Goal: Task Accomplishment & Management: Manage account settings

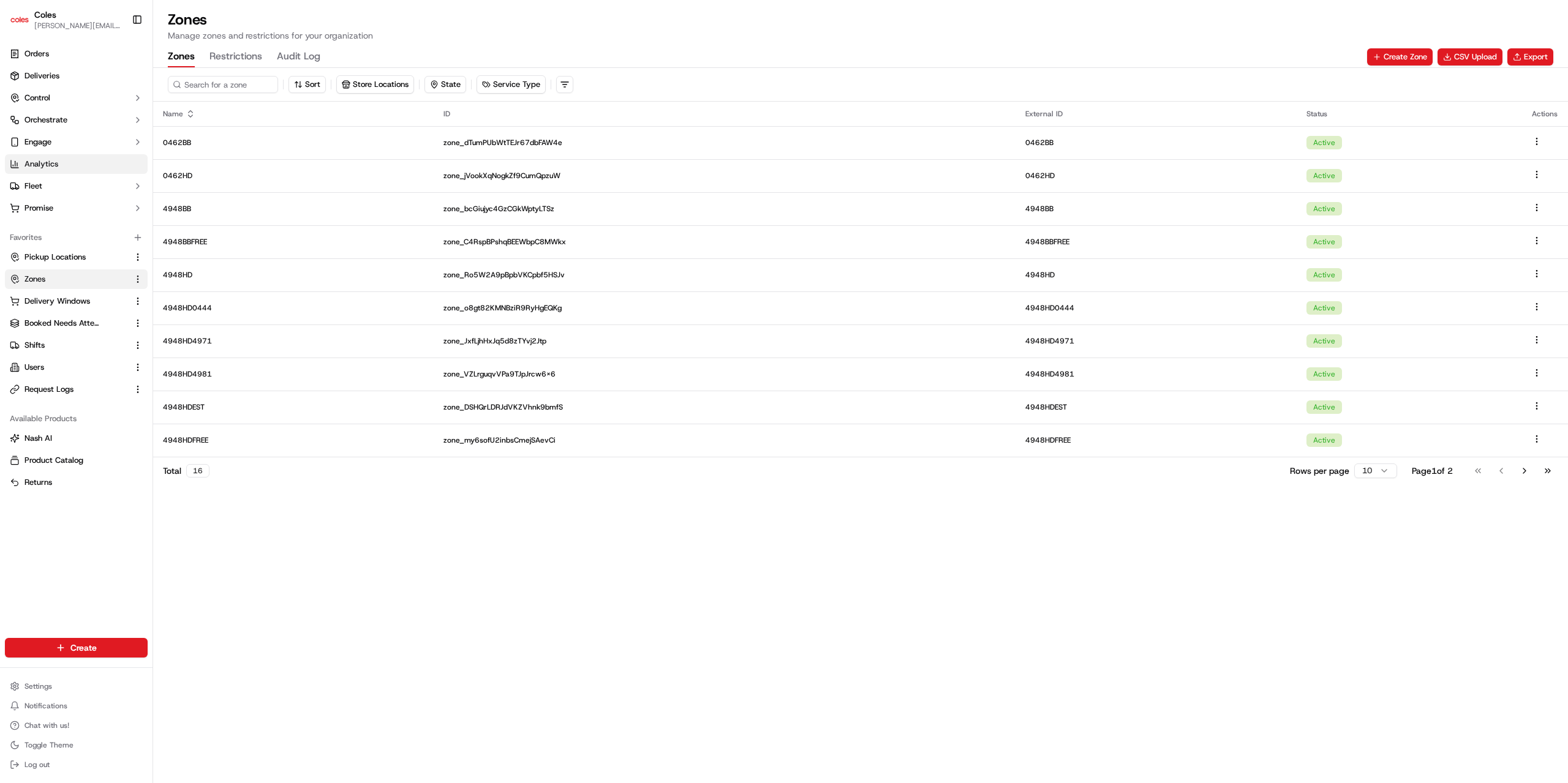
click at [42, 164] on span "Analytics" at bounding box center [41, 164] width 33 height 11
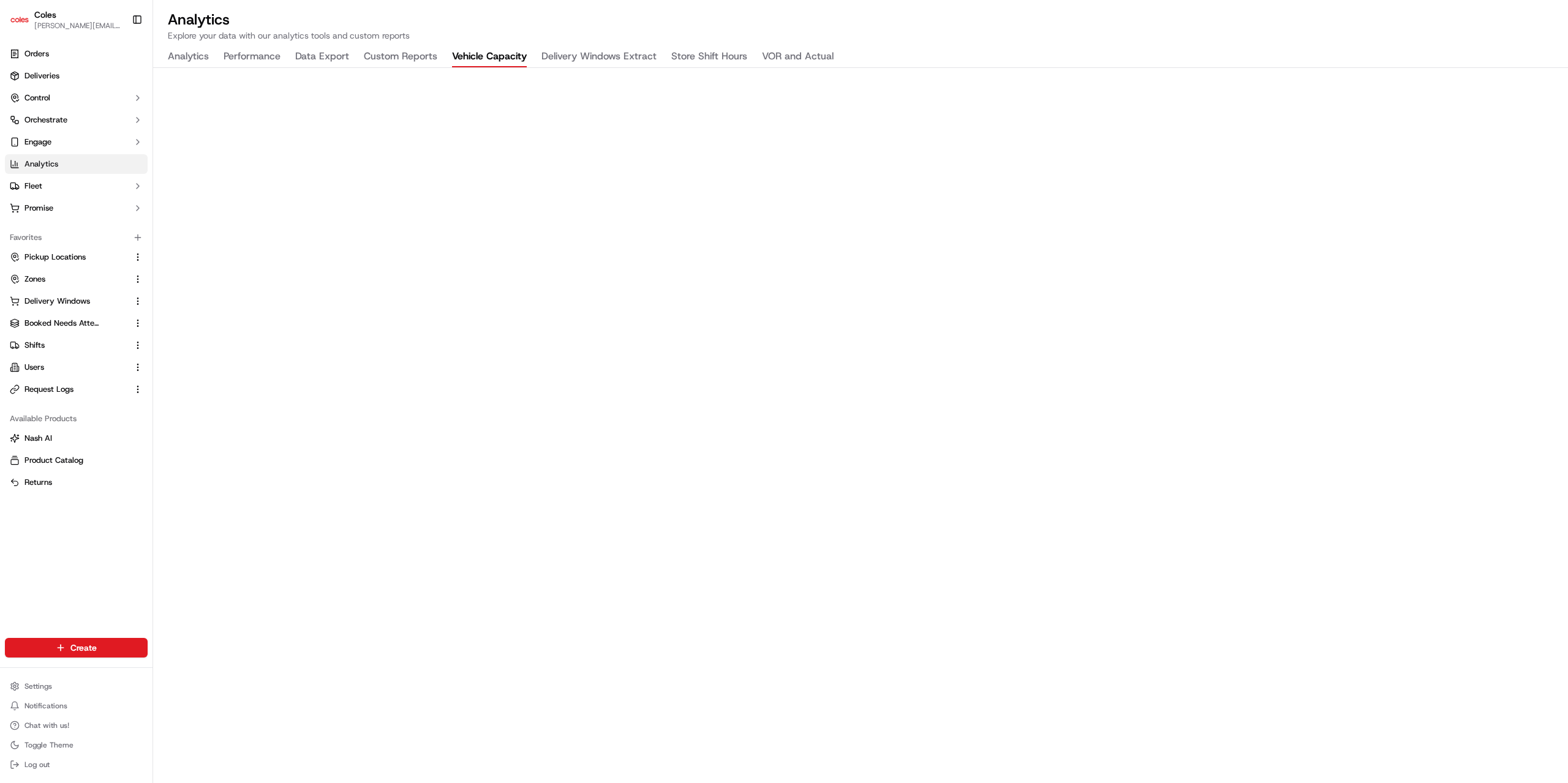
click at [500, 57] on button "Vehicle Capacity" at bounding box center [490, 57] width 75 height 21
click at [55, 82] on link "Deliveries" at bounding box center [76, 75] width 143 height 19
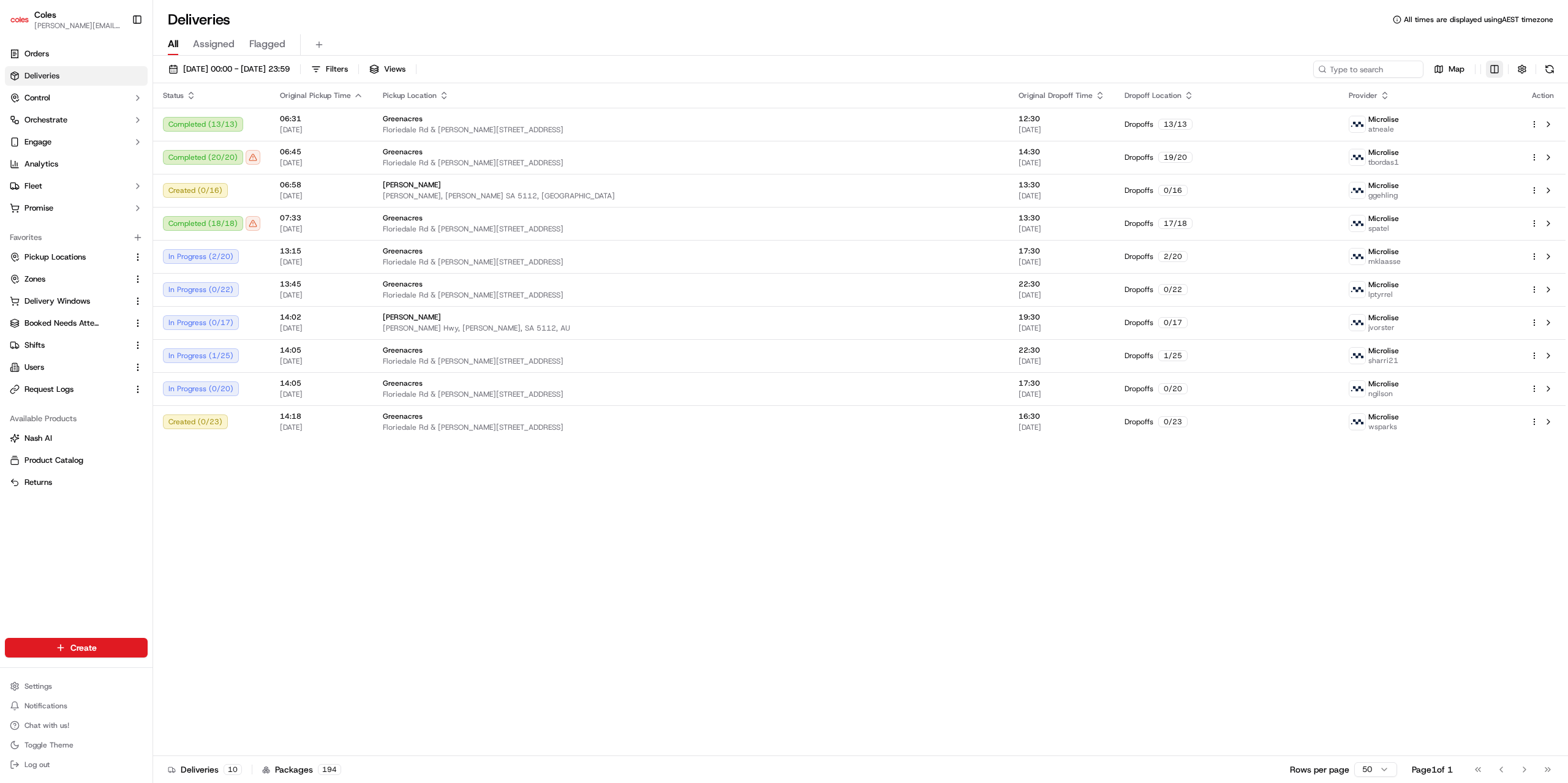
click at [1492, 68] on html "Coles jyothi.nandeppanavar@coles.com.au Toggle Sidebar Orders Deliveries Contro…" at bounding box center [784, 392] width 1568 height 783
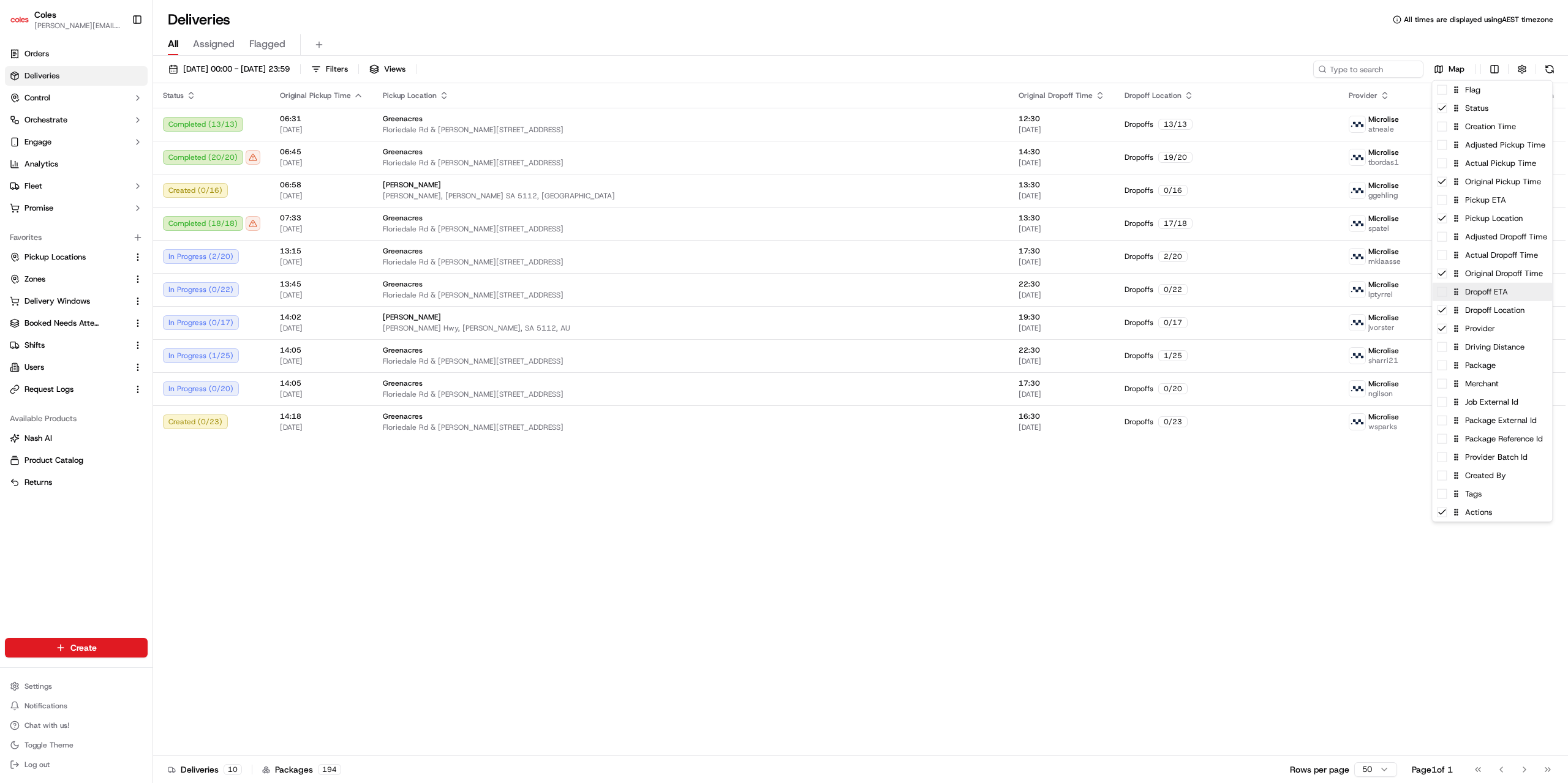
click at [1447, 297] on div "Dropoff ETA" at bounding box center [1492, 292] width 120 height 19
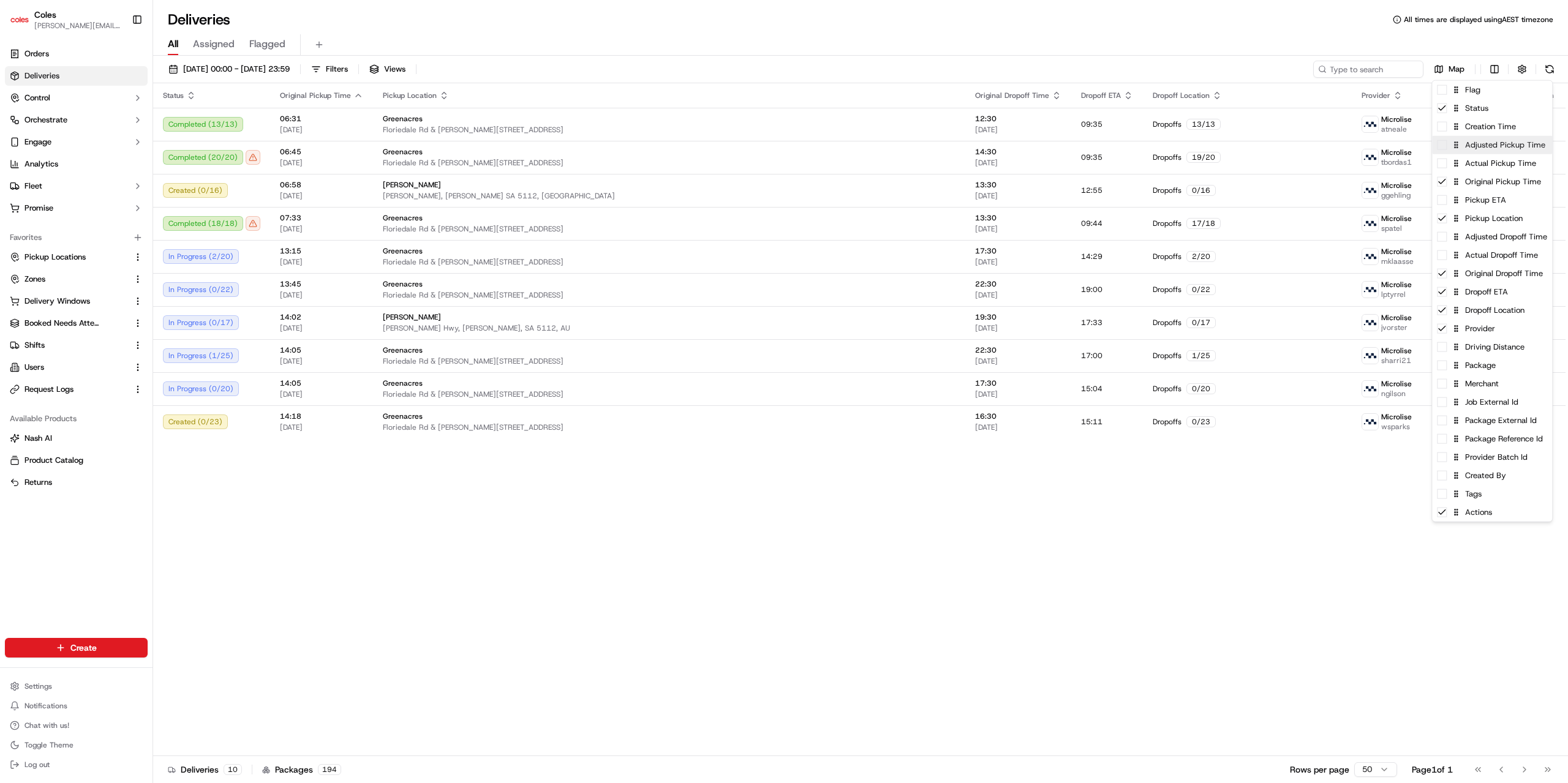
click at [1447, 149] on div "Adjusted Pickup Time" at bounding box center [1492, 145] width 120 height 19
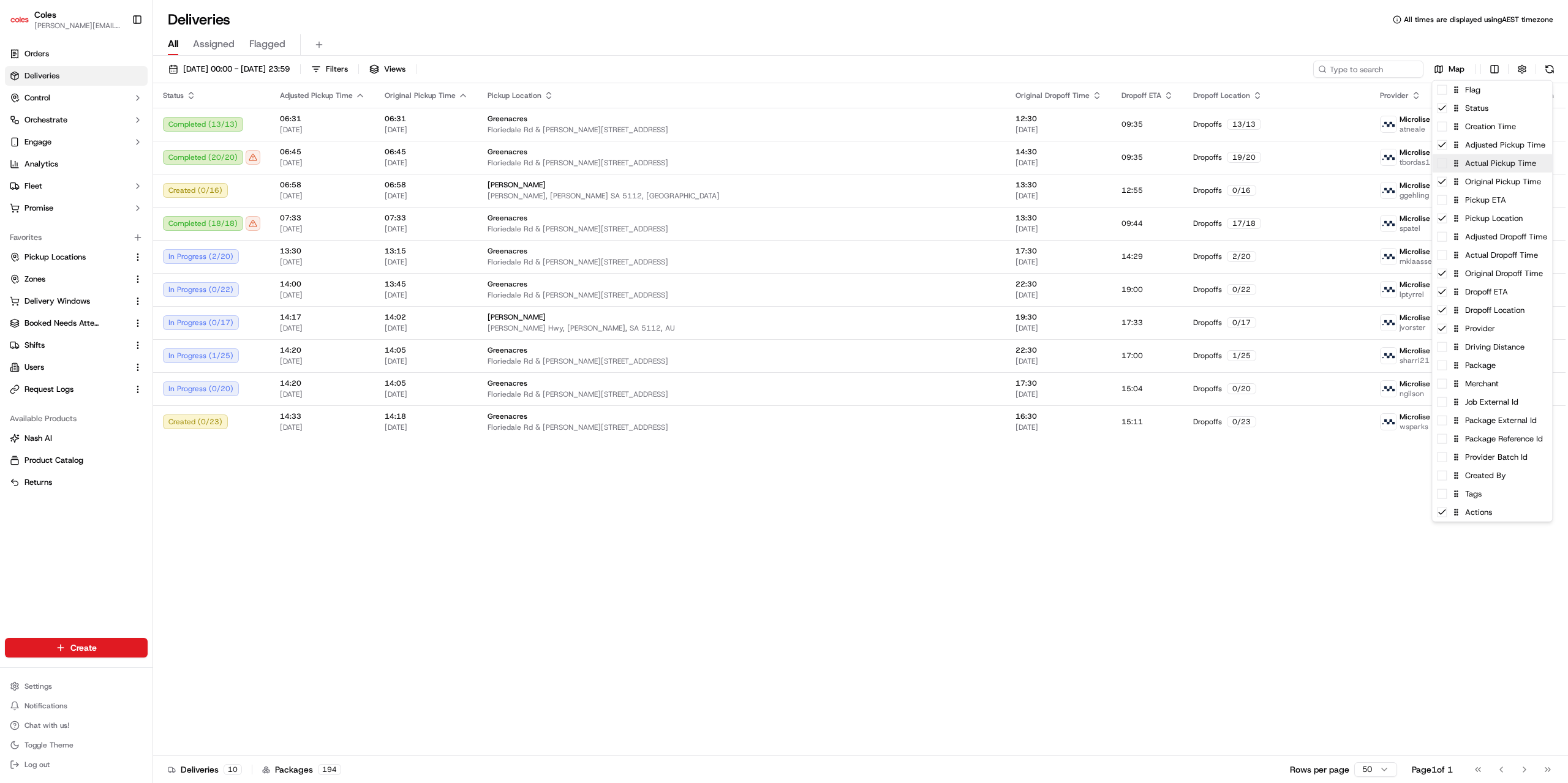
click at [1444, 170] on div "Actual Pickup Time" at bounding box center [1492, 164] width 120 height 19
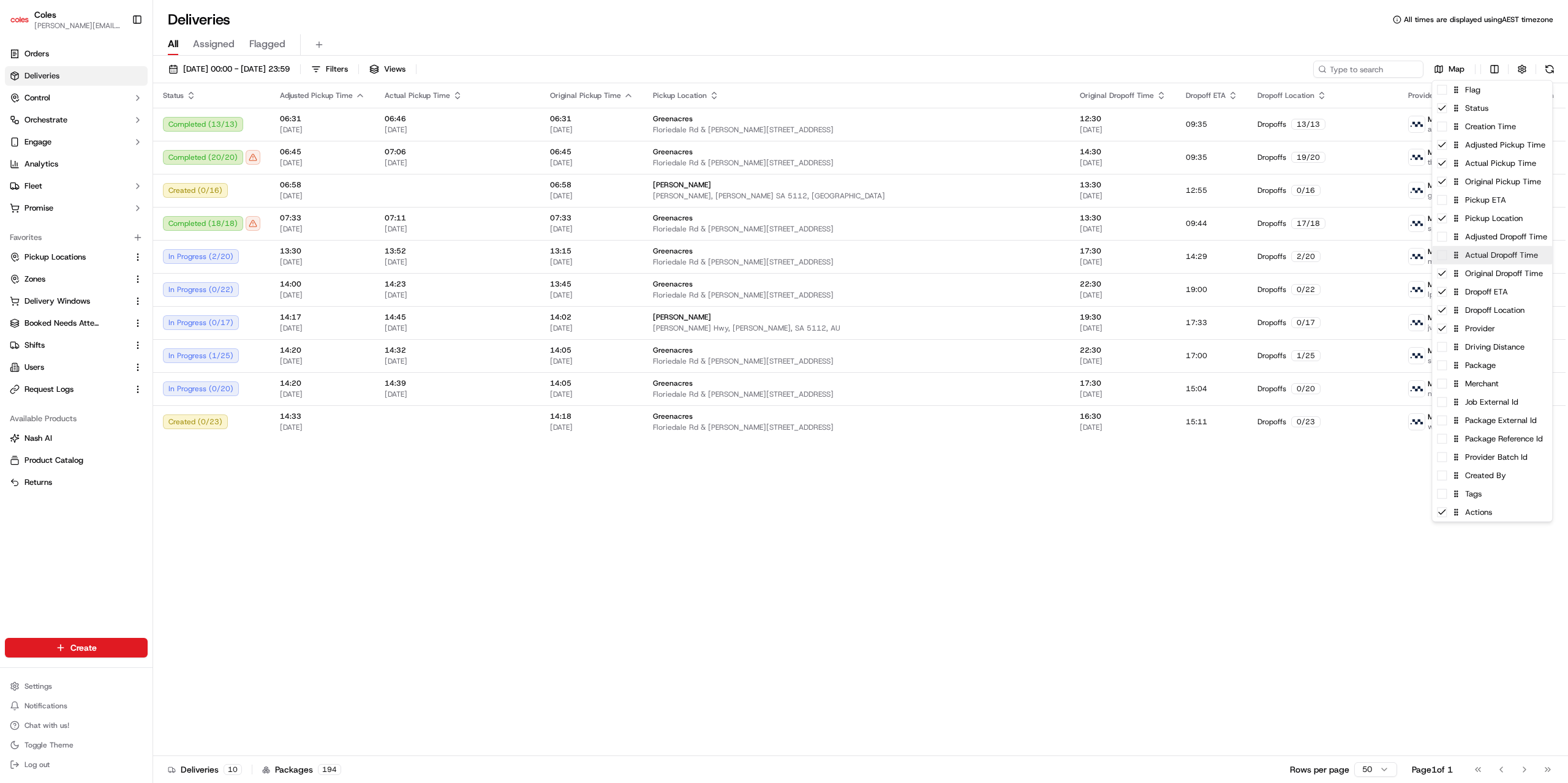
click at [1442, 258] on span at bounding box center [1441, 255] width 10 height 10
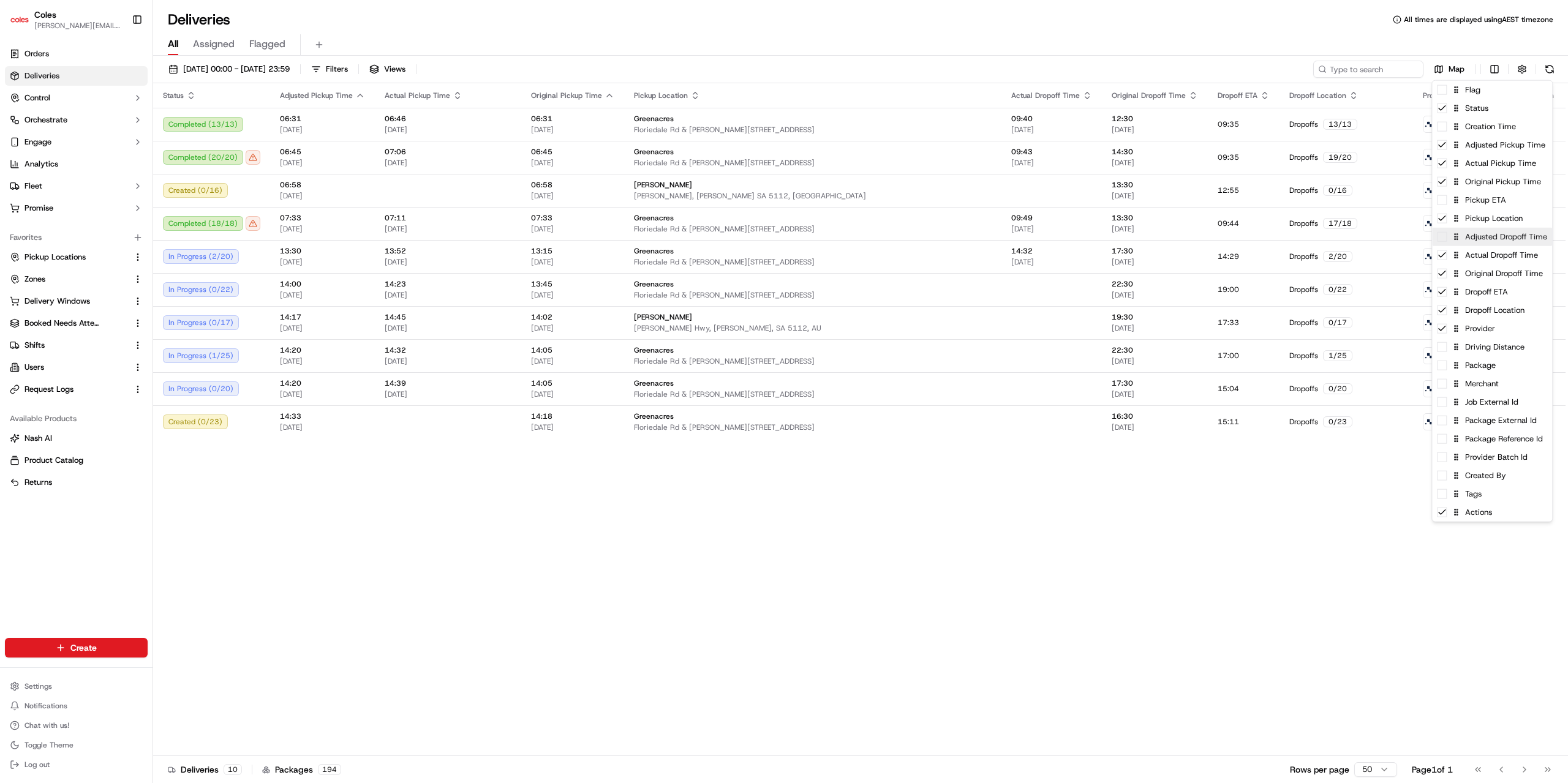
click at [1445, 239] on span at bounding box center [1441, 237] width 10 height 10
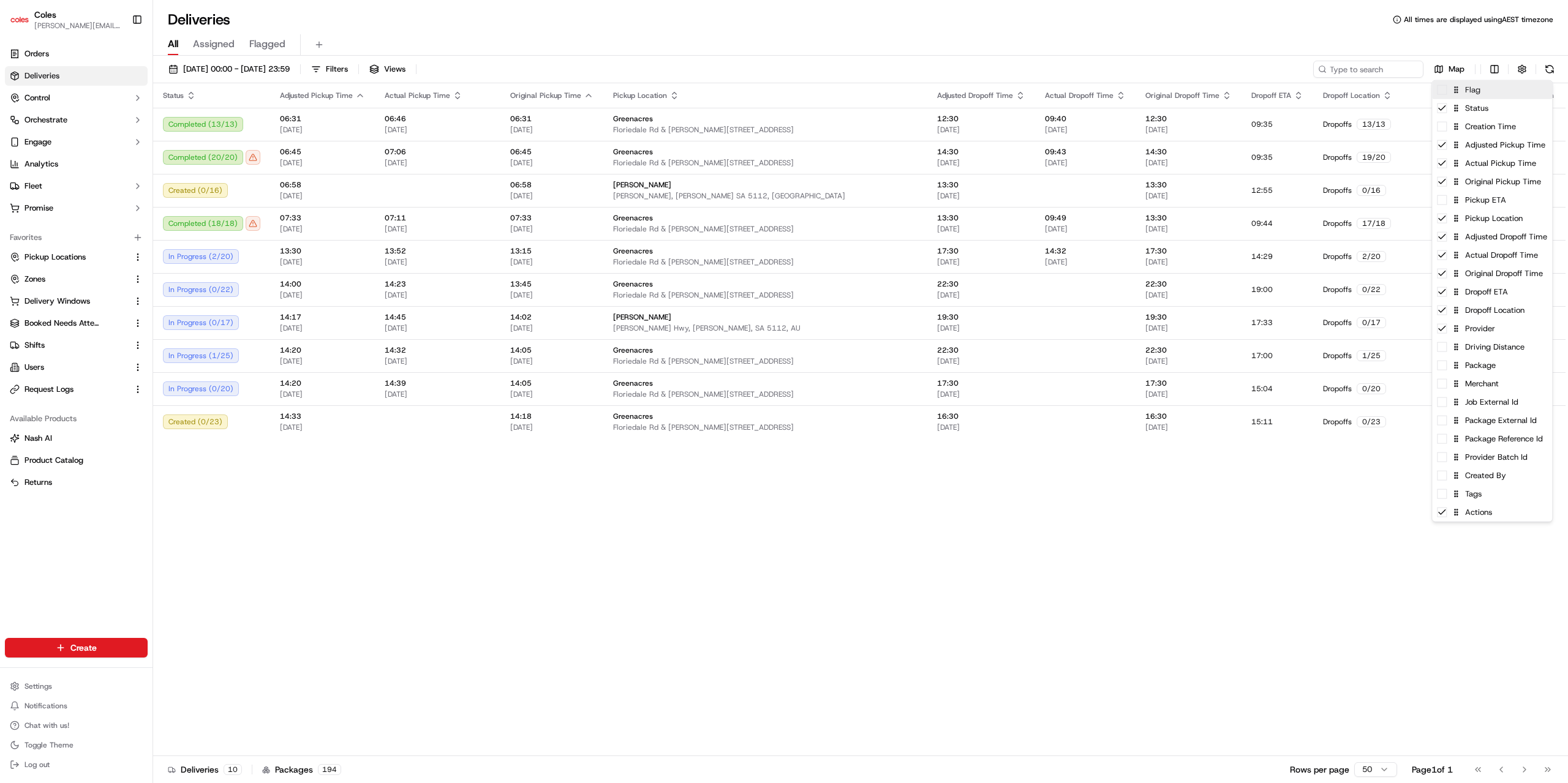
click at [1442, 91] on span at bounding box center [1441, 90] width 10 height 10
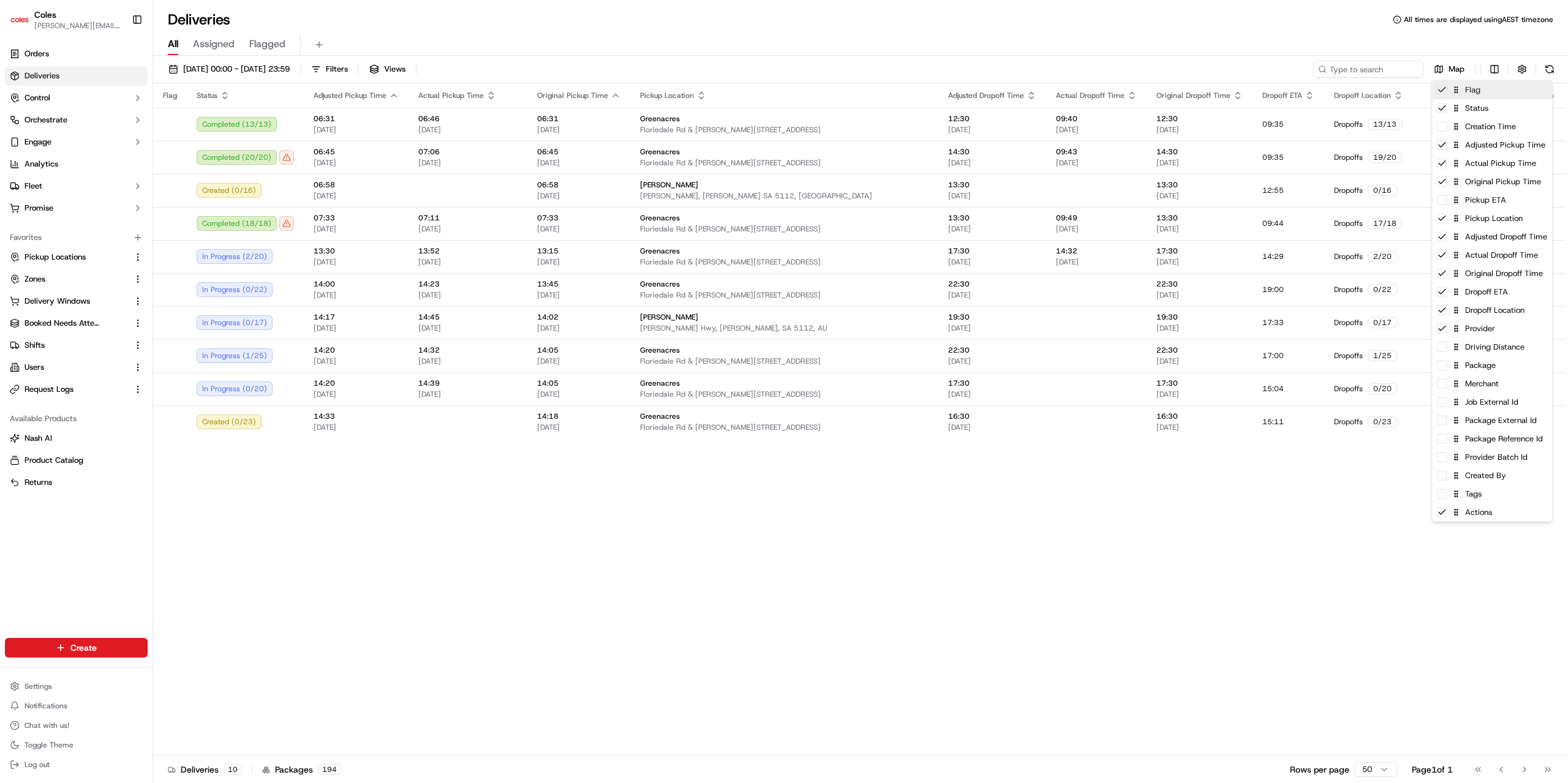
click at [1442, 91] on icon at bounding box center [1441, 90] width 10 height 10
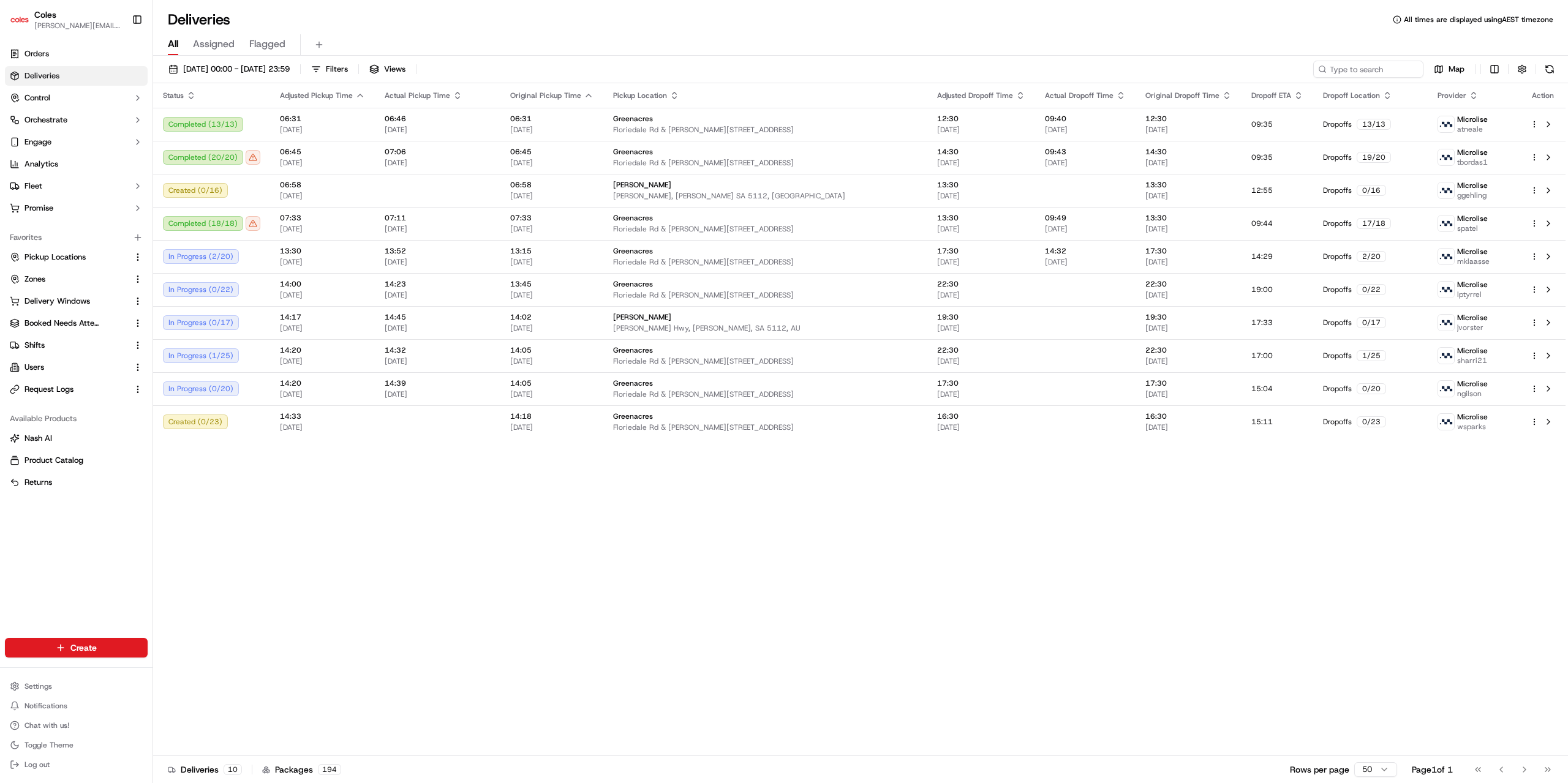
click at [1399, 568] on html "Coles jyothi.nandeppanavar@coles.com.au Toggle Sidebar Orders Deliveries Contro…" at bounding box center [784, 392] width 1568 height 783
click at [266, 130] on td "Completed ( 13 / 13 )" at bounding box center [211, 124] width 117 height 33
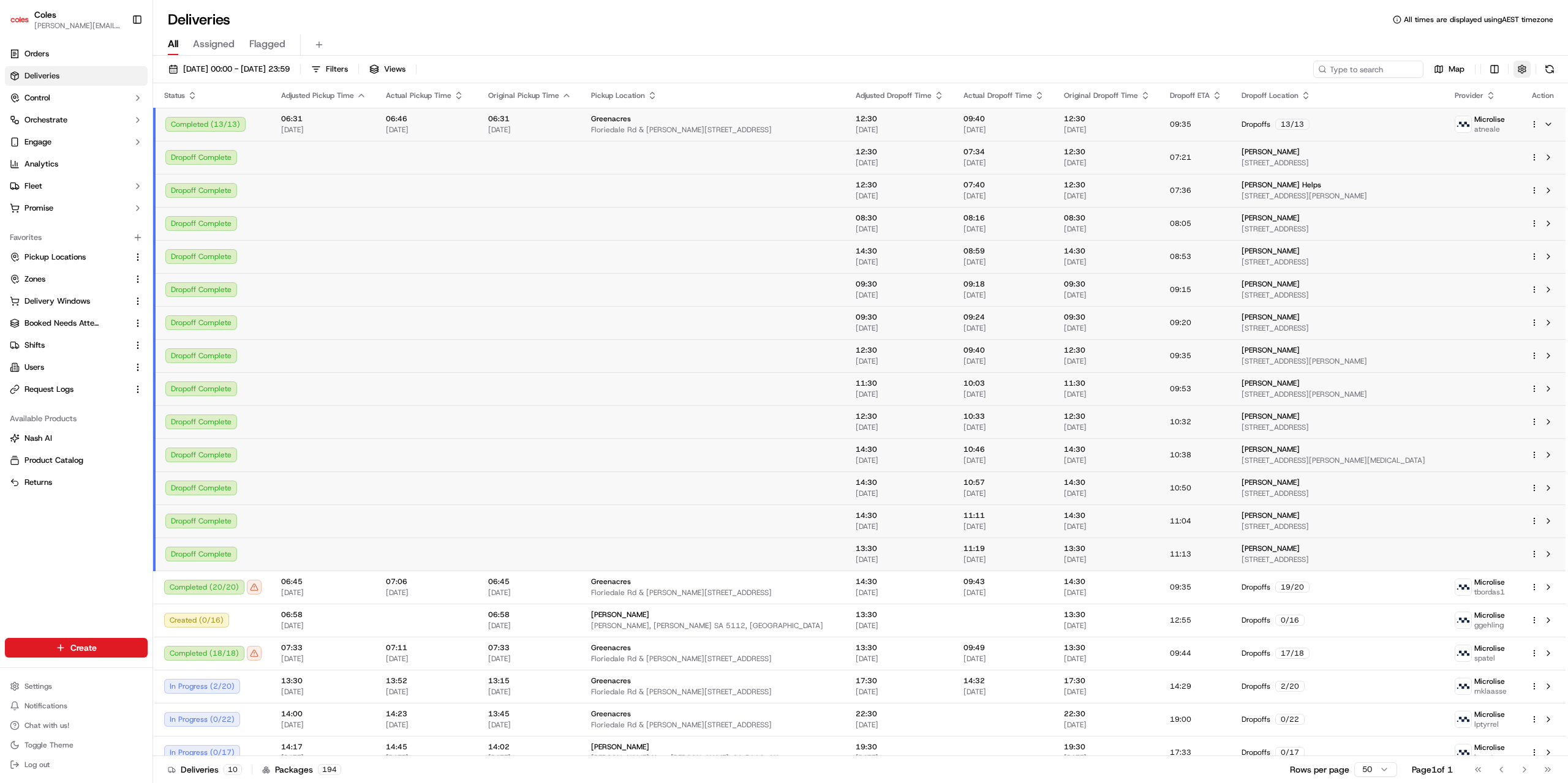
click at [1525, 69] on button "button" at bounding box center [1522, 69] width 17 height 17
click at [1538, 111] on html "Coles jyothi.nandeppanavar@coles.com.au Toggle Sidebar Orders Deliveries Contro…" at bounding box center [784, 392] width 1568 height 783
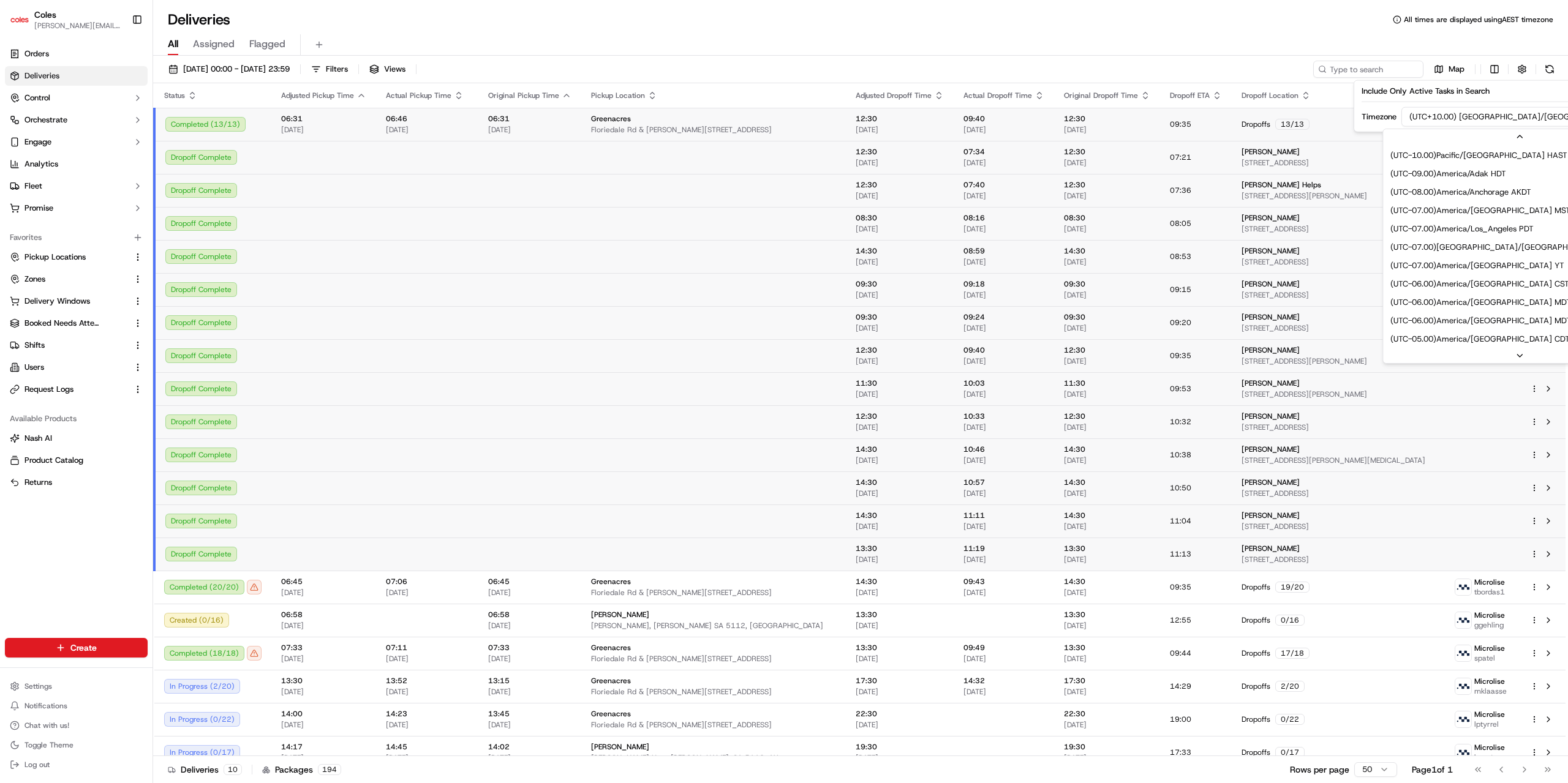
scroll to position [477, 0]
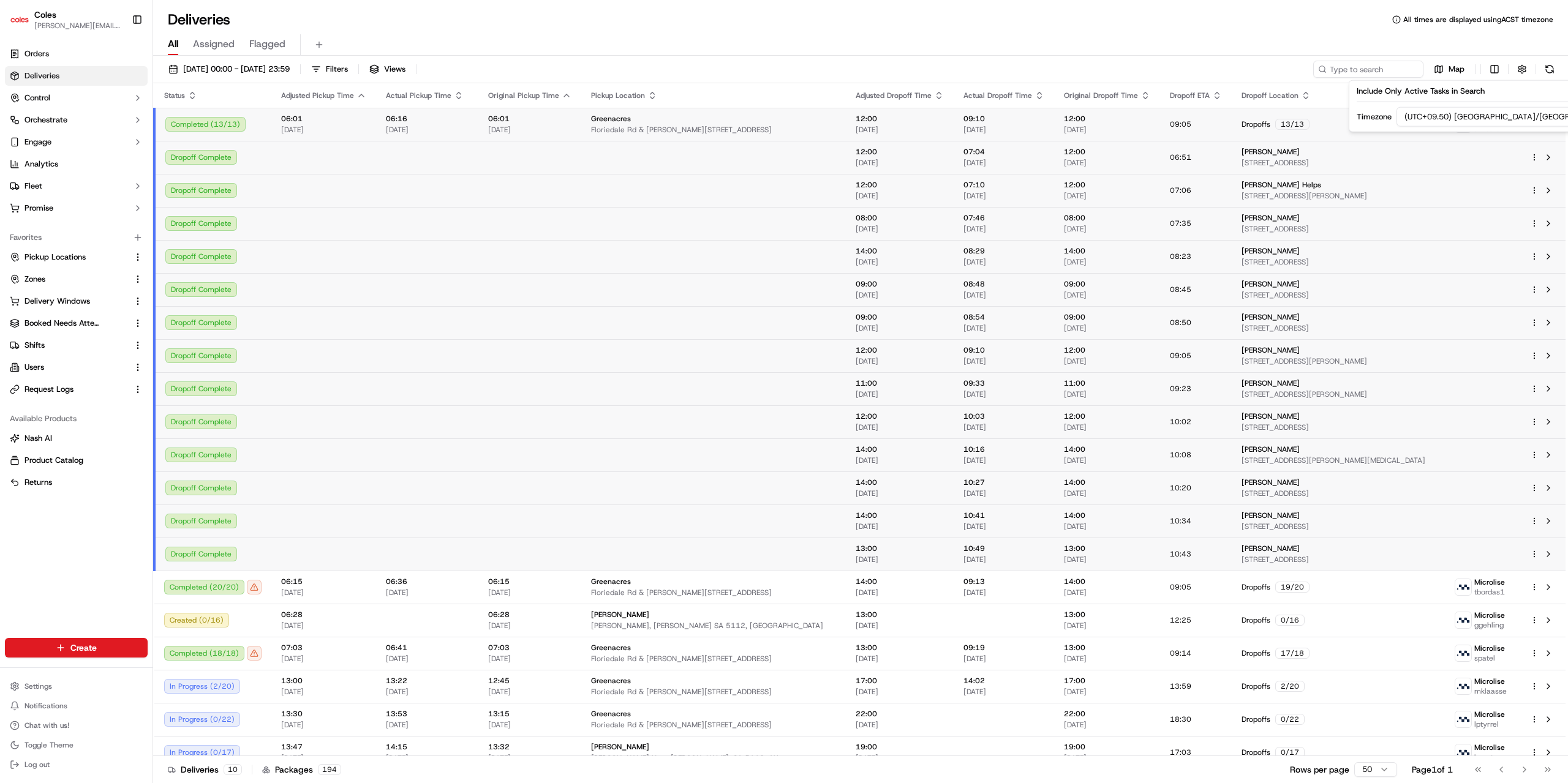
click at [1007, 42] on div "All Assigned Flagged" at bounding box center [860, 45] width 1415 height 22
click at [1127, 53] on div "All Assigned Flagged" at bounding box center [860, 45] width 1415 height 22
click at [560, 129] on span "16/09/2025" at bounding box center [529, 130] width 83 height 10
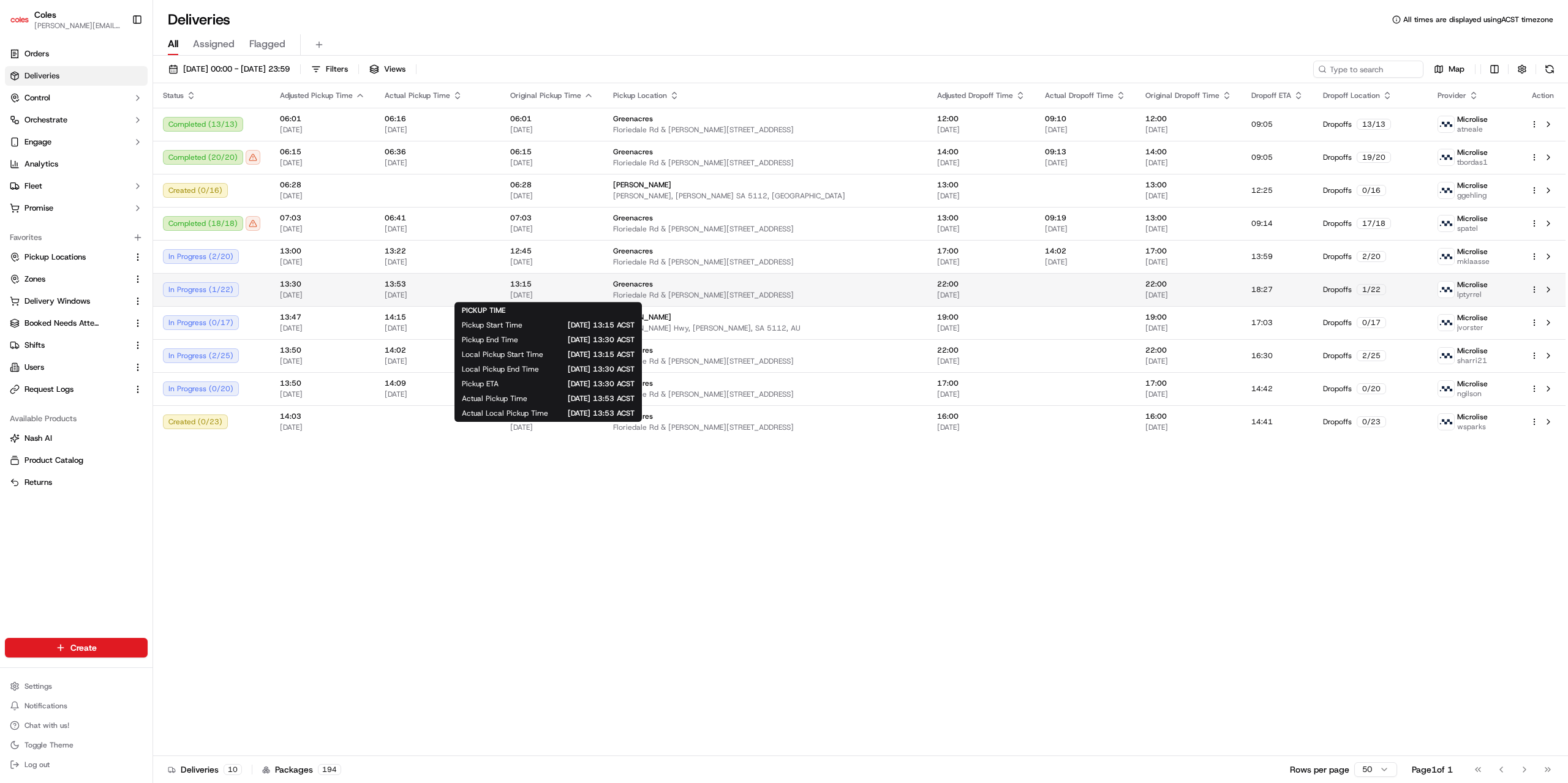
click at [556, 286] on span "13:15" at bounding box center [552, 284] width 83 height 10
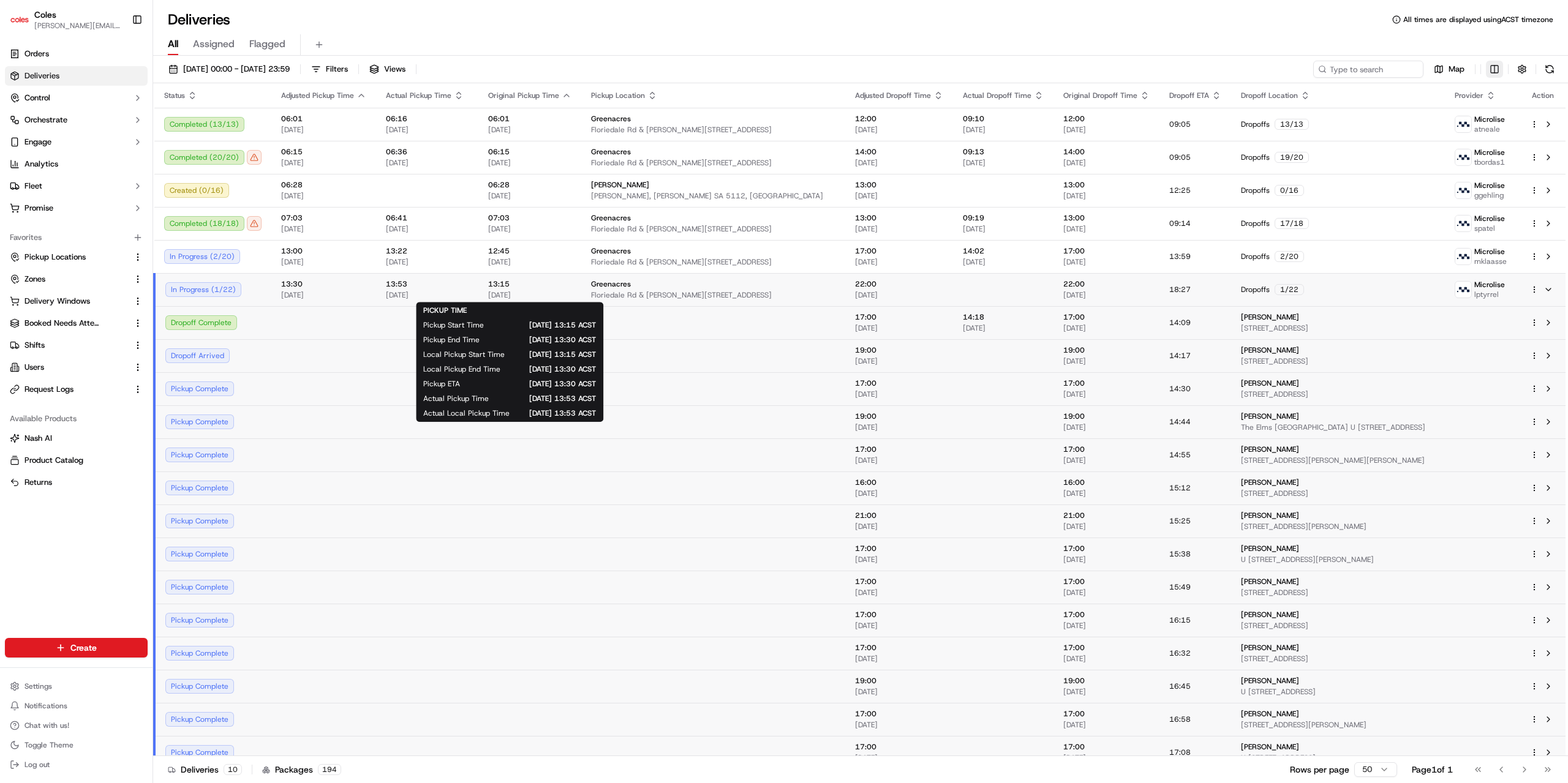
click at [1492, 71] on html "Coles jyothi.nandeppanavar@coles.com.au Toggle Sidebar Orders Deliveries Contro…" at bounding box center [784, 392] width 1568 height 783
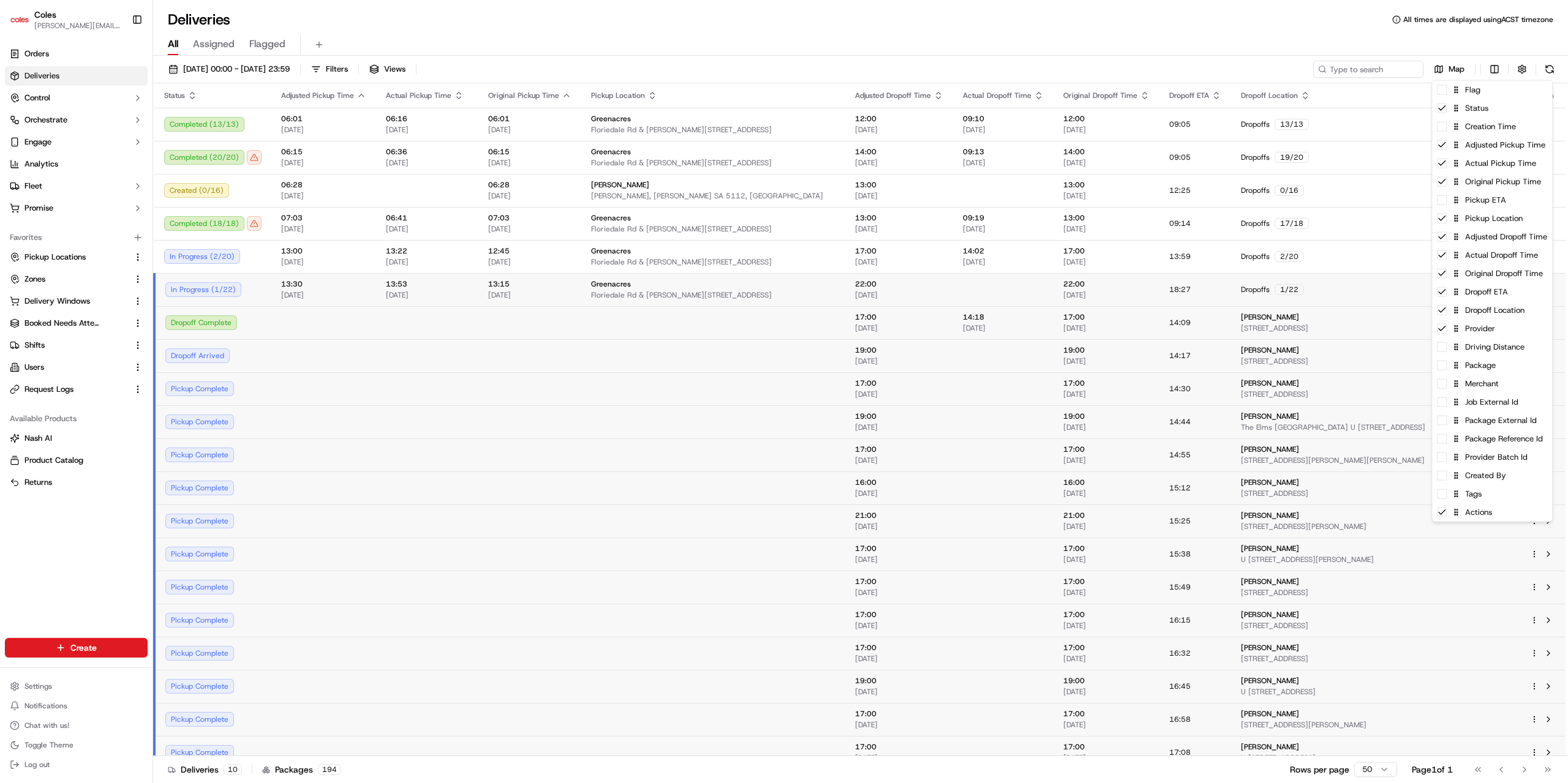
click at [1278, 289] on html "Coles jyothi.nandeppanavar@coles.com.au Toggle Sidebar Orders Deliveries Contro…" at bounding box center [784, 392] width 1568 height 783
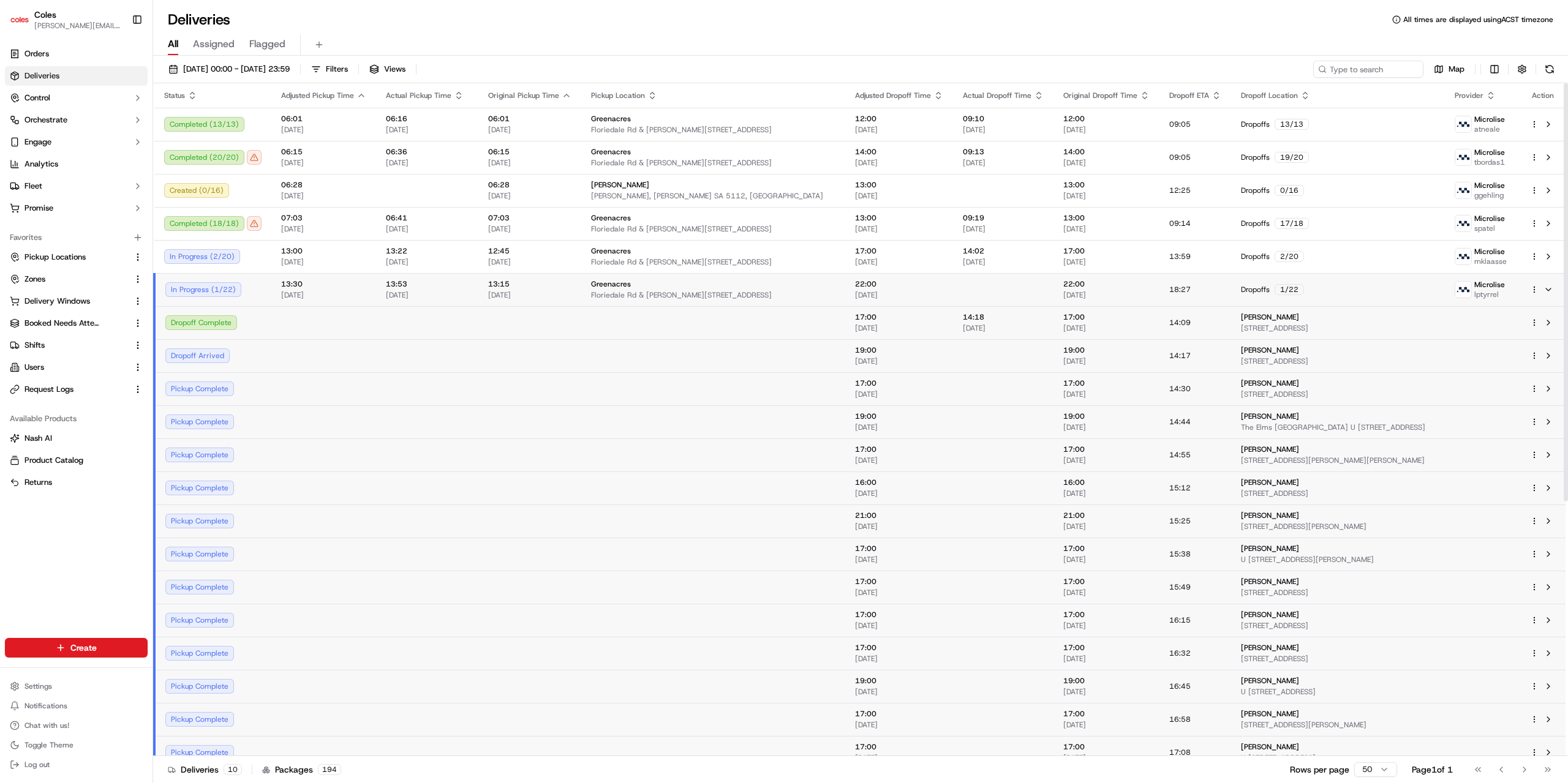
click at [1534, 287] on html "Coles jyothi.nandeppanavar@coles.com.au Toggle Sidebar Orders Deliveries Contro…" at bounding box center [784, 392] width 1568 height 783
click at [1486, 328] on span "Delivery Details" at bounding box center [1480, 327] width 54 height 10
click at [689, 291] on html "Coles jyothi.nandeppanavar@coles.com.au Toggle Sidebar Orders Deliveries Contro…" at bounding box center [784, 392] width 1568 height 783
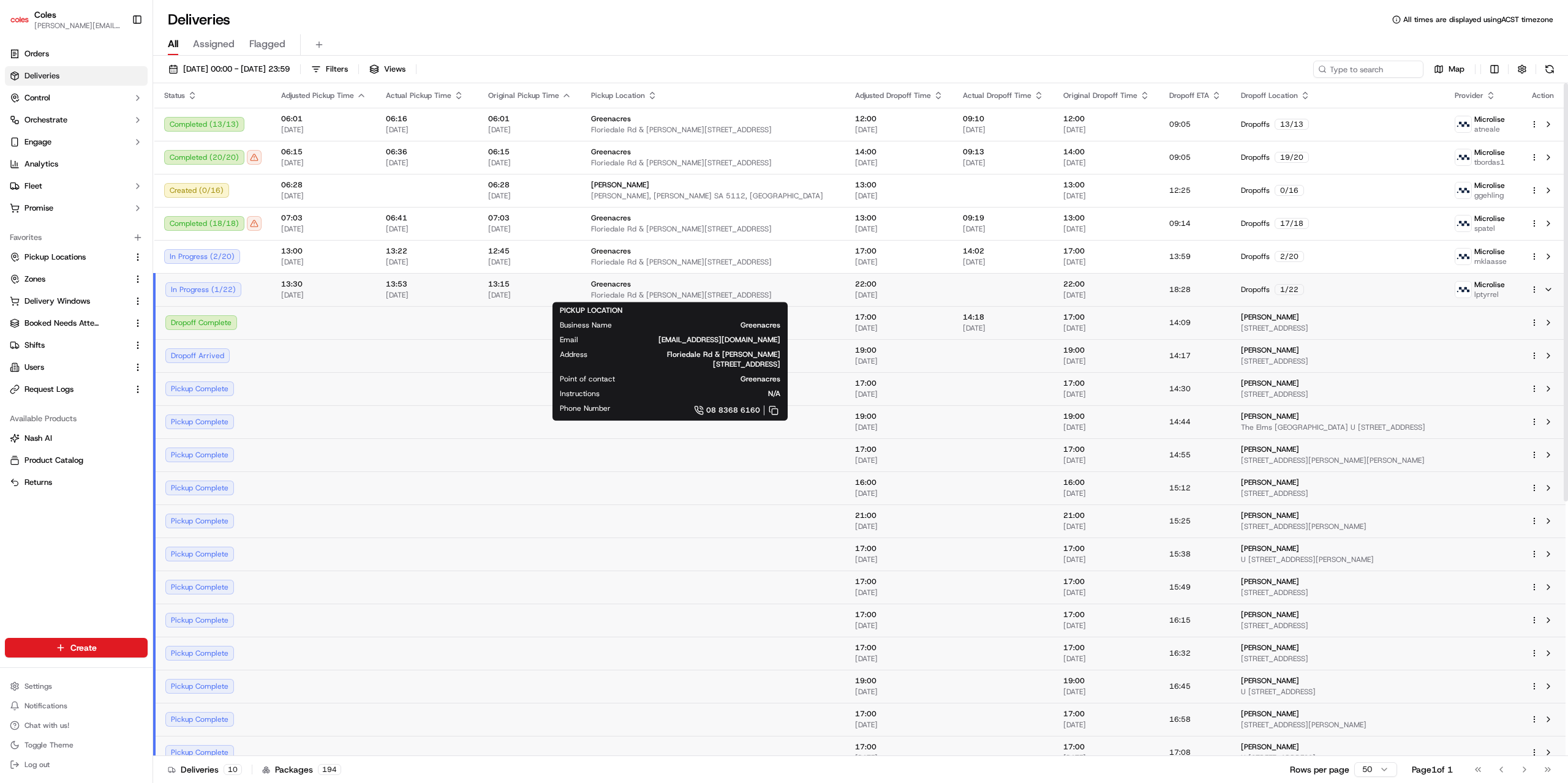
click at [636, 287] on div "Greenacres" at bounding box center [713, 284] width 244 height 10
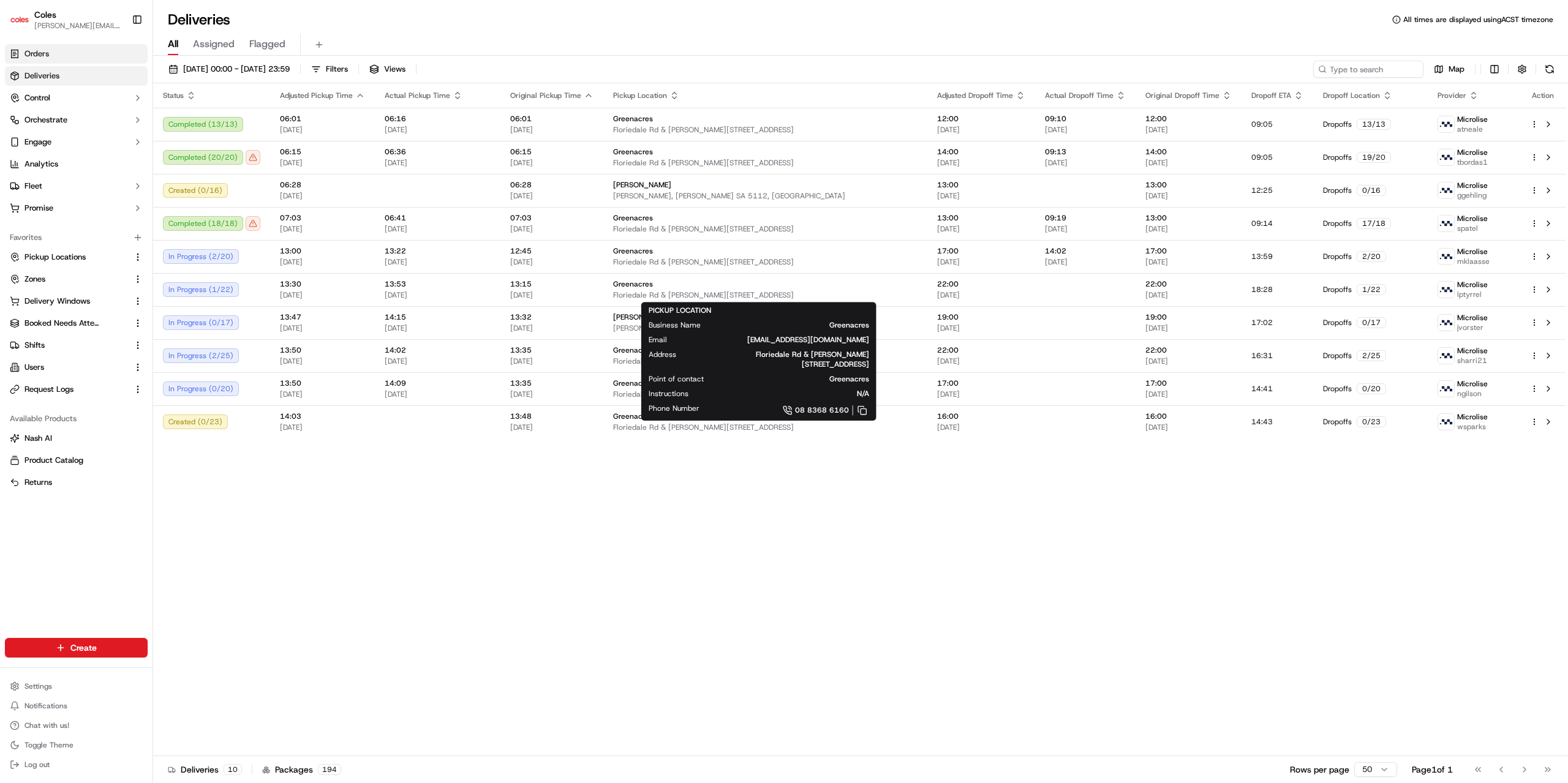
click at [40, 54] on span "Orders" at bounding box center [37, 54] width 25 height 11
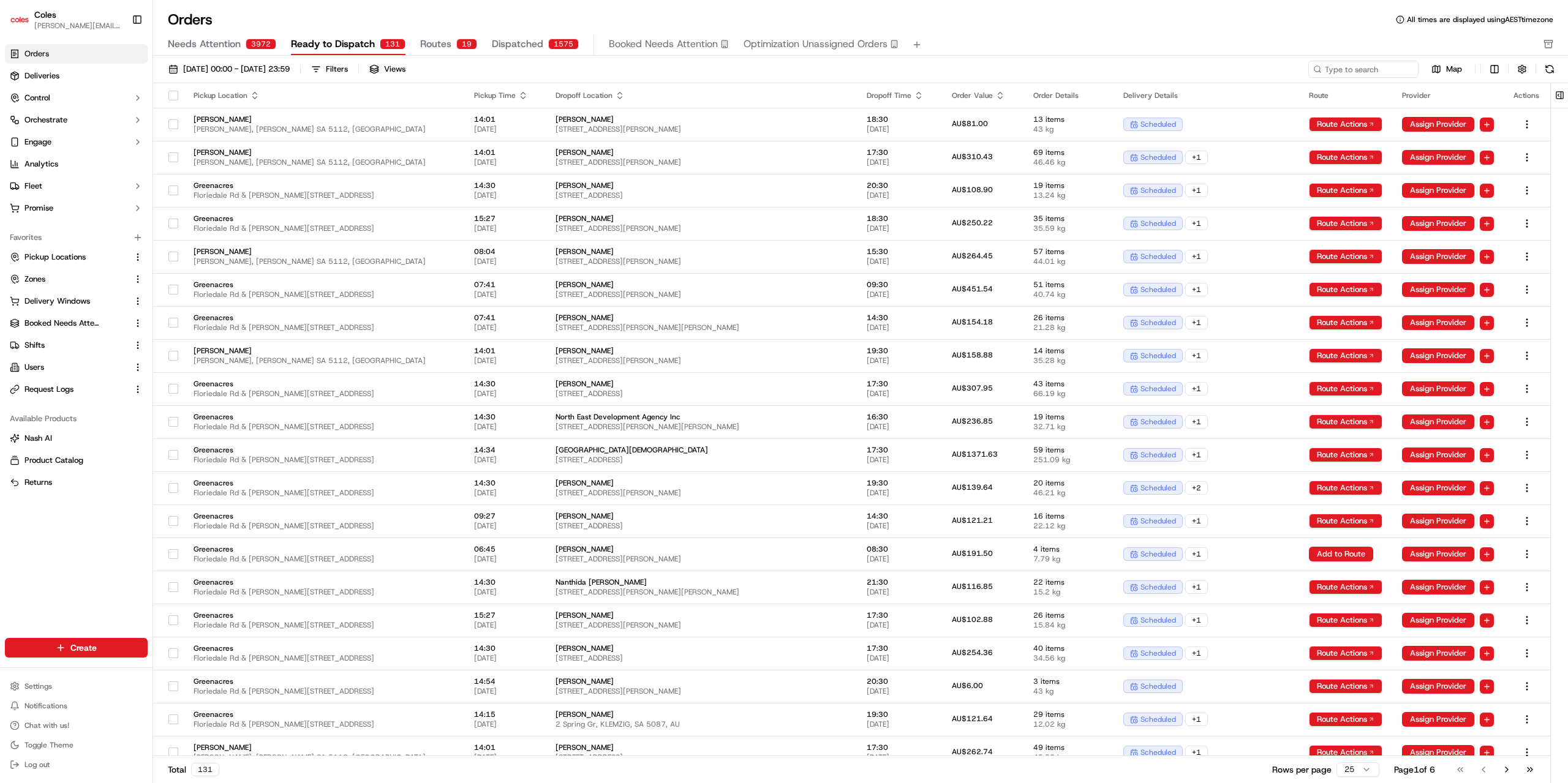
click at [510, 46] on span "Dispatched" at bounding box center [517, 44] width 51 height 15
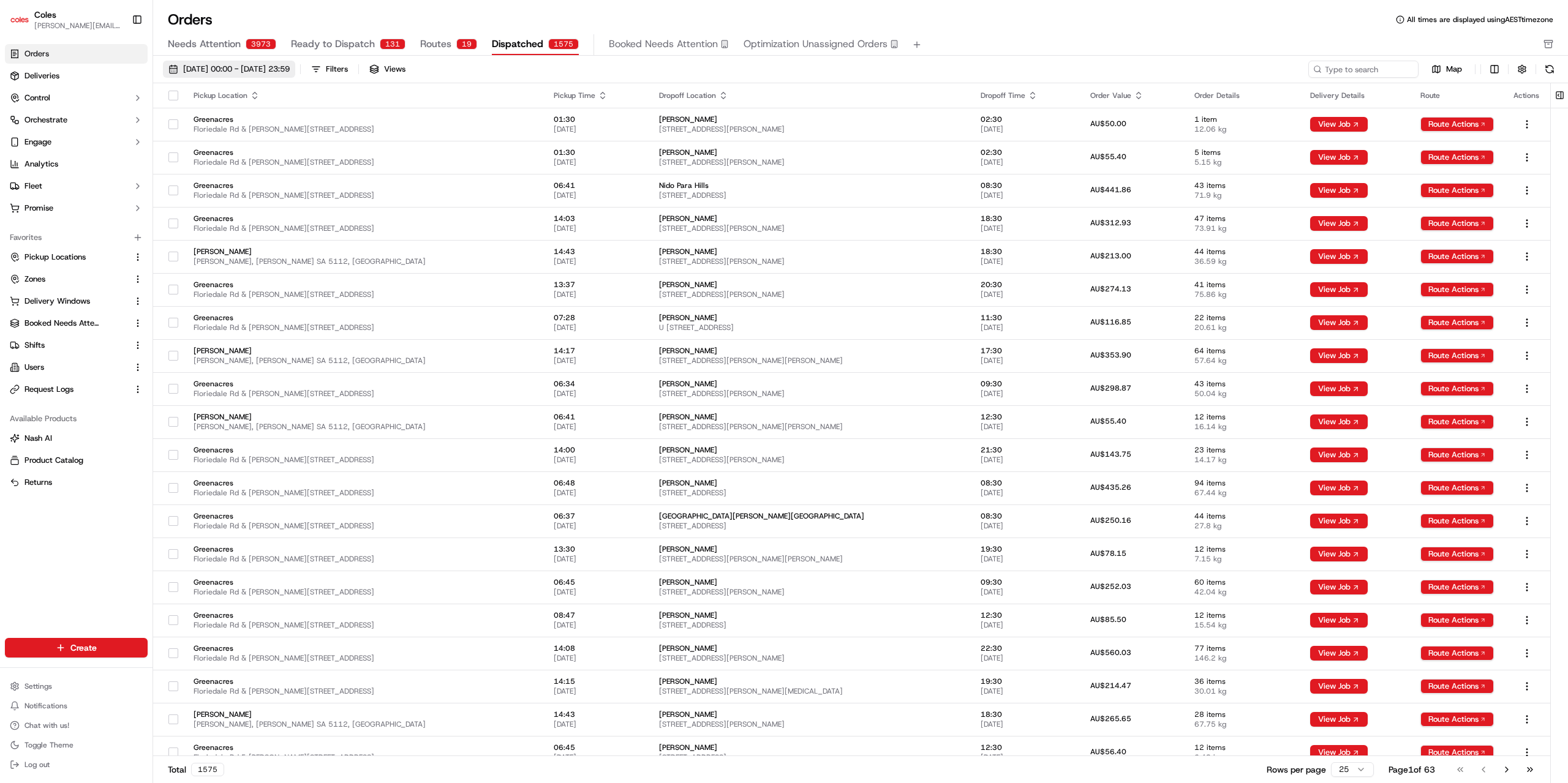
click at [290, 69] on span "[DATE] 00:00 - [DATE] 23:59" at bounding box center [236, 69] width 106 height 11
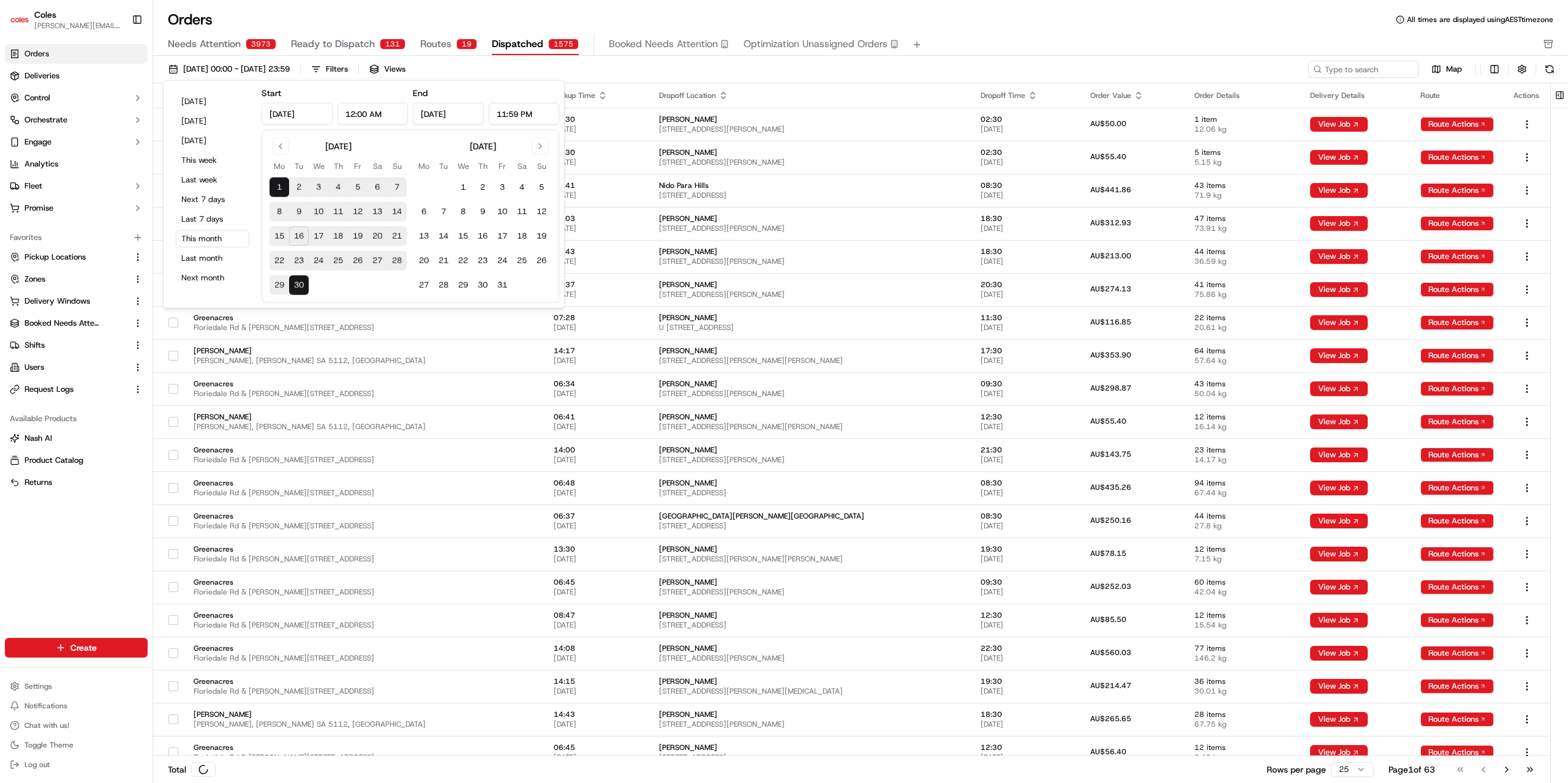
click at [301, 235] on button "16" at bounding box center [298, 236] width 19 height 19
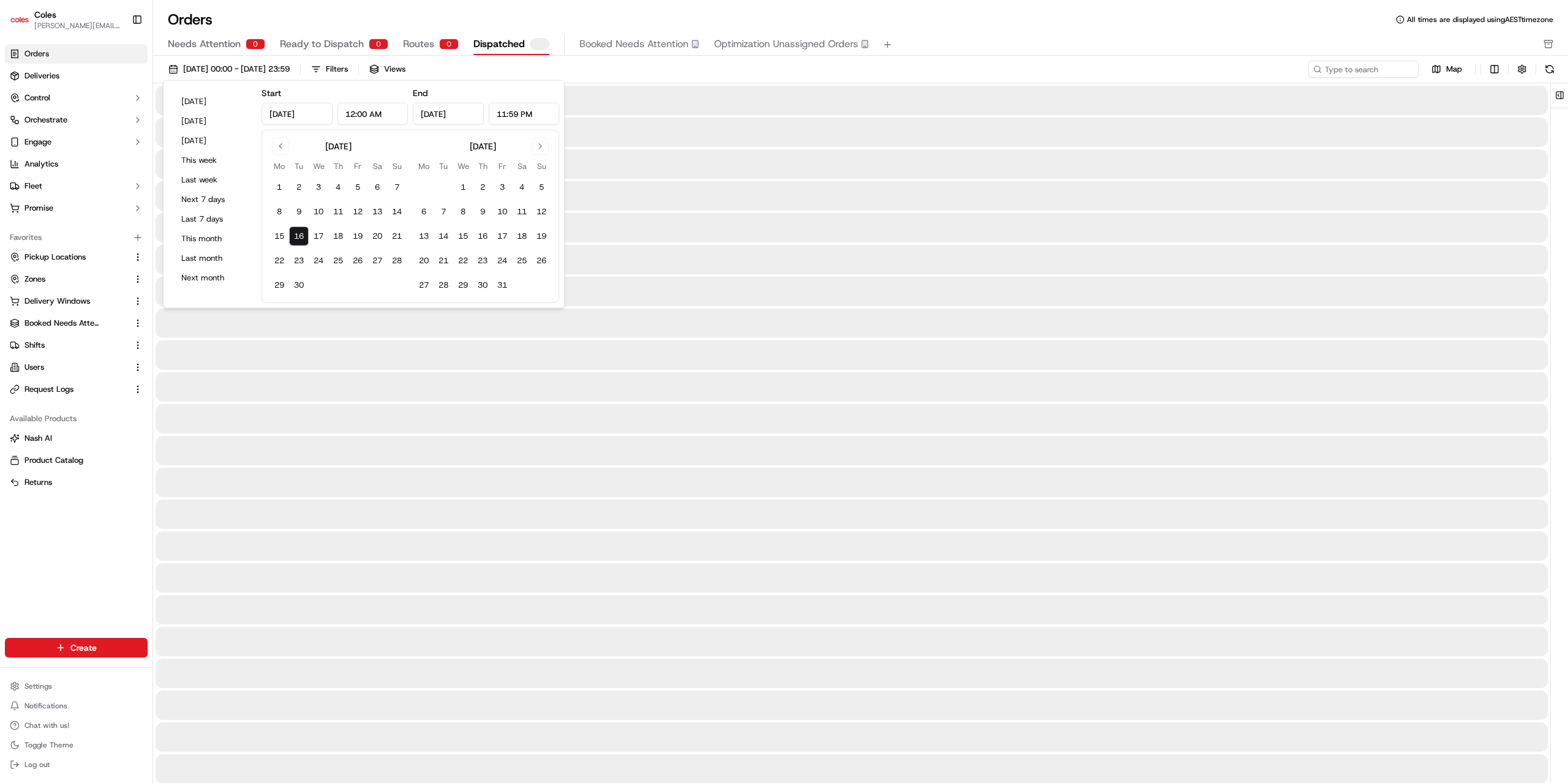
type input "Sep 16, 2025"
click at [300, 231] on button "16" at bounding box center [298, 236] width 19 height 19
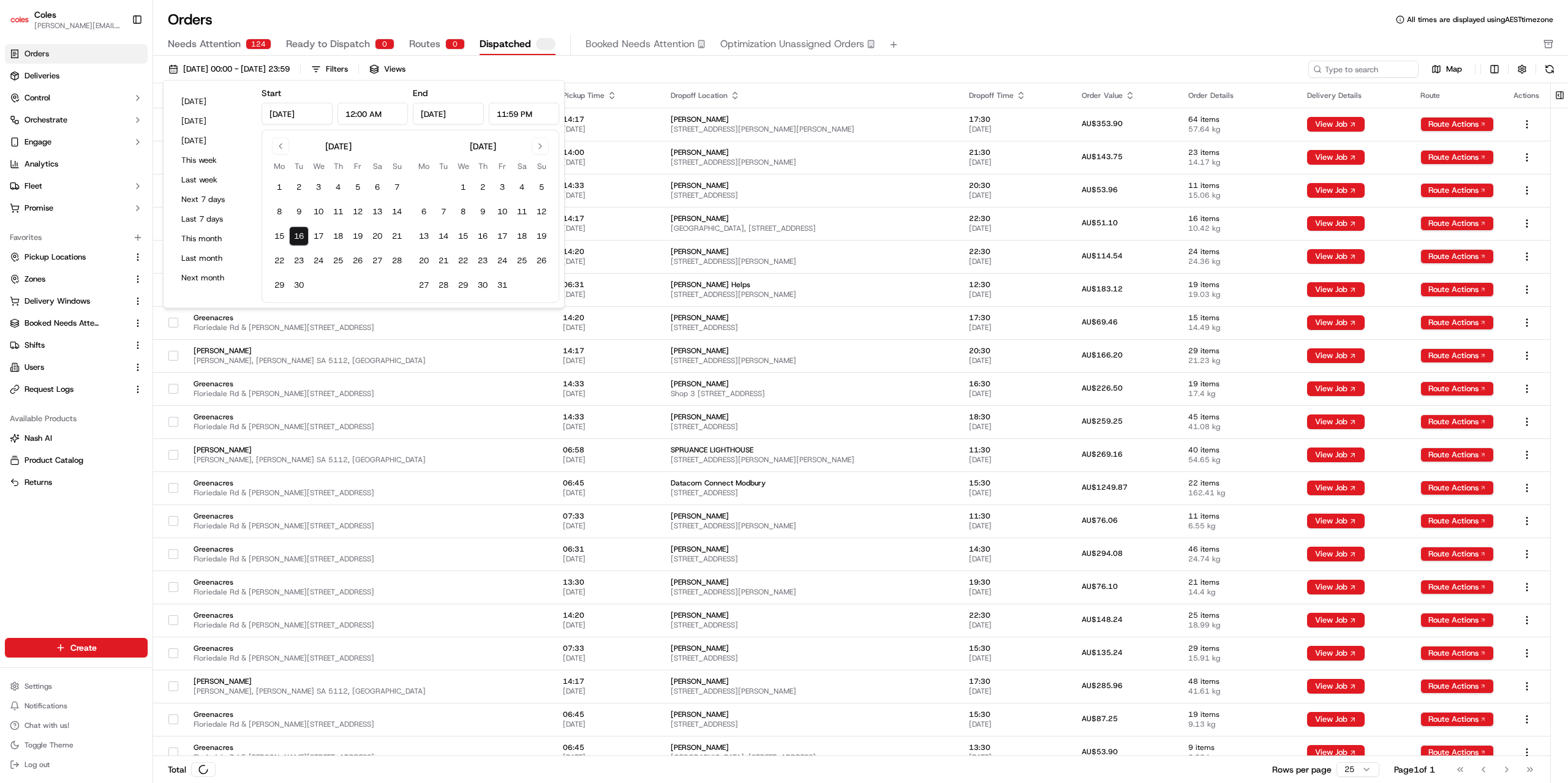
click at [631, 59] on div "16/09/2025 00:00 - 16/09/2025 23:59 Filters Views Map Pickup Location Pickup Ti…" at bounding box center [860, 423] width 1415 height 736
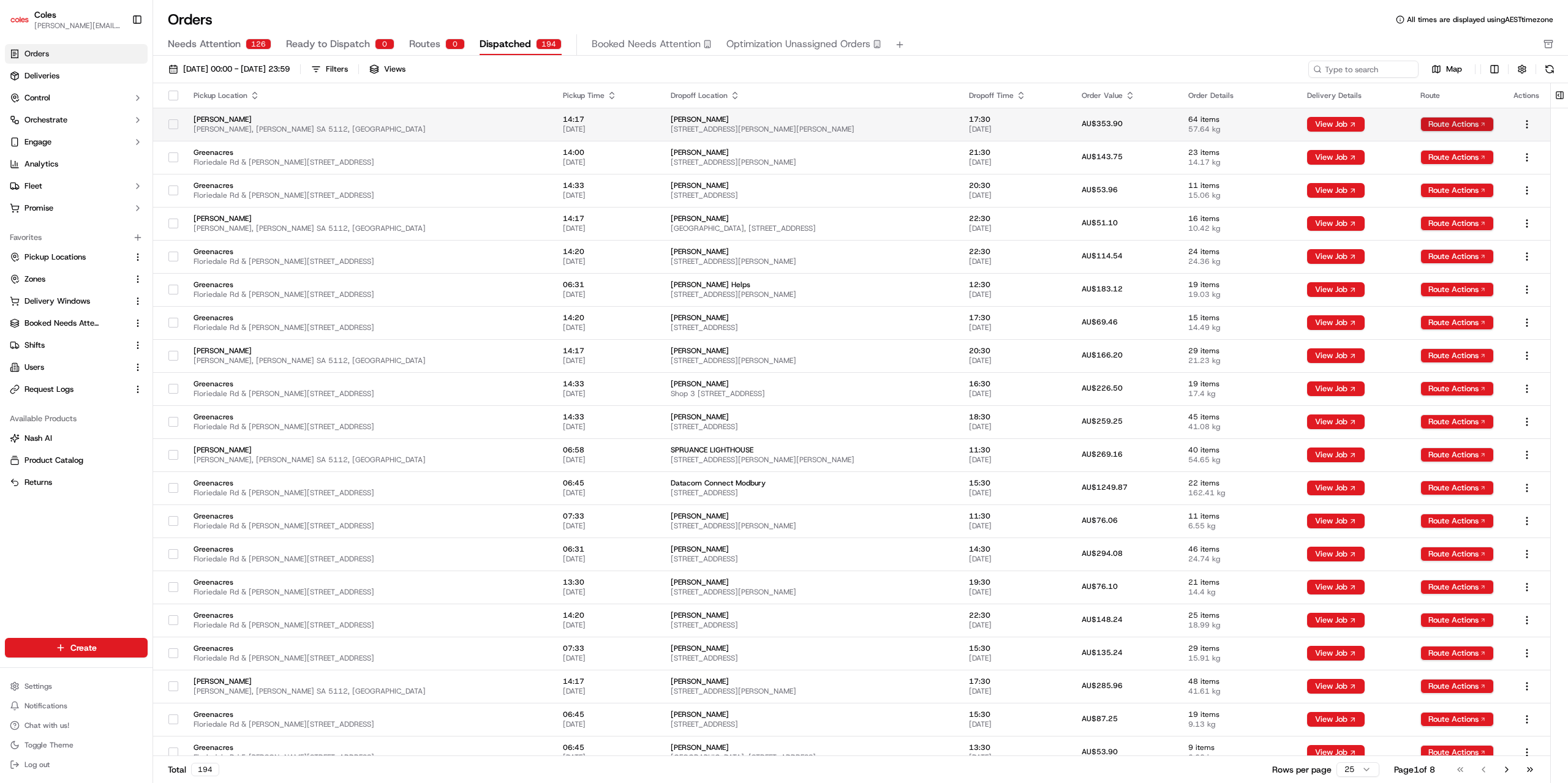
click at [1438, 125] on html "Coles jyothi.nandeppanavar@coles.com.au Toggle Sidebar Orders Deliveries Contro…" at bounding box center [784, 392] width 1568 height 783
click at [1439, 147] on div "View Route" at bounding box center [1455, 147] width 72 height 19
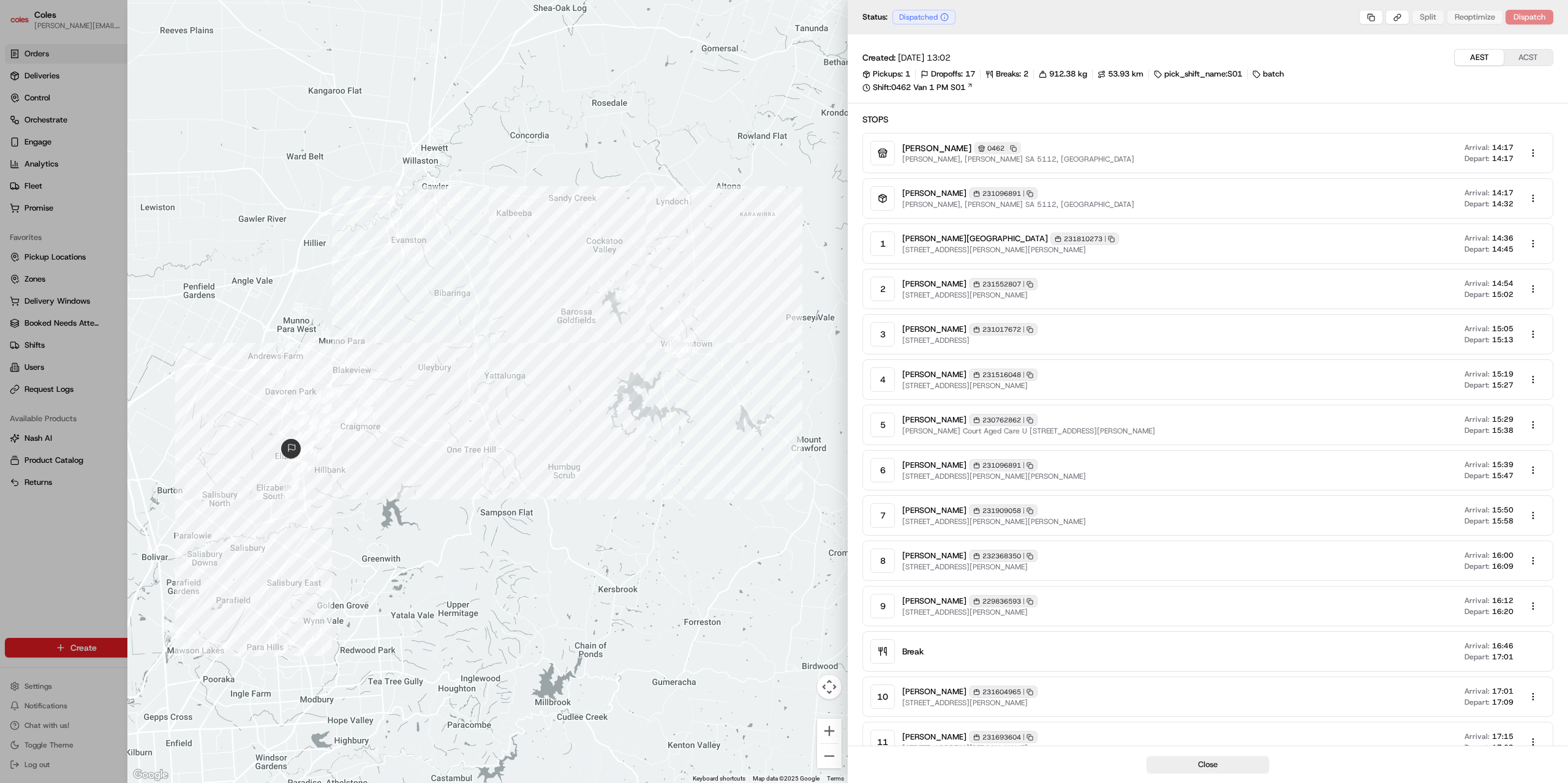
click at [118, 16] on div at bounding box center [784, 392] width 1568 height 783
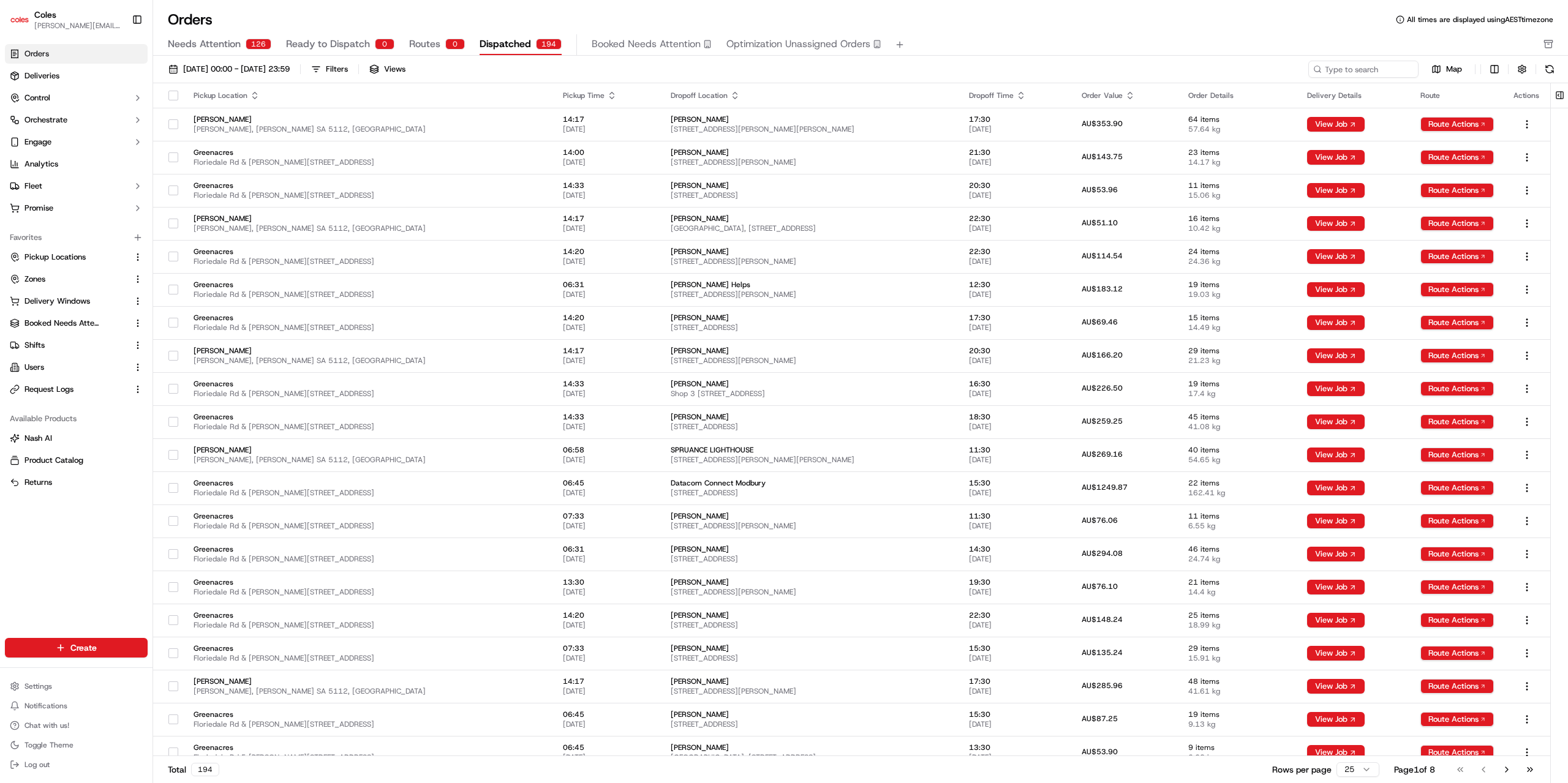
click at [420, 47] on span "Routes" at bounding box center [424, 44] width 31 height 15
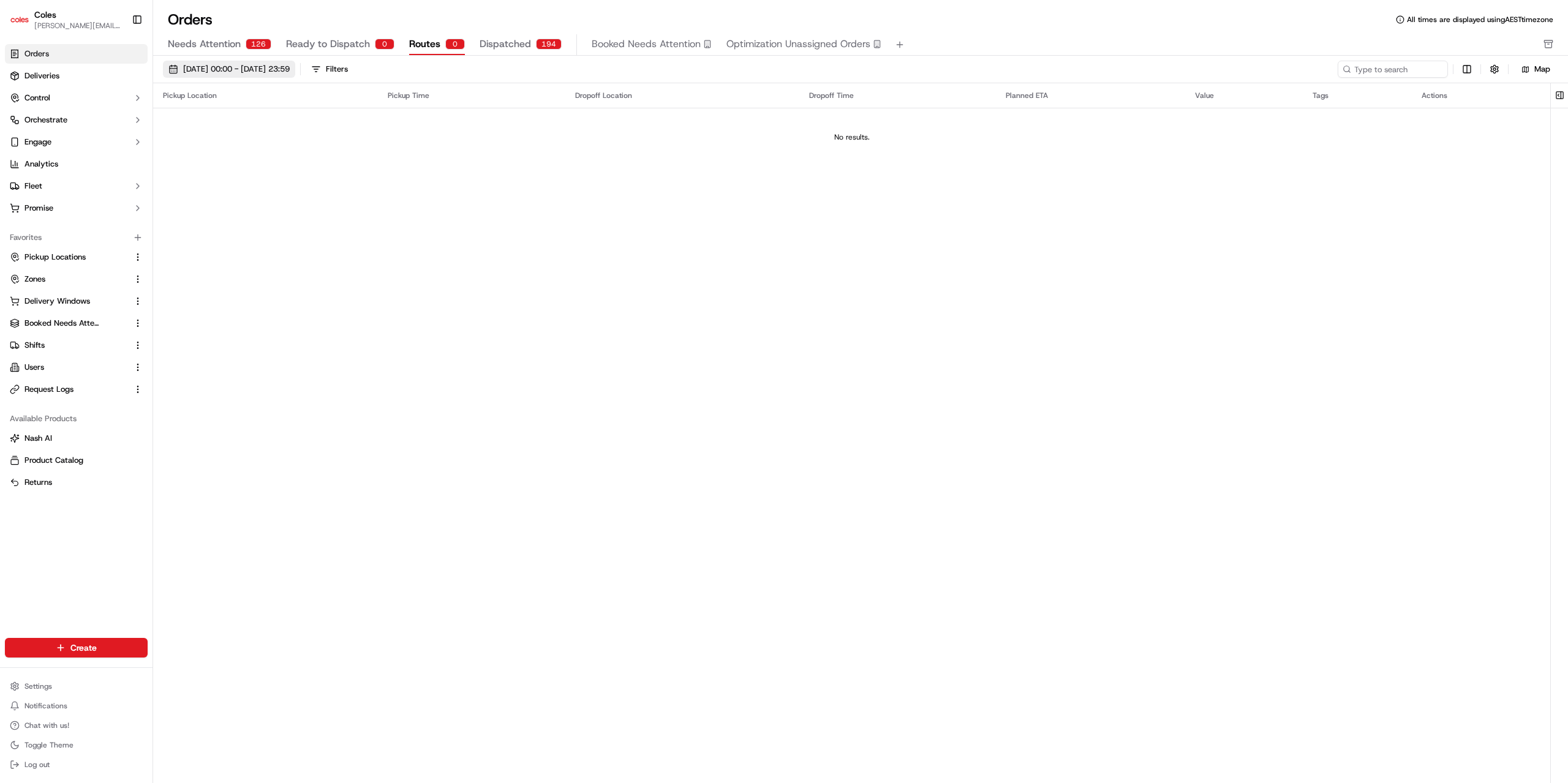
click at [290, 68] on span "16/09/2025 00:00 - 16/09/2025 23:59" at bounding box center [236, 69] width 106 height 11
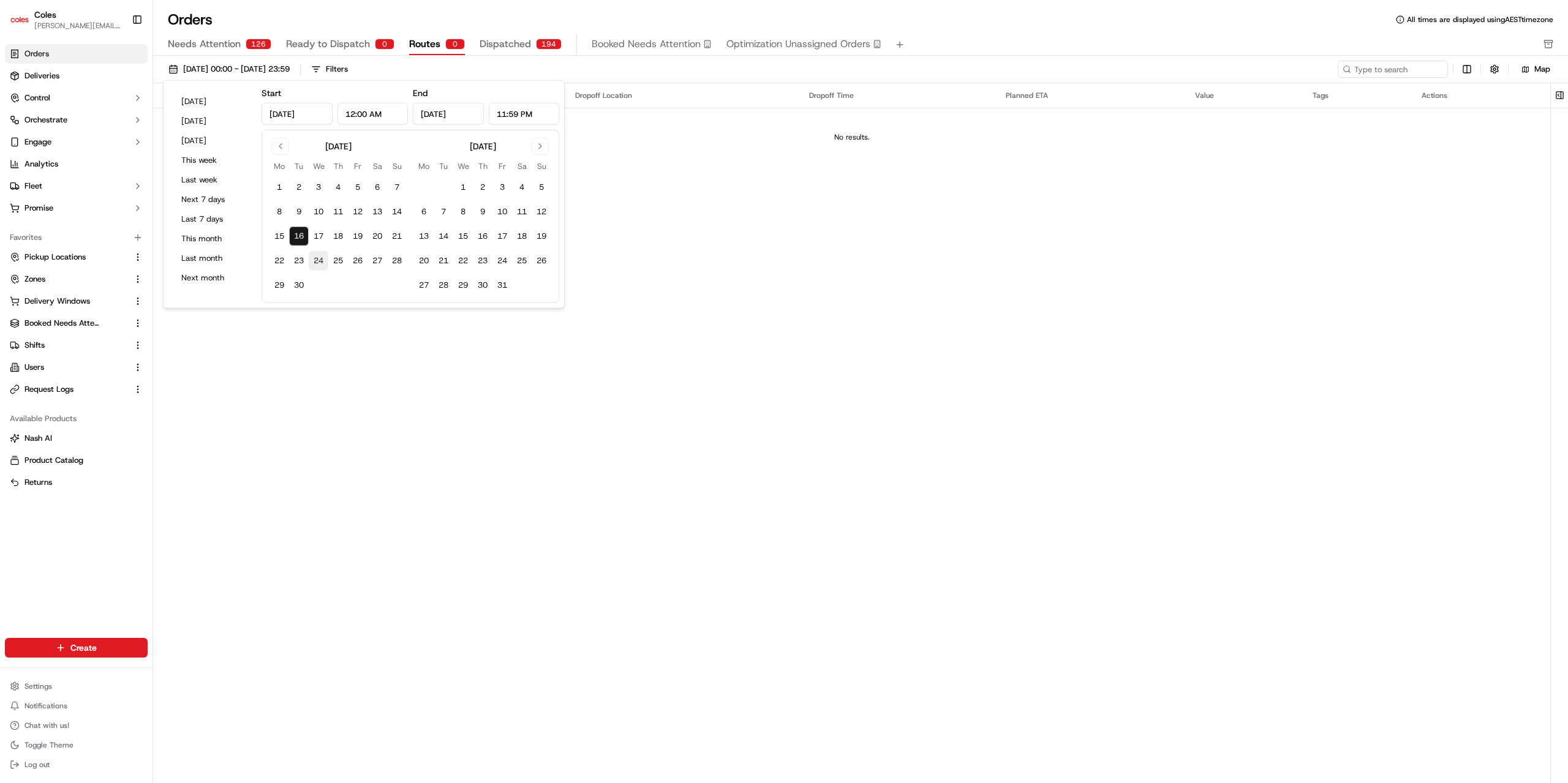
click at [315, 255] on button "24" at bounding box center [318, 260] width 19 height 19
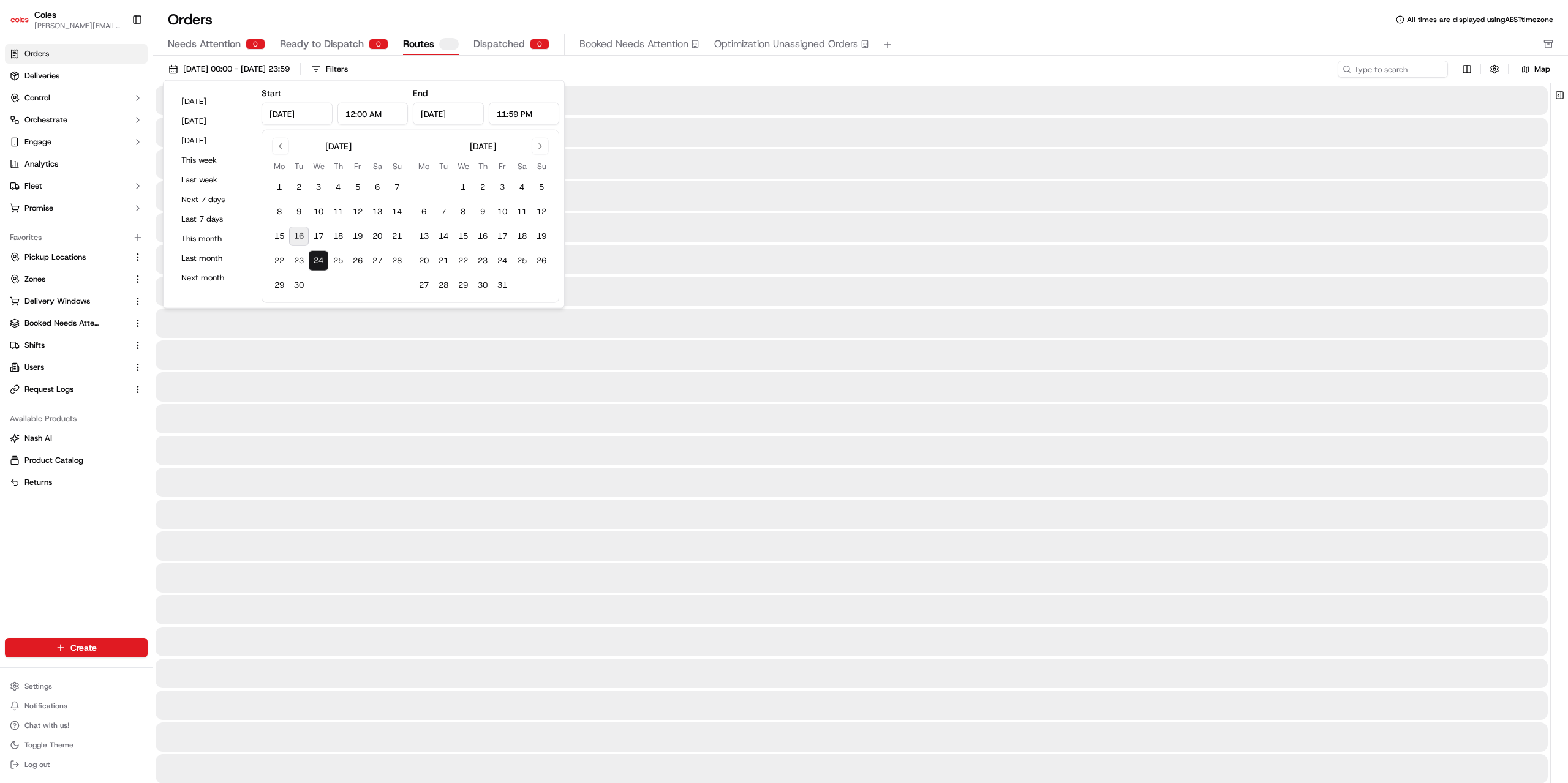
type input "Sep 24, 2025"
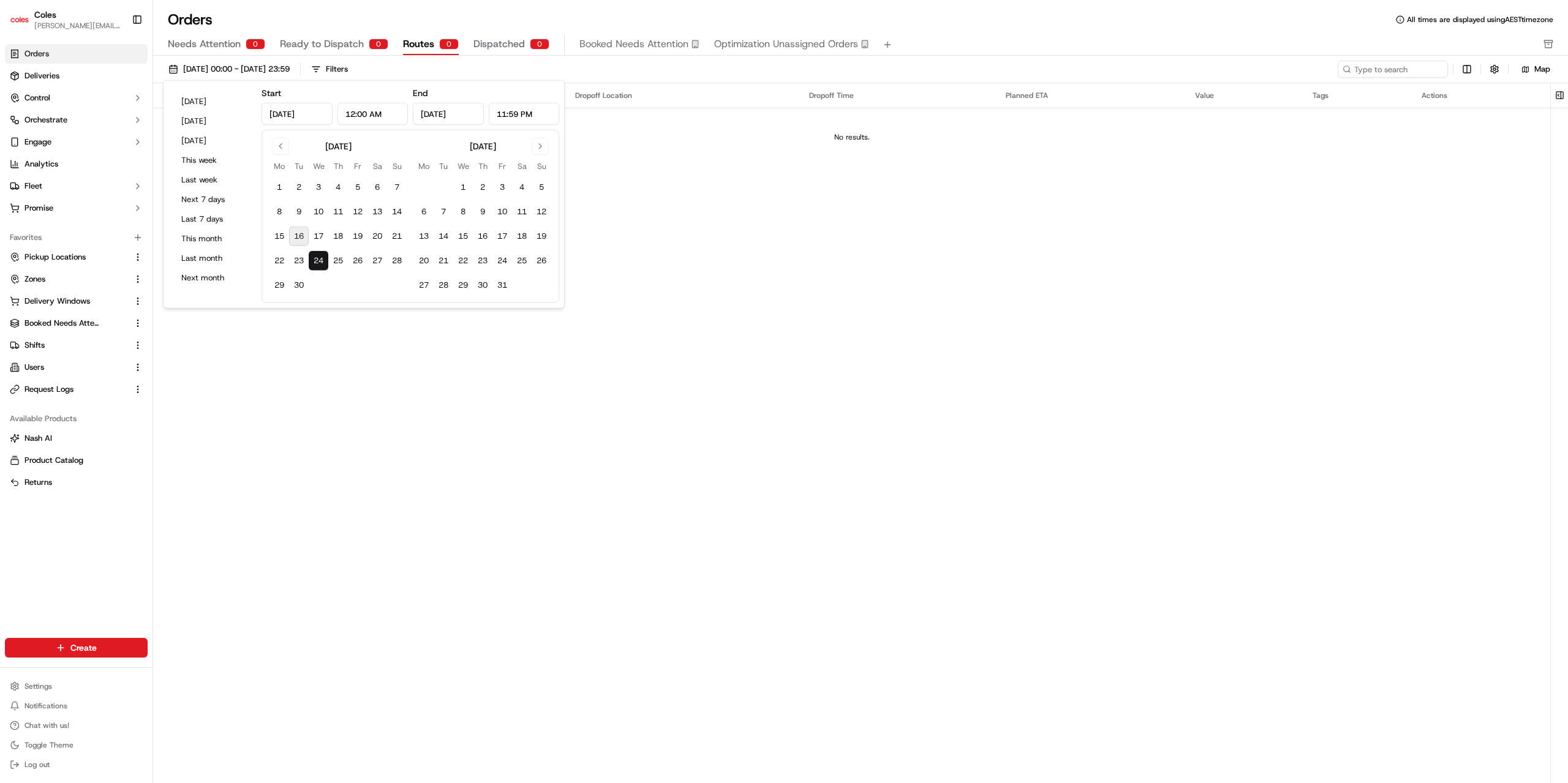
click at [291, 233] on button "16" at bounding box center [298, 236] width 19 height 19
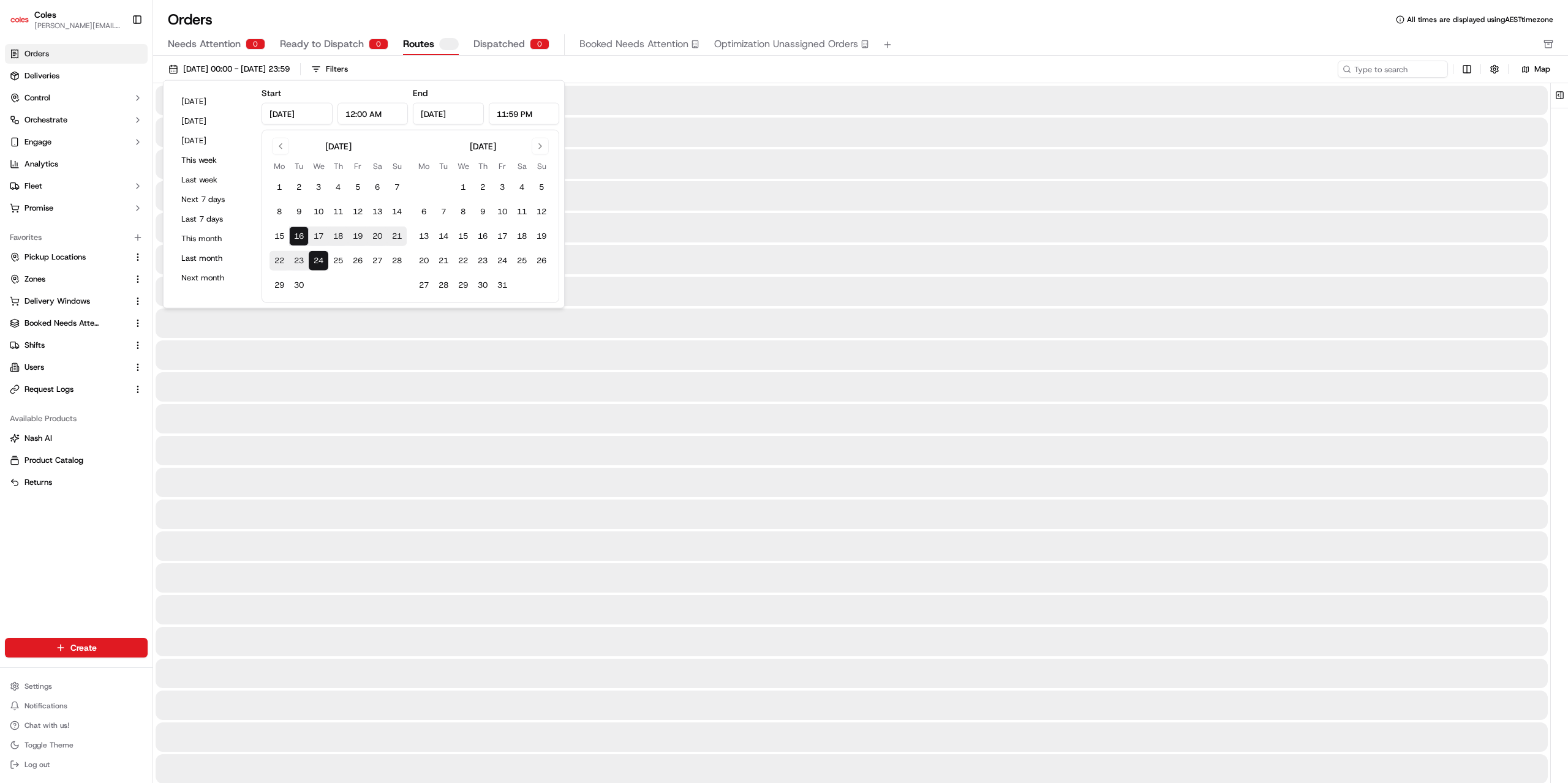
type input "Sep 16, 2025"
click at [612, 68] on div "16/09/2025 00:00 - 24/09/2025 23:59 Filters" at bounding box center [751, 69] width 1175 height 17
click at [1209, 69] on div "16/09/2025 00:00 - 24/09/2025 23:59 Filters" at bounding box center [751, 69] width 1175 height 17
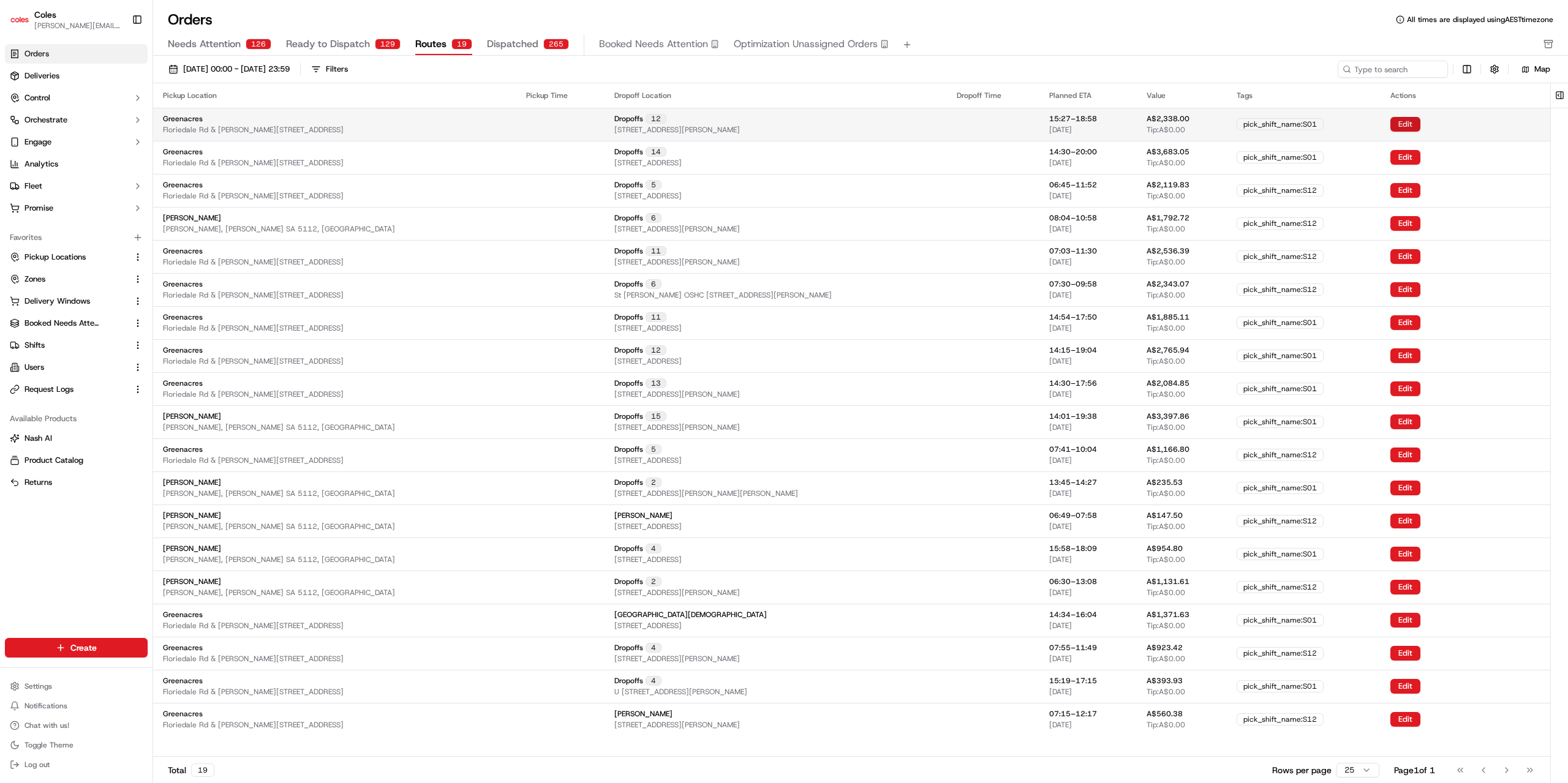
click at [1397, 126] on button "Edit" at bounding box center [1405, 124] width 30 height 15
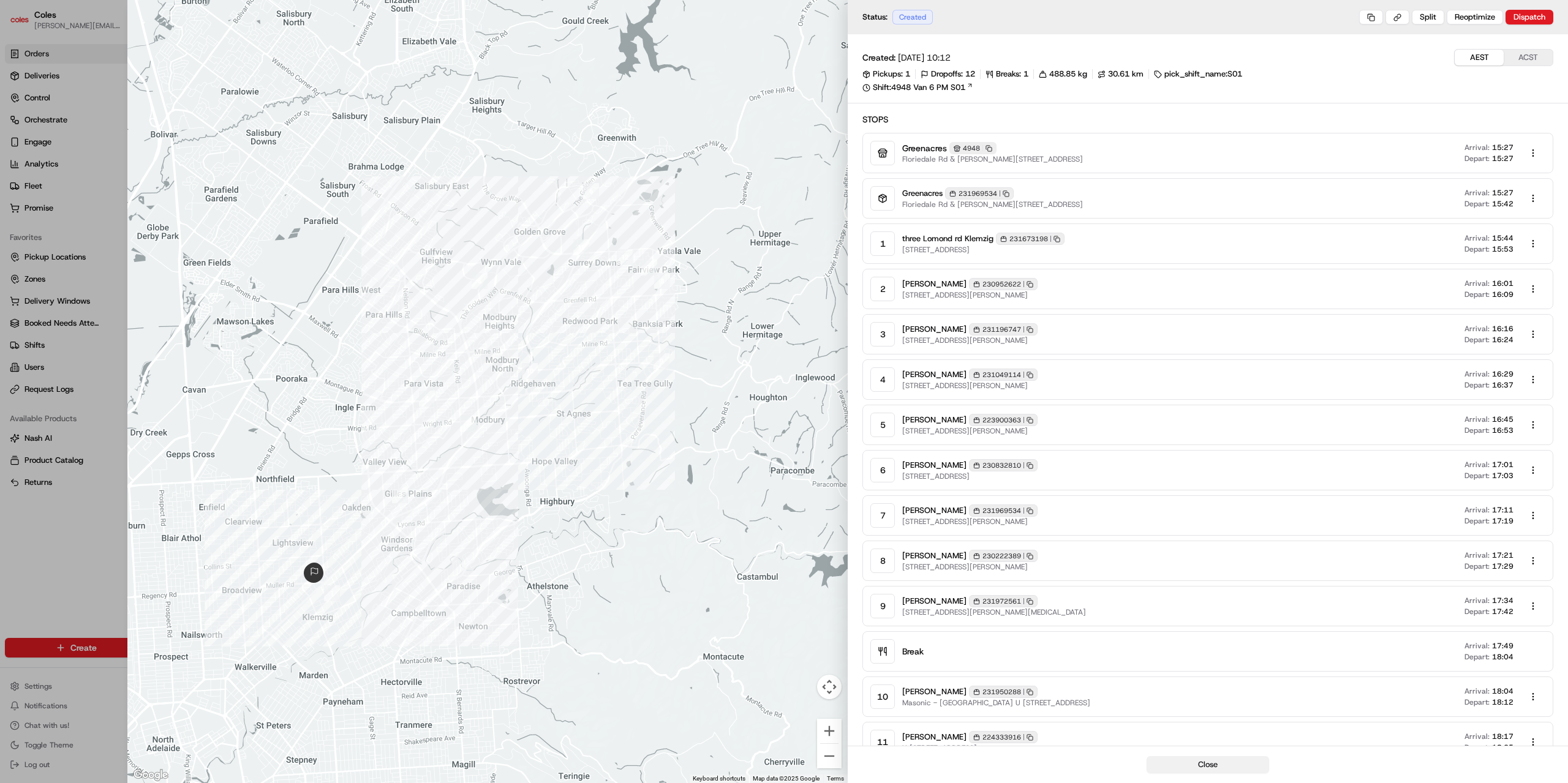
click at [1196, 760] on button "Close" at bounding box center [1207, 764] width 123 height 17
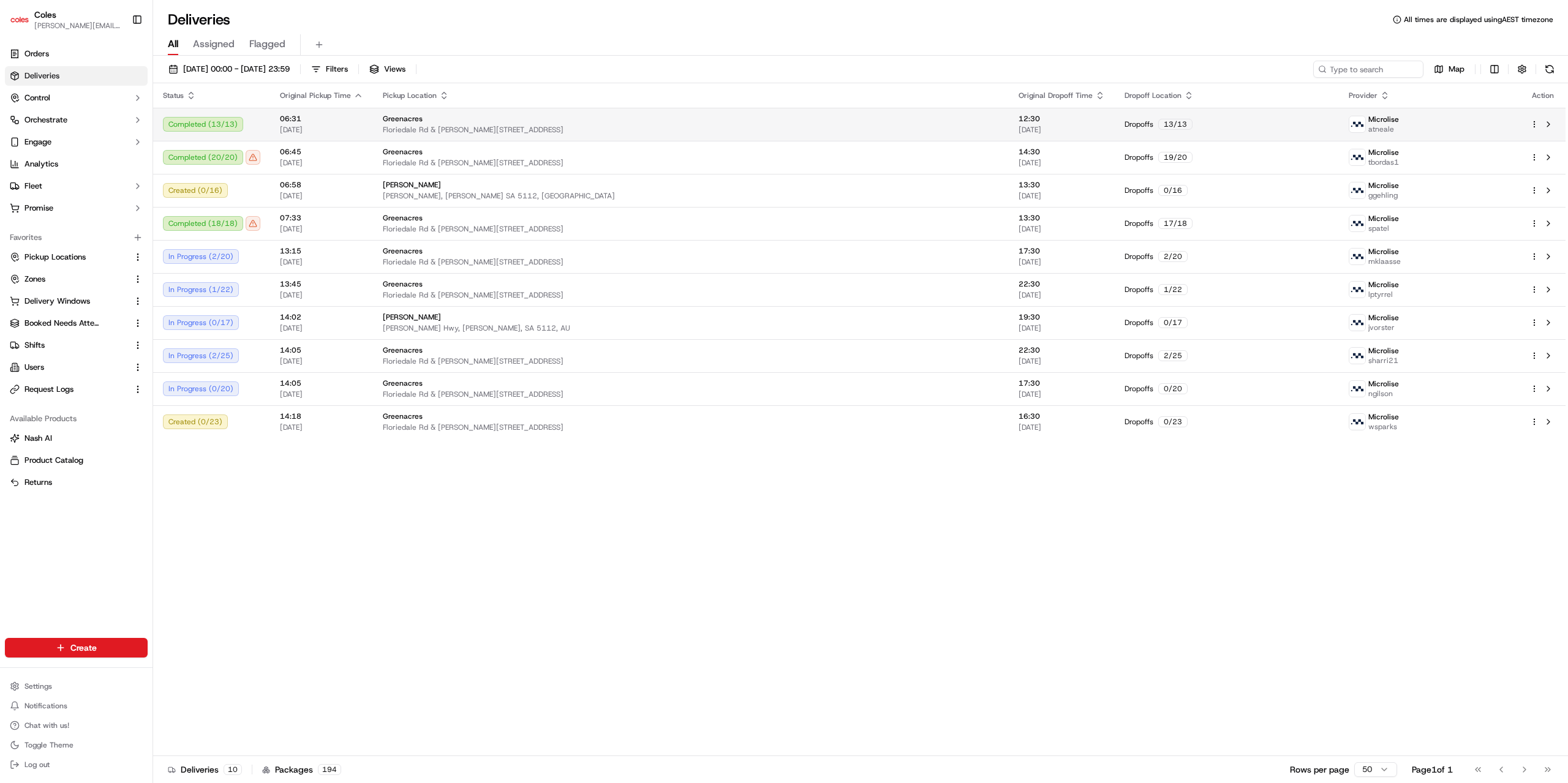
click at [828, 110] on td "Greenacres [STREET_ADDRESS][PERSON_NAME]" at bounding box center [691, 124] width 636 height 33
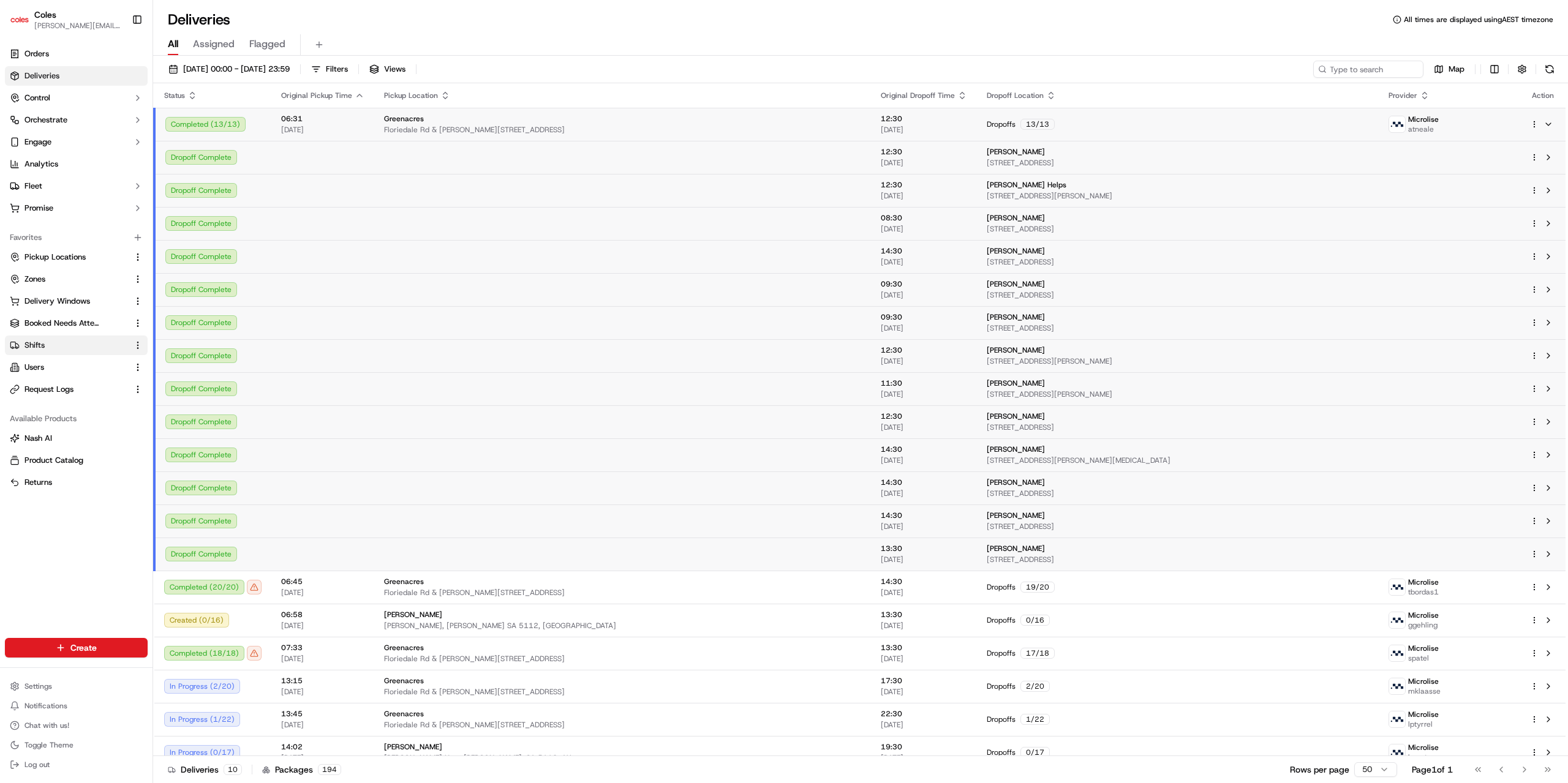
click at [34, 345] on span "Shifts" at bounding box center [35, 345] width 20 height 11
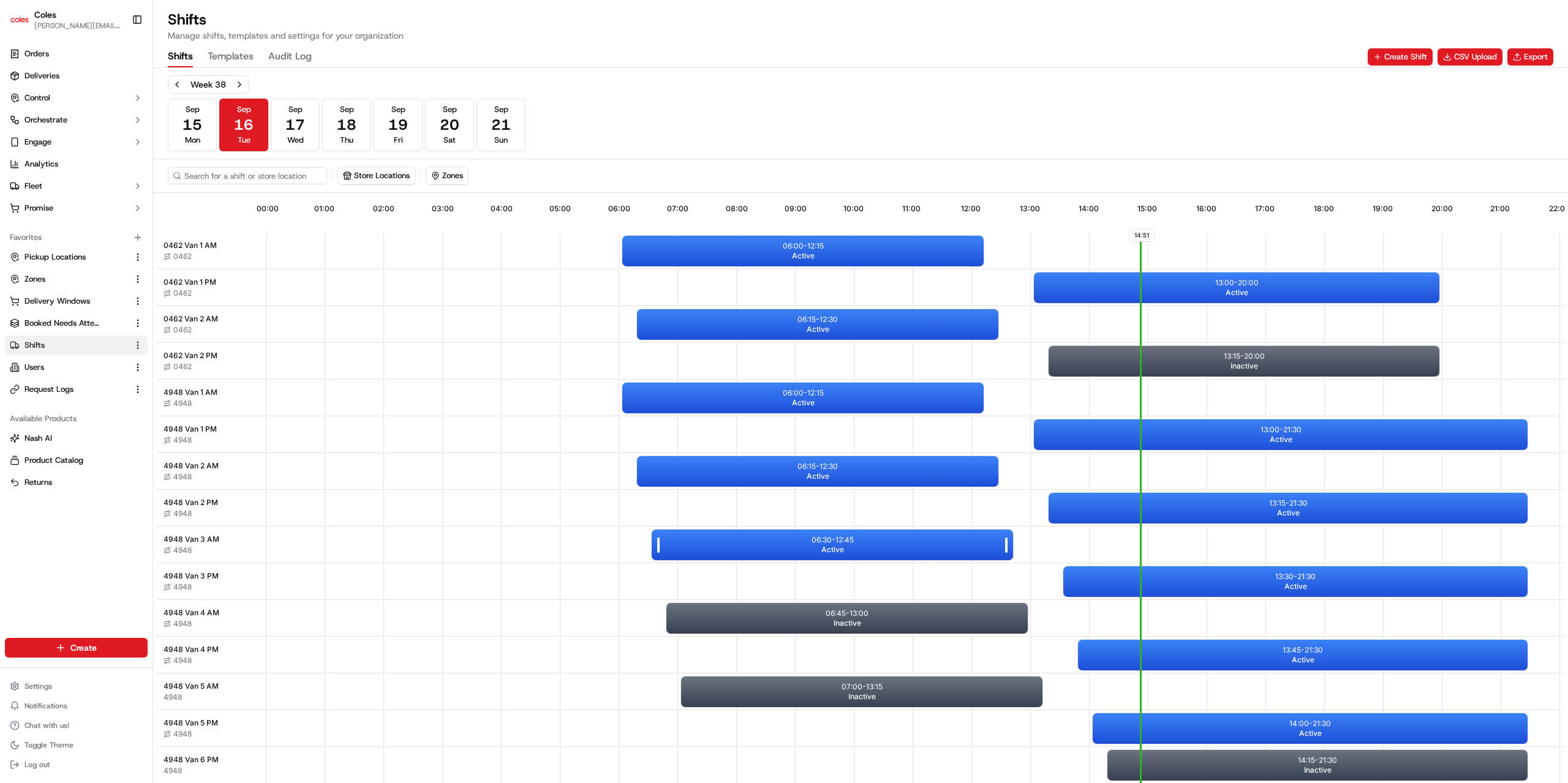
scroll to position [5, 0]
click at [1200, 280] on div "13:00 - 20:00 Active" at bounding box center [1236, 287] width 406 height 30
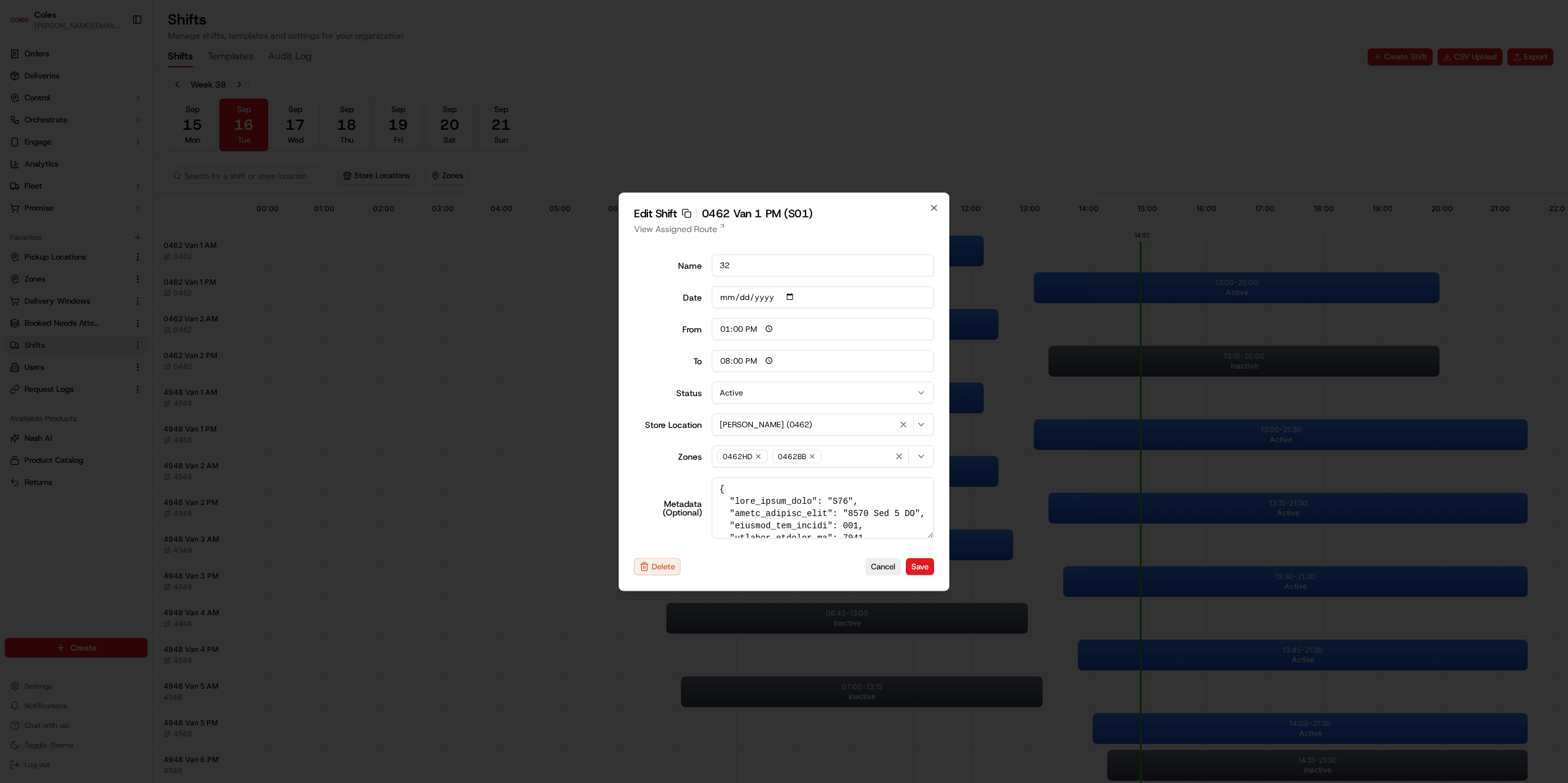
click at [929, 212] on h2 "Edit Shift Copy sft_3d75QW4h7wkUjNT4JFoPti 0462 Van 1 PM (S01)" at bounding box center [784, 213] width 300 height 11
click at [935, 210] on icon "button" at bounding box center [934, 207] width 10 height 10
type input "06:00"
type input "14:00"
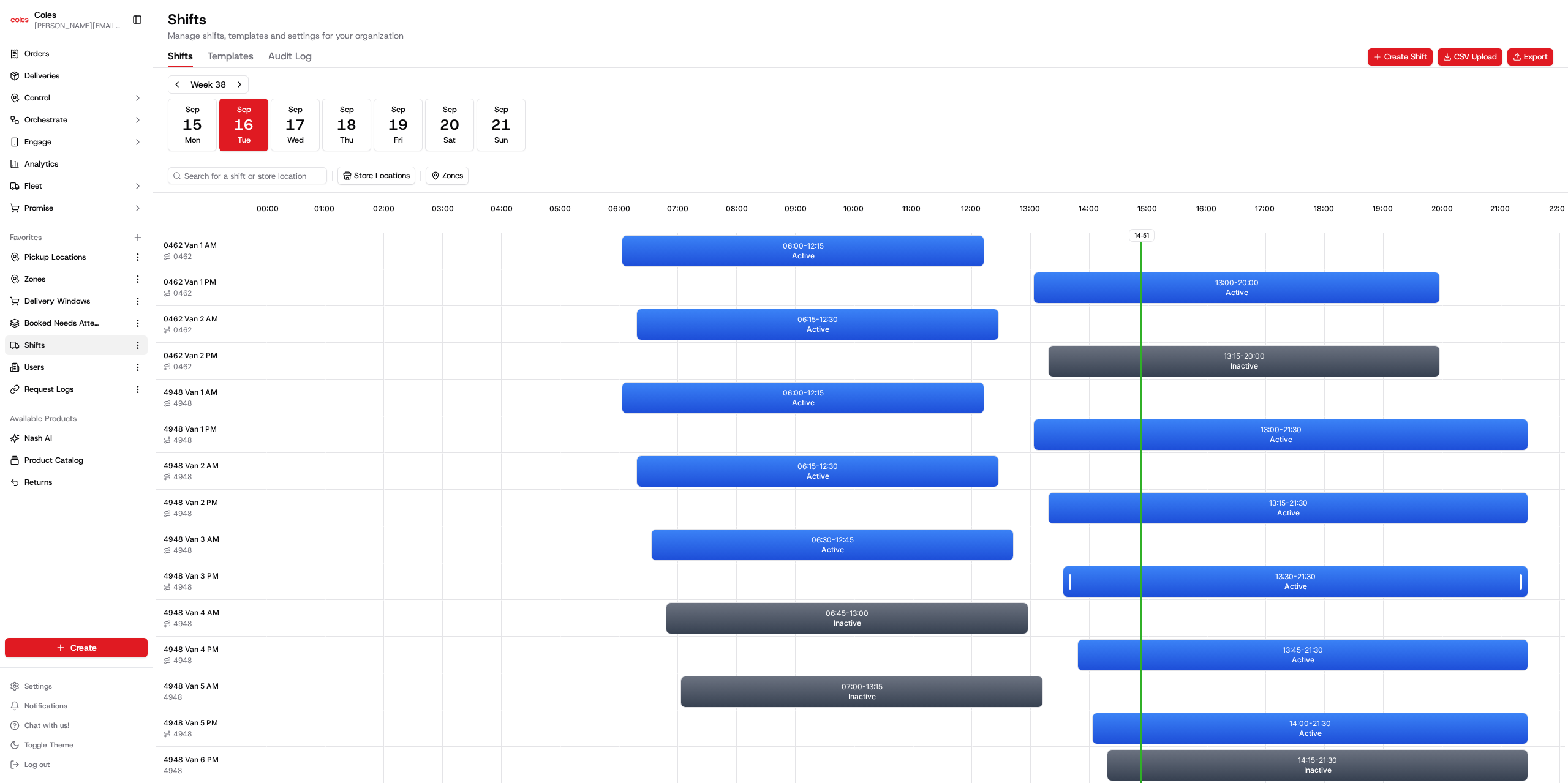
click at [1209, 571] on div "13:30 - 21:30 Active" at bounding box center [1294, 581] width 464 height 30
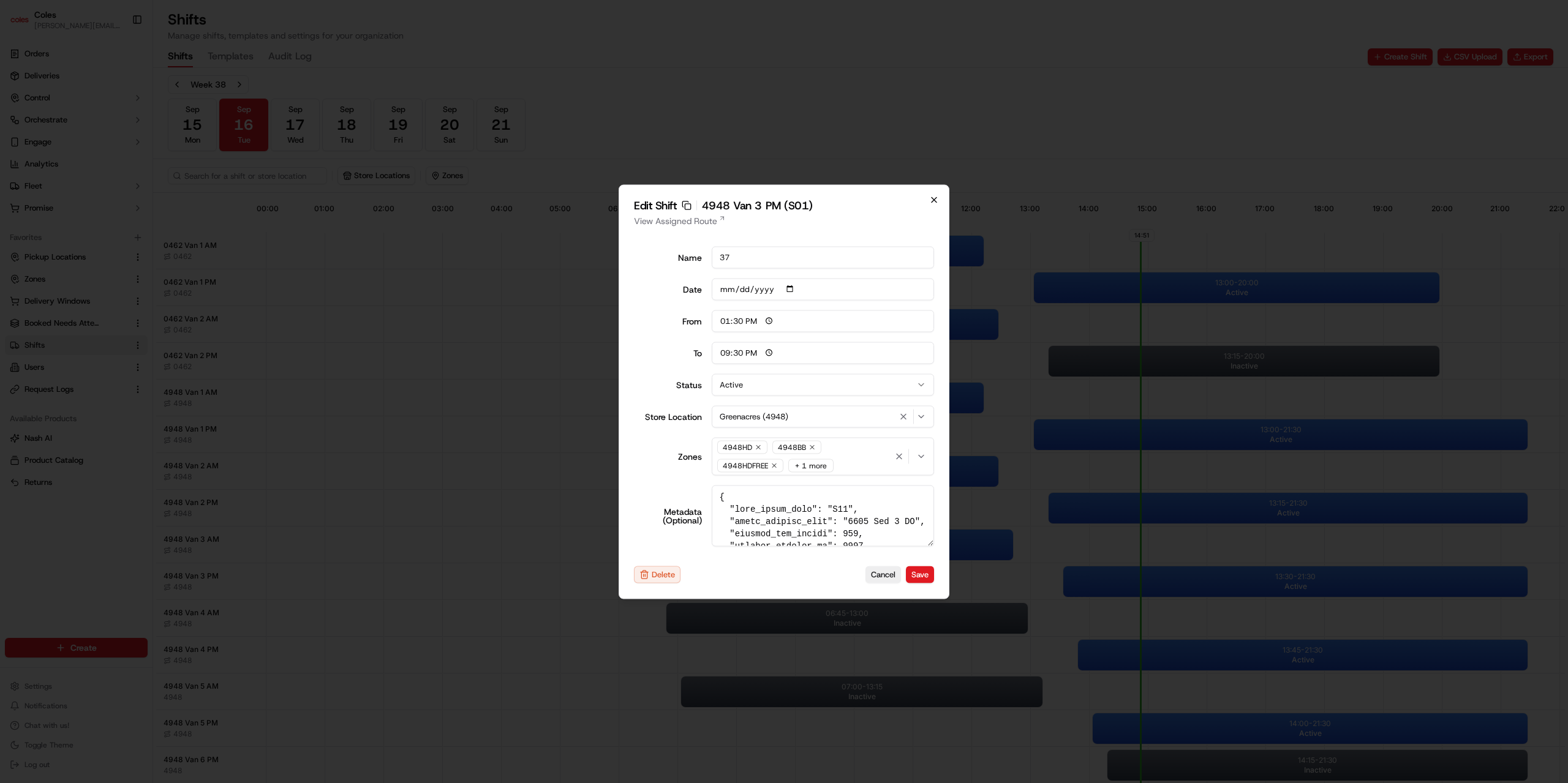
click at [933, 200] on icon "button" at bounding box center [934, 200] width 5 height 5
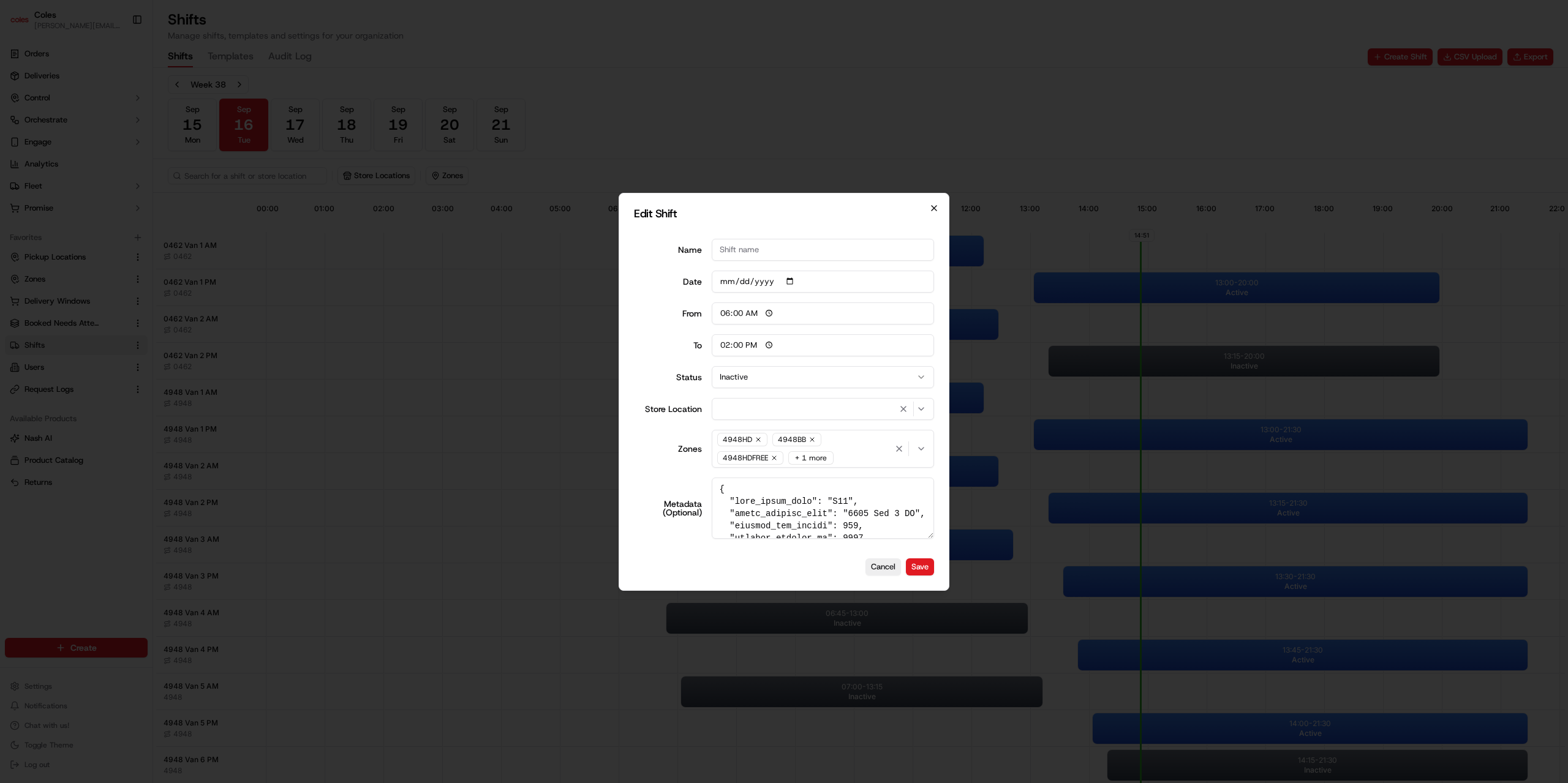
type input "06:00"
type input "14:00"
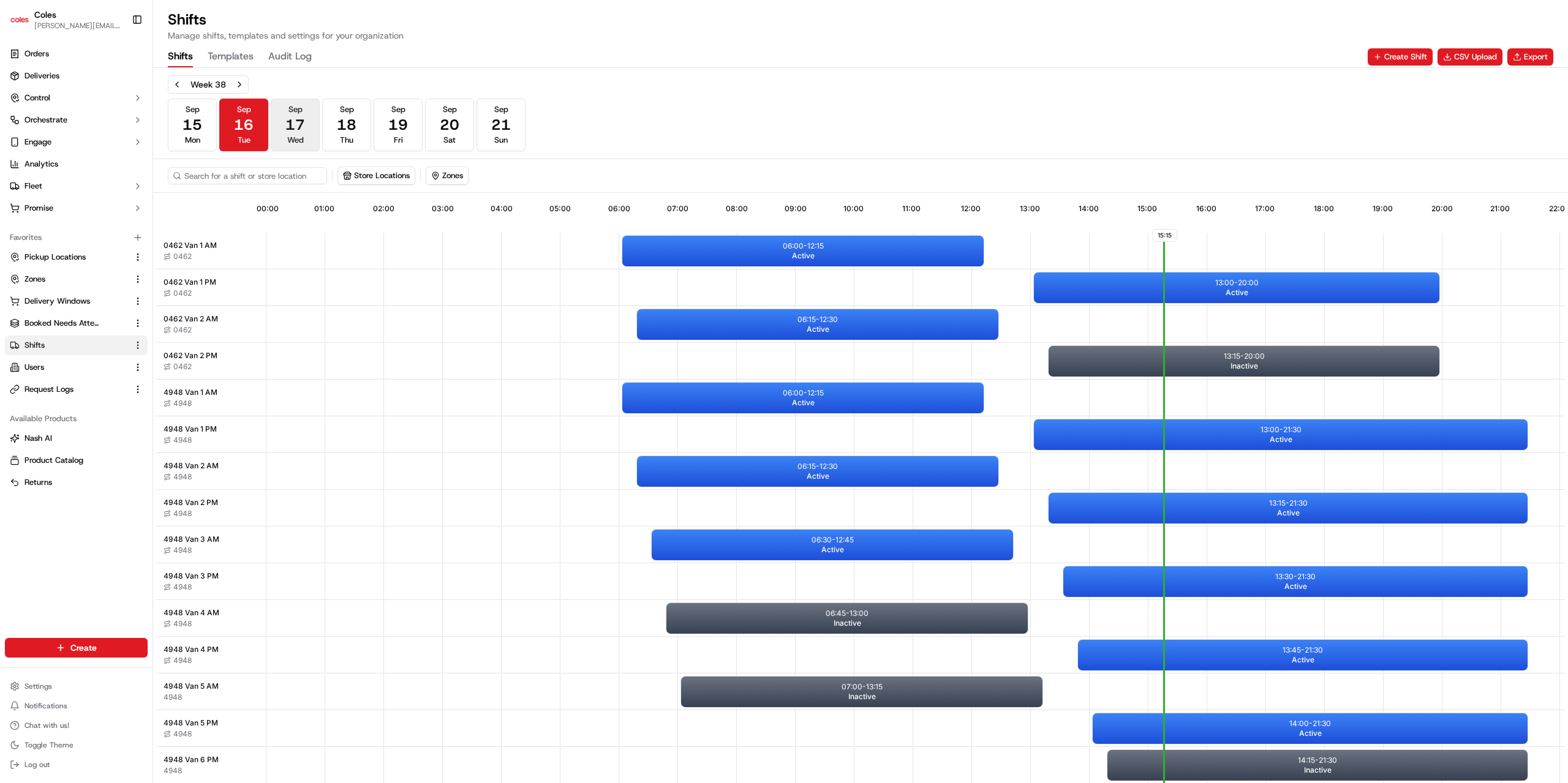
drag, startPoint x: 294, startPoint y: 129, endPoint x: 313, endPoint y: 130, distance: 19.0
click at [294, 129] on span "17" at bounding box center [294, 124] width 19 height 19
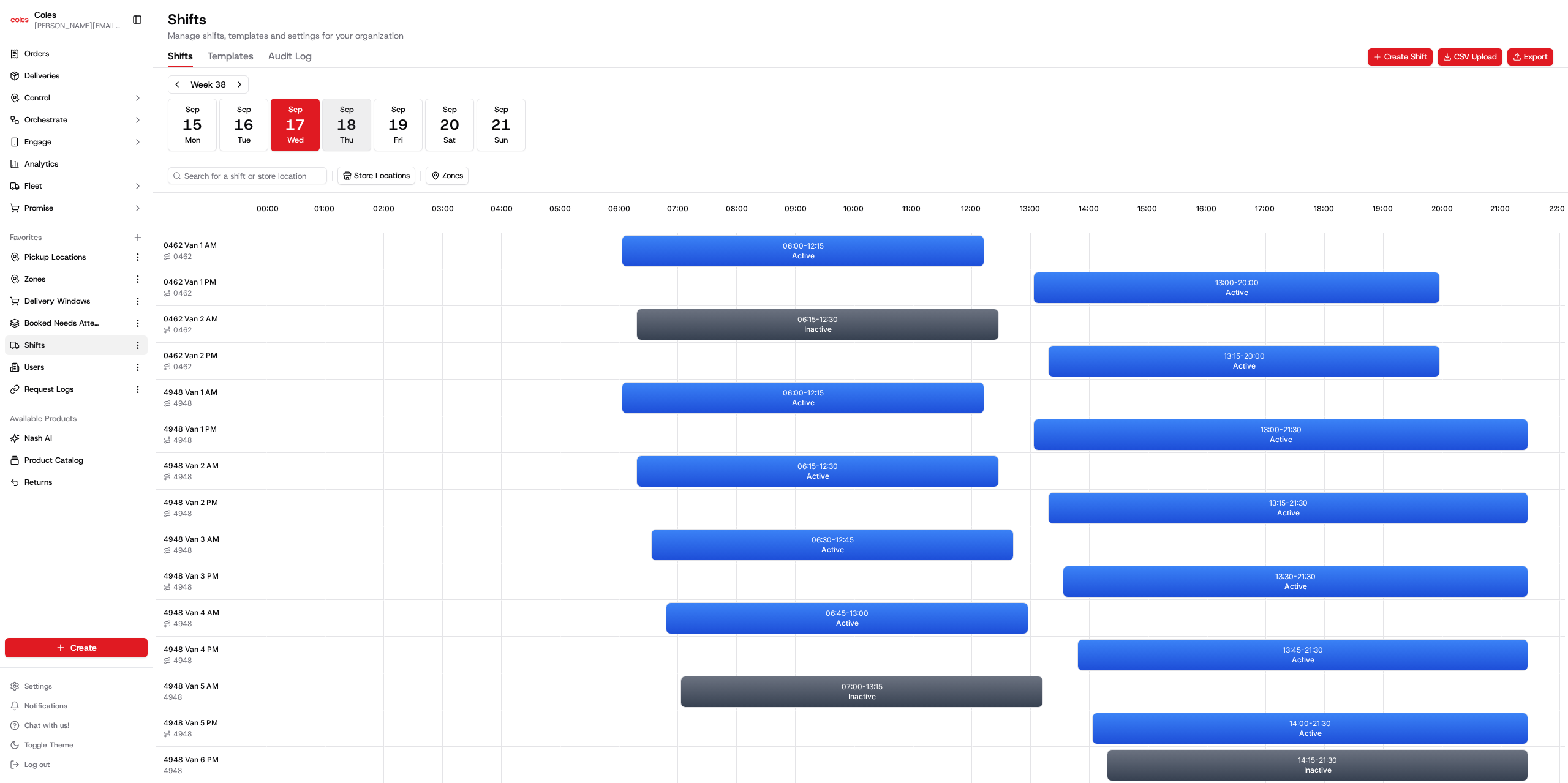
click at [340, 130] on span "18" at bounding box center [346, 124] width 19 height 19
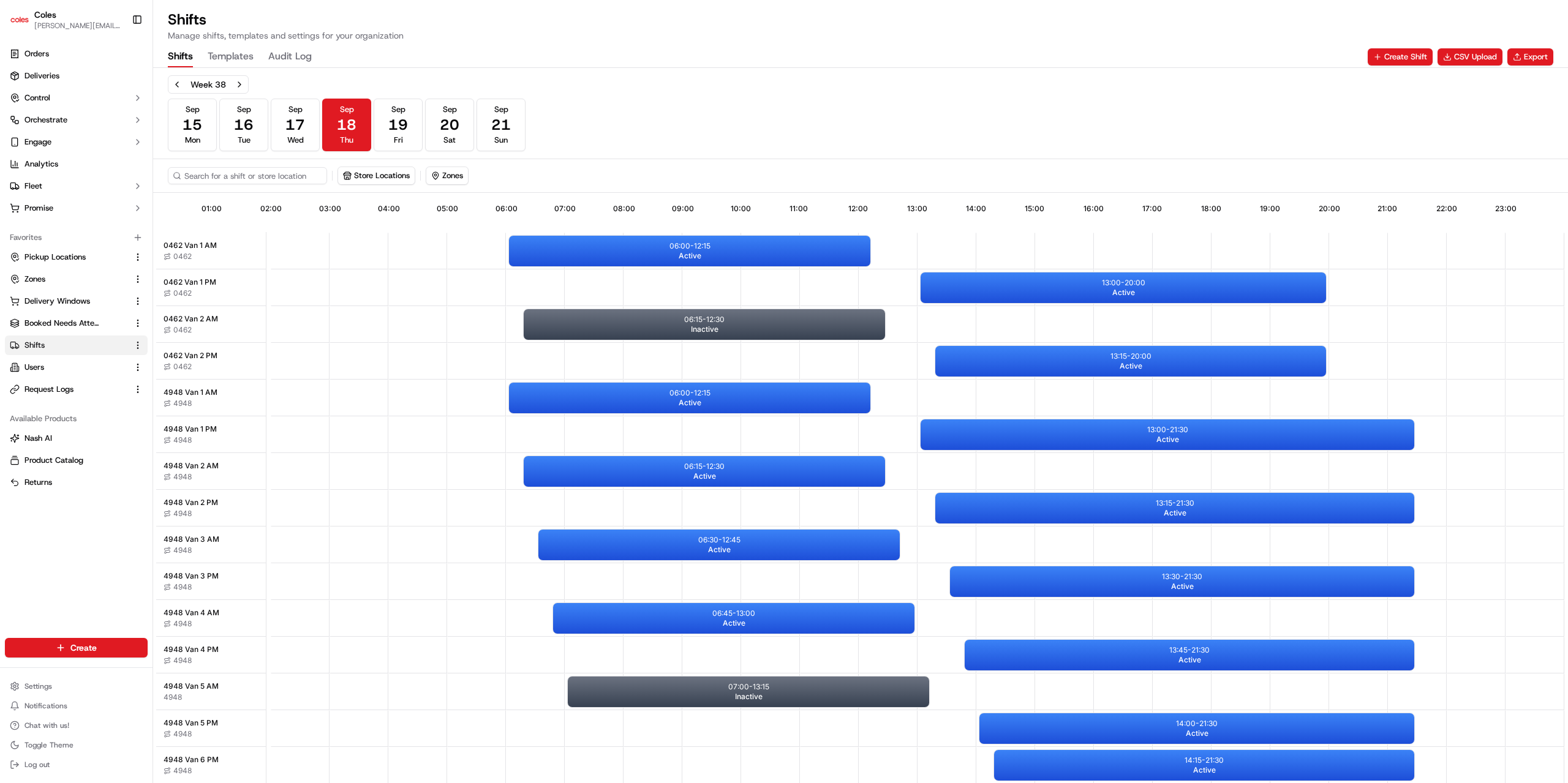
scroll to position [5, 119]
click at [368, 179] on button "Store Locations" at bounding box center [376, 176] width 77 height 17
type input "4948"
click at [383, 220] on span "Greenacres (4948)" at bounding box center [433, 221] width 151 height 11
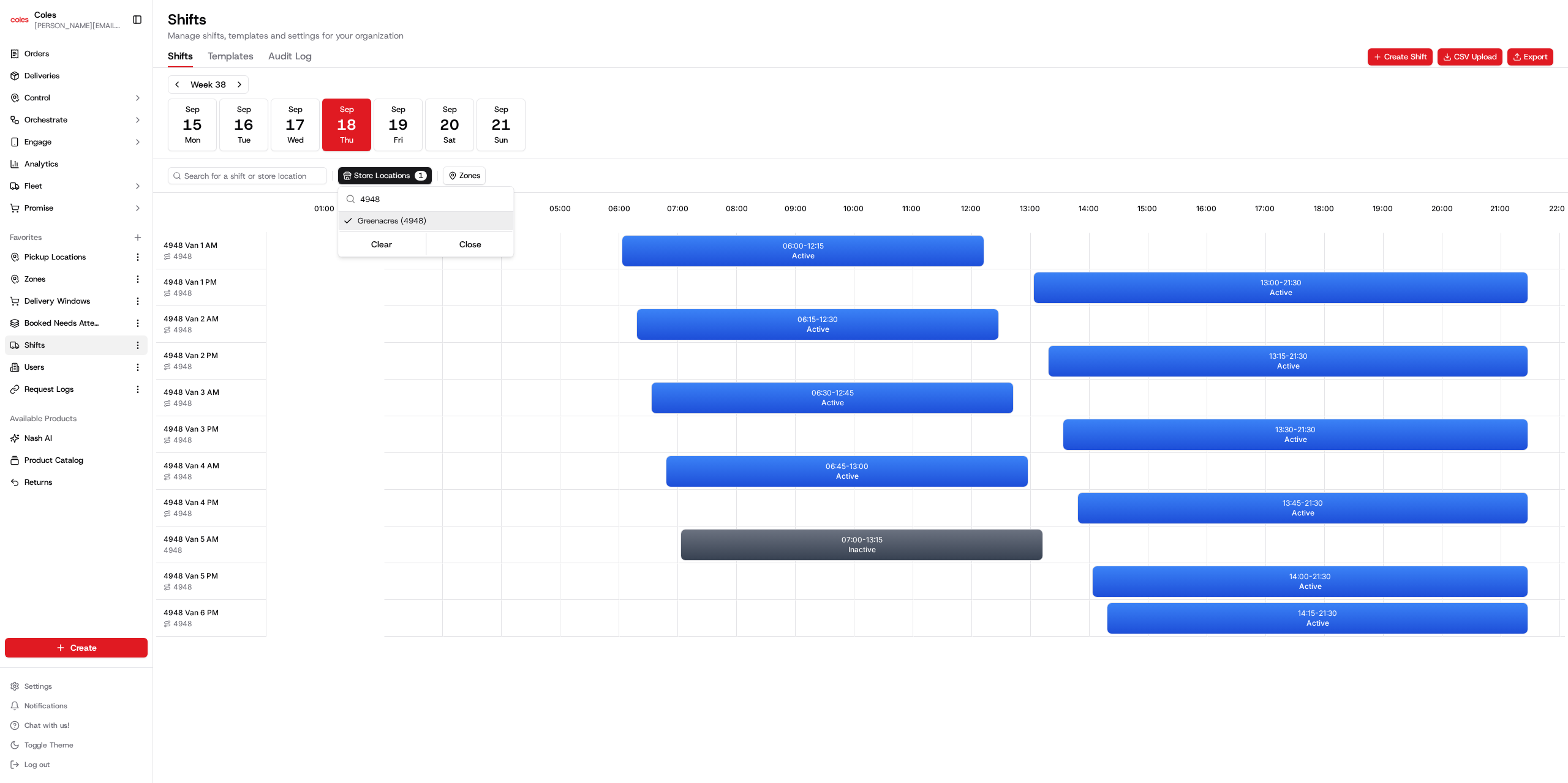
click at [765, 137] on html "Coles jyothi.nandeppanavar@coles.com.au Toggle Sidebar Orders Deliveries Contro…" at bounding box center [784, 392] width 1568 height 783
click at [779, 253] on div "06:00 - 12:15 Active" at bounding box center [803, 250] width 361 height 30
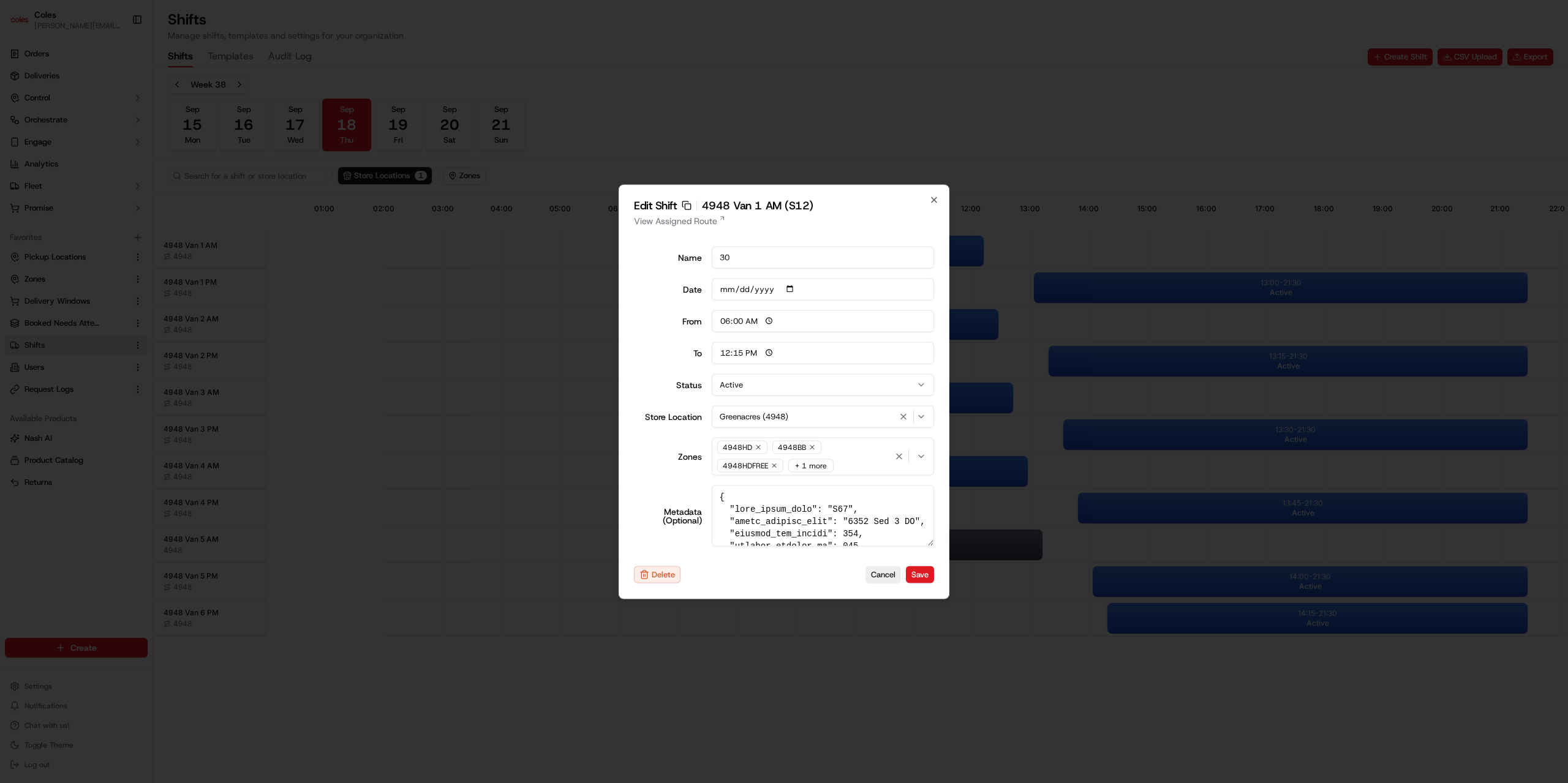
click at [788, 465] on div "+ 1 more" at bounding box center [810, 465] width 45 height 13
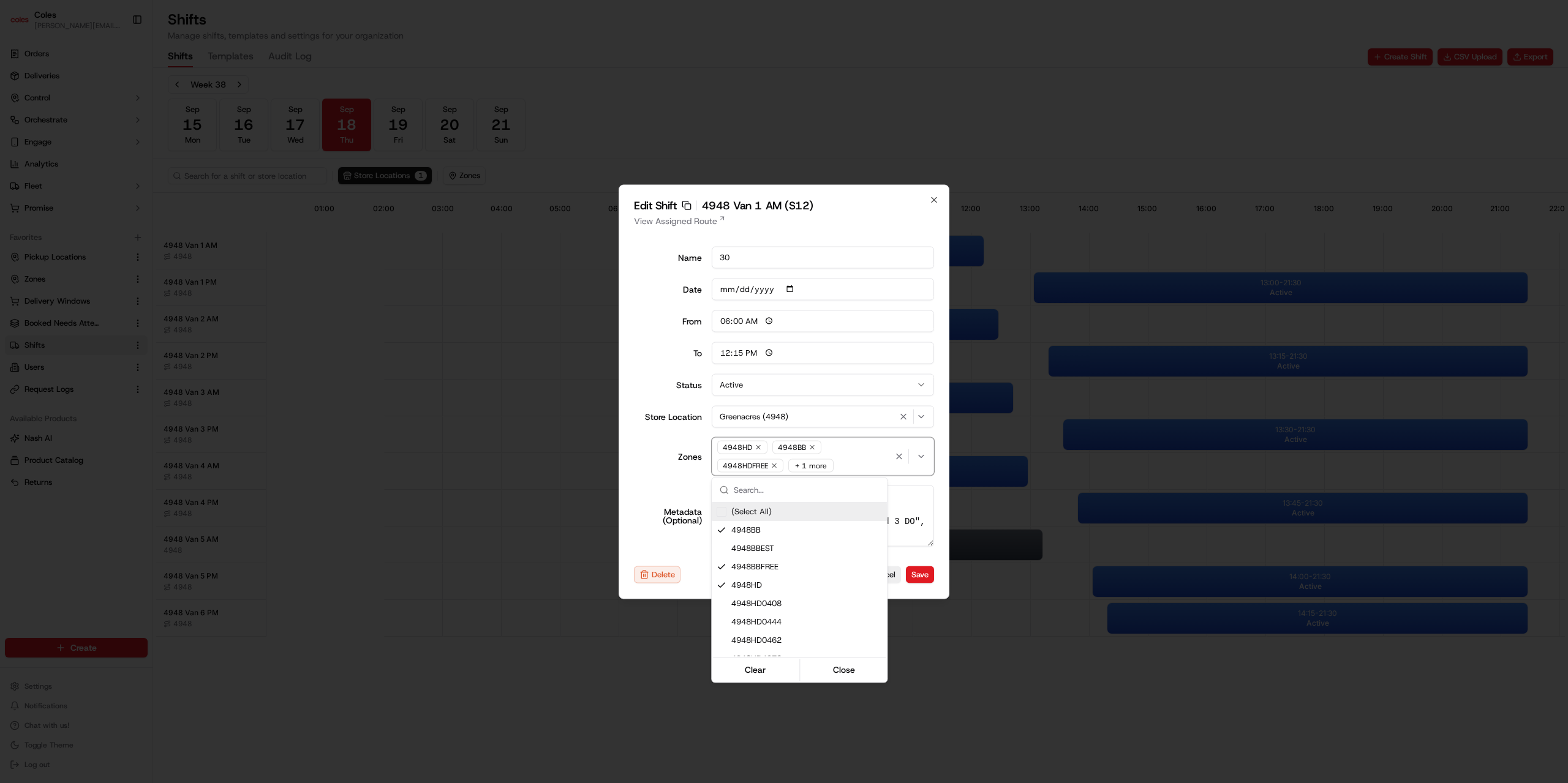
click at [643, 374] on div at bounding box center [784, 392] width 1568 height 783
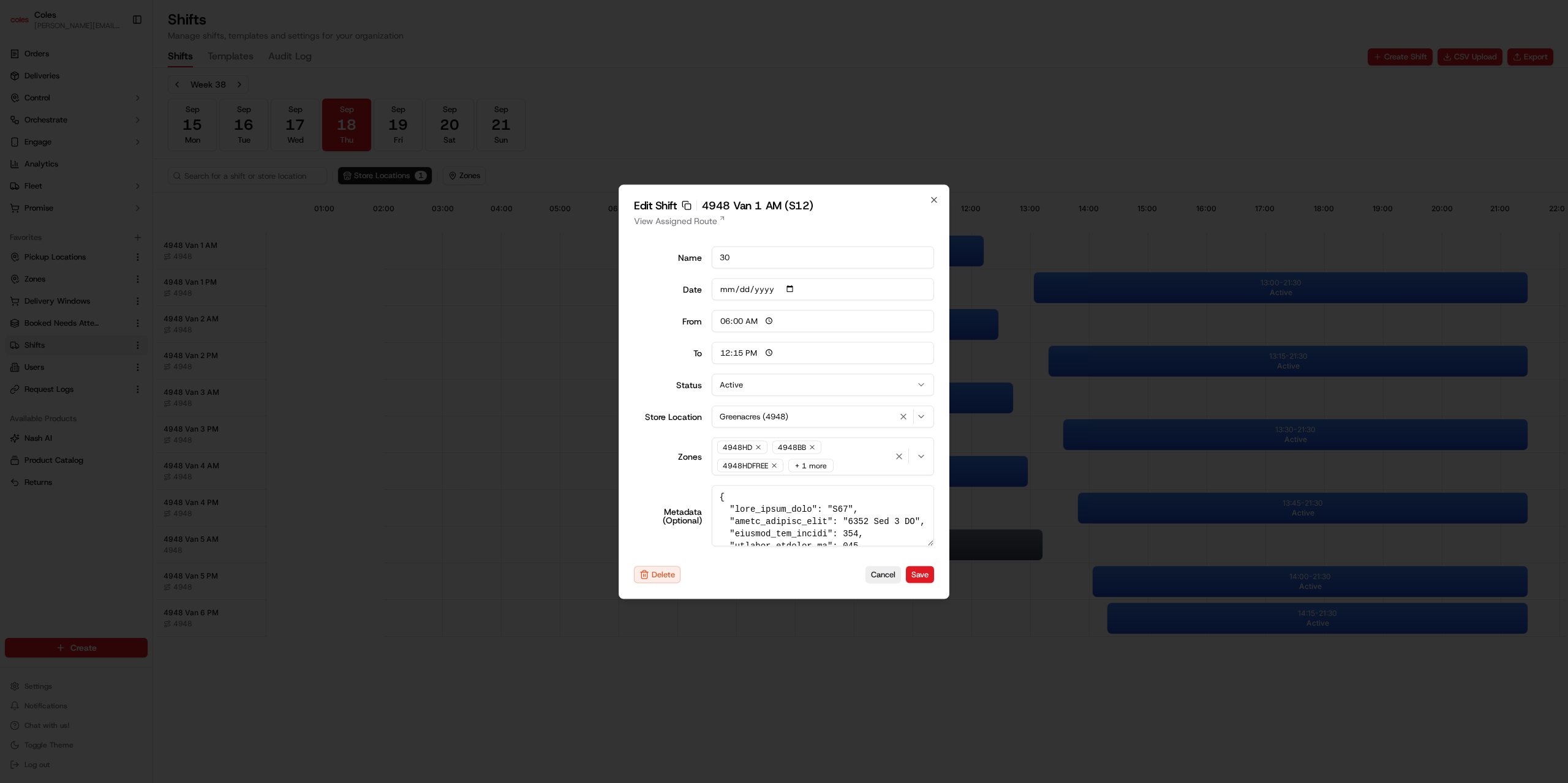
click at [828, 510] on textarea "Metadata (Optional)" at bounding box center [823, 515] width 223 height 61
drag, startPoint x: 857, startPoint y: 517, endPoint x: 893, endPoint y: 519, distance: 36.1
click at [893, 519] on textarea "Metadata (Optional)" at bounding box center [823, 515] width 223 height 61
click at [730, 262] on input "30" at bounding box center [823, 257] width 223 height 22
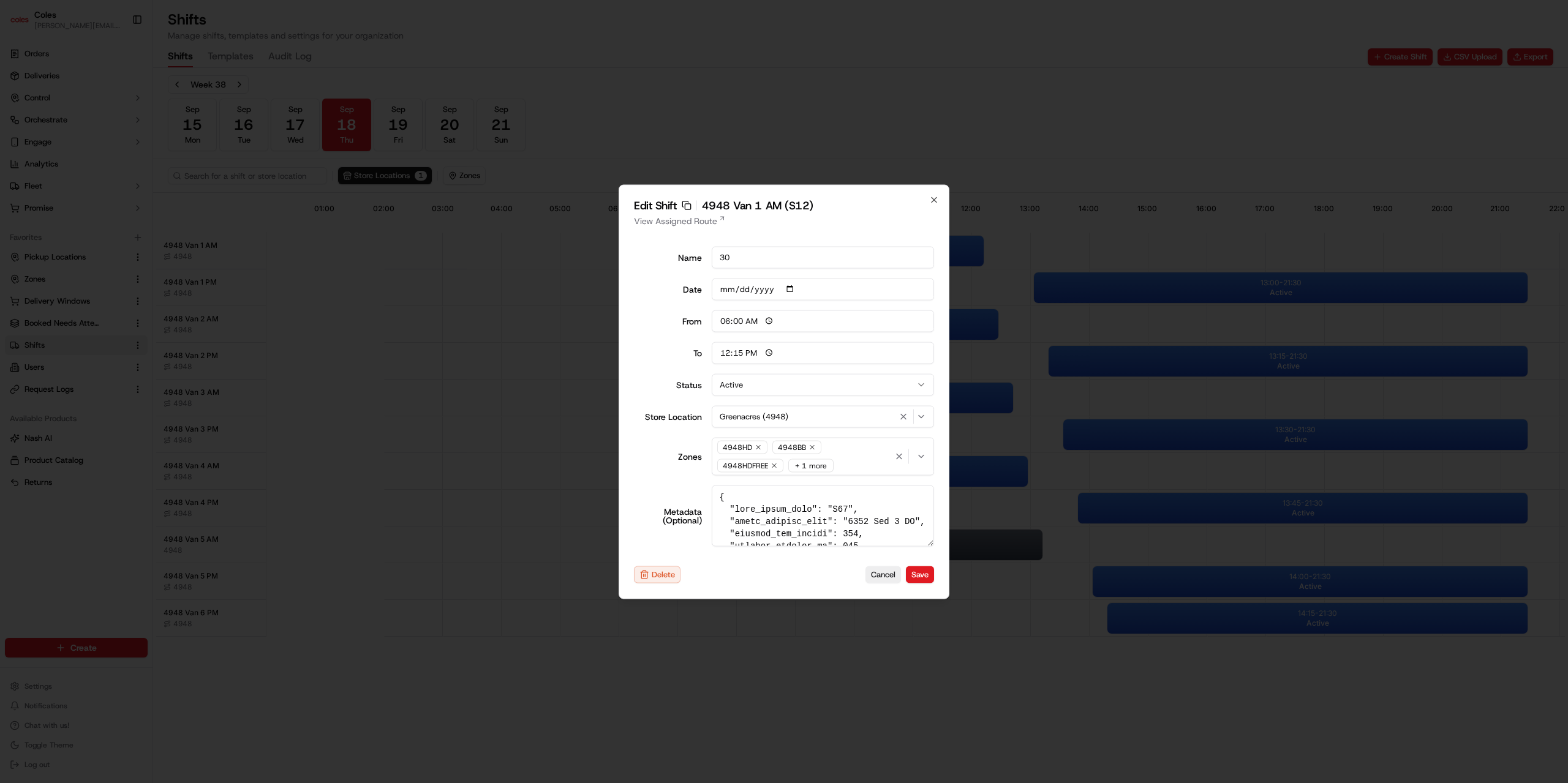
drag, startPoint x: 733, startPoint y: 258, endPoint x: 716, endPoint y: 258, distance: 17.0
click at [716, 258] on input "30" at bounding box center [823, 257] width 223 height 22
click at [936, 202] on icon "button" at bounding box center [934, 200] width 5 height 5
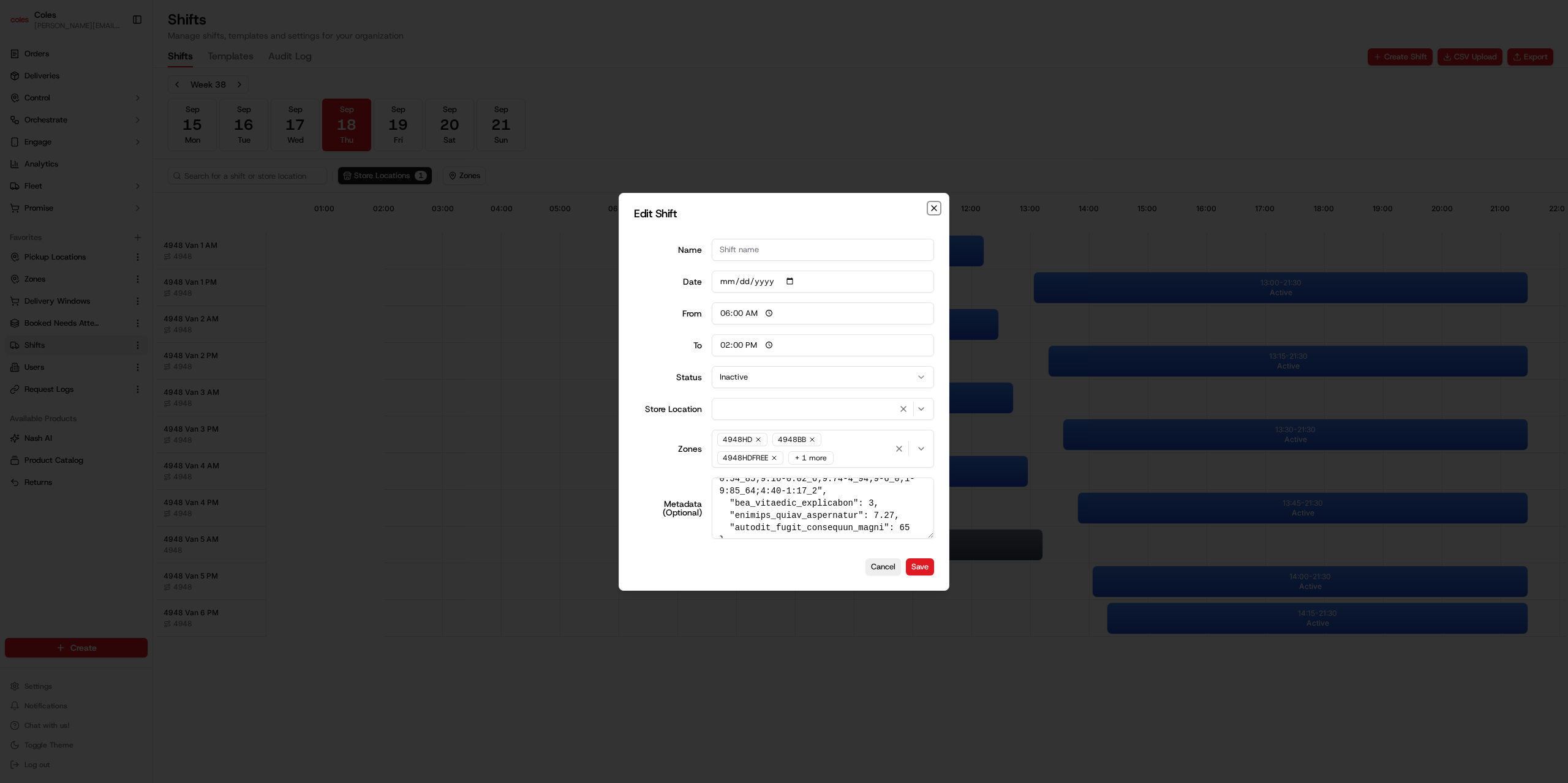
type input "14:00"
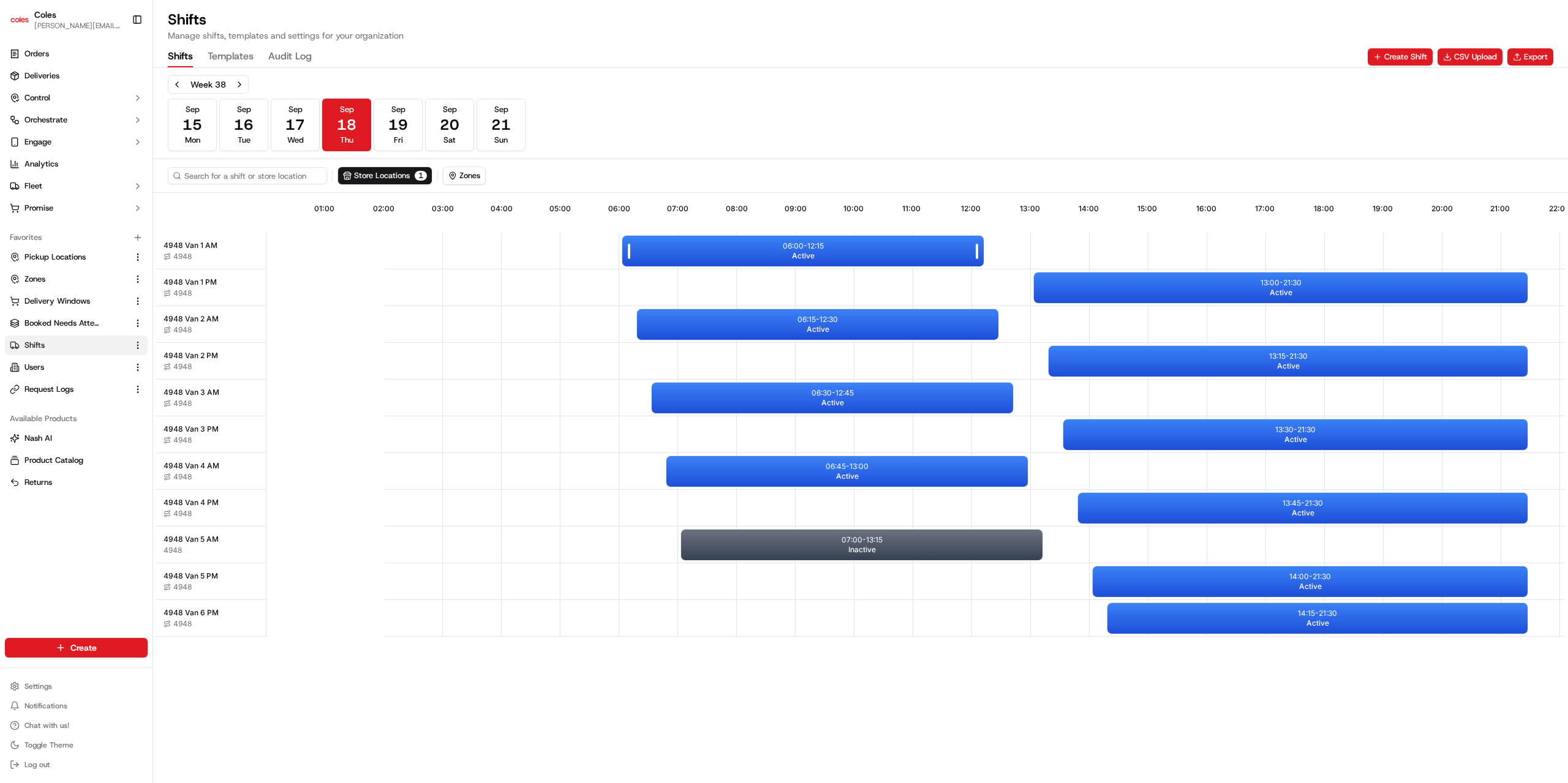
click at [899, 262] on div "06:00 - 12:15 Active" at bounding box center [803, 250] width 361 height 30
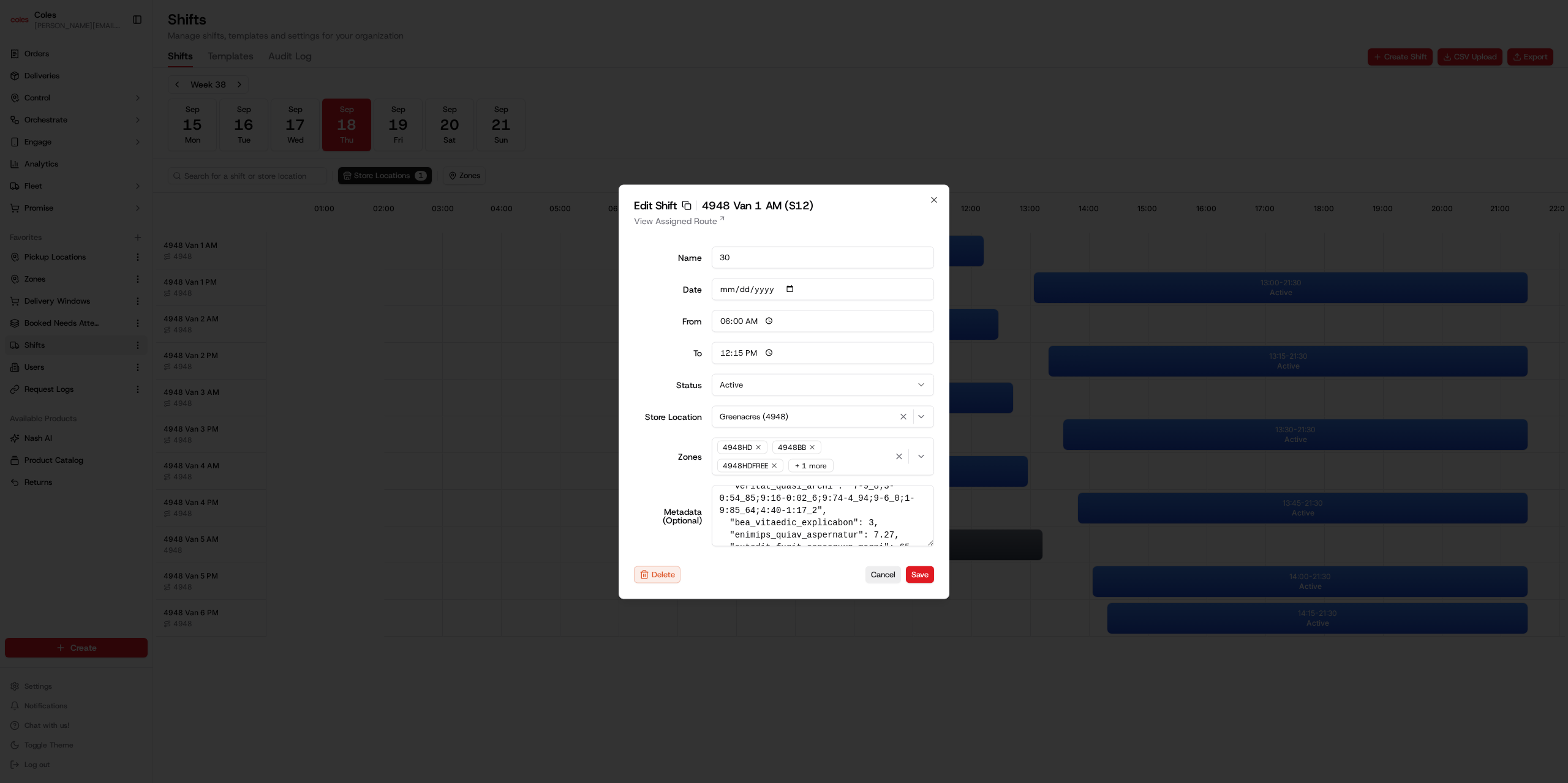
scroll to position [562, 0]
drag, startPoint x: 737, startPoint y: 510, endPoint x: 786, endPoint y: 498, distance: 50.4
click at [786, 498] on textarea "Metadata (Optional)" at bounding box center [823, 515] width 223 height 61
click at [936, 202] on icon "button" at bounding box center [934, 200] width 5 height 5
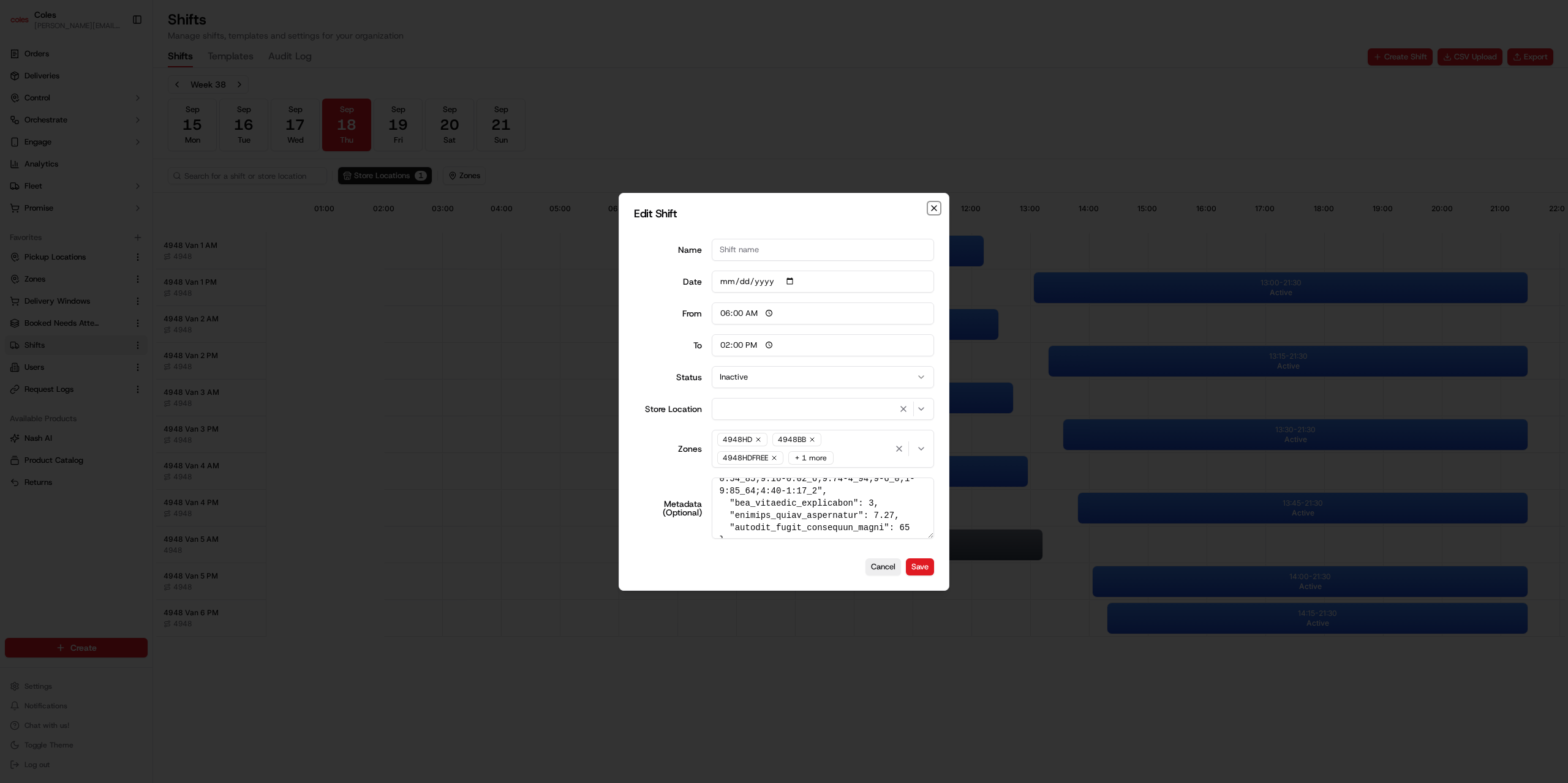
type input "14:00"
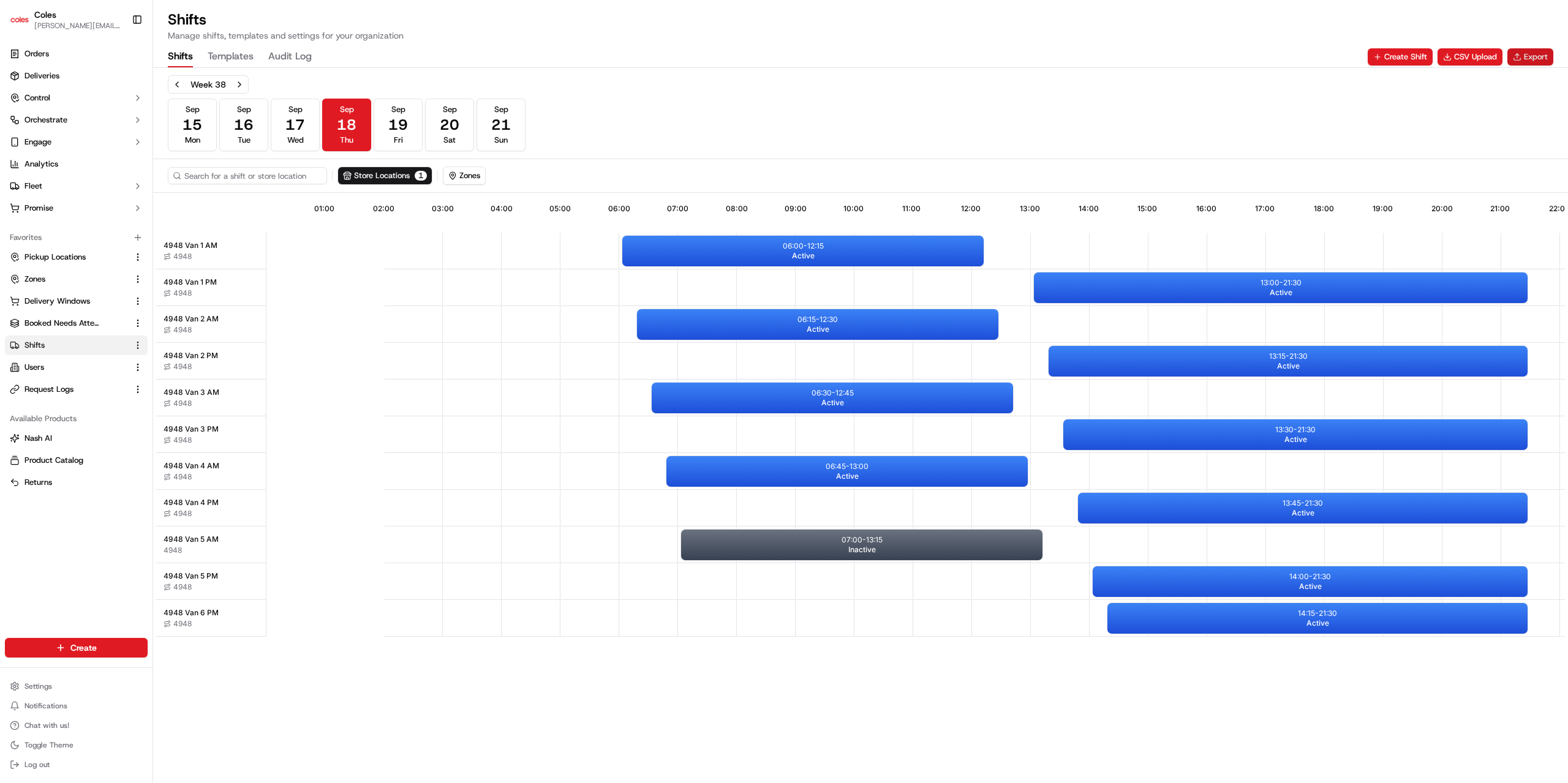
click at [1524, 54] on button "Export" at bounding box center [1530, 57] width 46 height 17
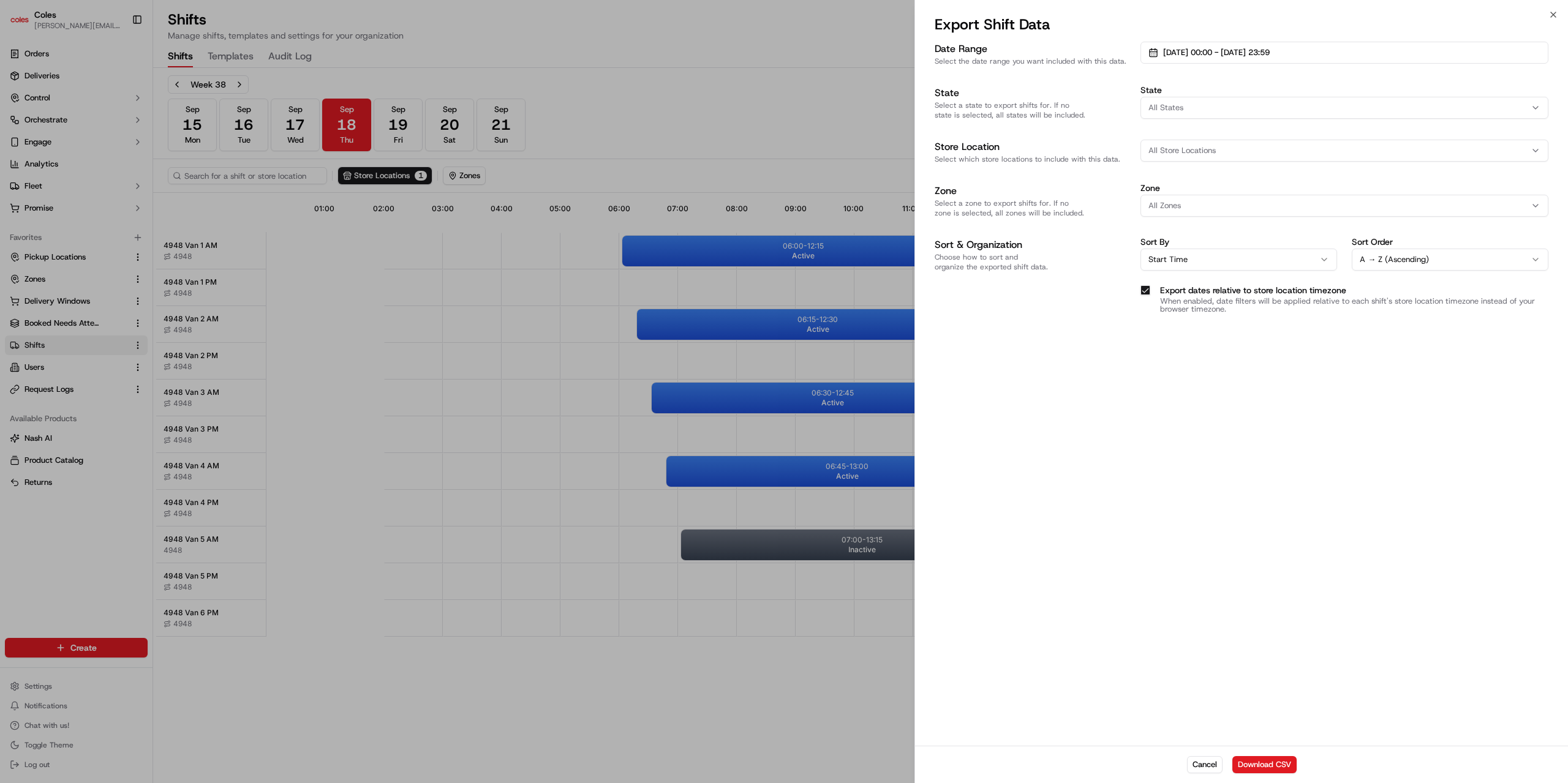
click at [1186, 110] on div "All States" at bounding box center [1344, 108] width 402 height 11
click at [1362, 184] on label "Zone" at bounding box center [1344, 187] width 408 height 9
click at [1235, 155] on div "All Store Locations" at bounding box center [1344, 151] width 402 height 11
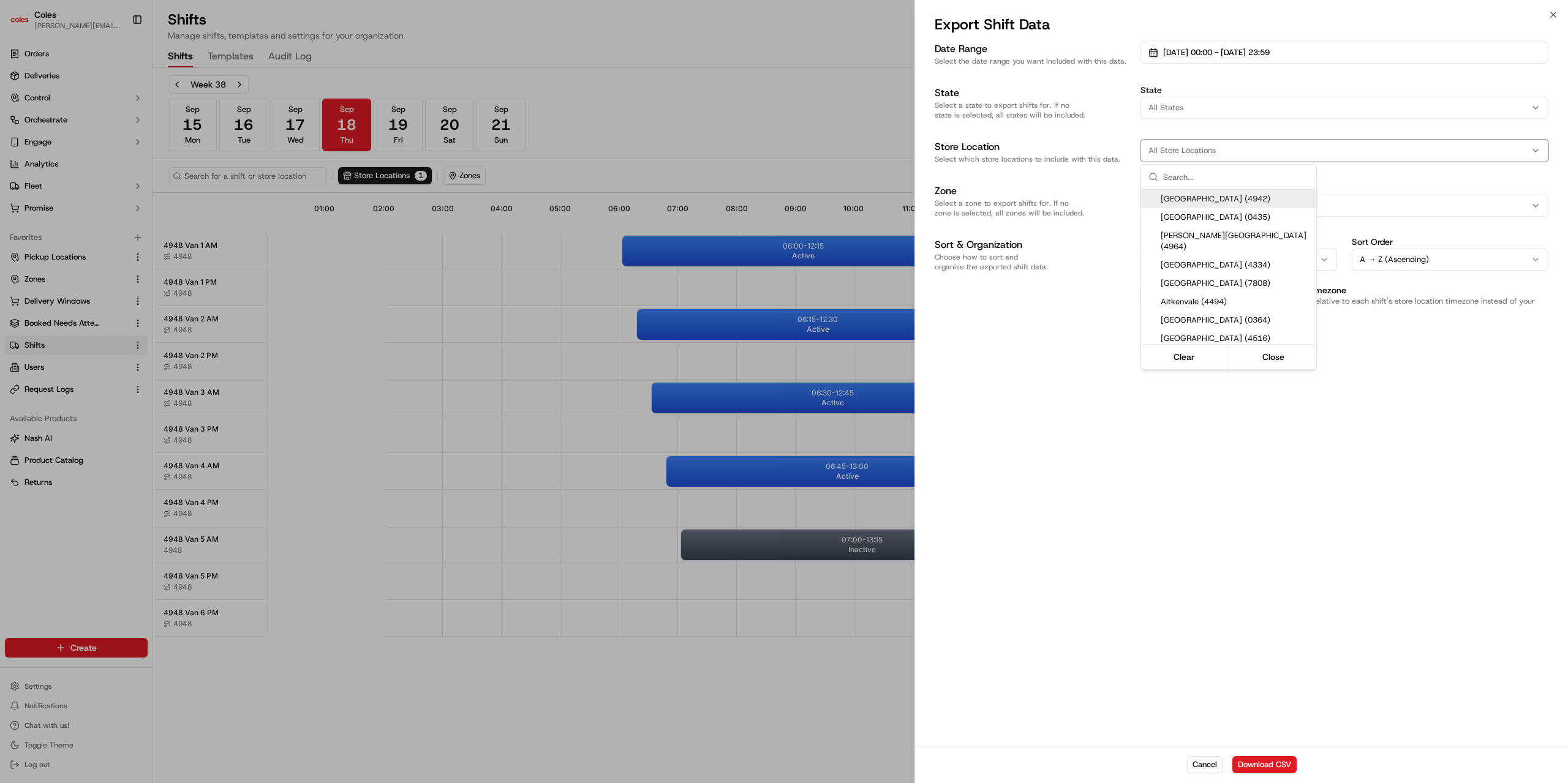
click at [1351, 190] on div at bounding box center [784, 392] width 1568 height 783
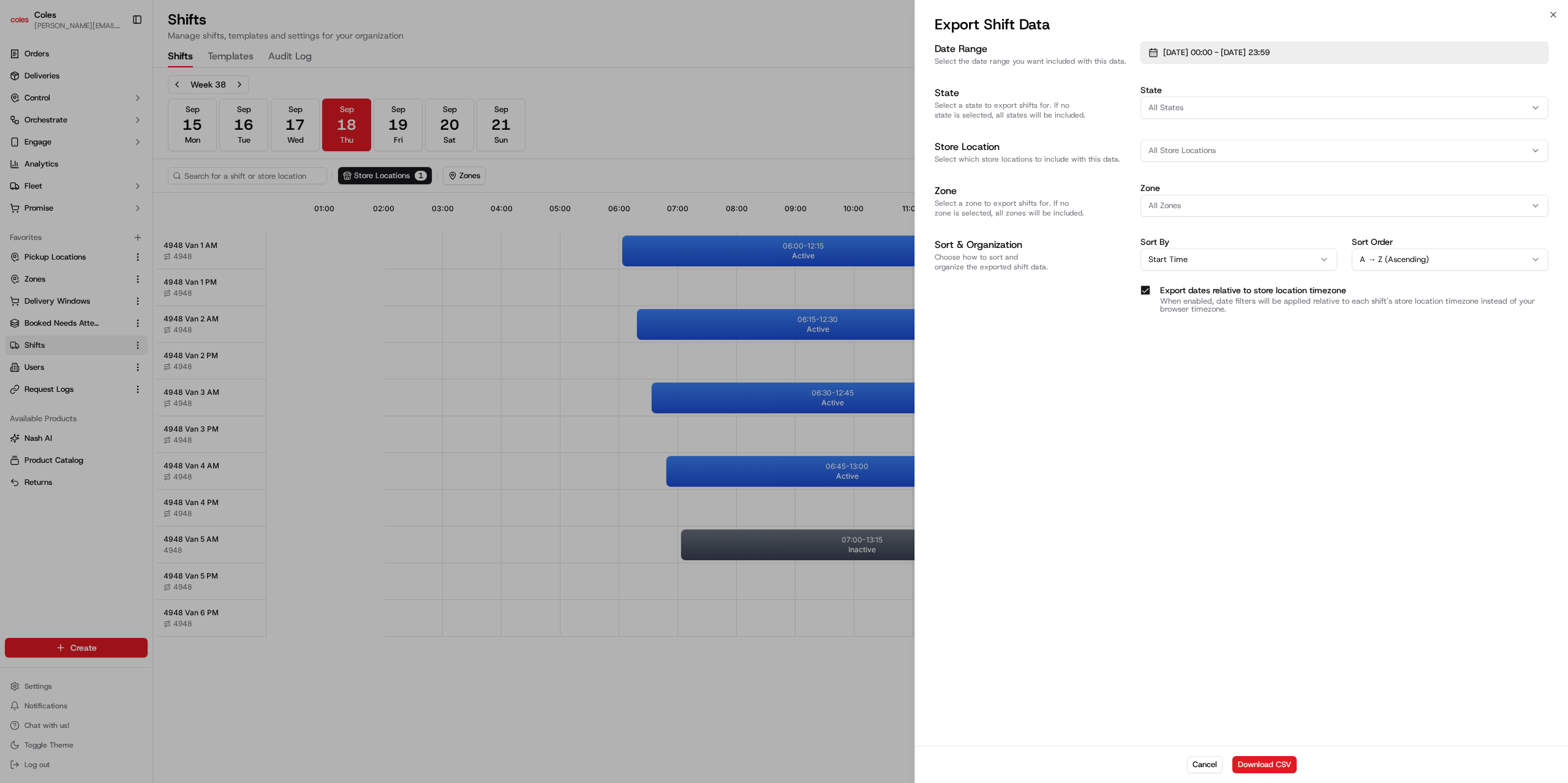
click at [1270, 52] on span "01/09/2025 00:00 - 30/09/2025 23:59" at bounding box center [1216, 53] width 106 height 11
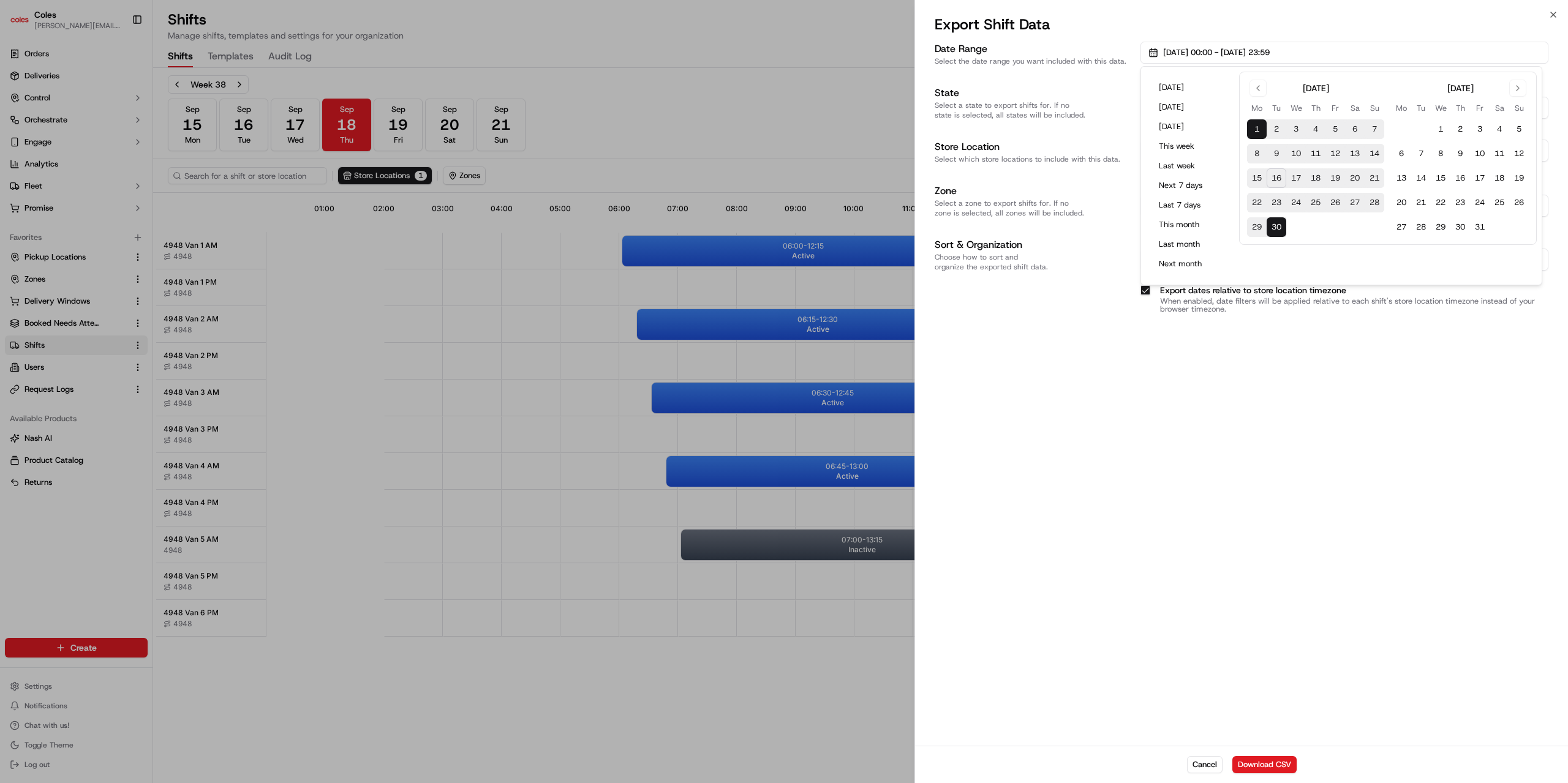
click at [1292, 542] on div "Date Range Select the date range you want included with this data. 01/09/2025 0…" at bounding box center [1242, 392] width 653 height 707
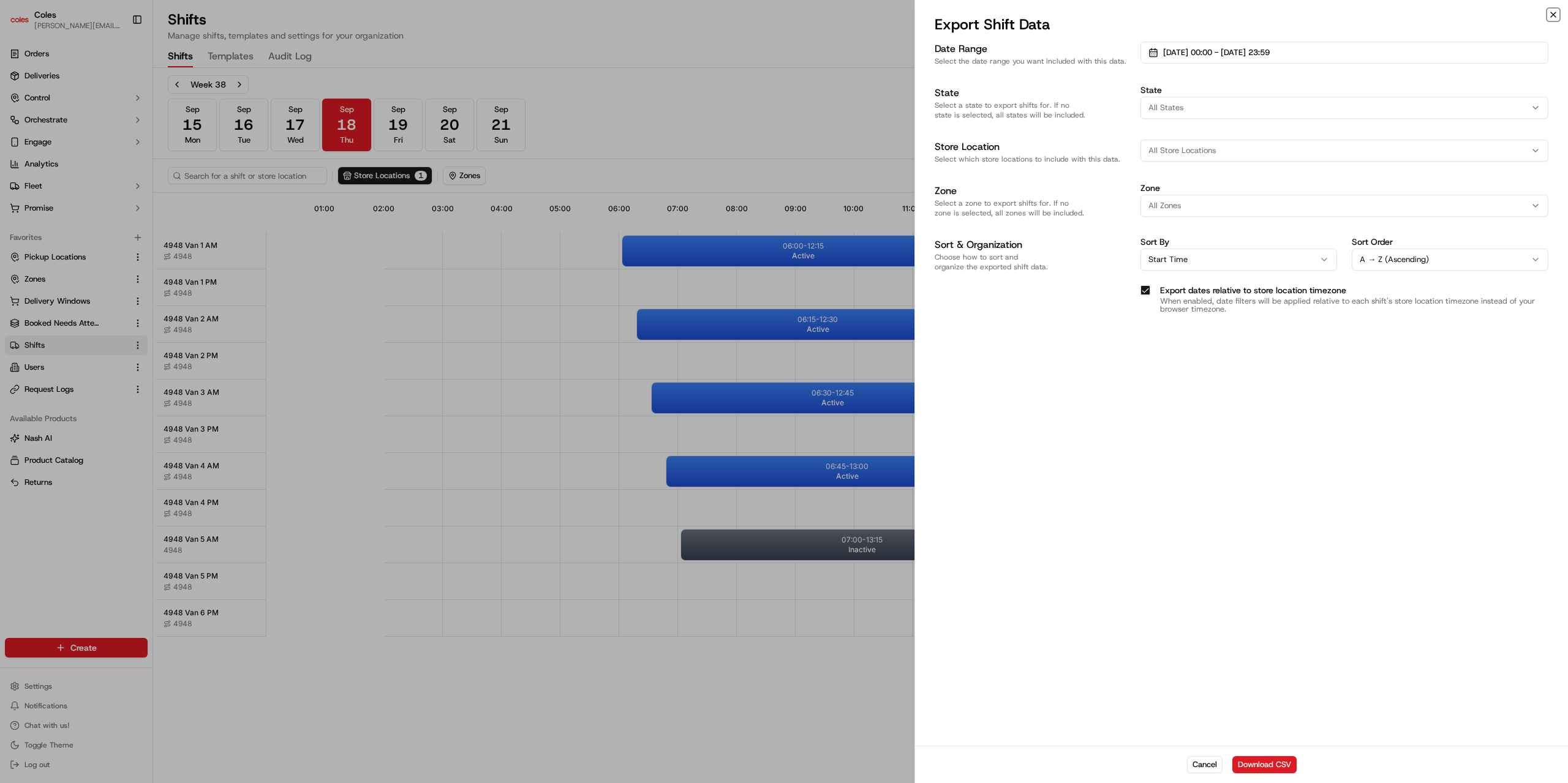
click at [1554, 16] on icon "button" at bounding box center [1553, 15] width 5 height 5
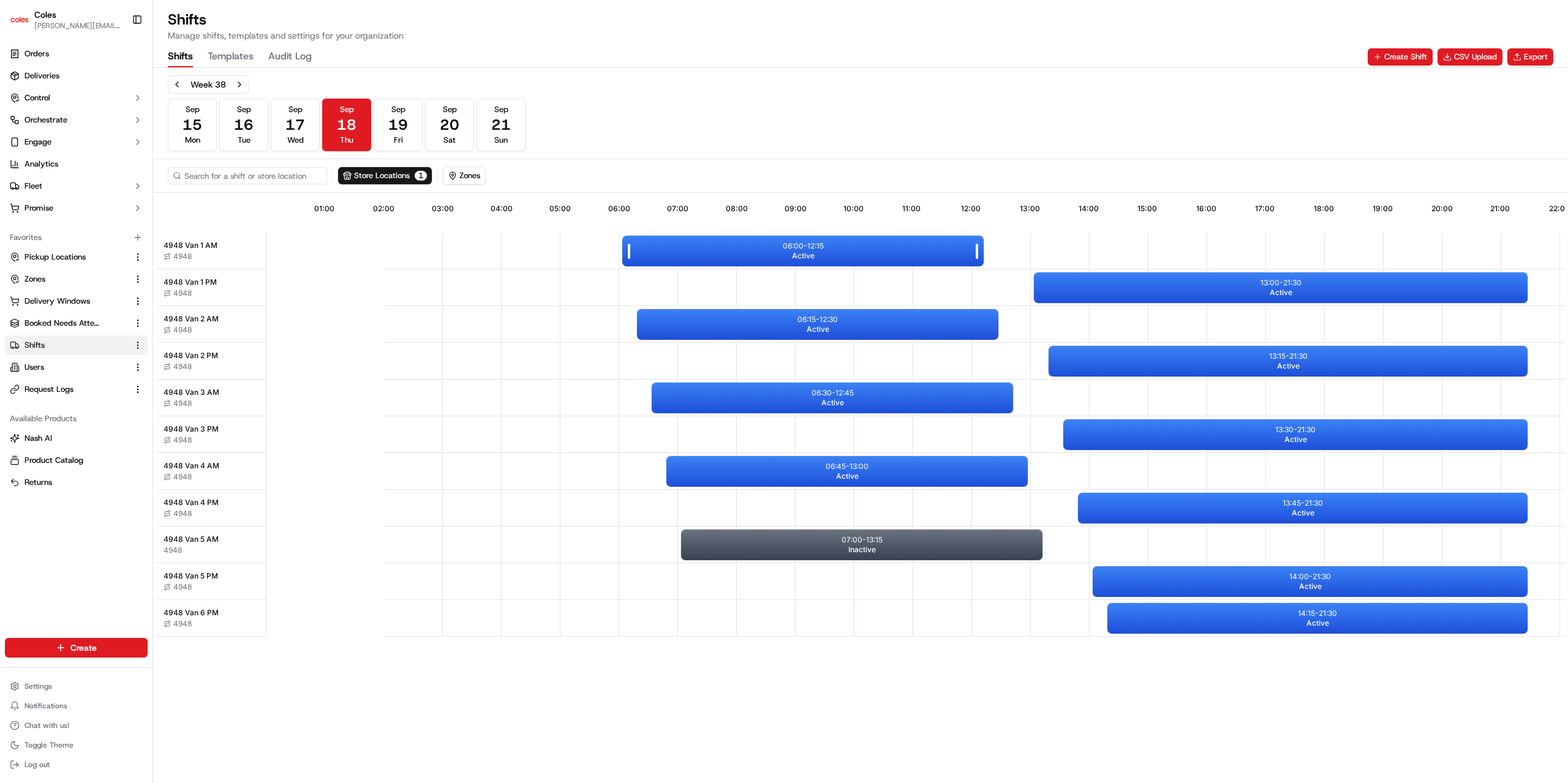
click at [873, 248] on div "06:00 - 12:15 Active" at bounding box center [803, 250] width 361 height 30
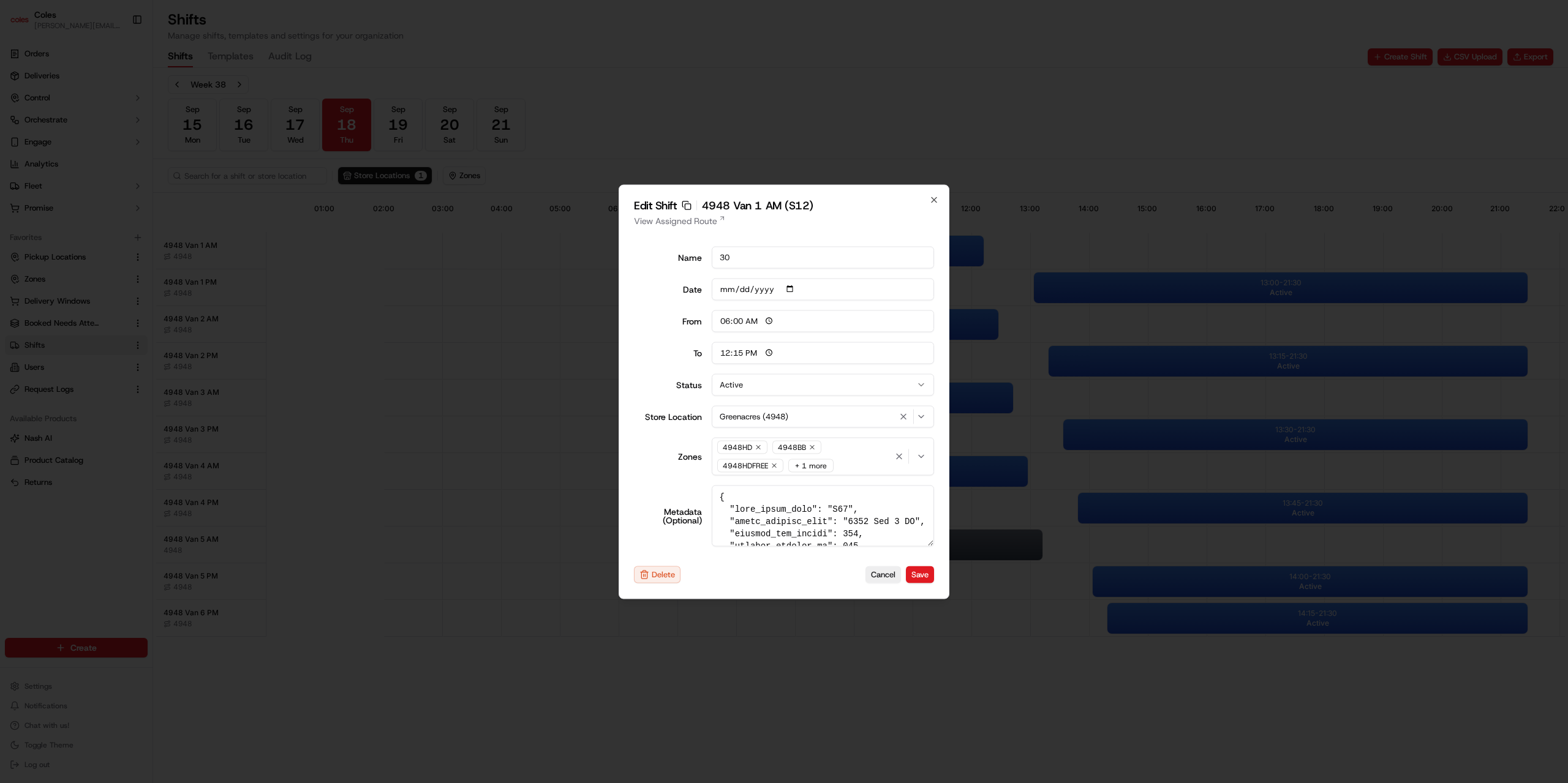
click at [749, 389] on button "Active" at bounding box center [823, 385] width 223 height 22
click at [932, 201] on icon "button" at bounding box center [934, 200] width 5 height 5
type input "14:00"
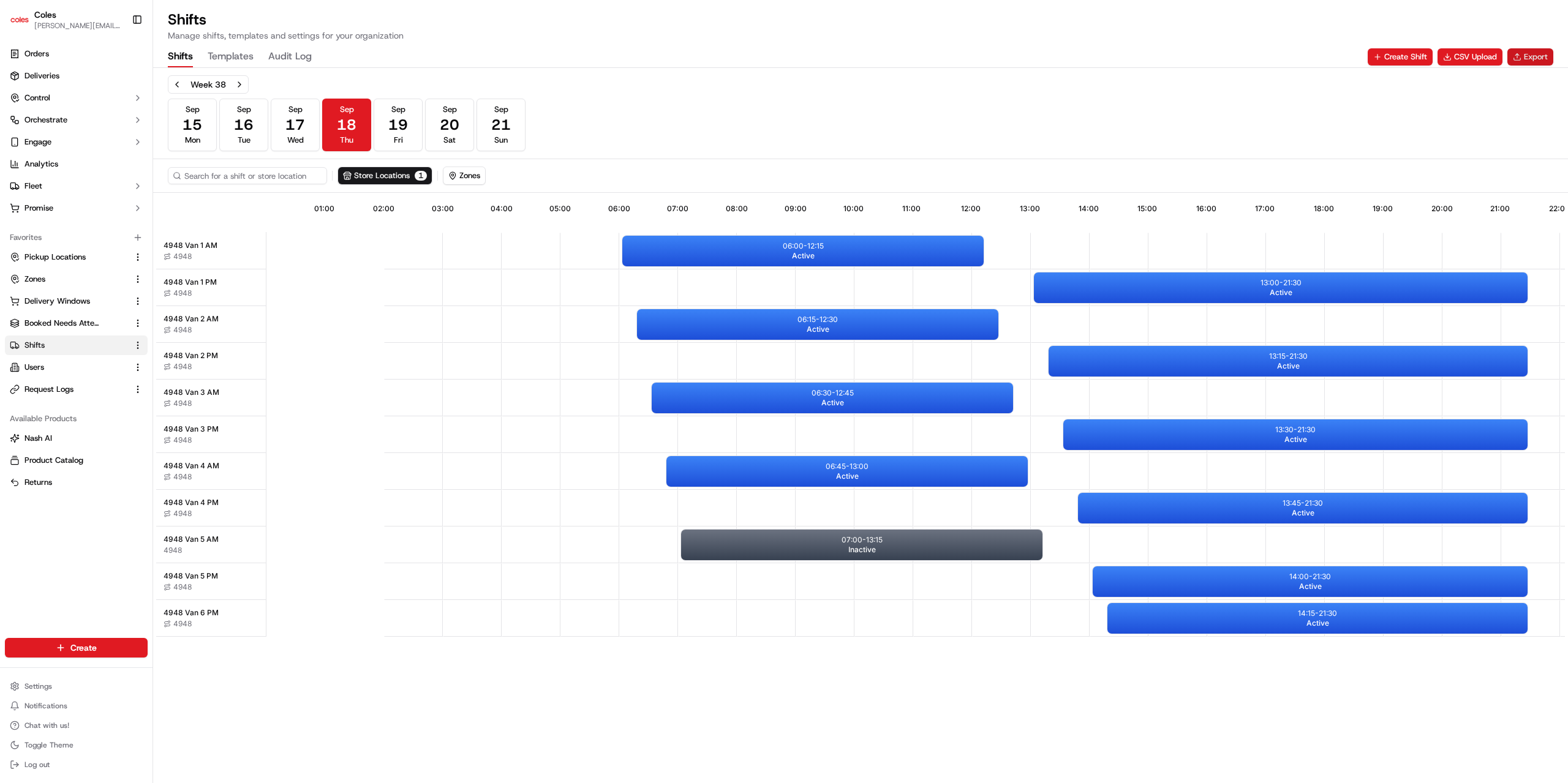
click at [1524, 59] on button "Export" at bounding box center [1530, 57] width 46 height 17
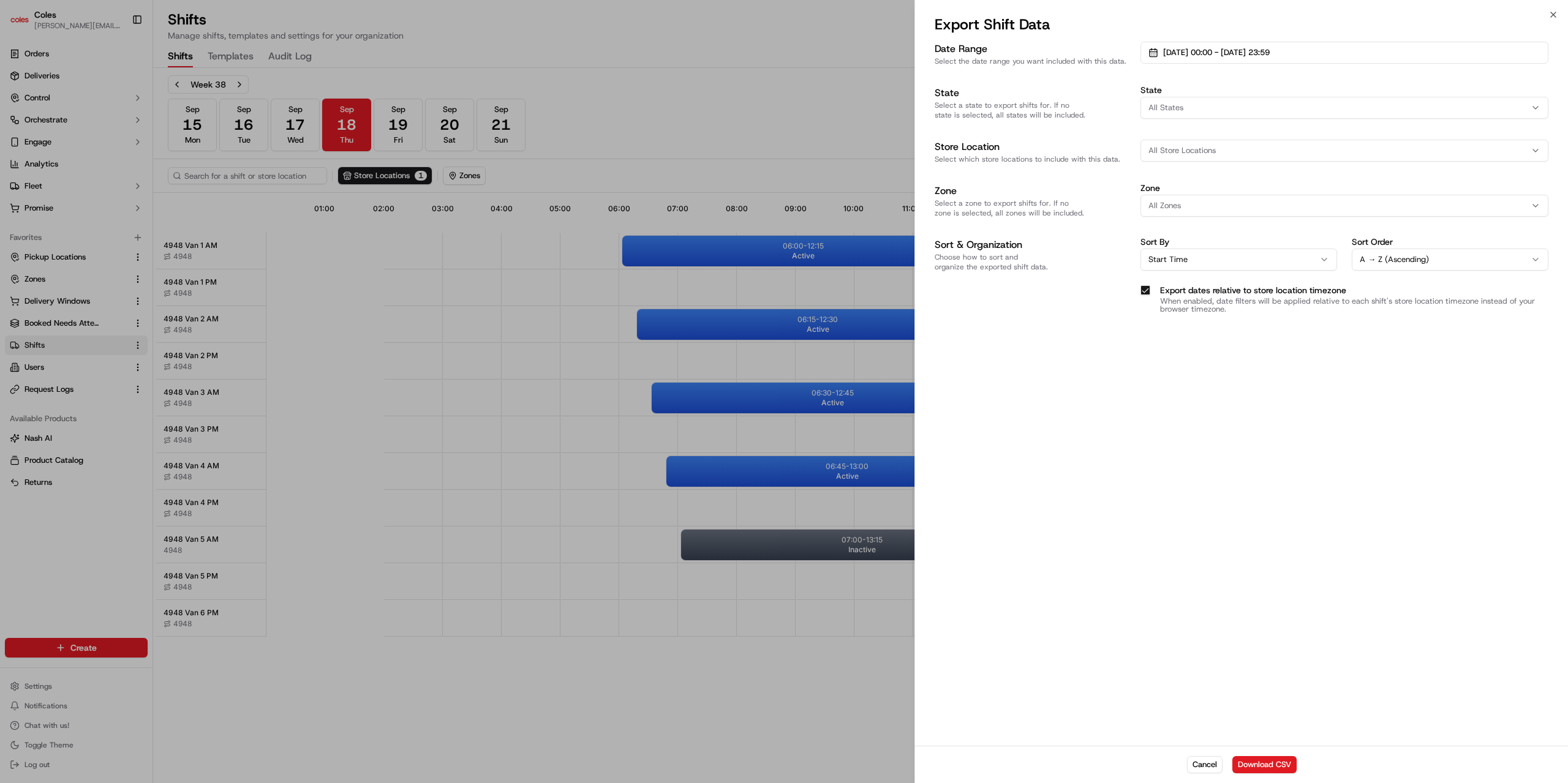
click at [817, 141] on div at bounding box center [784, 392] width 1568 height 783
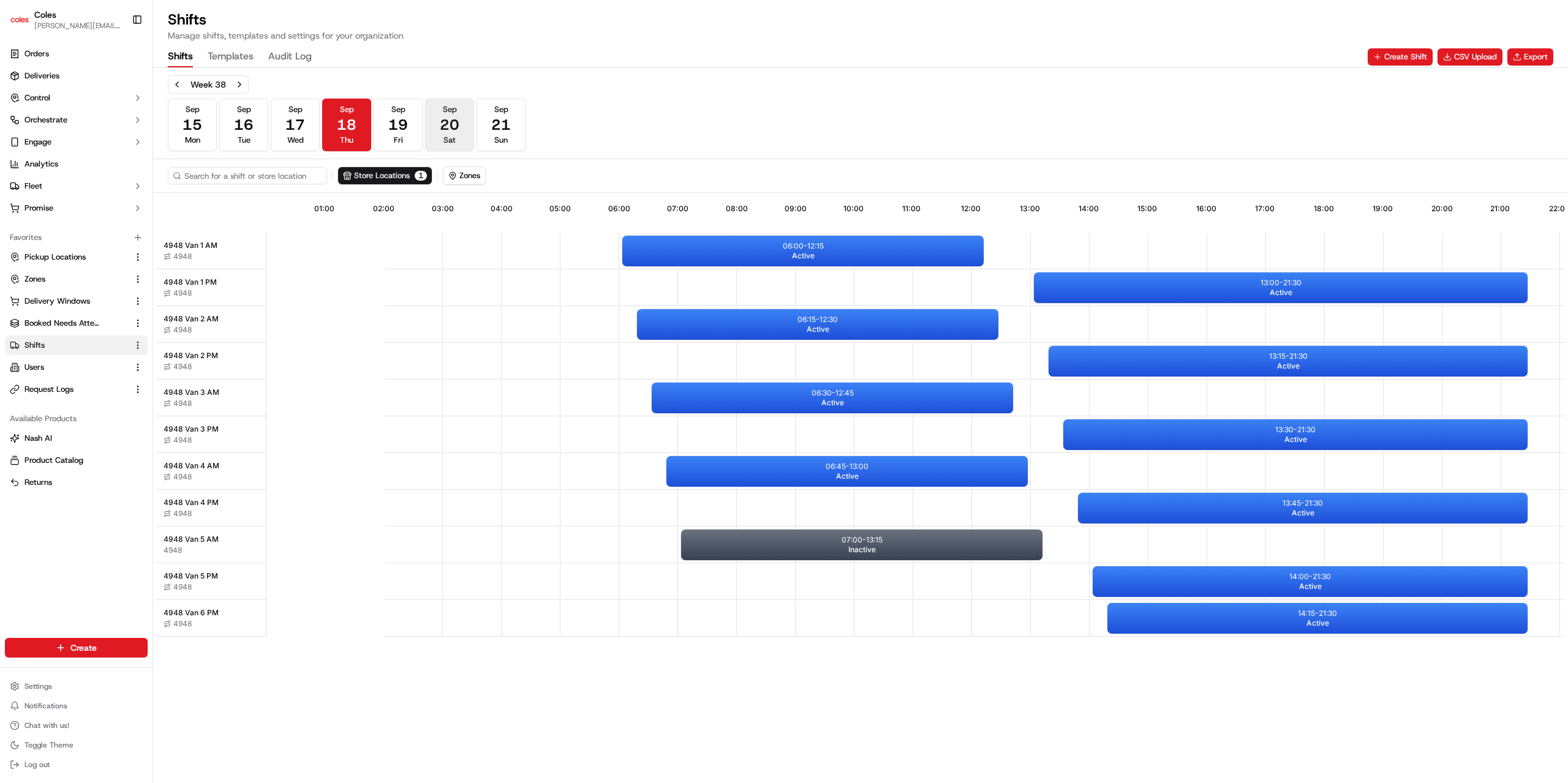
click at [469, 123] on button "Sep 20 Sat" at bounding box center [449, 125] width 49 height 53
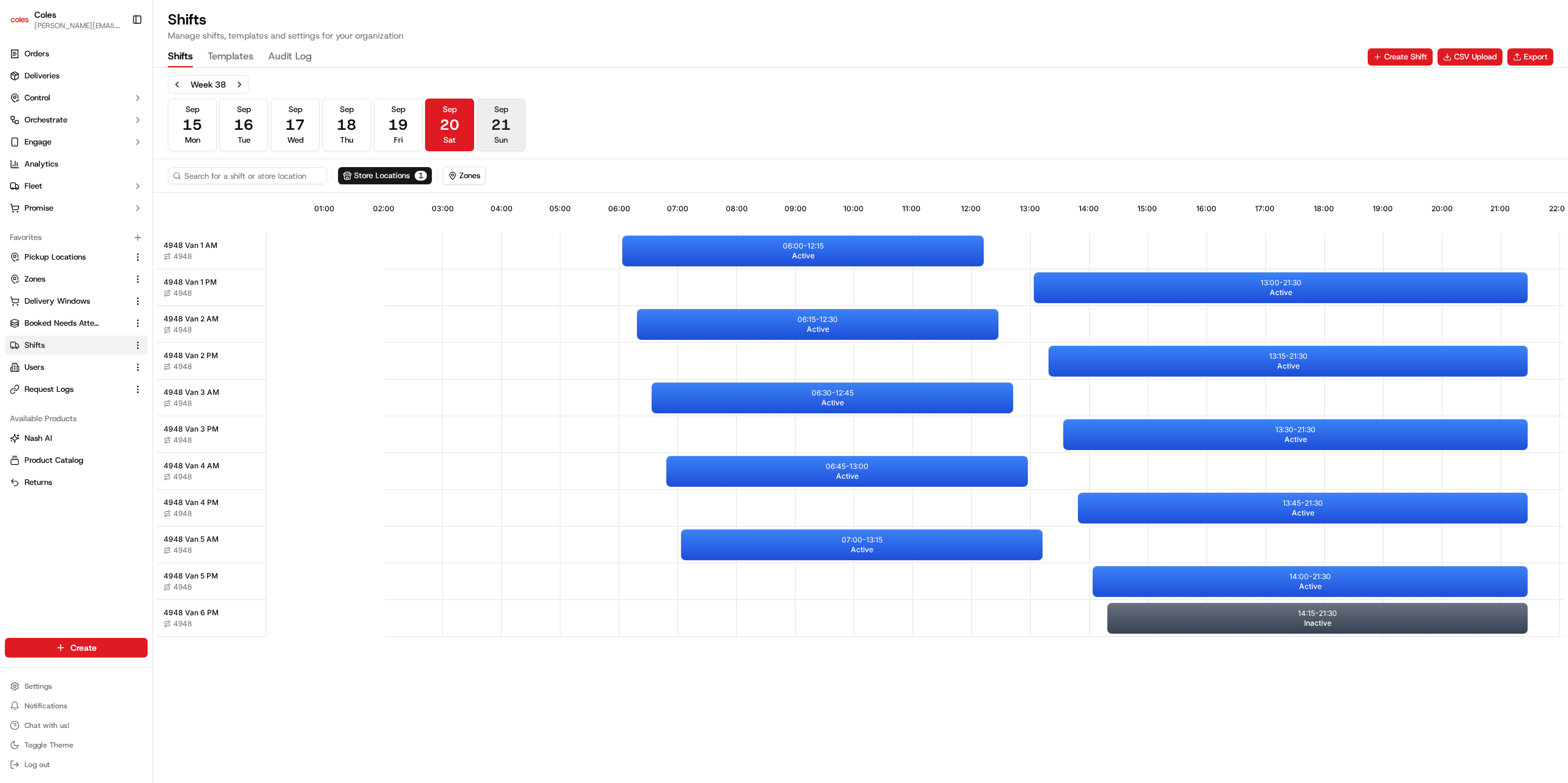
click at [500, 120] on span "21" at bounding box center [500, 124] width 19 height 19
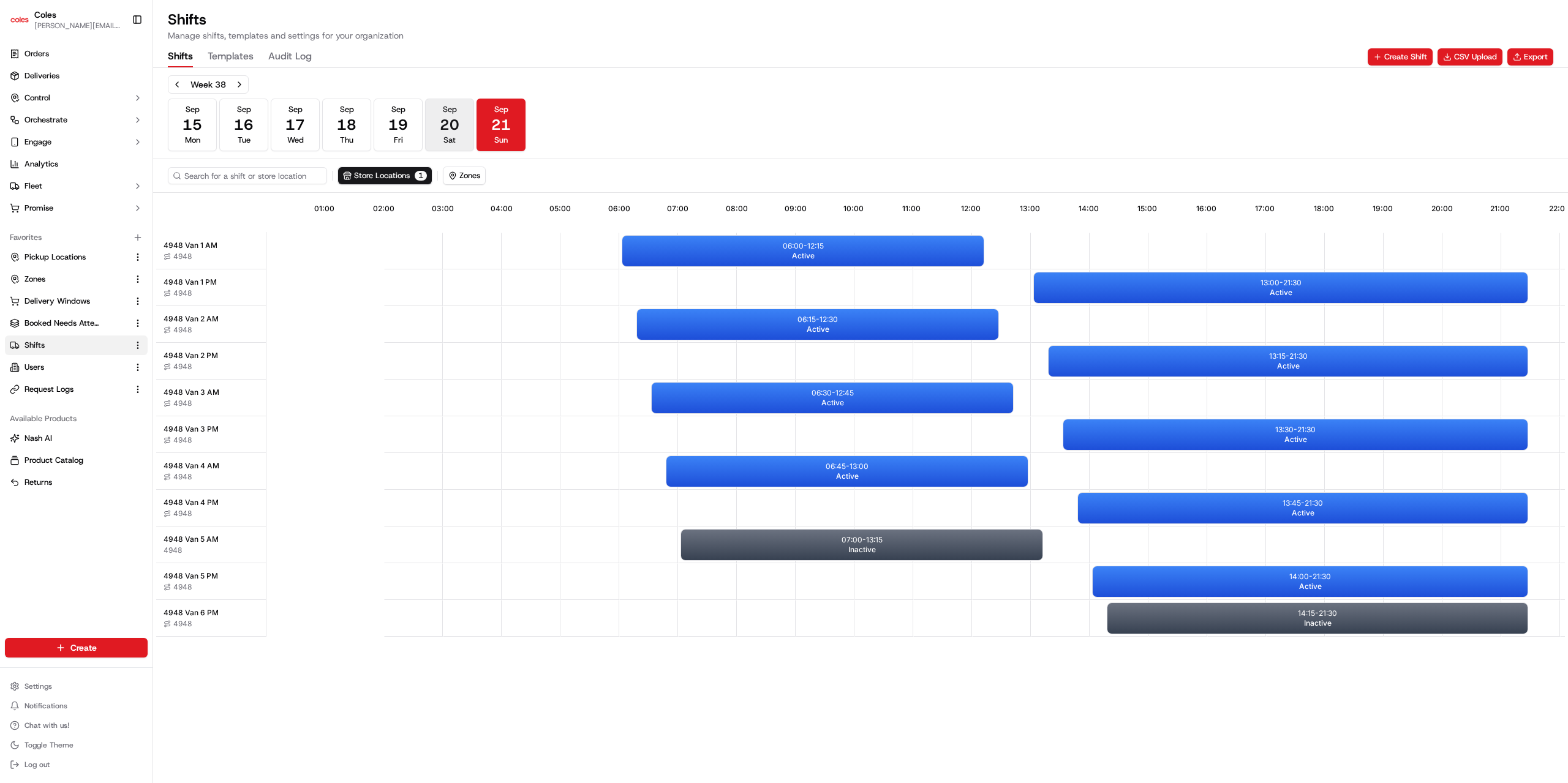
click at [442, 122] on span "20" at bounding box center [449, 124] width 19 height 19
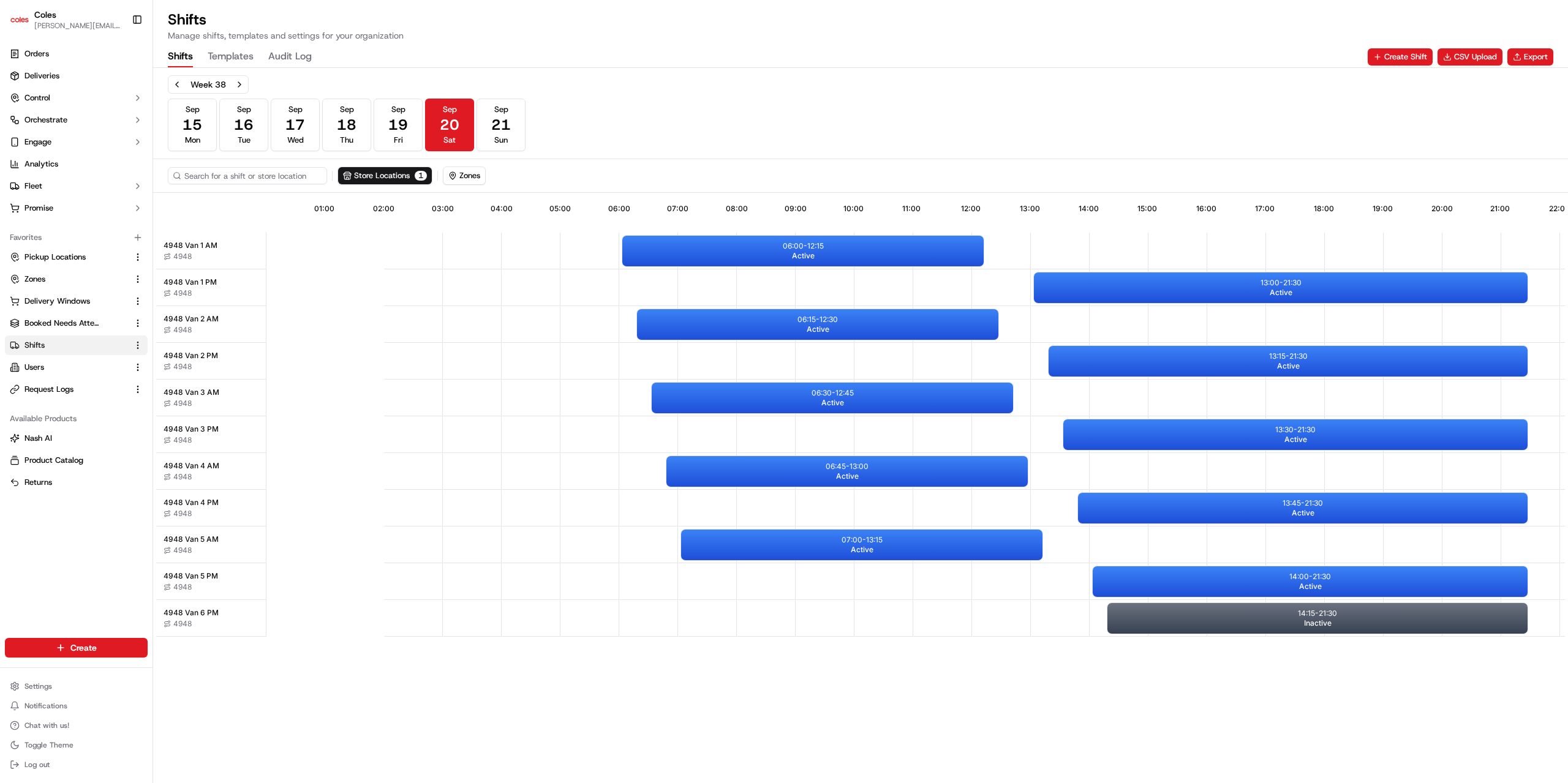
click at [1068, 99] on div "Week 38 Sep 15 Mon Sep 16 Tue Sep 17 Wed Sep 18 Thu Sep 19 Fri Sep 20 Sat Sep 2…" at bounding box center [860, 113] width 1385 height 76
click at [882, 256] on div "06:00 - 12:15 Active" at bounding box center [803, 250] width 361 height 30
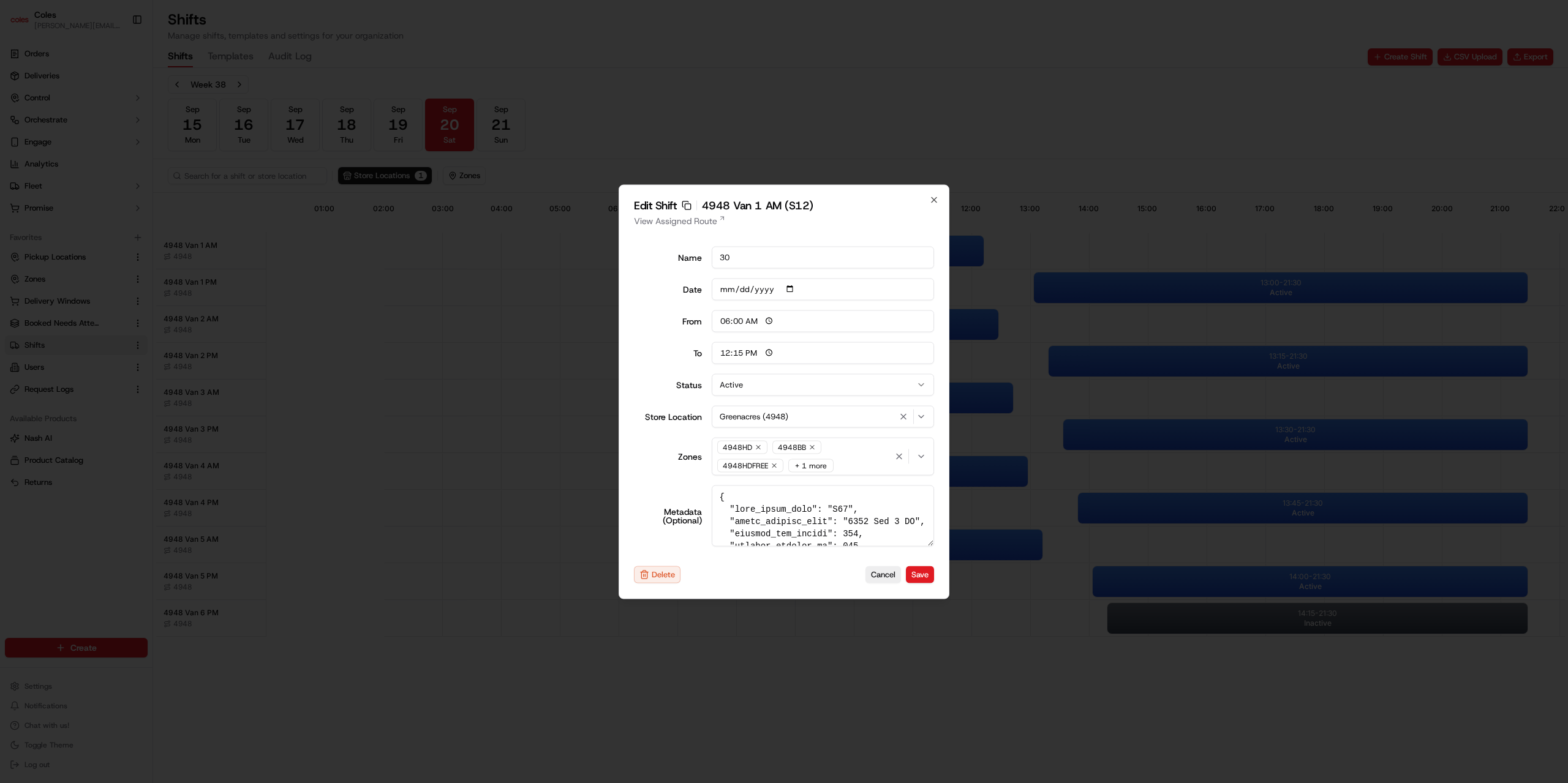
click at [939, 201] on div "Edit Shift Copy sft_VJg54fxtM7jBGBz27LYGsC 4948 Van 1 AM (S12) View Assigned Ro…" at bounding box center [784, 392] width 331 height 415
click at [930, 202] on icon "button" at bounding box center [934, 200] width 10 height 10
type input "14:00"
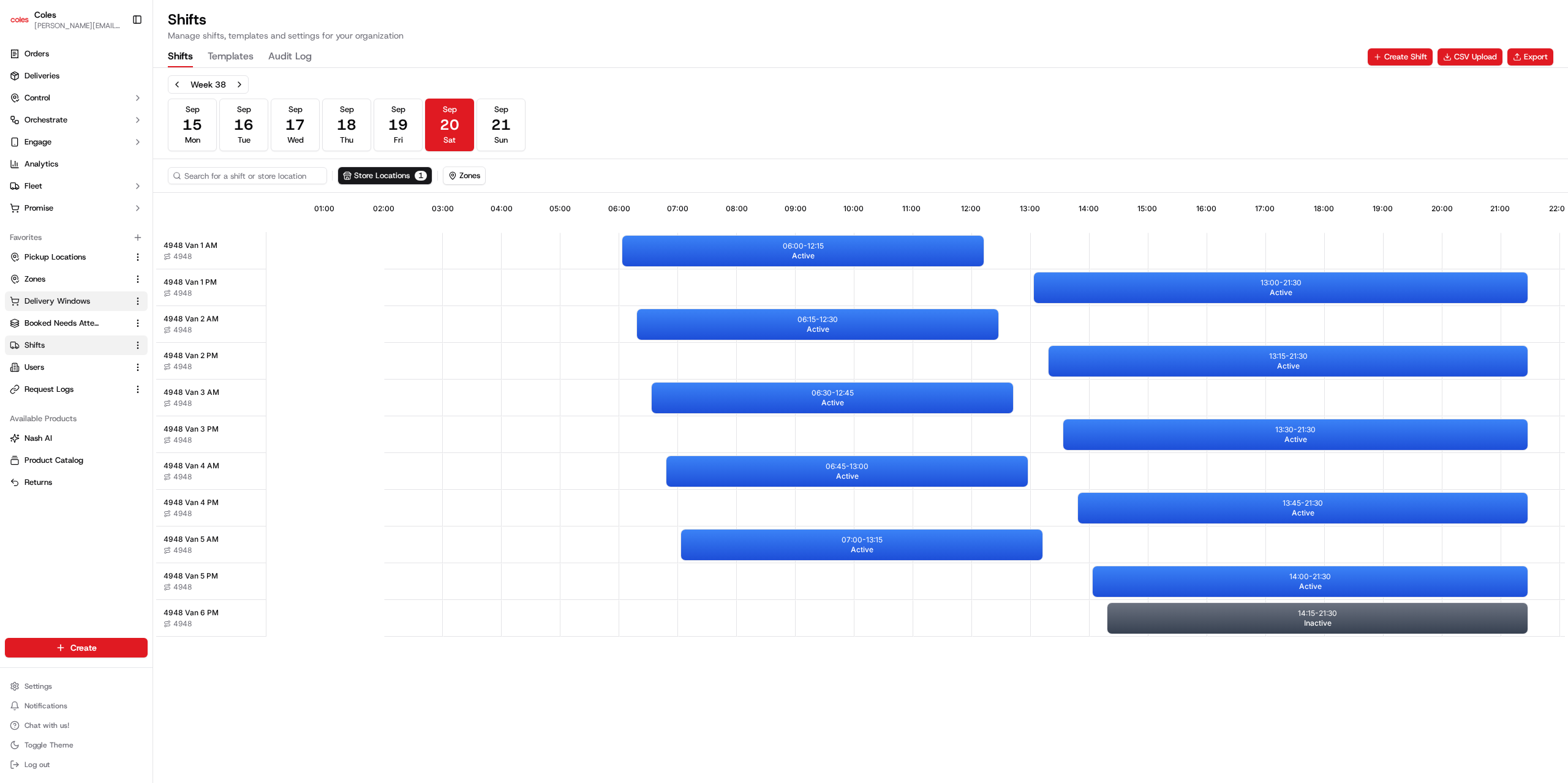
click at [68, 299] on span "Delivery Windows" at bounding box center [57, 301] width 65 height 11
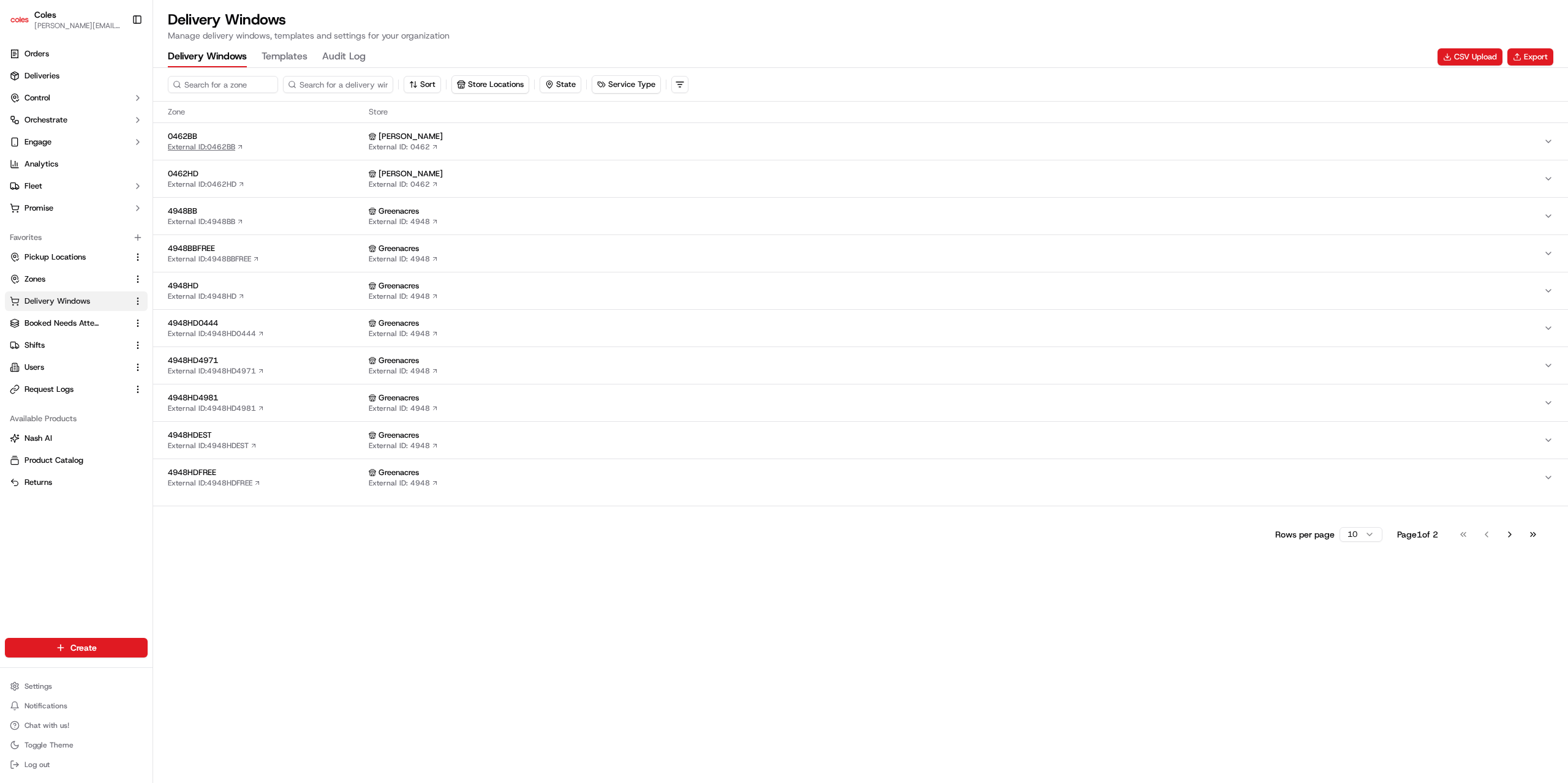
click at [212, 144] on link "External ID: 0462BB" at bounding box center [206, 147] width 76 height 10
click at [272, 140] on span "0462BB" at bounding box center [266, 137] width 196 height 11
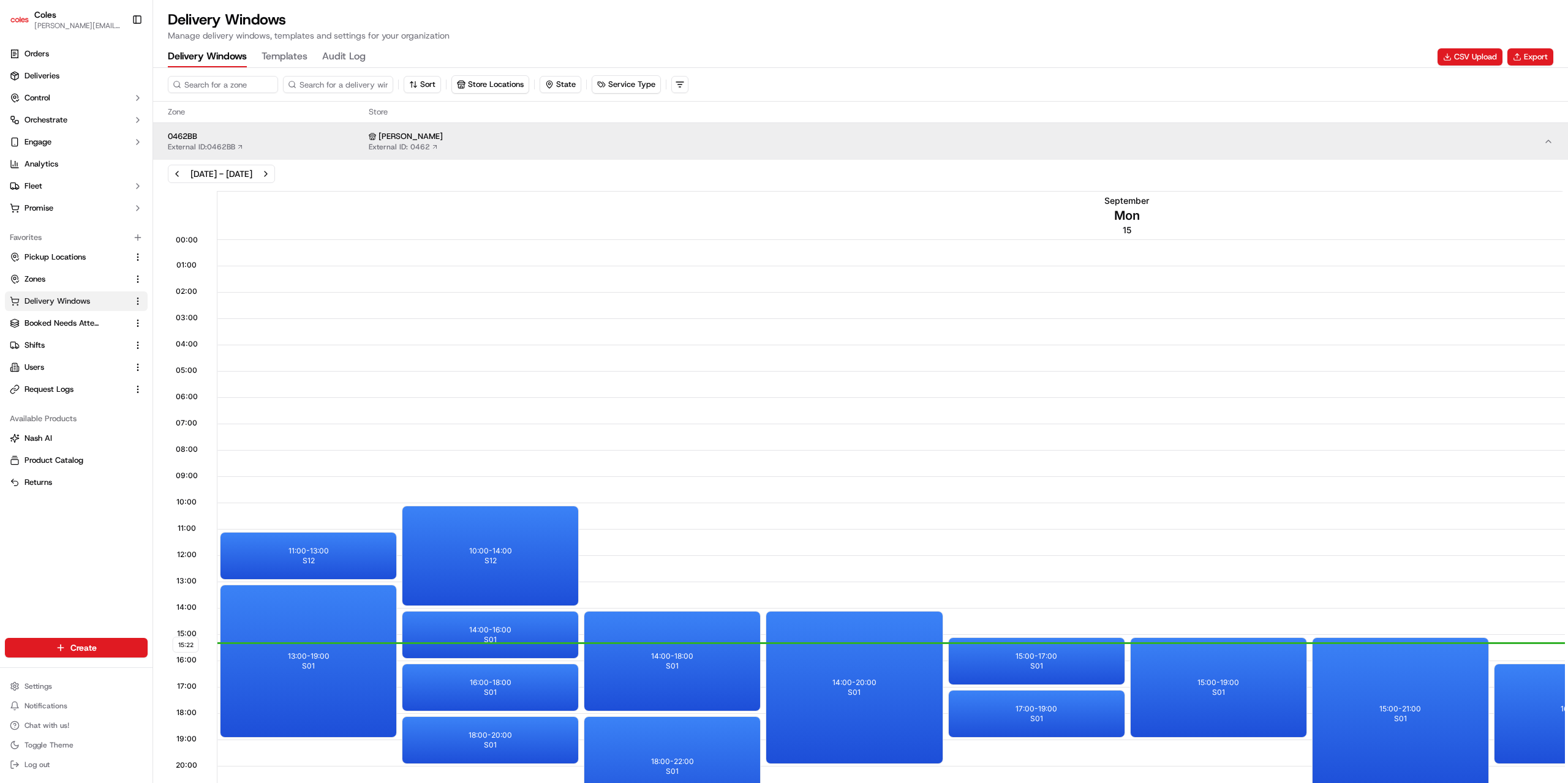
click at [253, 174] on div "Sep 15, 2025 - Sep 21, 2025" at bounding box center [221, 174] width 62 height 12
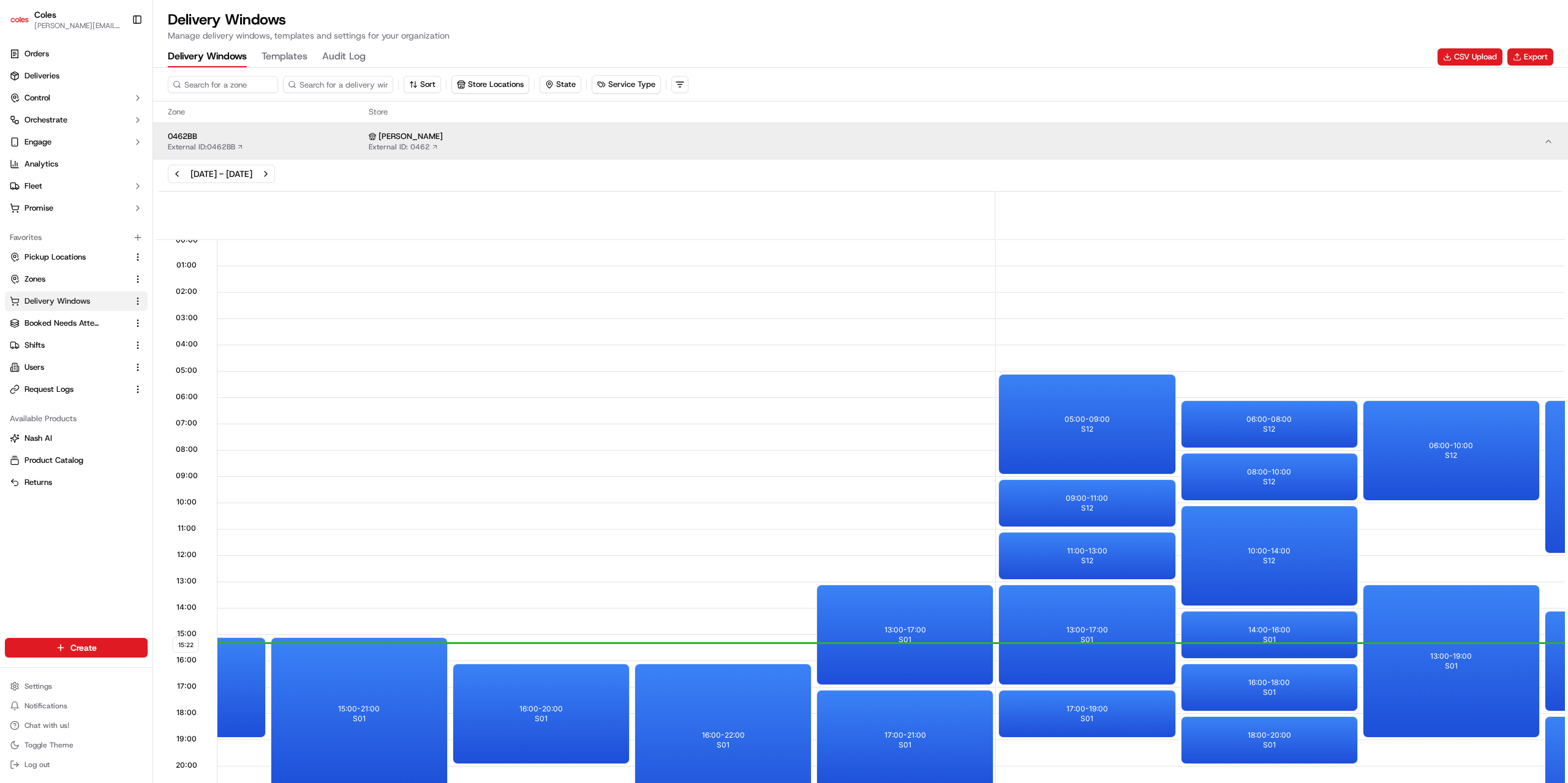
click at [253, 175] on div "Sep 15, 2025 - Sep 21, 2025" at bounding box center [221, 174] width 62 height 12
click at [207, 173] on div "Sep 15, 2025 - Sep 21, 2025" at bounding box center [221, 174] width 62 height 12
click at [251, 173] on div "Sep 15, 2025 - Sep 21, 2025" at bounding box center [221, 174] width 62 height 12
click at [253, 173] on div "Sep 15, 2025 - Sep 21, 2025" at bounding box center [221, 174] width 62 height 12
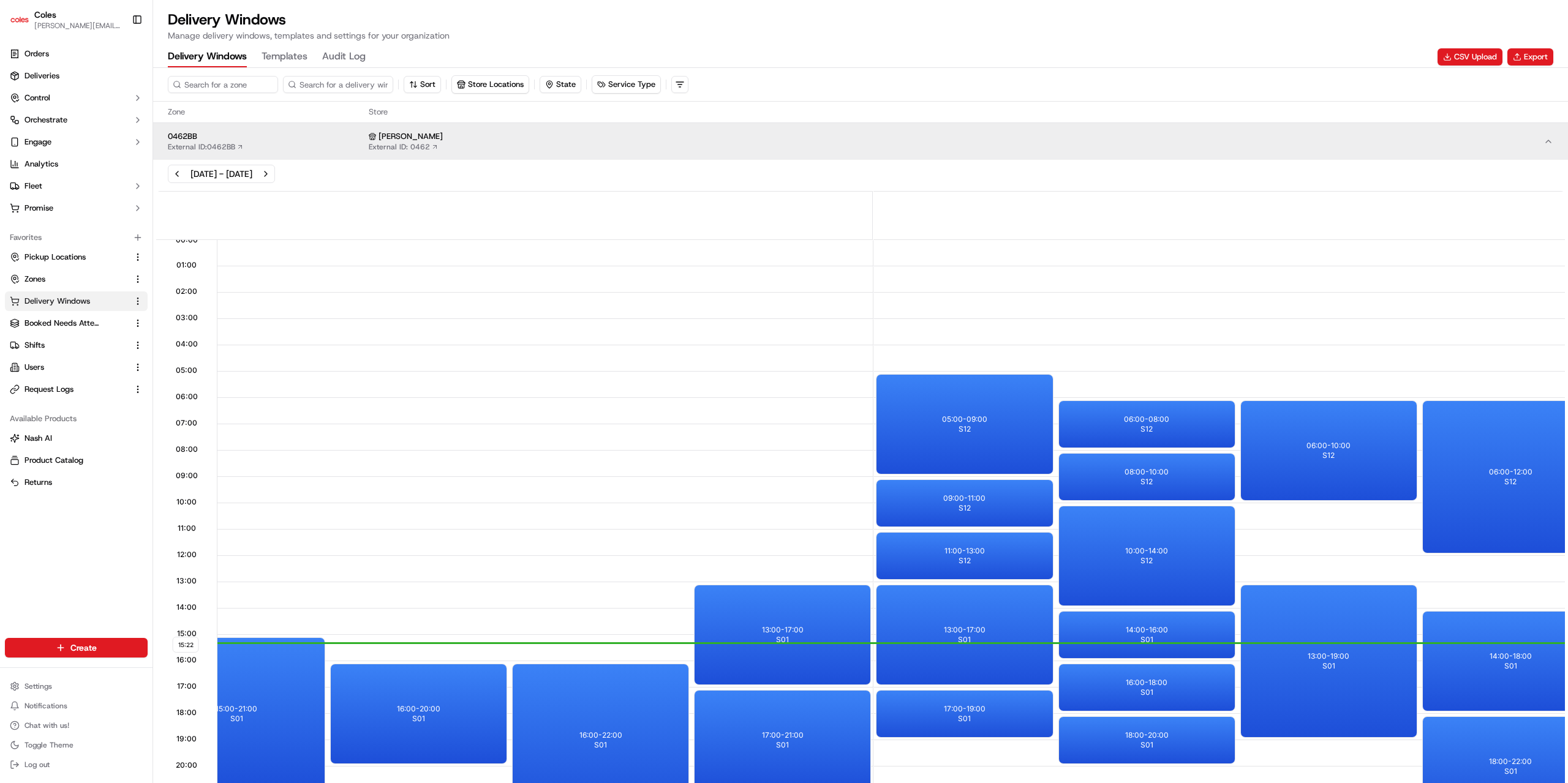
scroll to position [0, 1776]
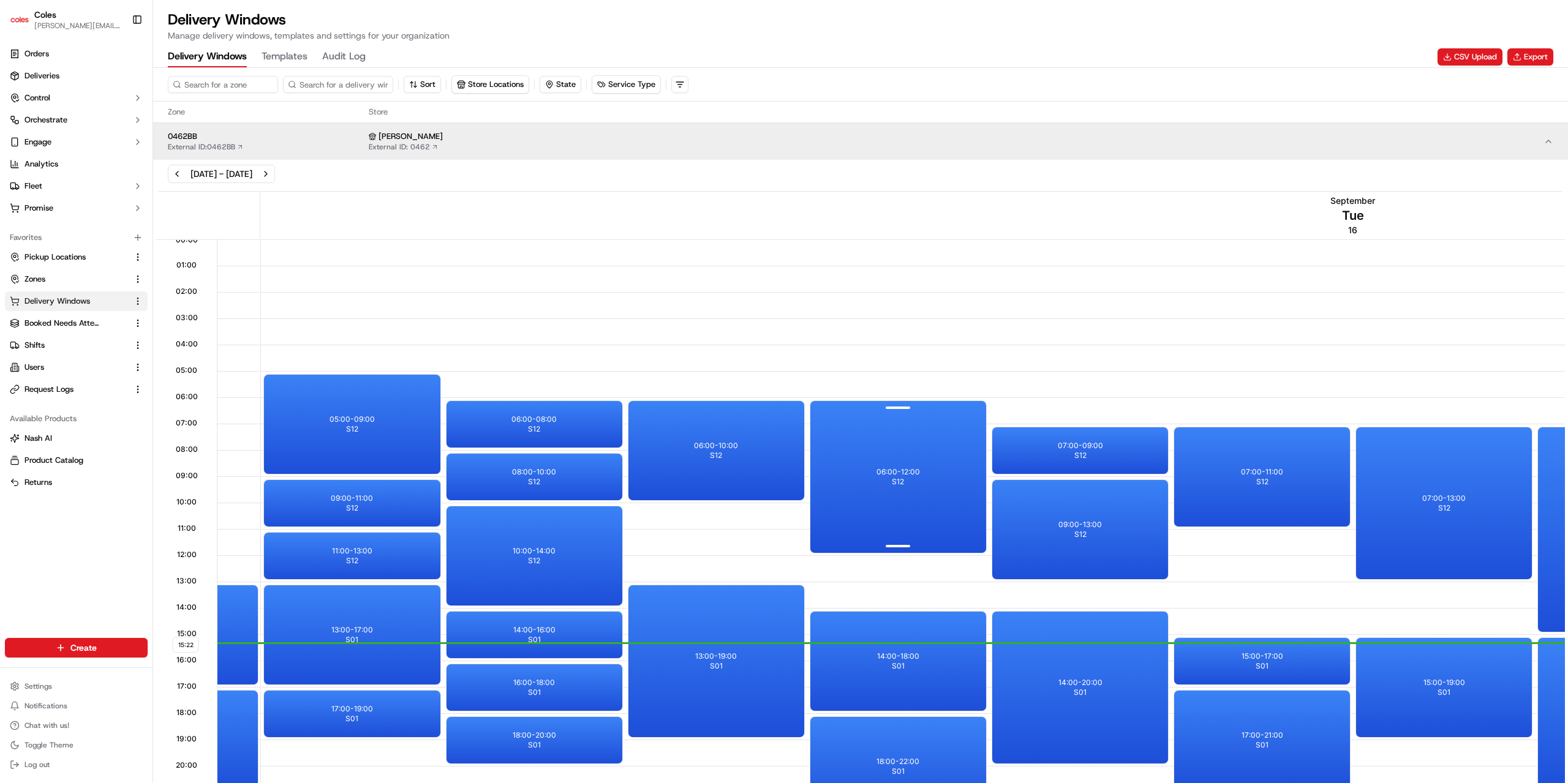
click at [943, 456] on div "06:00 - 12:00 S12" at bounding box center [898, 476] width 176 height 151
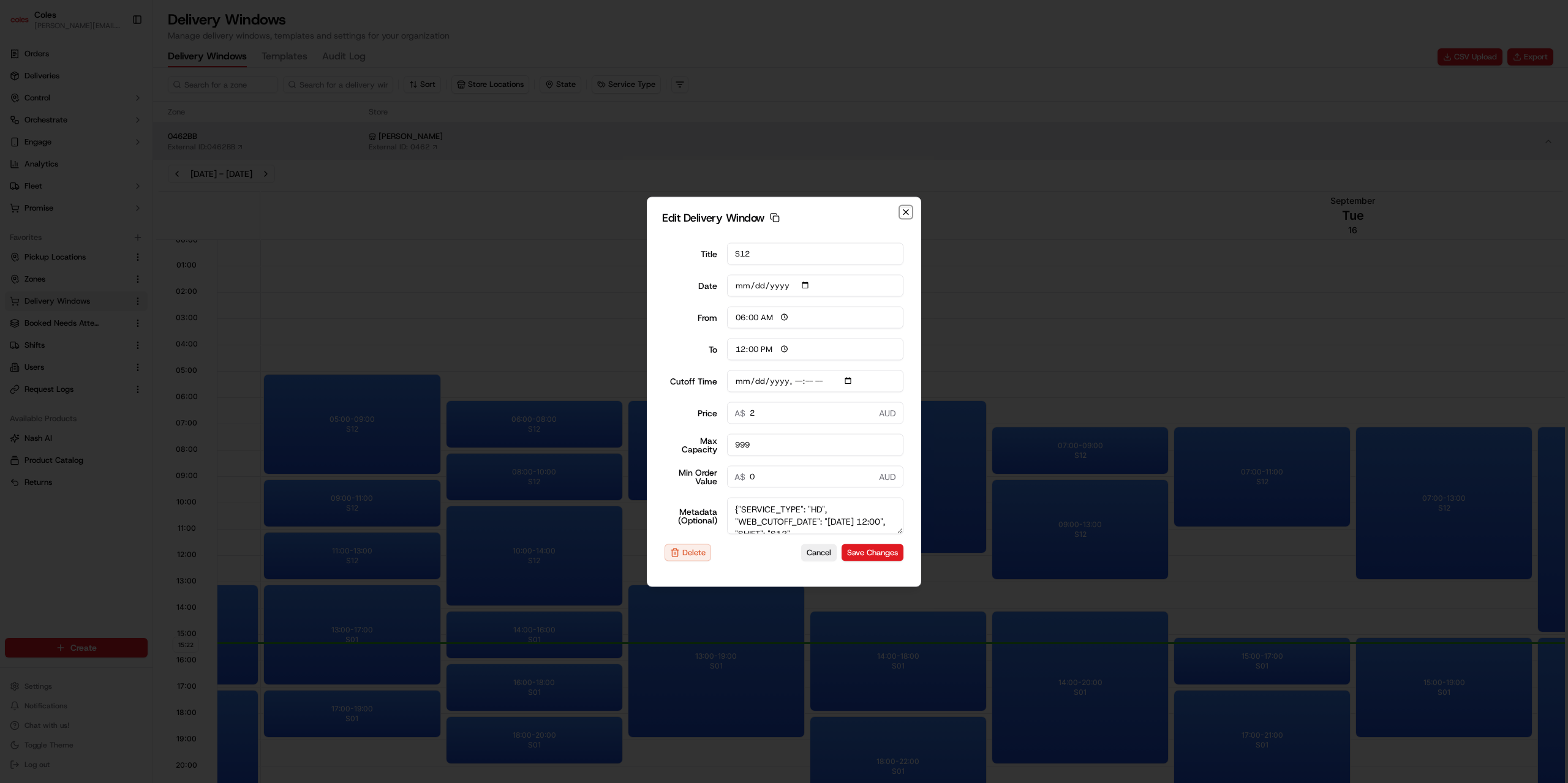
click at [905, 211] on icon "button" at bounding box center [905, 211] width 10 height 10
type input "15:24"
type input "16:24"
type input "2025-09-15T12:10"
type input "0"
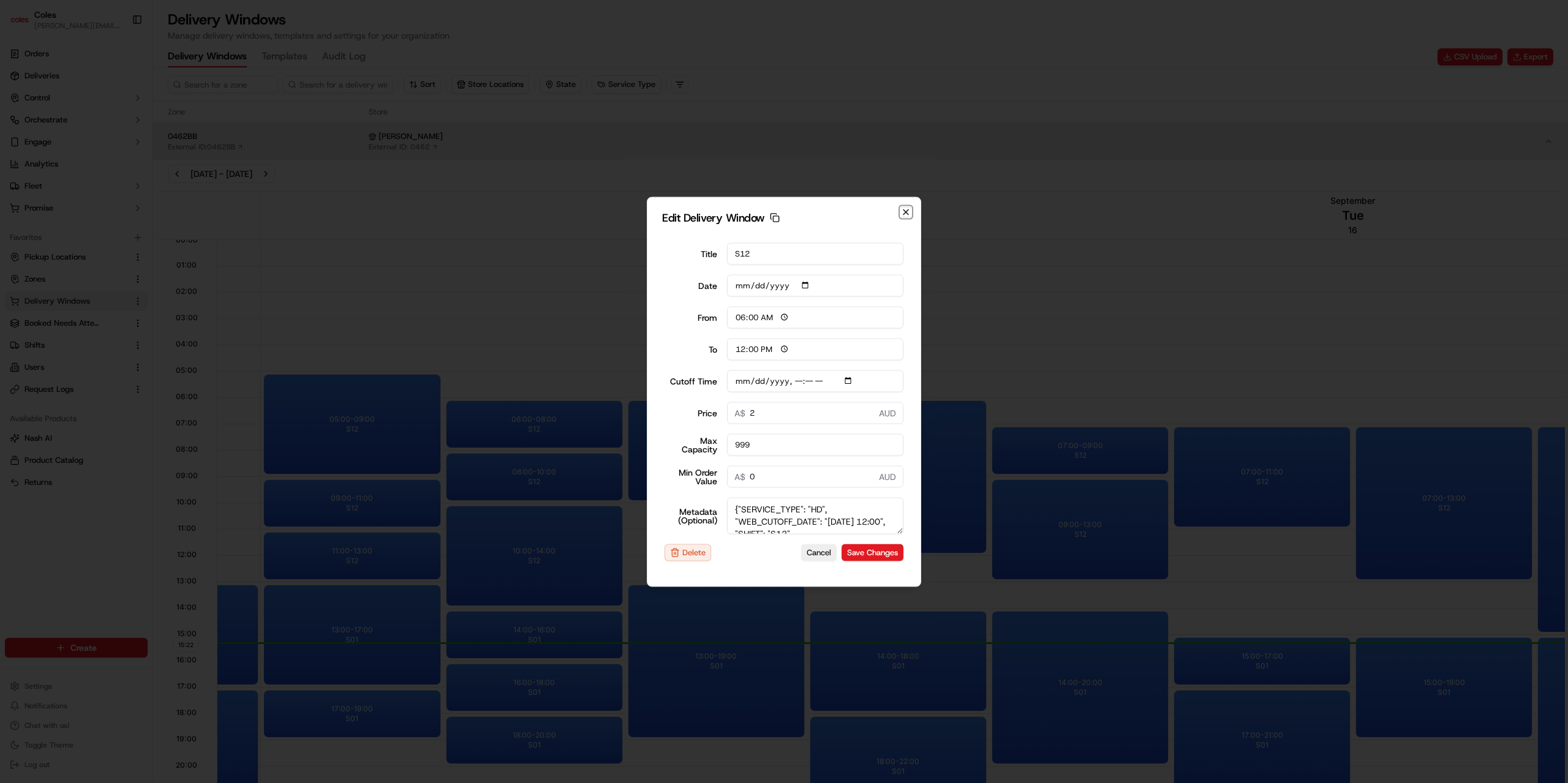
type input "0"
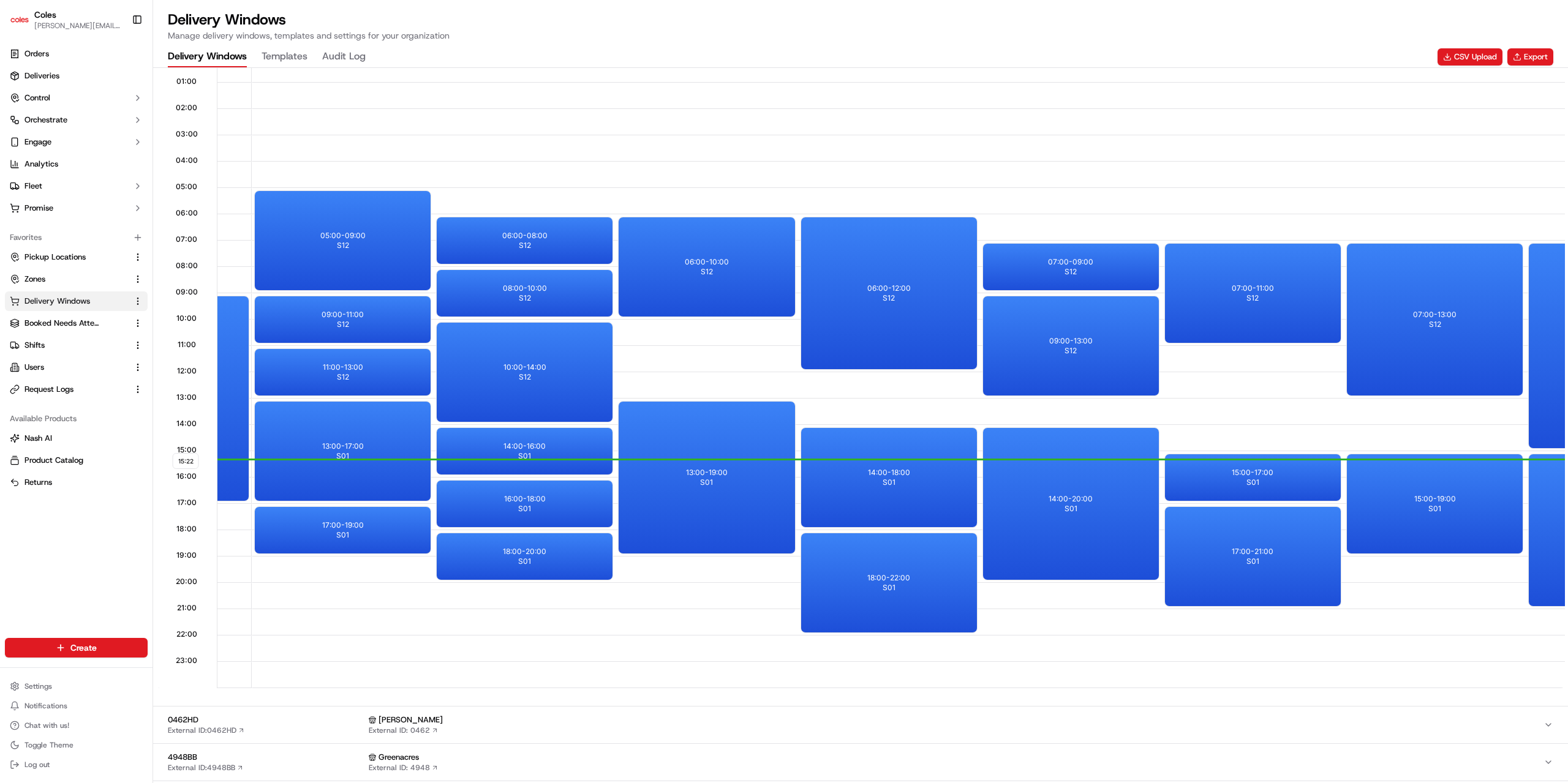
scroll to position [0, 3981]
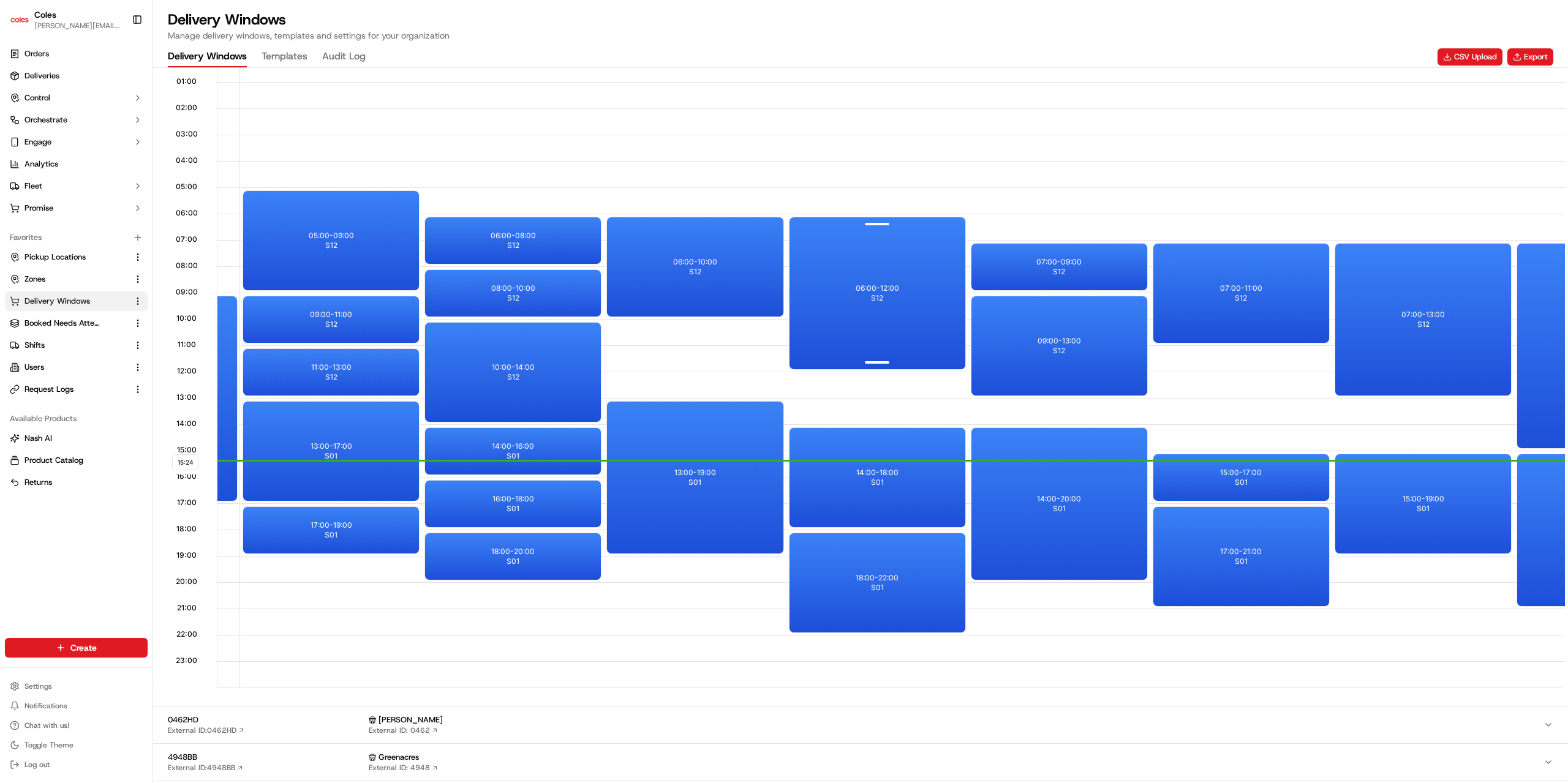
click at [916, 316] on div "06:00 - 12:00 S12" at bounding box center [877, 293] width 176 height 151
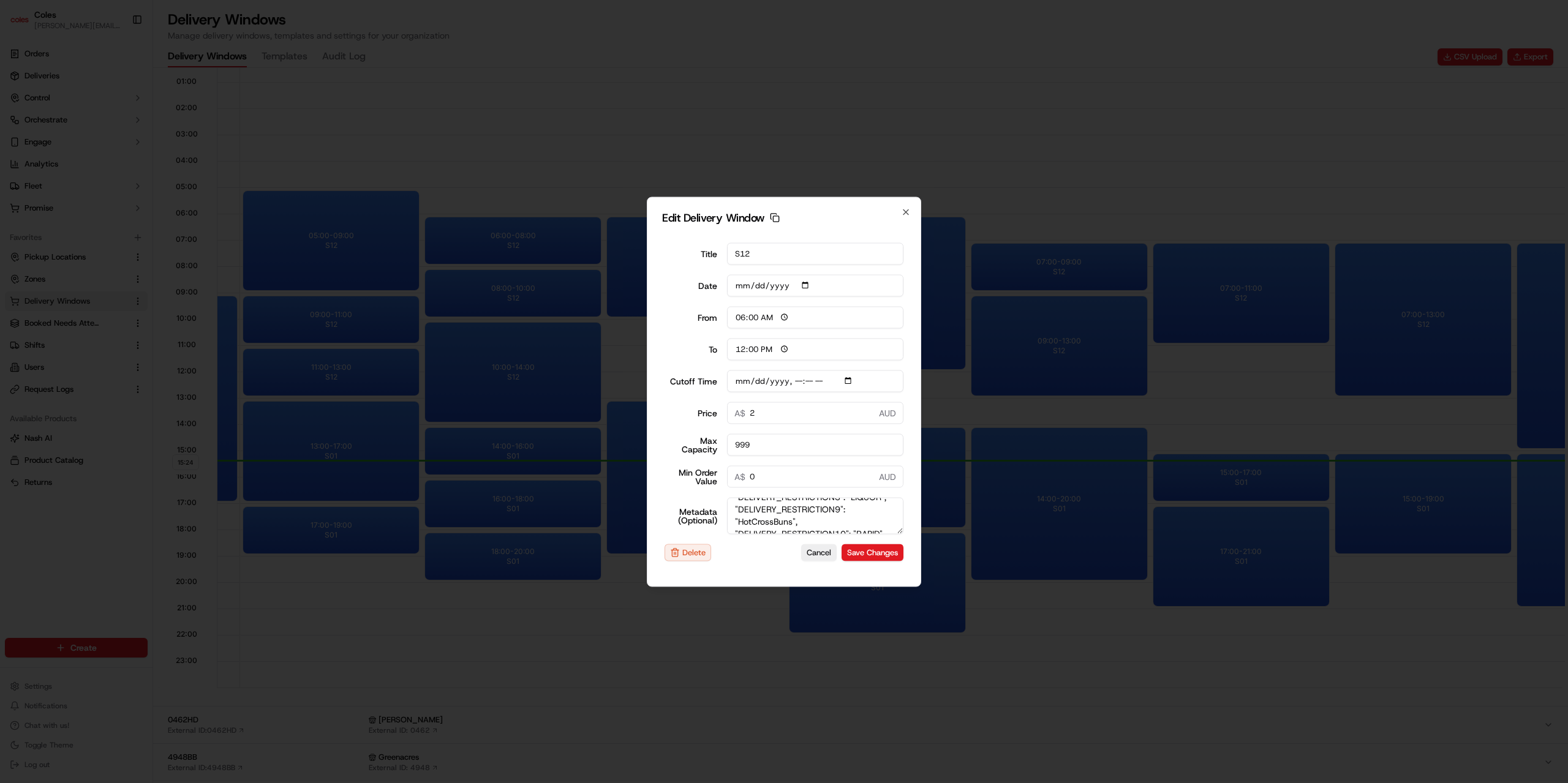
scroll to position [123, 0]
click at [906, 210] on icon "button" at bounding box center [905, 211] width 10 height 10
type input "2025-09-16"
type input "15:25"
type input "16:25"
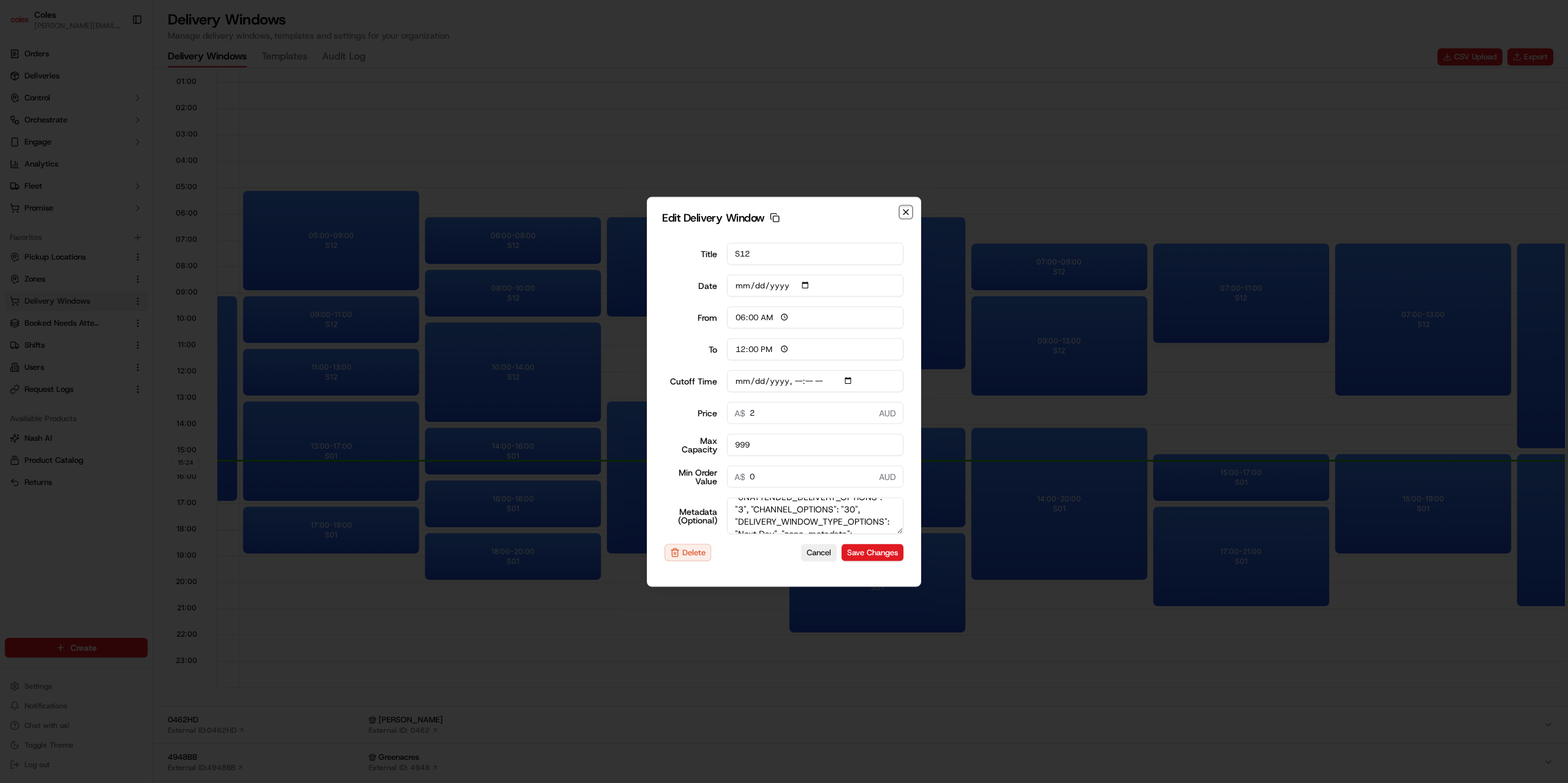
type input "2025-09-16T12:10"
type input "0"
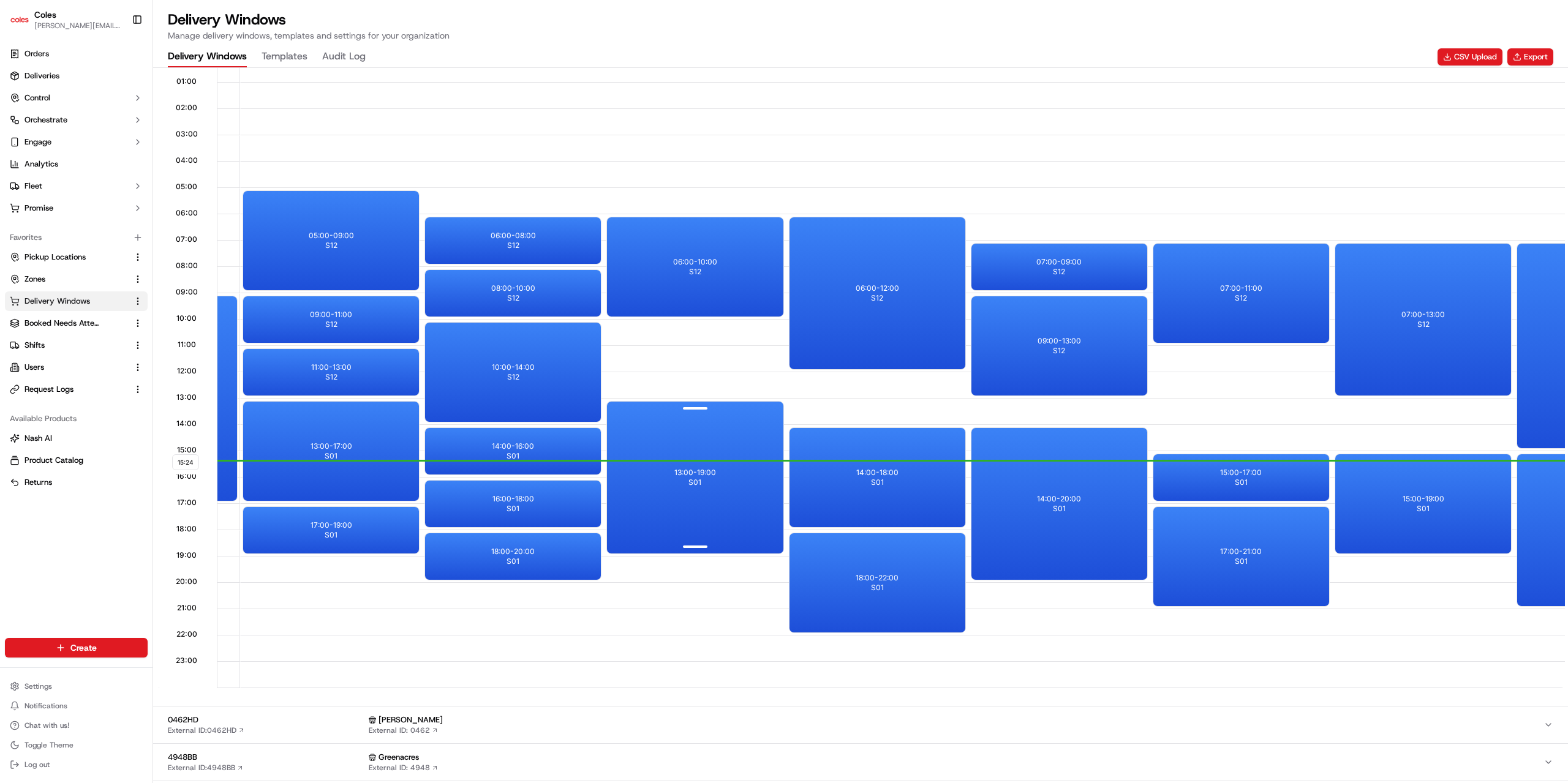
click at [720, 488] on div "13:00 - 19:00 S01" at bounding box center [695, 477] width 176 height 151
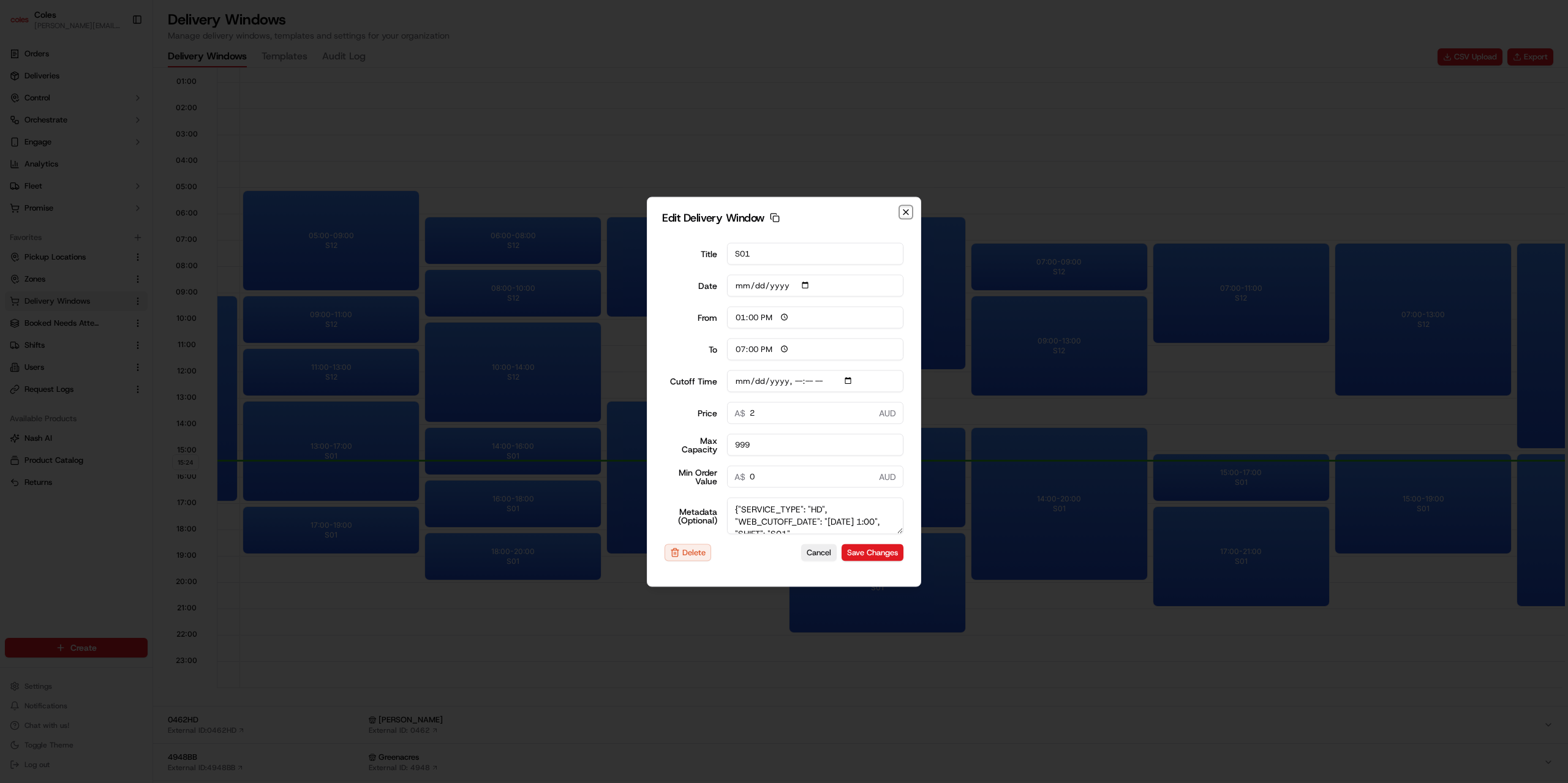
click at [906, 212] on icon "button" at bounding box center [906, 212] width 5 height 5
type input "2025-09-16"
type input "15:26"
type input "16:26"
type input "2025-09-17T01:10"
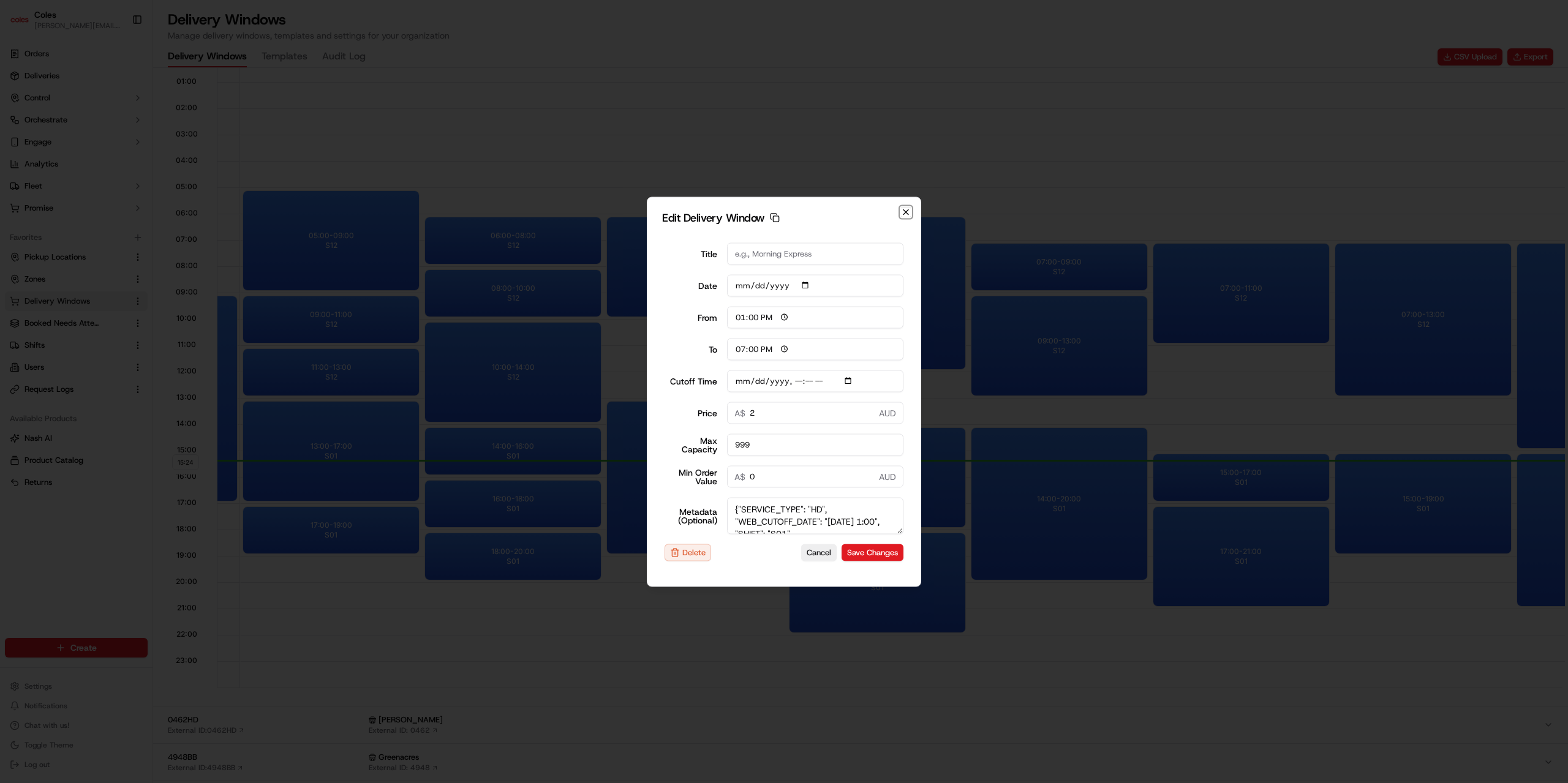
type input "0"
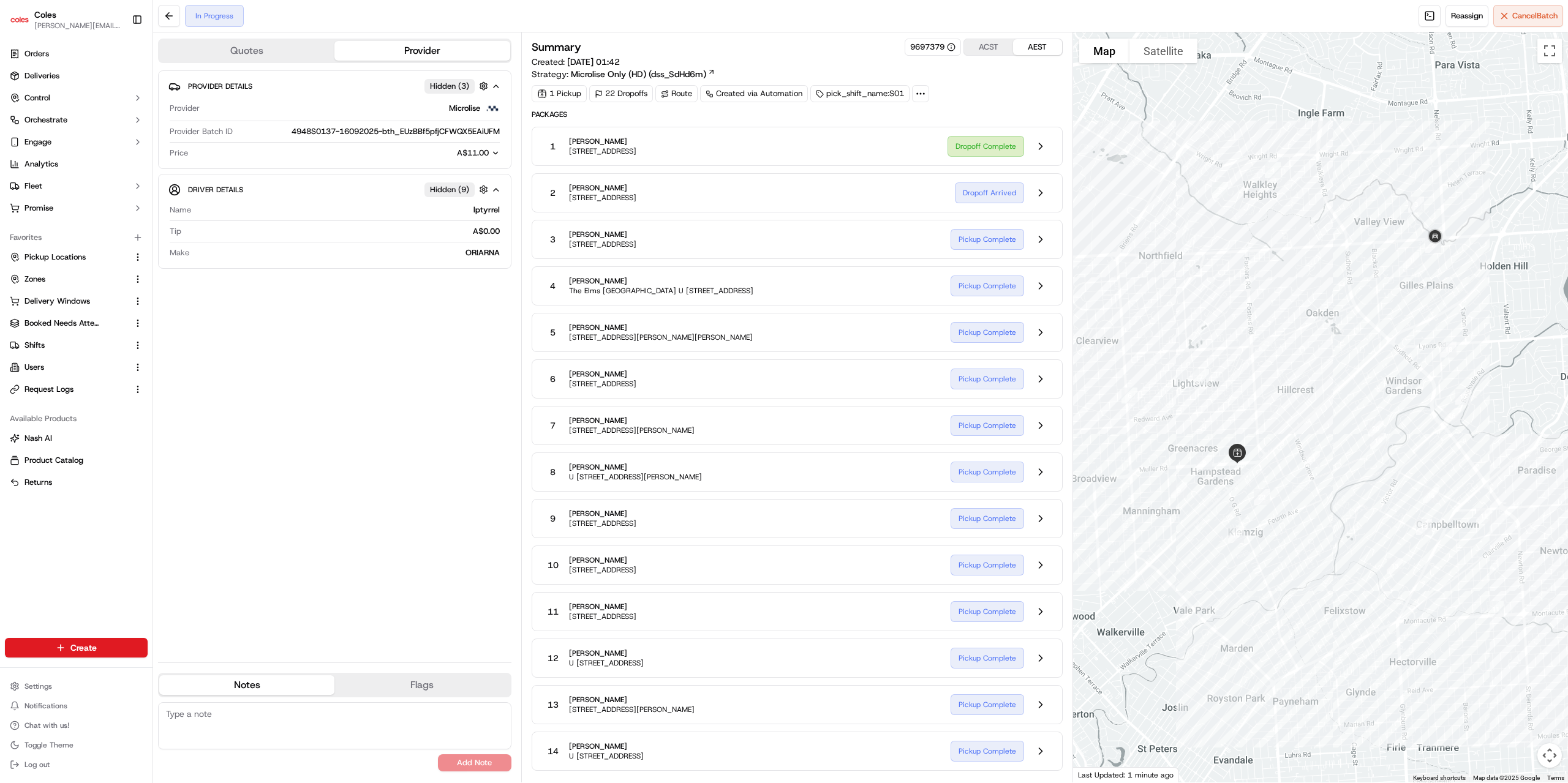
click at [919, 92] on icon at bounding box center [921, 93] width 11 height 11
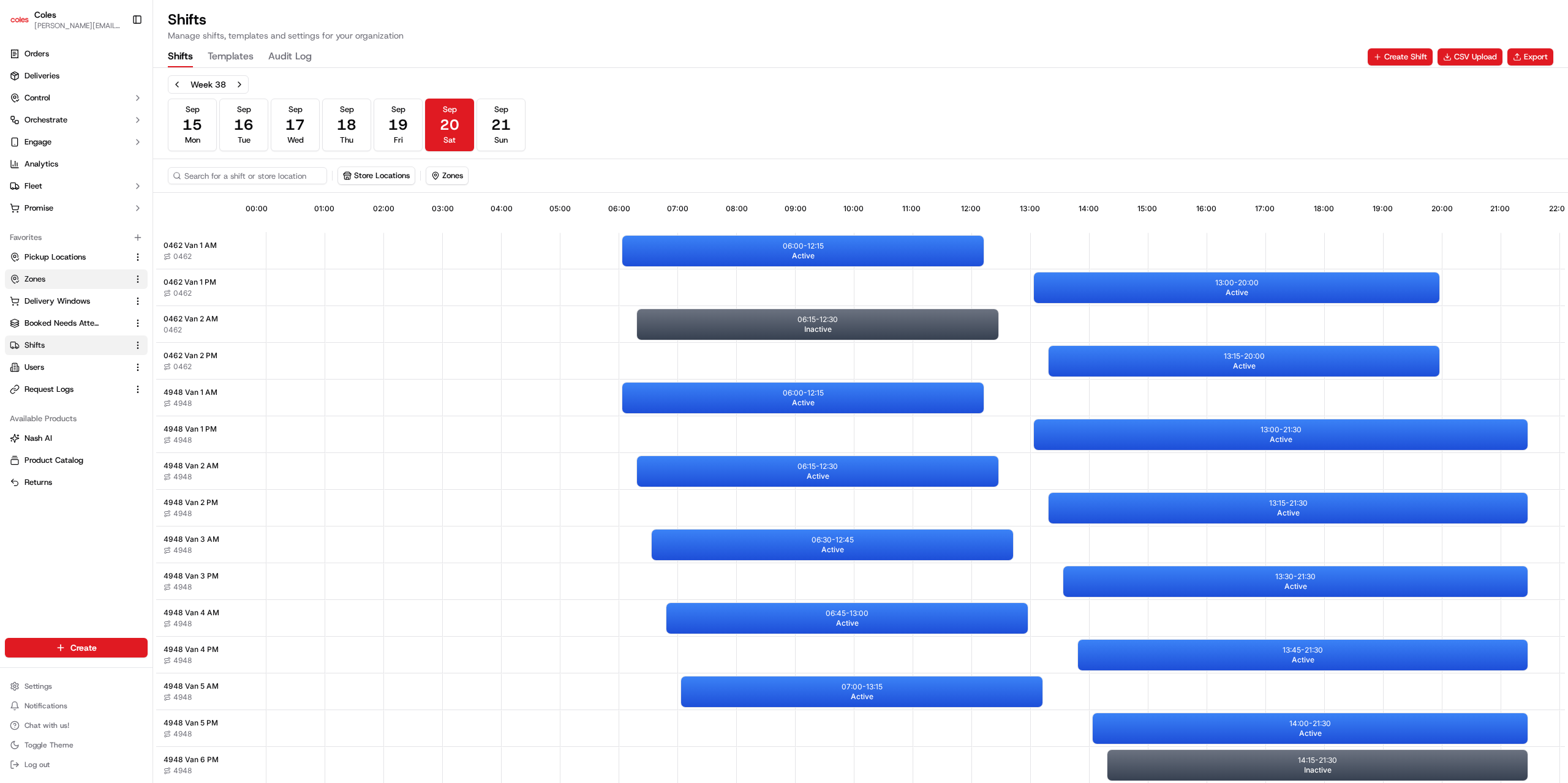
click at [42, 279] on span "Zones" at bounding box center [35, 279] width 21 height 11
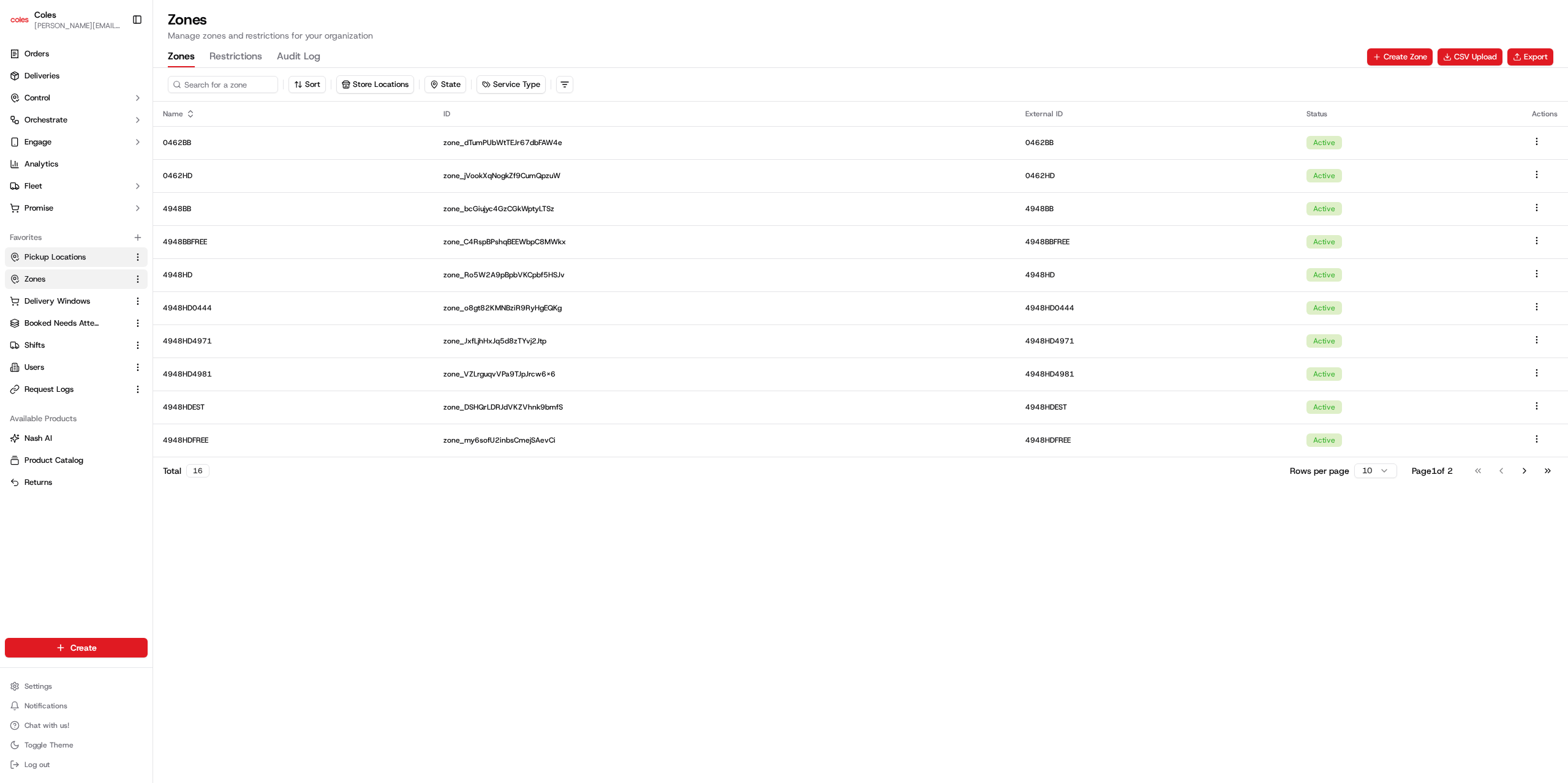
click at [57, 261] on span "Pickup Locations" at bounding box center [55, 257] width 61 height 11
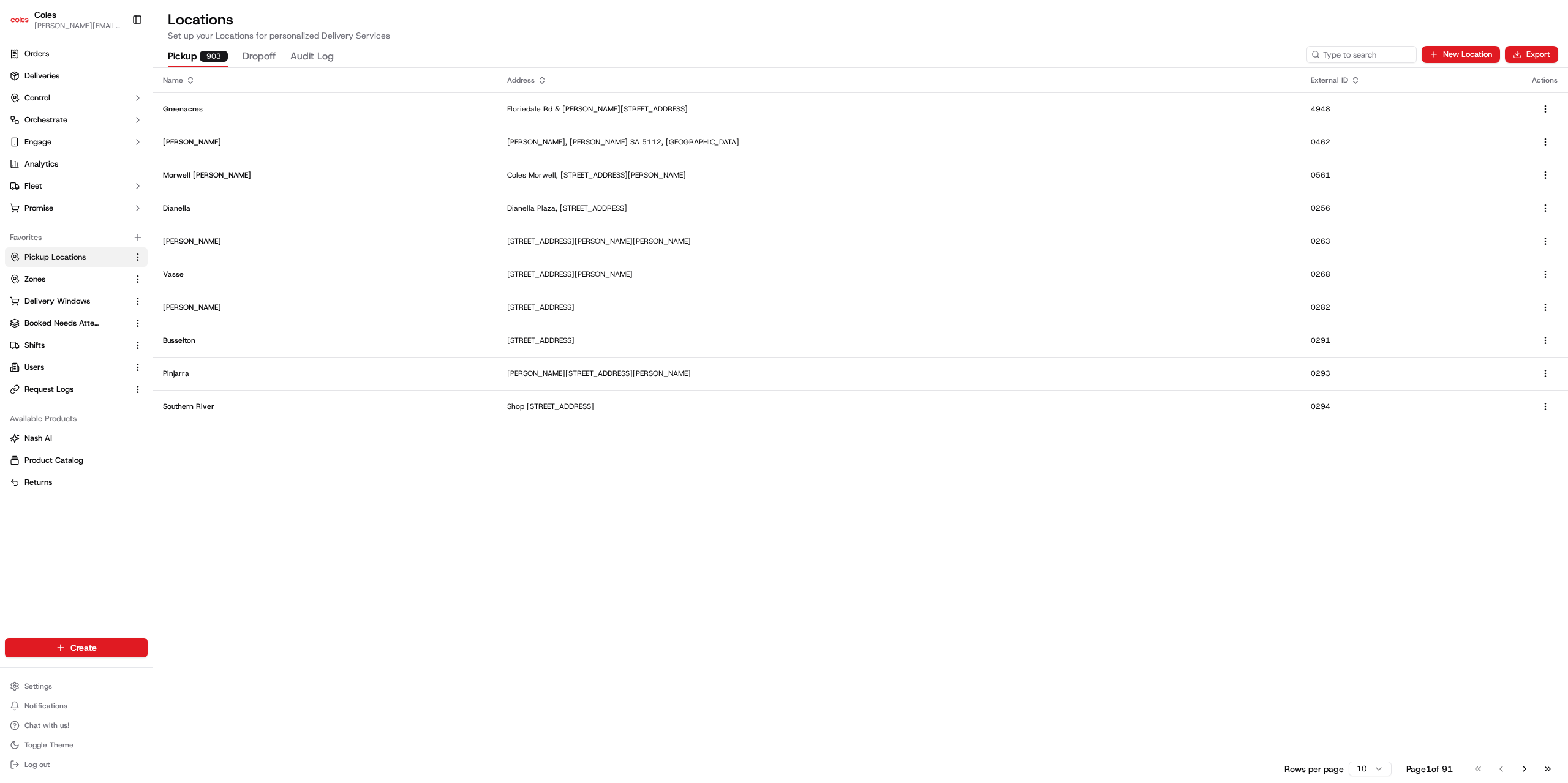
click at [261, 55] on button "Dropoff" at bounding box center [259, 57] width 33 height 21
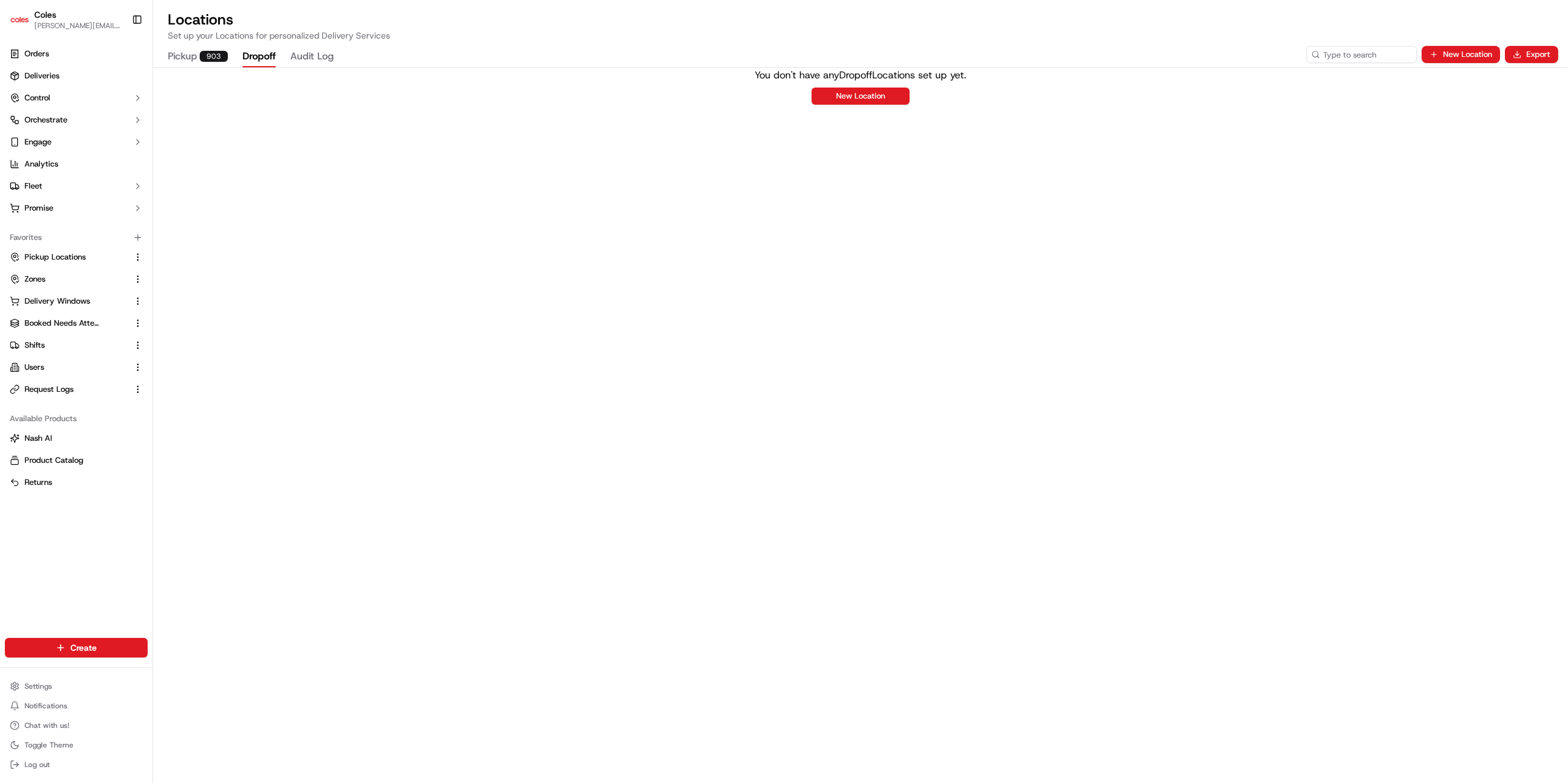
click at [200, 57] on div "903" at bounding box center [214, 56] width 28 height 11
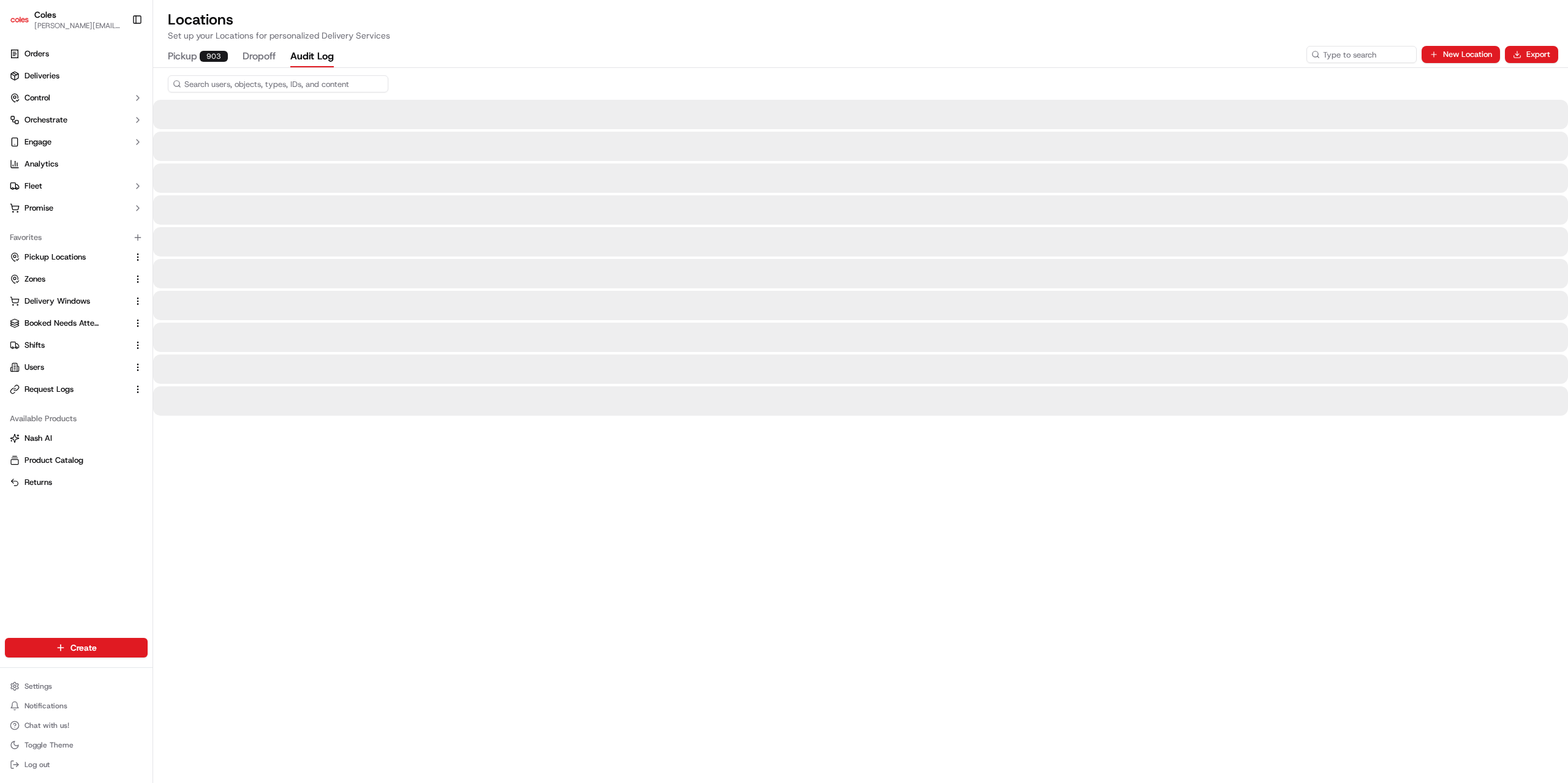
click at [305, 54] on button "Audit Log" at bounding box center [312, 57] width 44 height 21
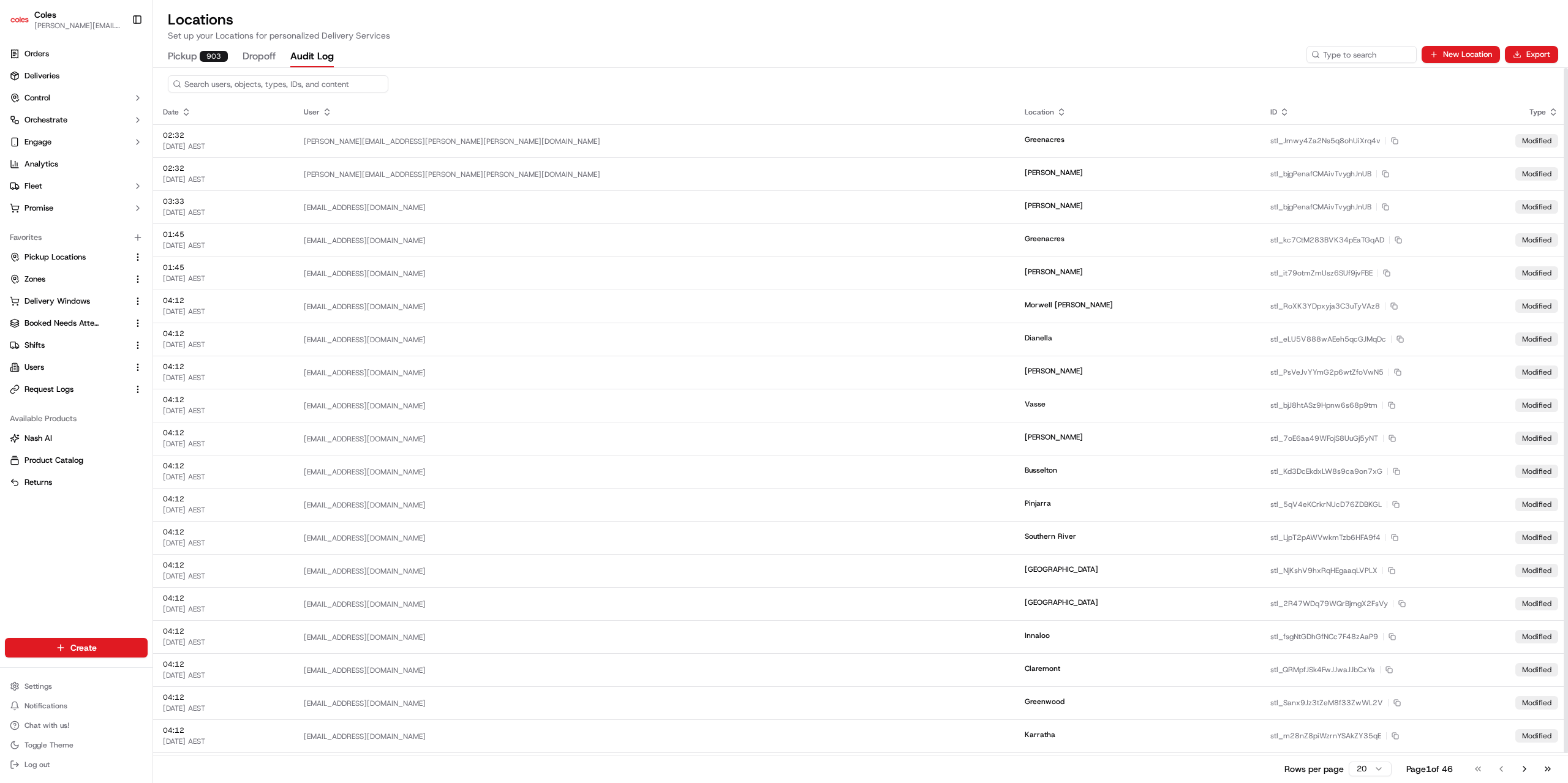
click at [185, 107] on icon at bounding box center [186, 112] width 10 height 10
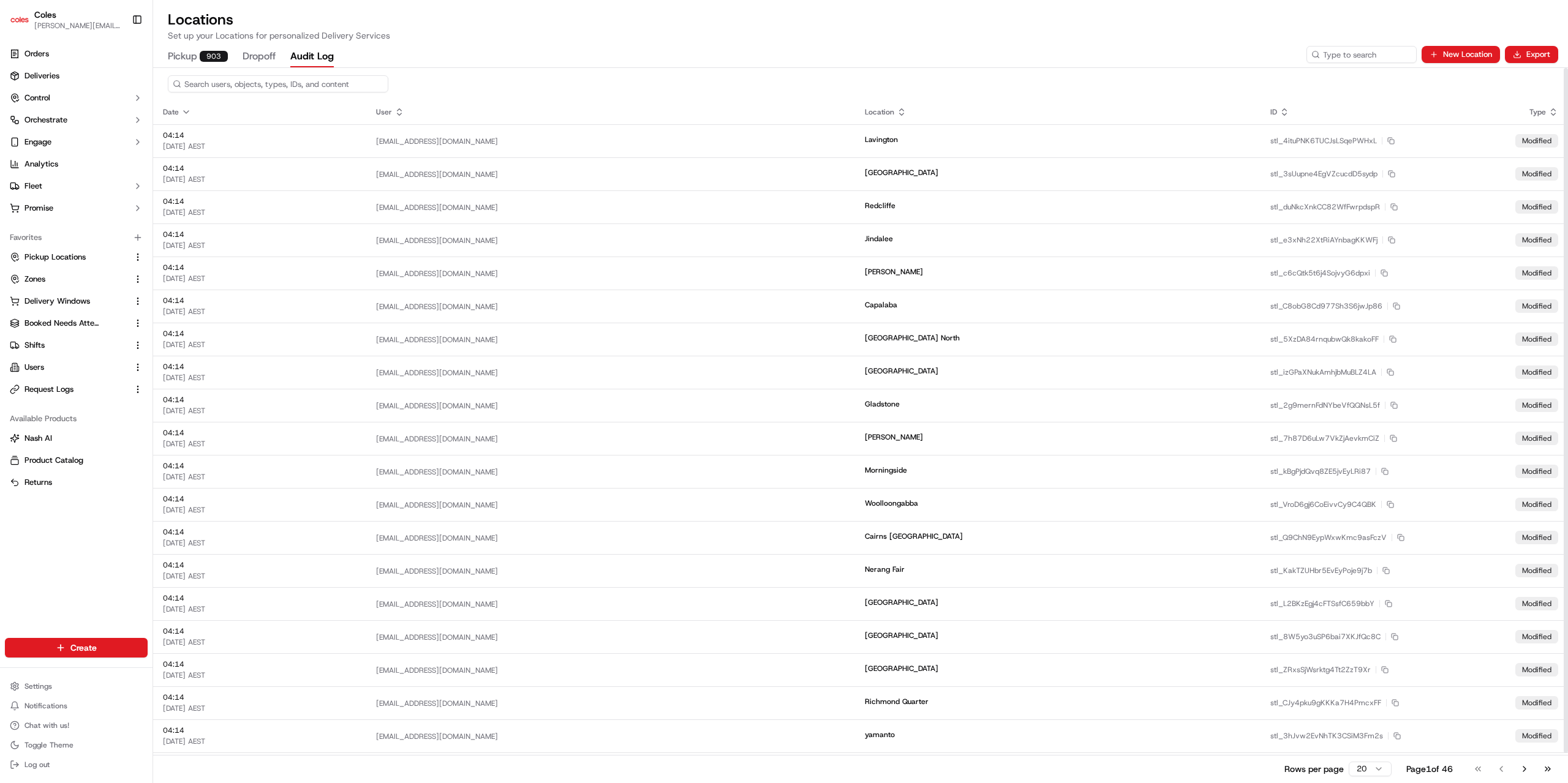
click at [186, 110] on icon at bounding box center [186, 112] width 10 height 10
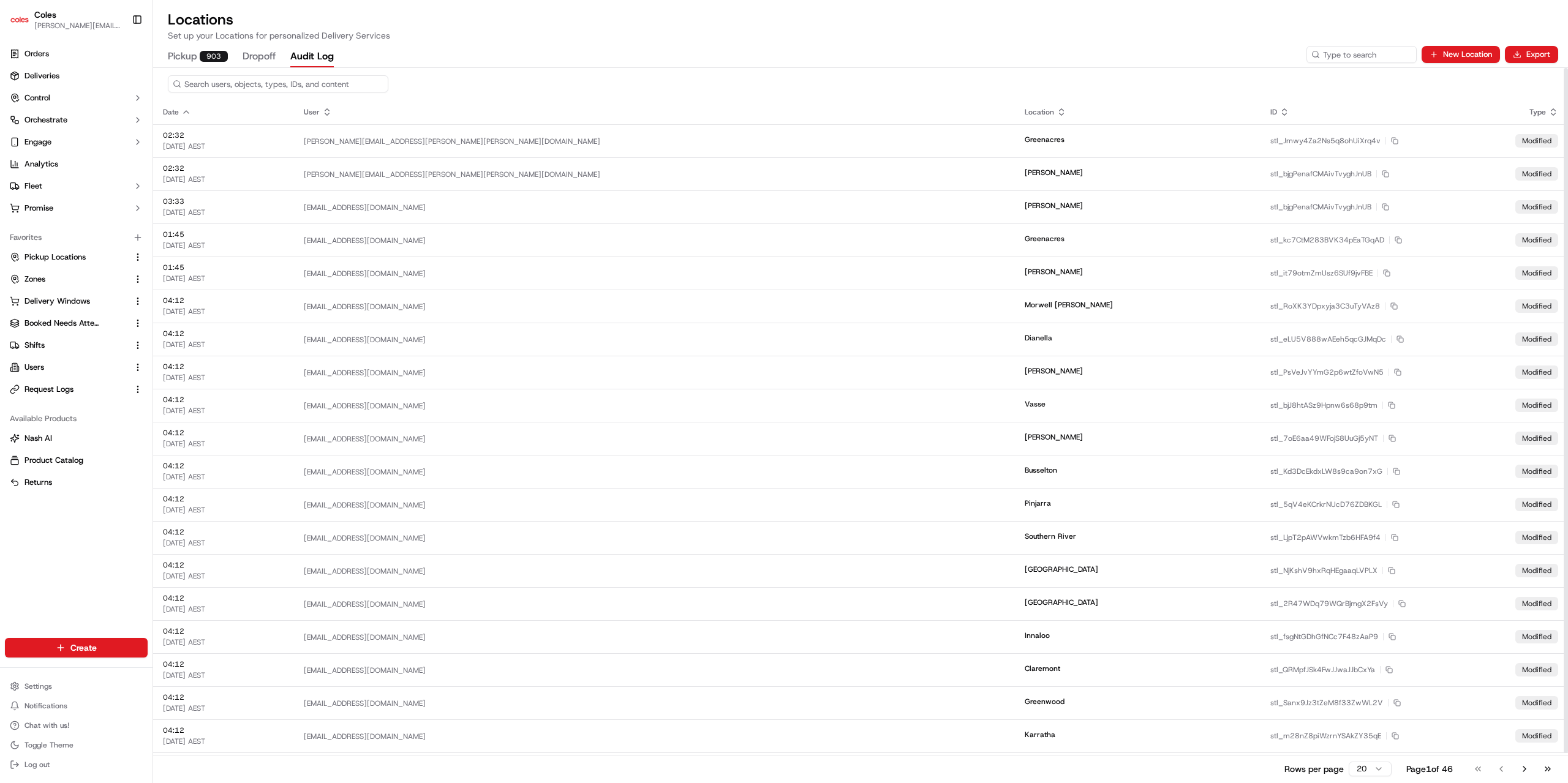
click at [181, 50] on button "Pickup 903" at bounding box center [197, 57] width 60 height 21
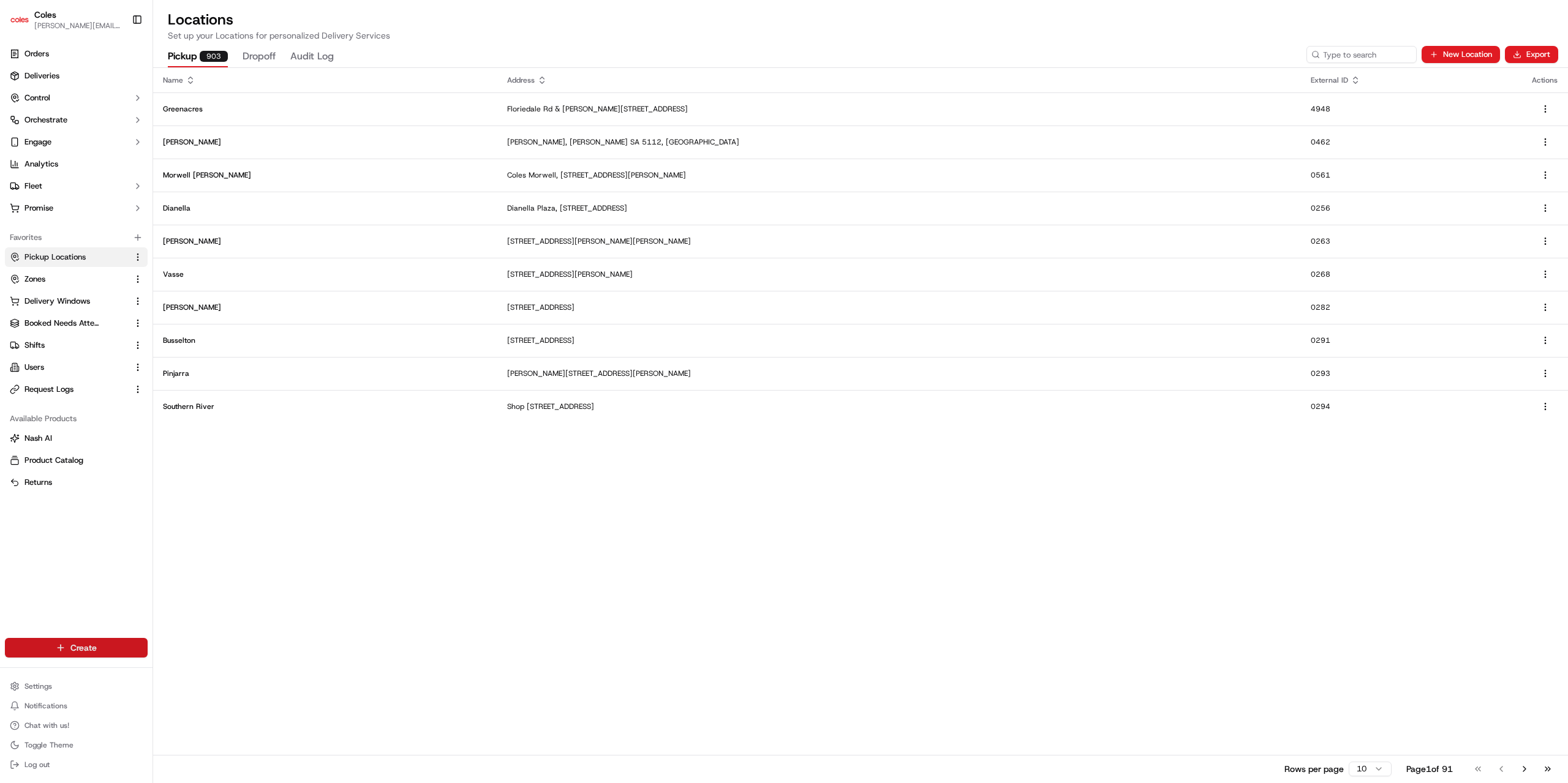
click at [74, 649] on html "Coles jyothi.nandeppanavar@coles.com.au Toggle Sidebar Orders Deliveries Contro…" at bounding box center [784, 392] width 1568 height 783
click at [75, 555] on html "Coles jyothi.nandeppanavar@coles.com.au Toggle Sidebar Orders Deliveries Contro…" at bounding box center [784, 392] width 1568 height 783
click at [135, 240] on icon "button" at bounding box center [138, 238] width 10 height 10
click at [355, 495] on html "Coles jyothi.nandeppanavar@coles.com.au Toggle Sidebar Orders Deliveries Contro…" at bounding box center [784, 392] width 1568 height 783
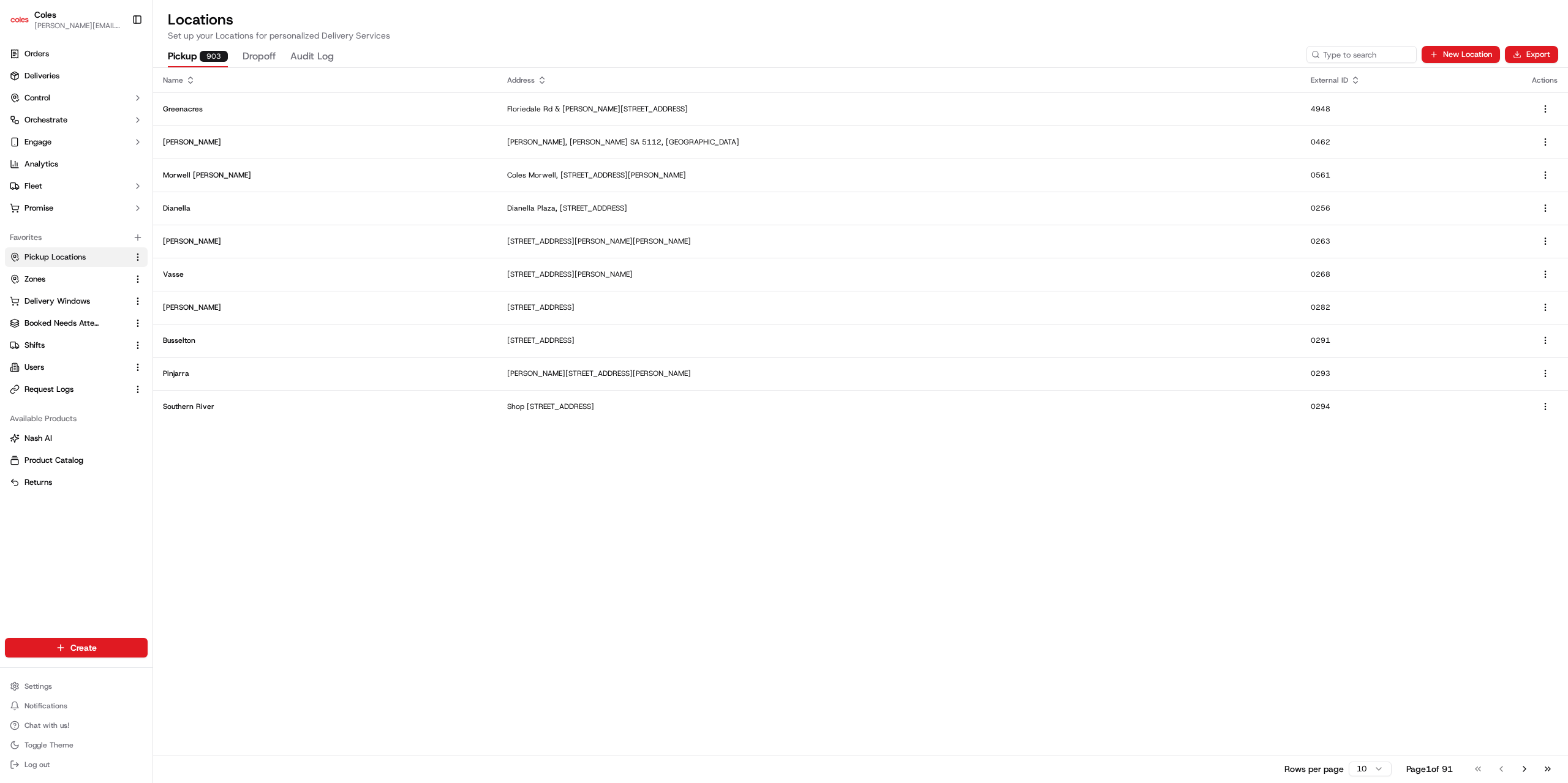
click at [264, 57] on button "Dropoff" at bounding box center [259, 57] width 33 height 21
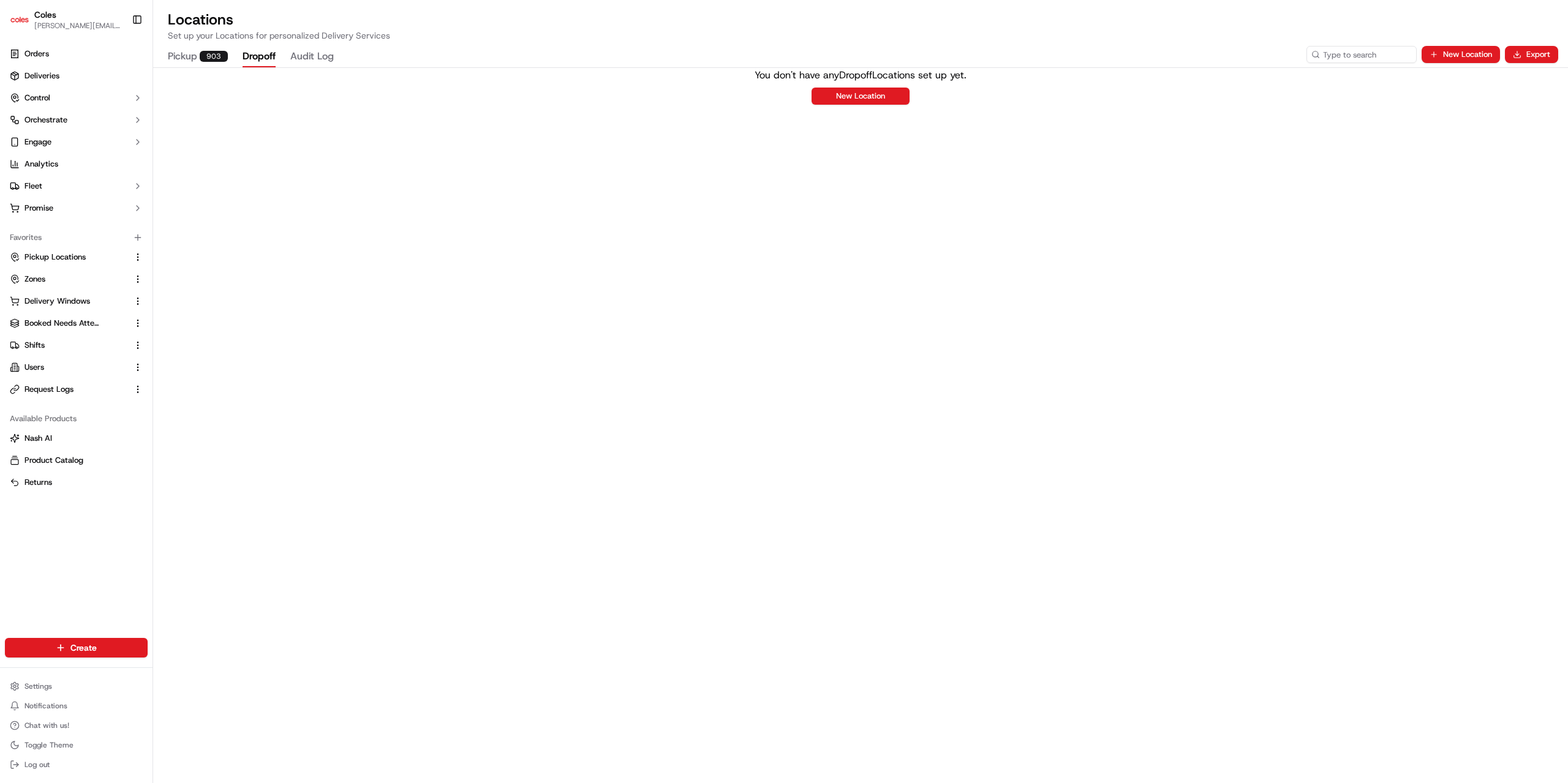
click at [302, 56] on button "Audit Log" at bounding box center [312, 57] width 44 height 21
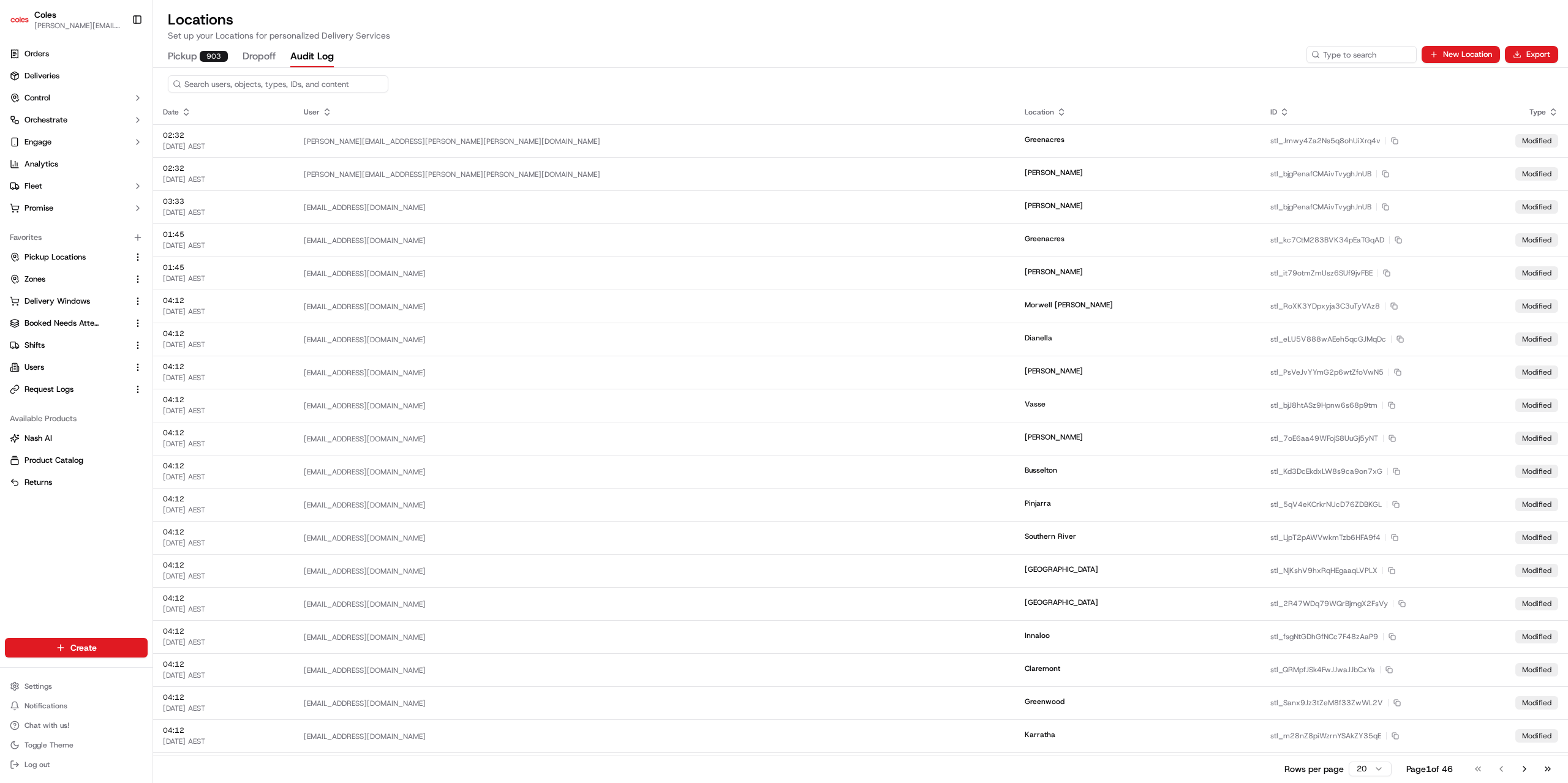
click at [198, 61] on button "Pickup 903" at bounding box center [197, 57] width 60 height 21
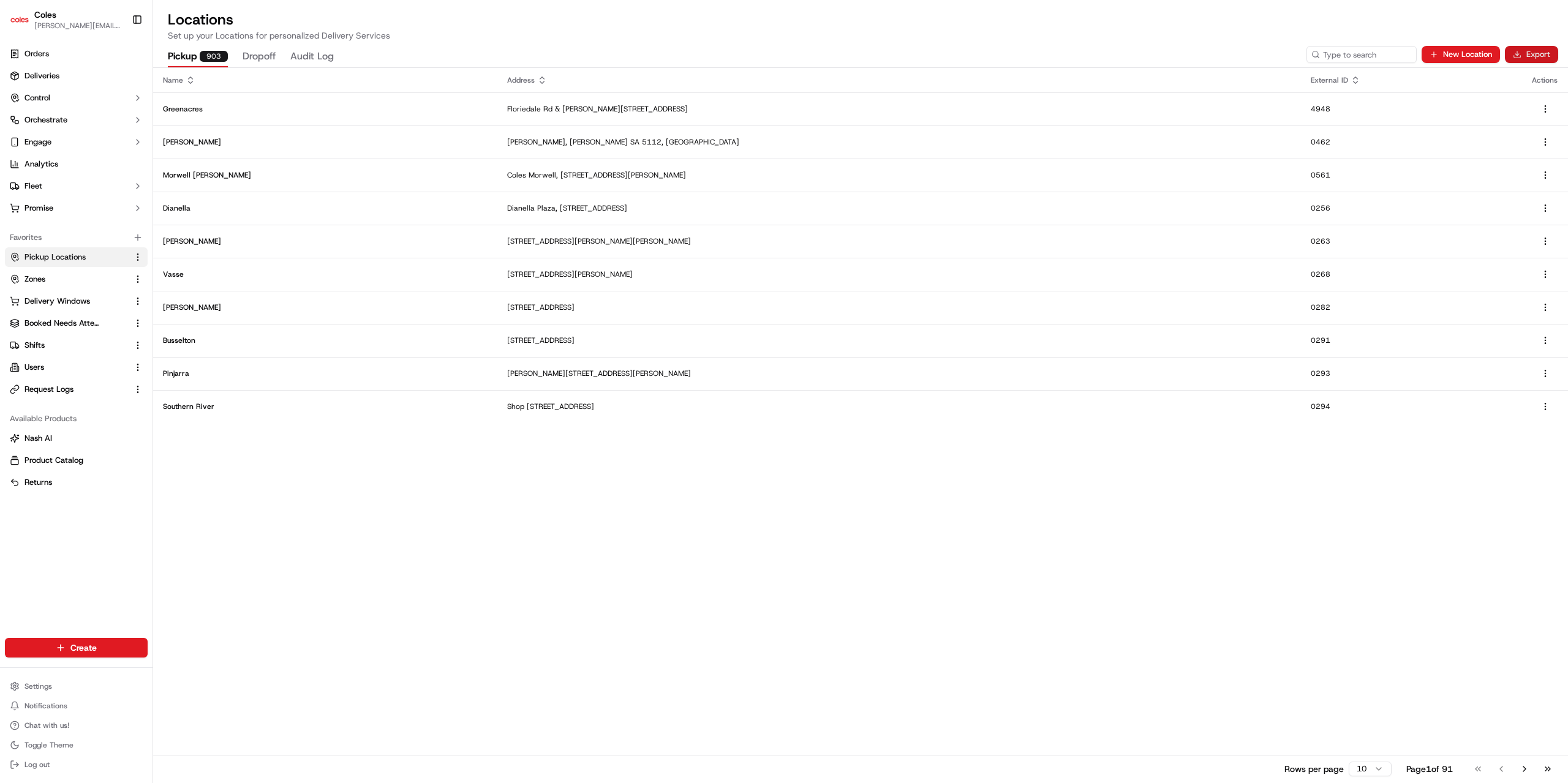
click at [1532, 54] on button "Export" at bounding box center [1531, 54] width 54 height 17
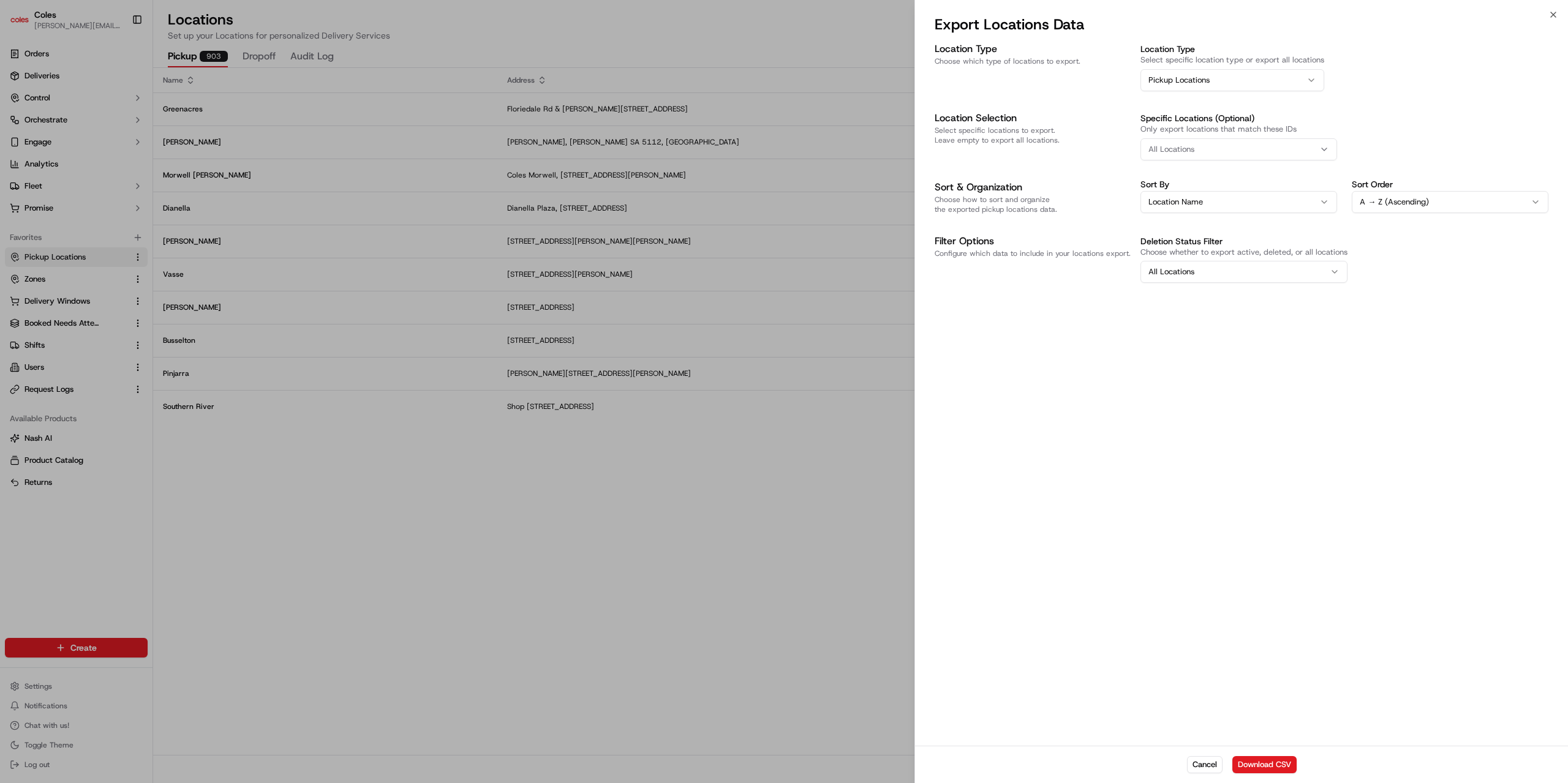
click at [1202, 155] on button "All Locations" at bounding box center [1239, 149] width 197 height 22
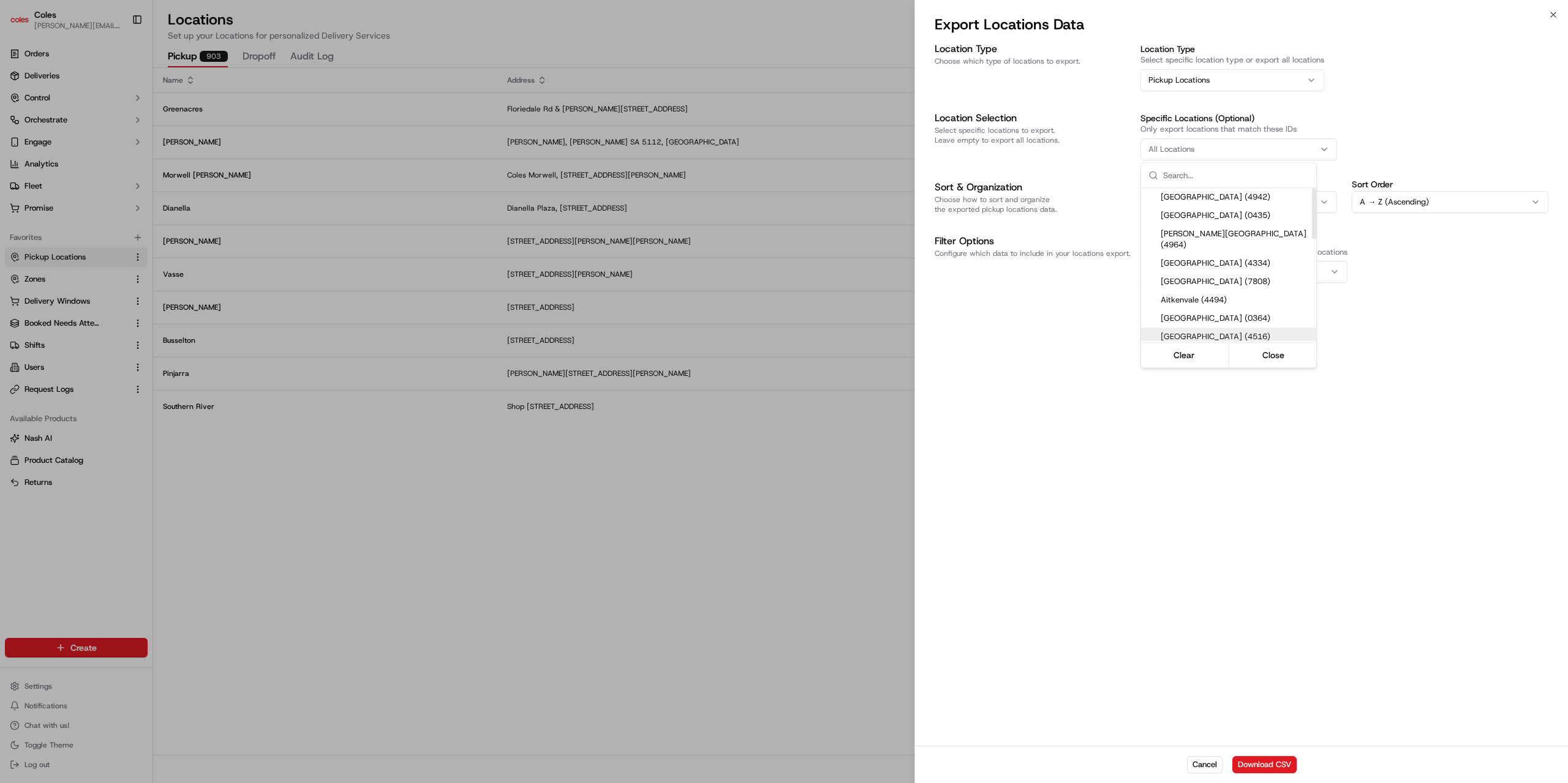
click at [1069, 382] on div at bounding box center [784, 392] width 1568 height 783
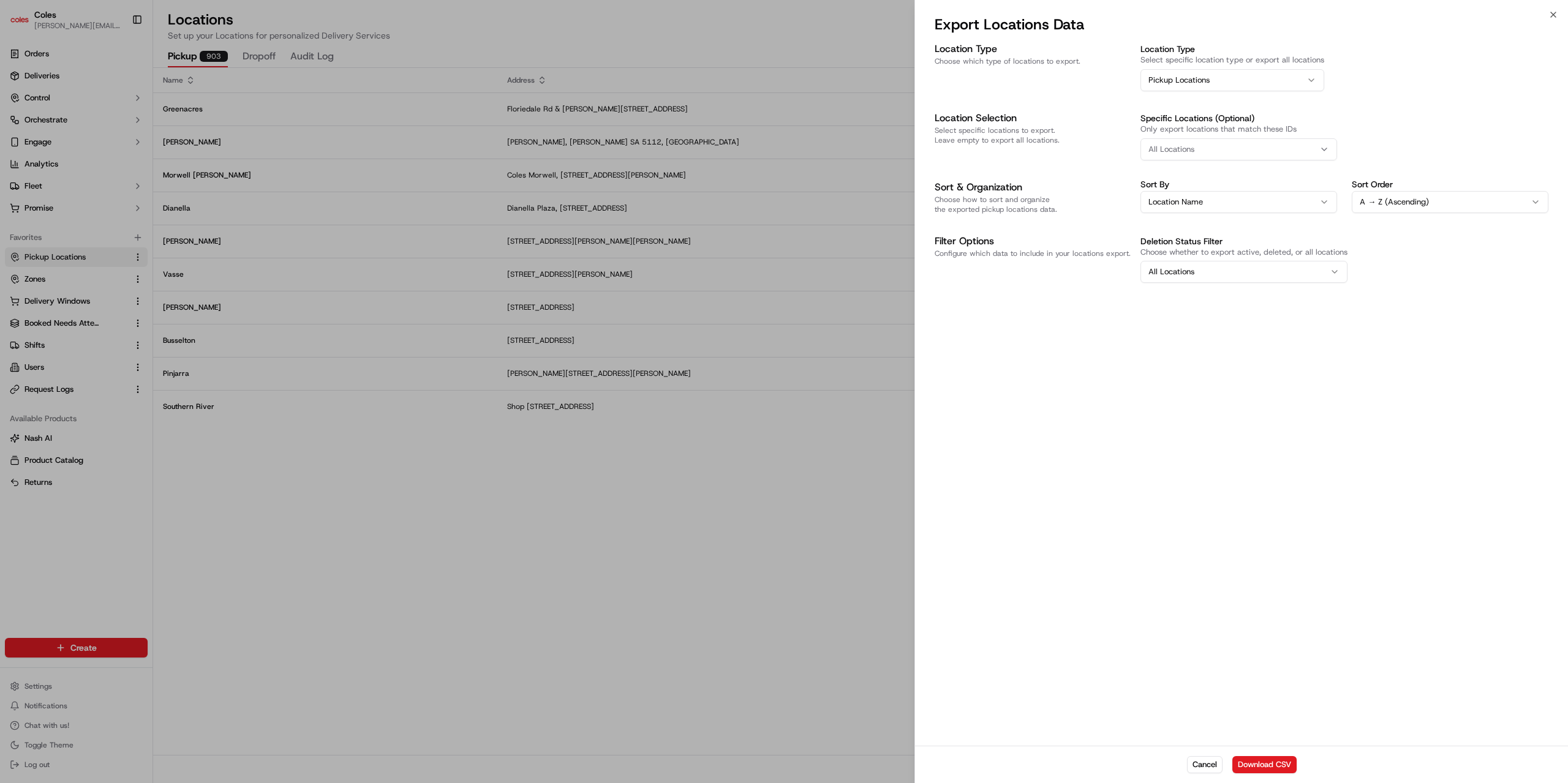
click at [1184, 154] on span "All Locations" at bounding box center [1171, 149] width 46 height 11
click at [1082, 279] on div at bounding box center [784, 392] width 1568 height 783
click at [1193, 760] on button "Cancel" at bounding box center [1204, 764] width 36 height 17
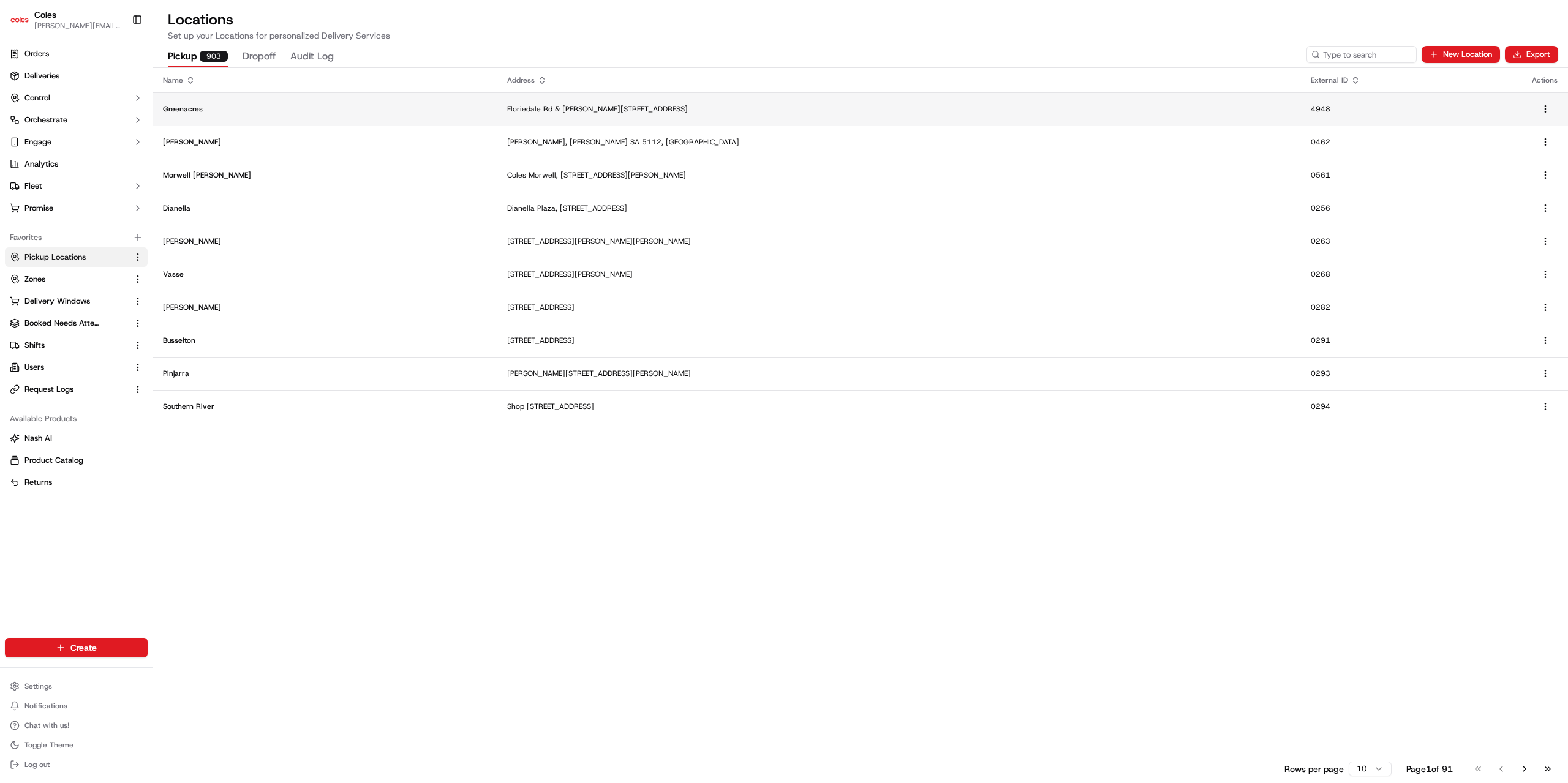
click at [507, 106] on p "Floriedale Rd & Muller Rd, Greenacres SA 5086, Australia" at bounding box center [899, 109] width 784 height 10
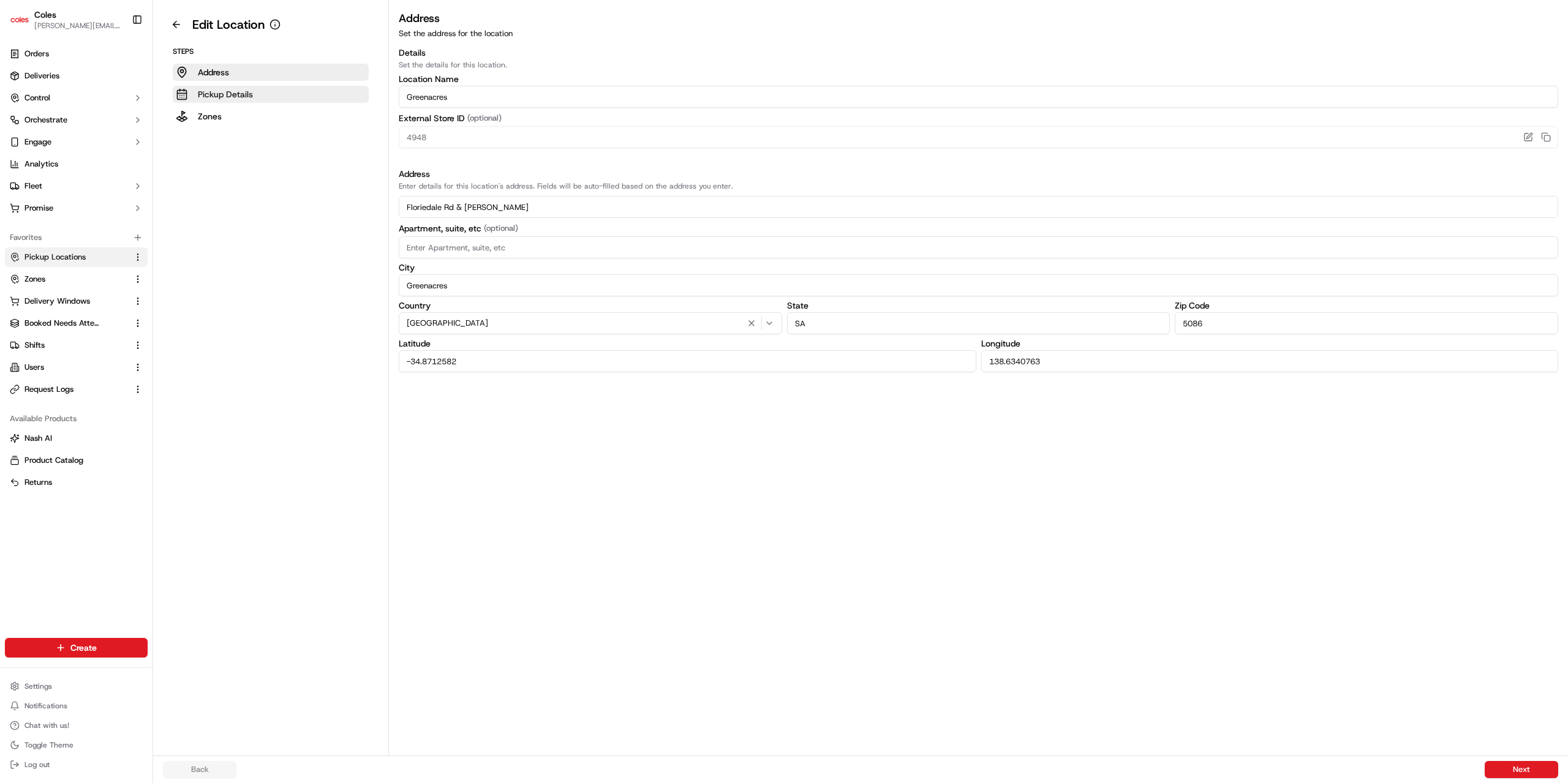
click at [228, 97] on p "Pickup Details" at bounding box center [225, 94] width 55 height 12
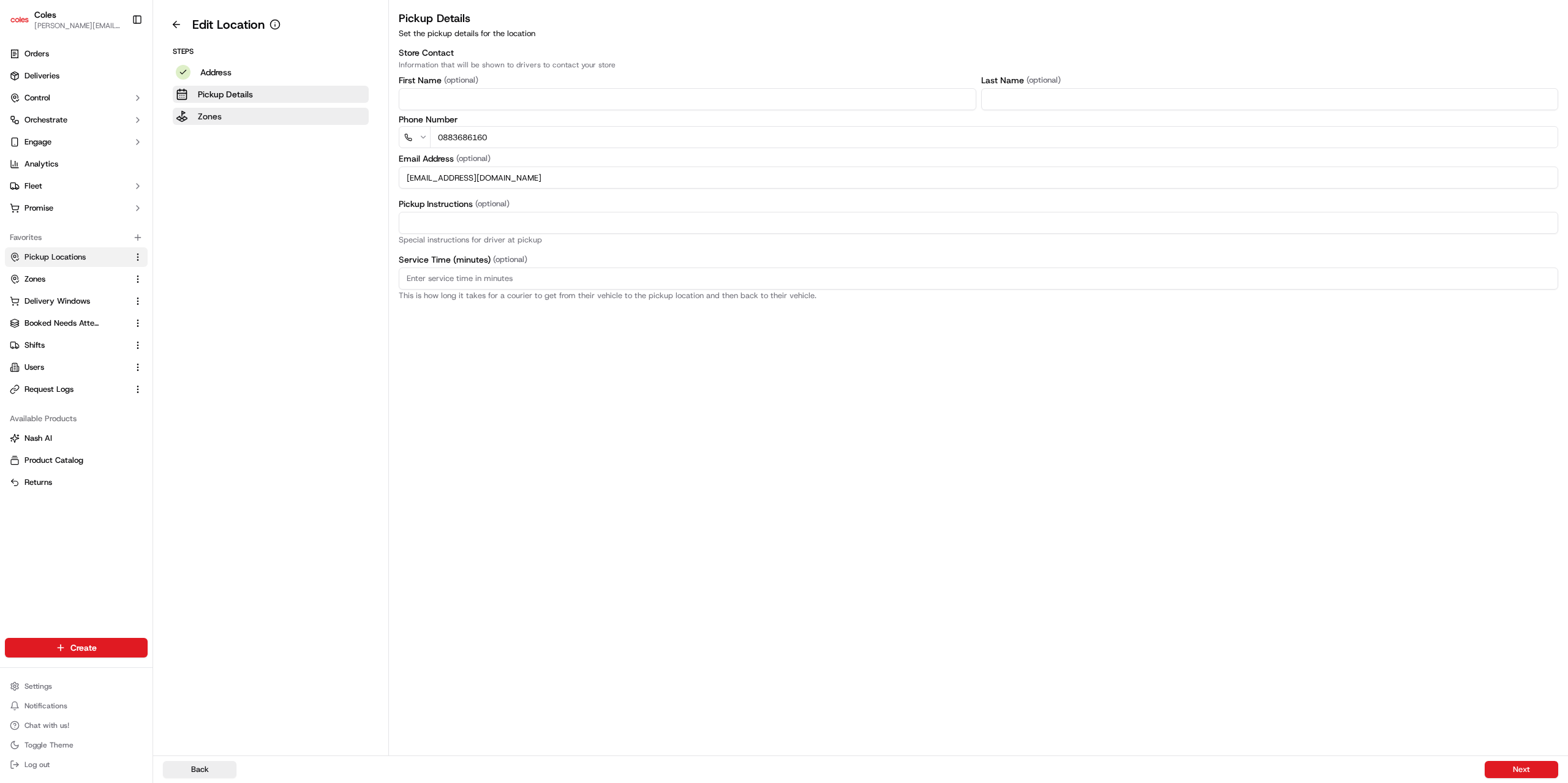
click at [200, 120] on p "Zones" at bounding box center [210, 117] width 24 height 12
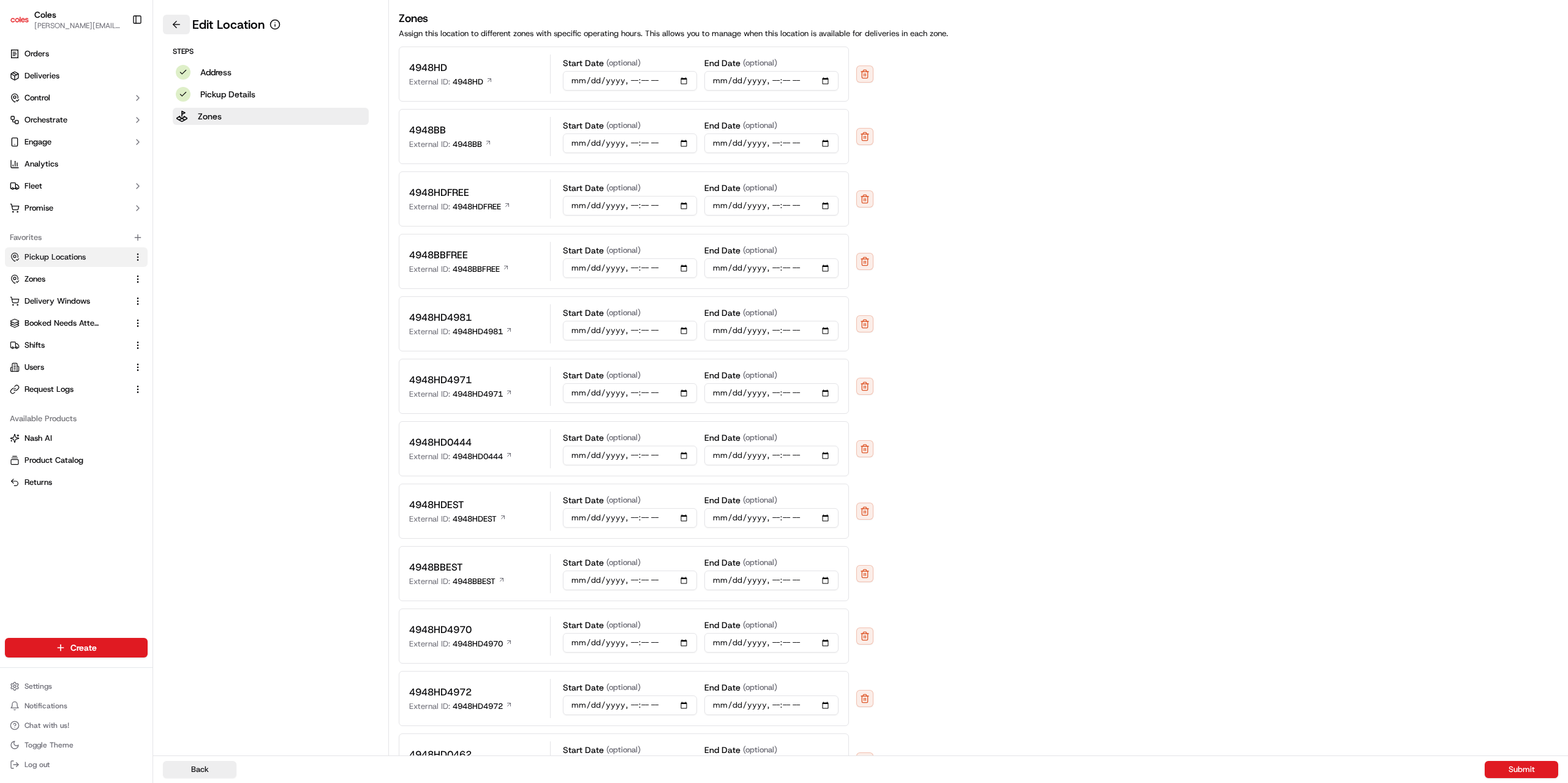
click at [172, 26] on button at bounding box center [176, 24] width 27 height 19
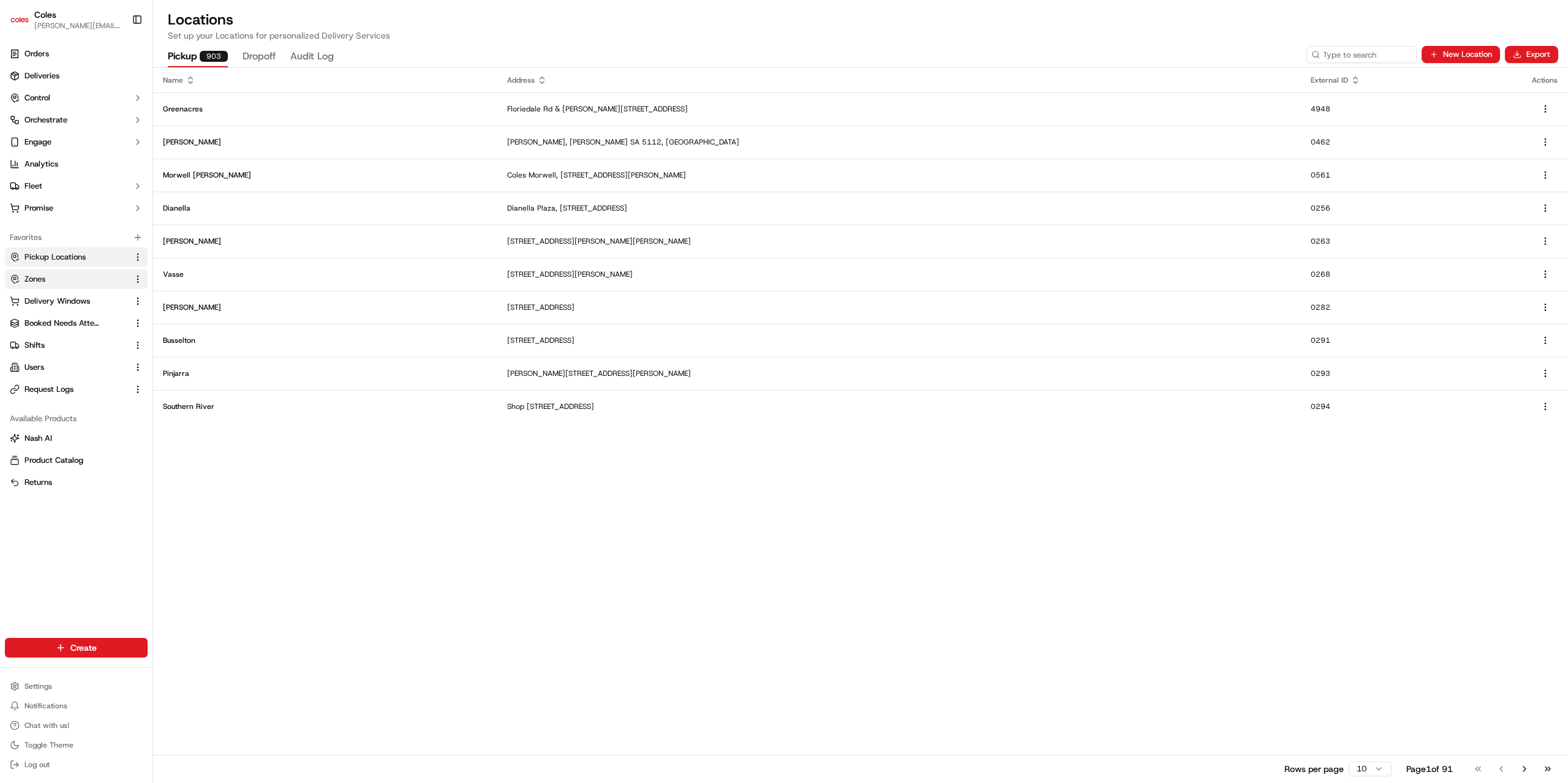
click at [49, 282] on link "Zones" at bounding box center [69, 279] width 118 height 11
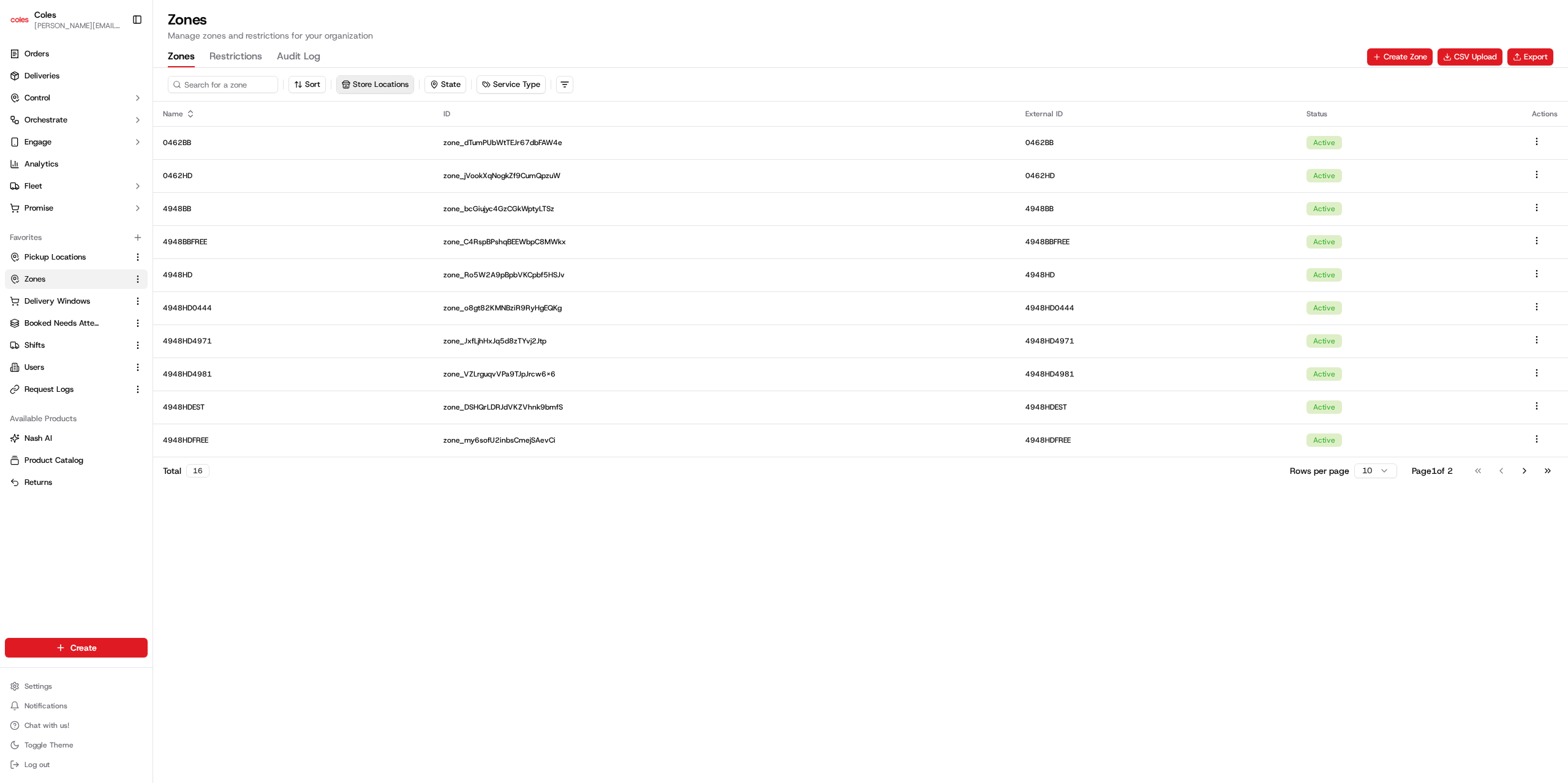
click at [381, 85] on button "Store Locations" at bounding box center [375, 85] width 77 height 17
type input "4948"
click at [378, 127] on span "Greenacres (4948)" at bounding box center [431, 131] width 151 height 11
click at [430, 569] on html "Coles jyothi.nandeppanavar@coles.com.au Toggle Sidebar Orders Deliveries Contro…" at bounding box center [784, 392] width 1568 height 783
click at [1368, 465] on body "Coles jyothi.nandeppanavar@coles.com.au Toggle Sidebar Orders Deliveries Contro…" at bounding box center [784, 392] width 1568 height 783
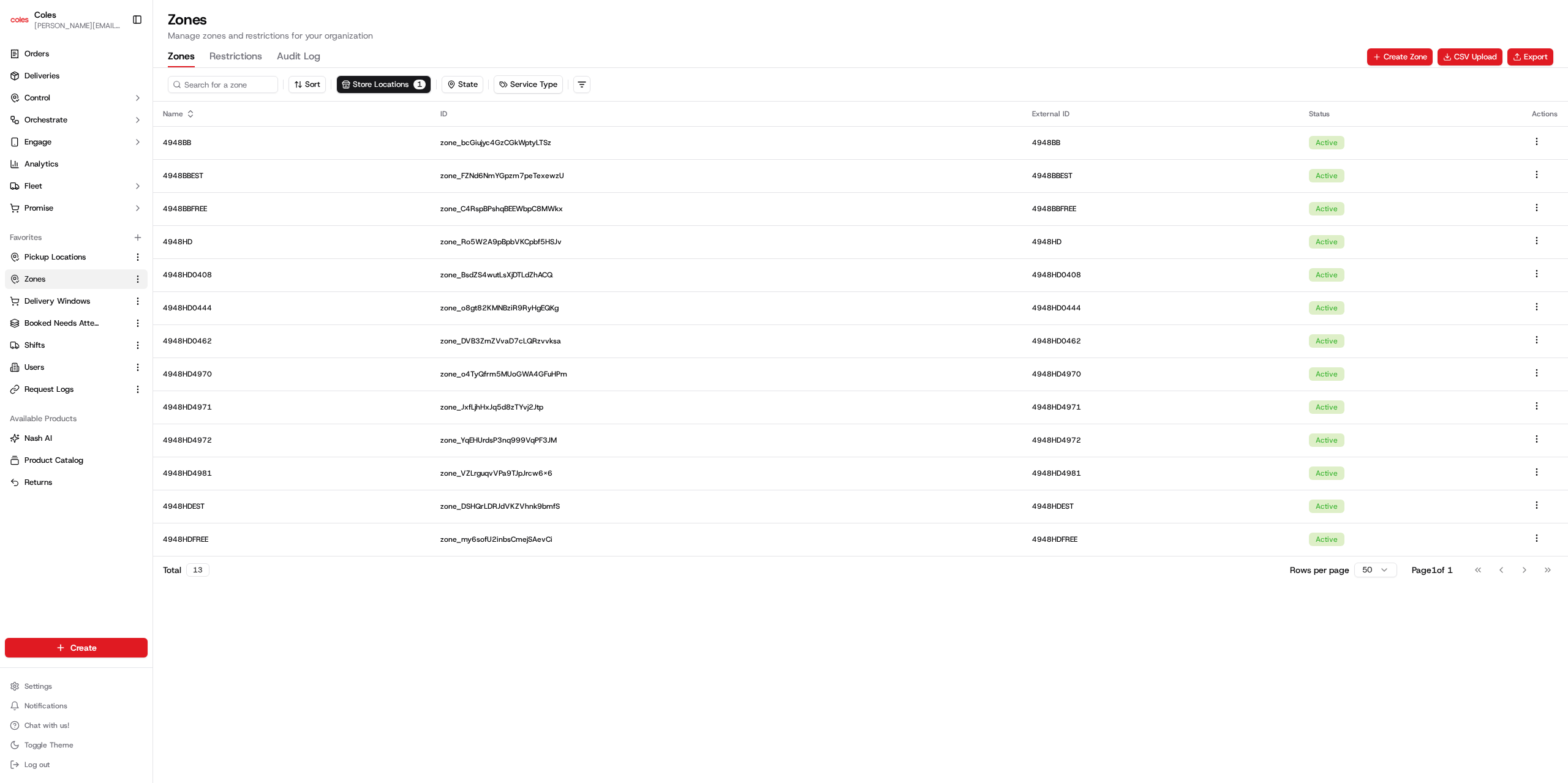
click at [796, 684] on div "Sort Store Locations 1 State Service Type Name ID External ID Status Actions 49…" at bounding box center [860, 425] width 1415 height 715
click at [748, 668] on div "Sort Store Locations 1 State Service Type Name ID External ID Status Actions 49…" at bounding box center [860, 425] width 1415 height 715
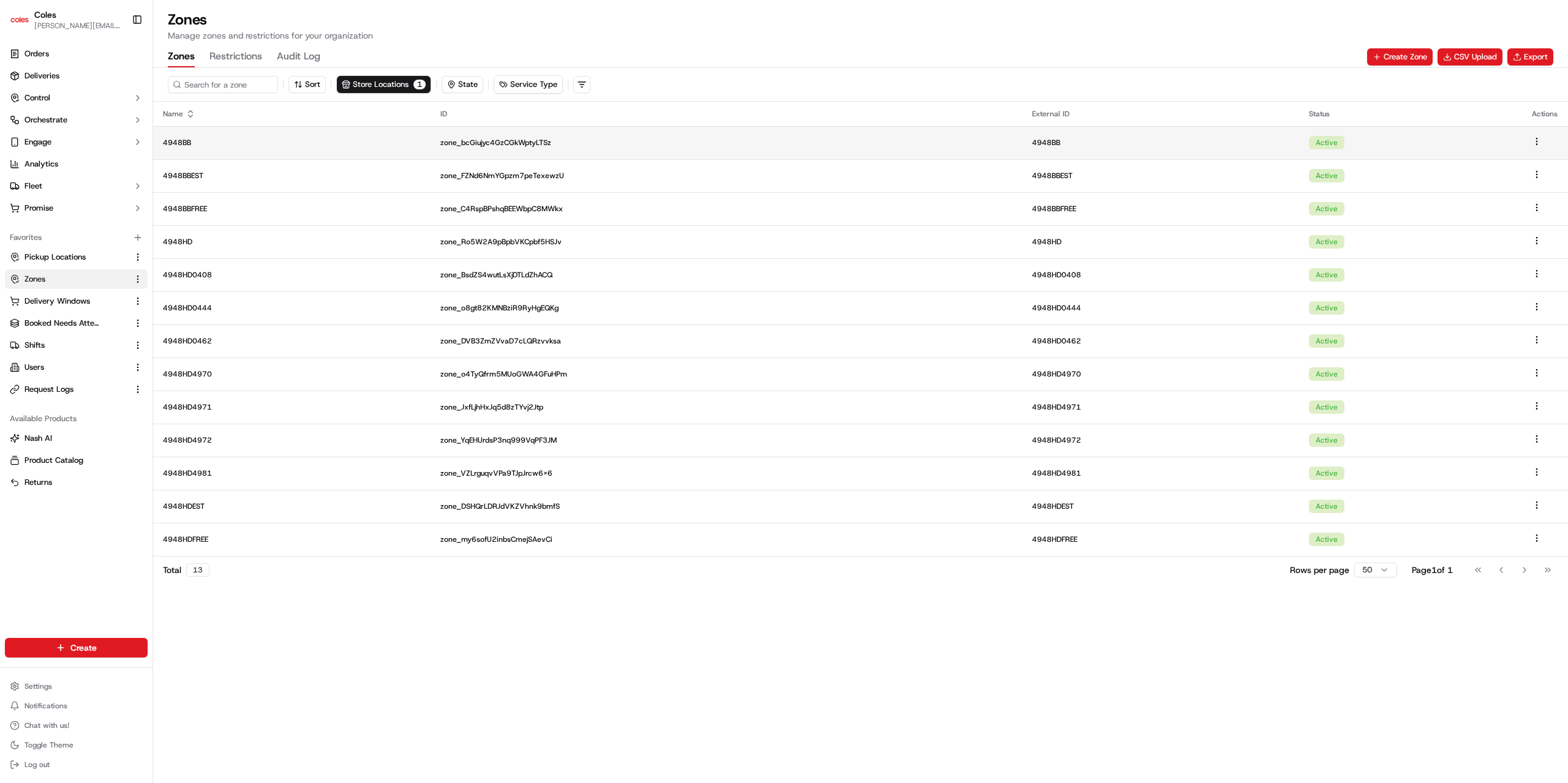
click at [183, 139] on p "4948BB" at bounding box center [292, 142] width 258 height 10
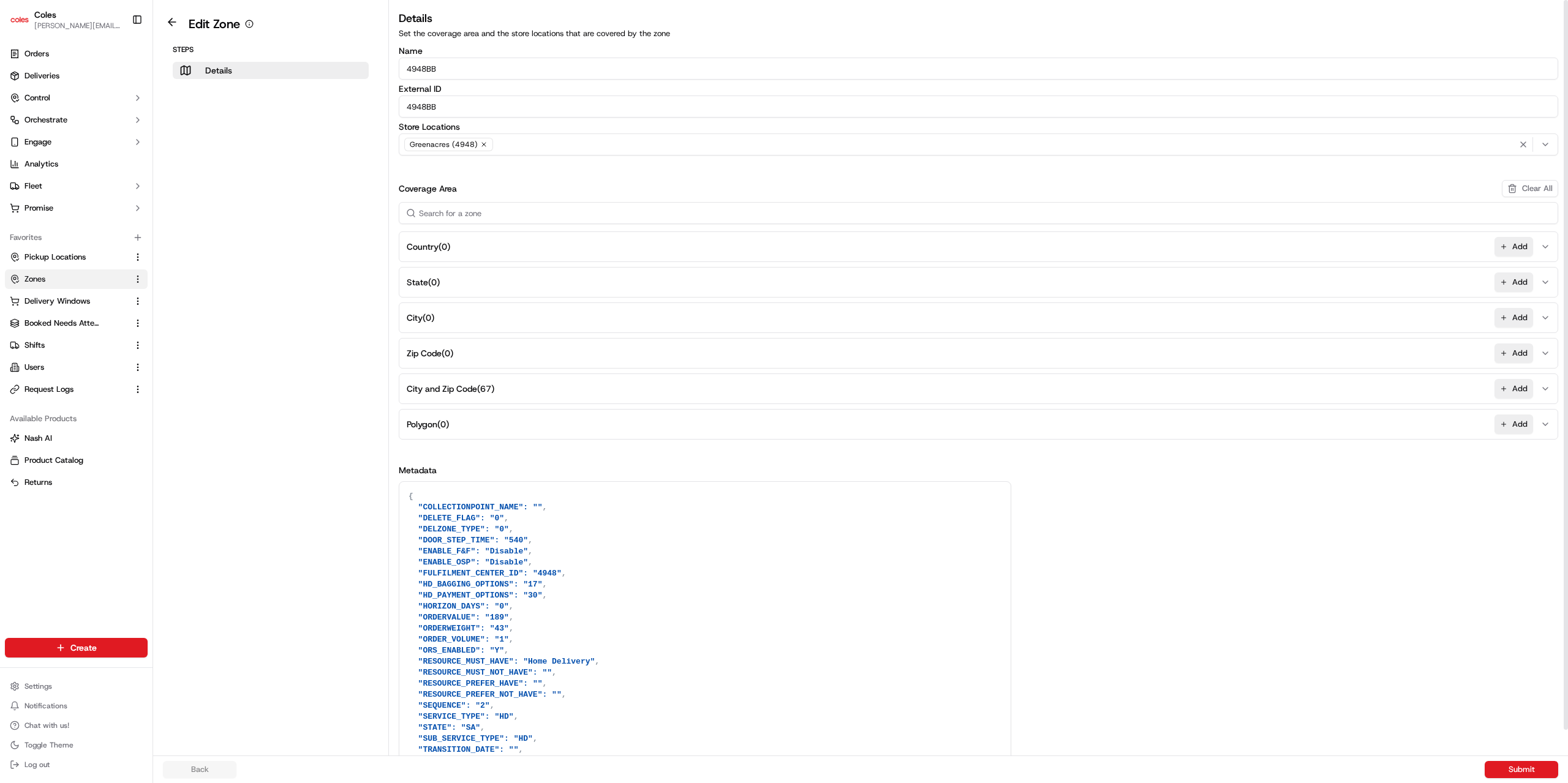
click at [434, 385] on span "City and Zip Code ( 67 )" at bounding box center [450, 389] width 88 height 12
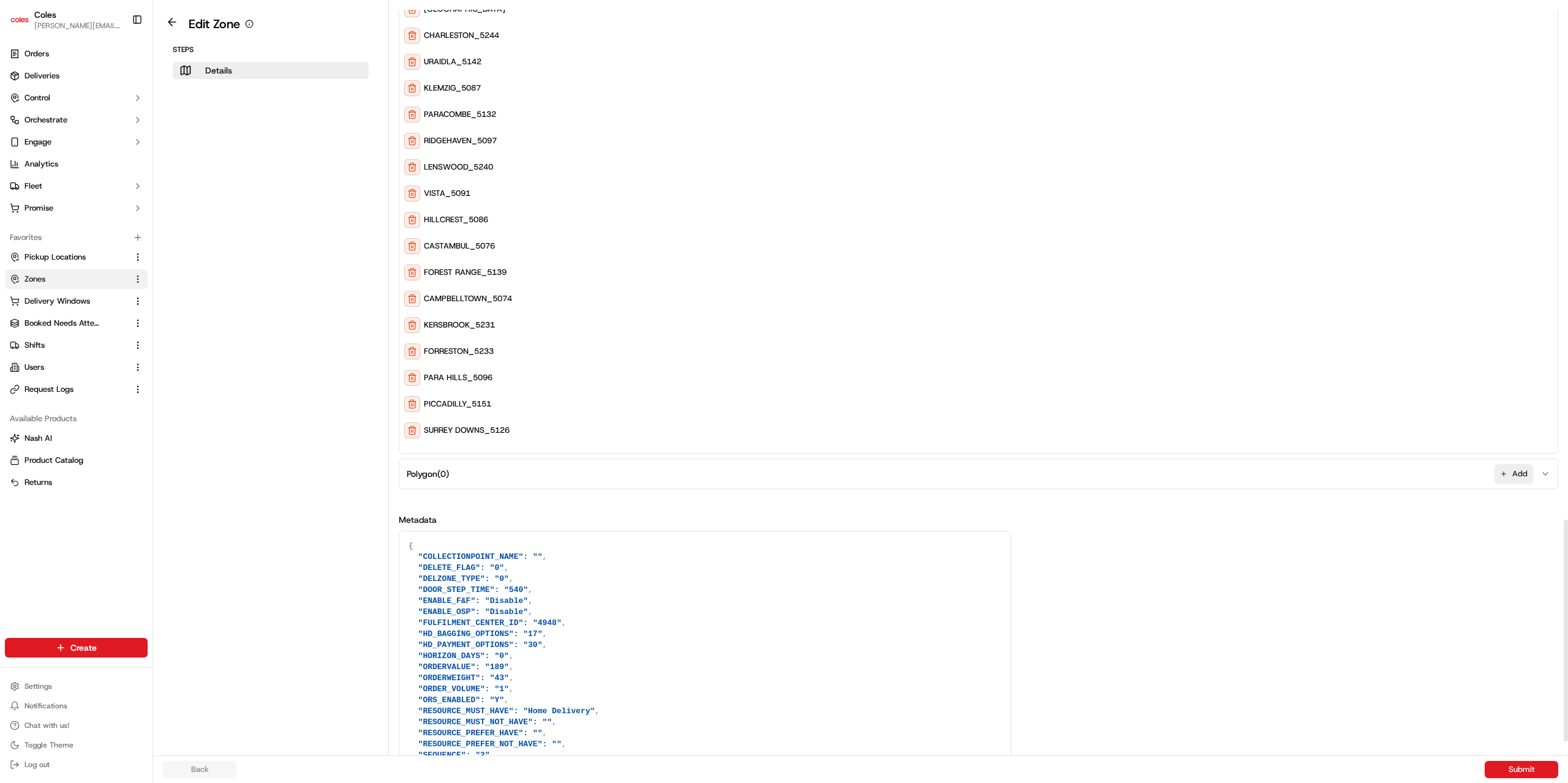
scroll to position [1799, 0]
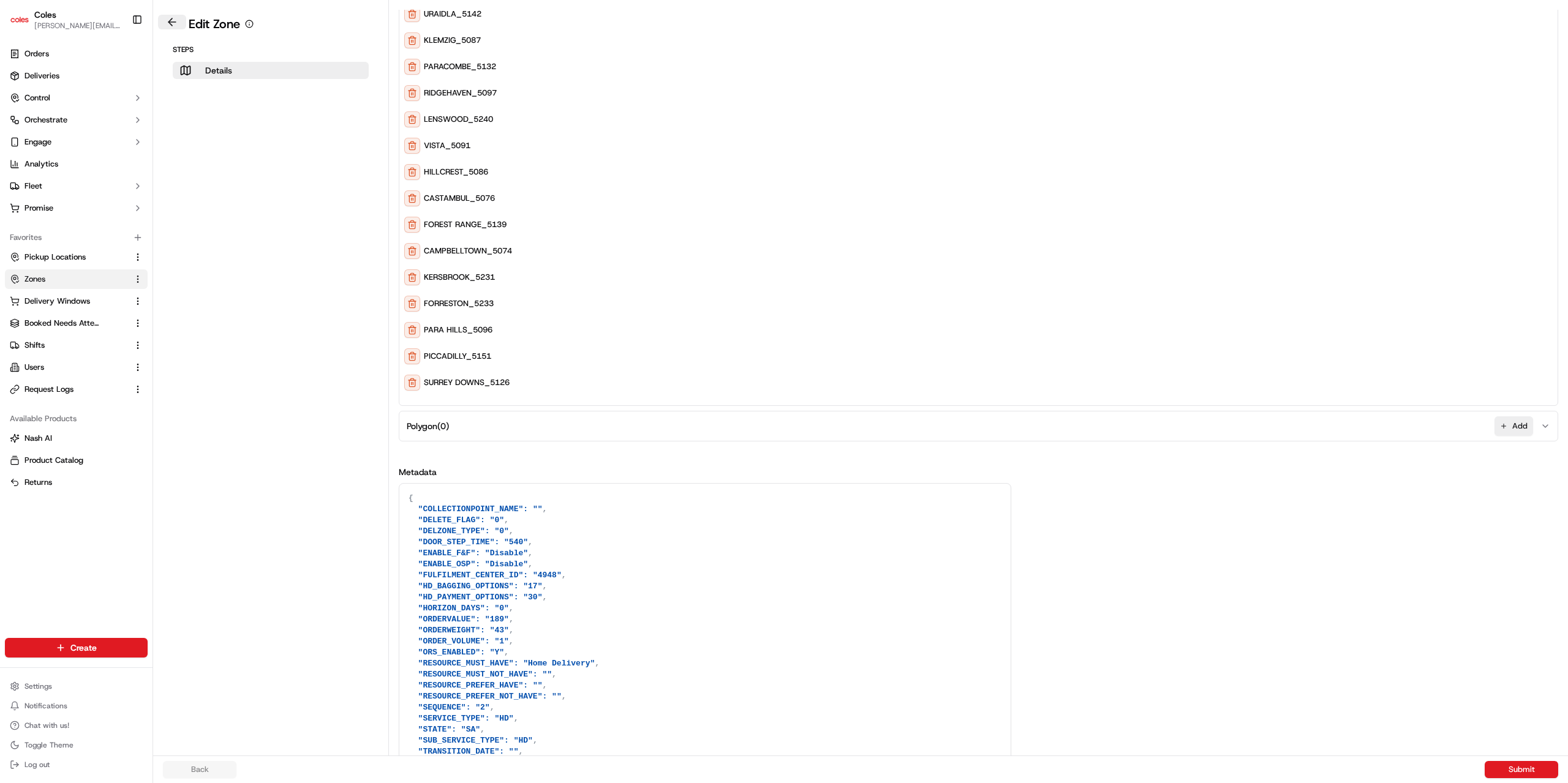
click at [168, 19] on button at bounding box center [172, 22] width 28 height 15
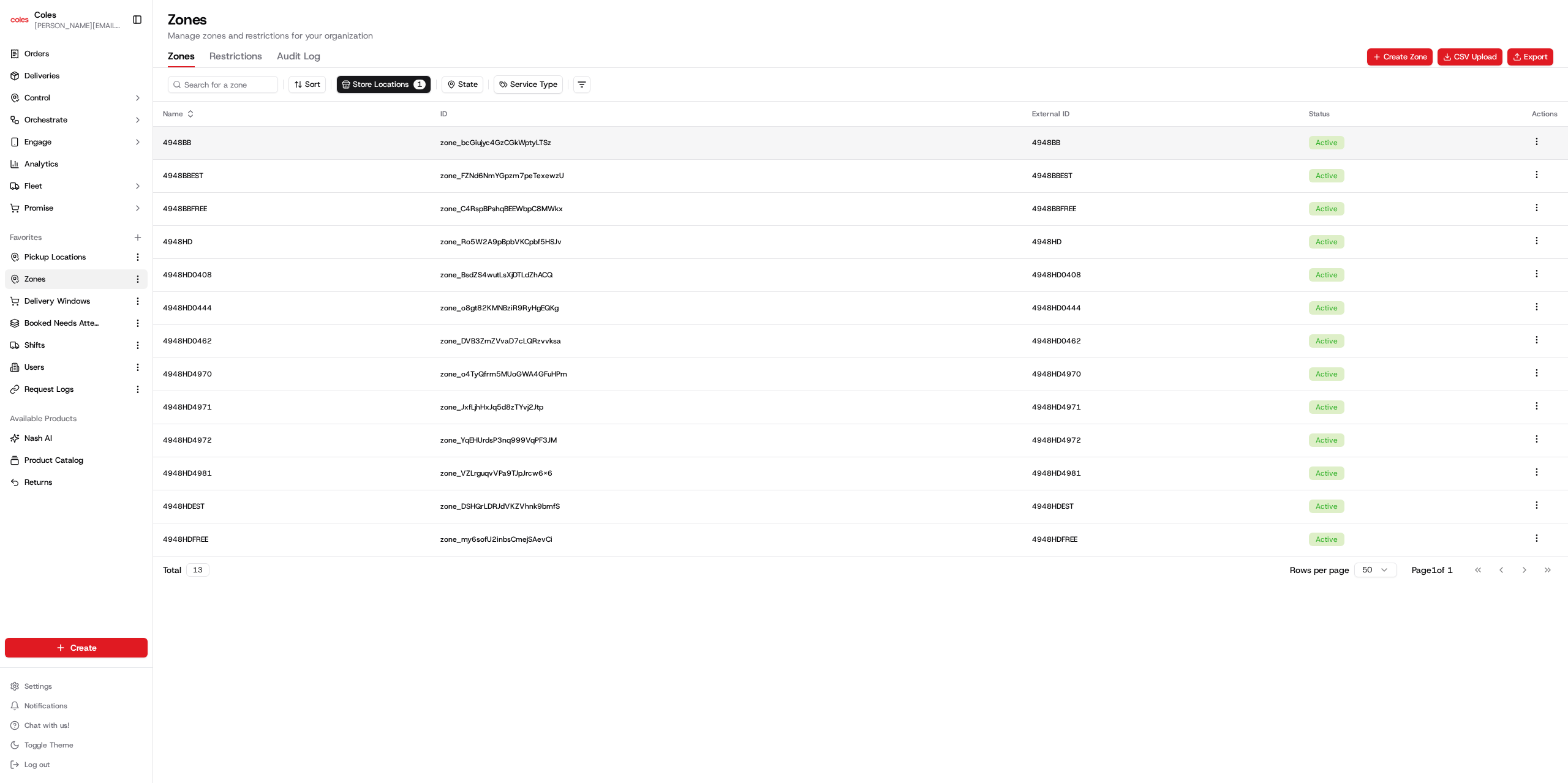
click at [1537, 137] on html "Coles jyothi.nandeppanavar@coles.com.au Toggle Sidebar Orders Deliveries Contro…" at bounding box center [784, 392] width 1568 height 783
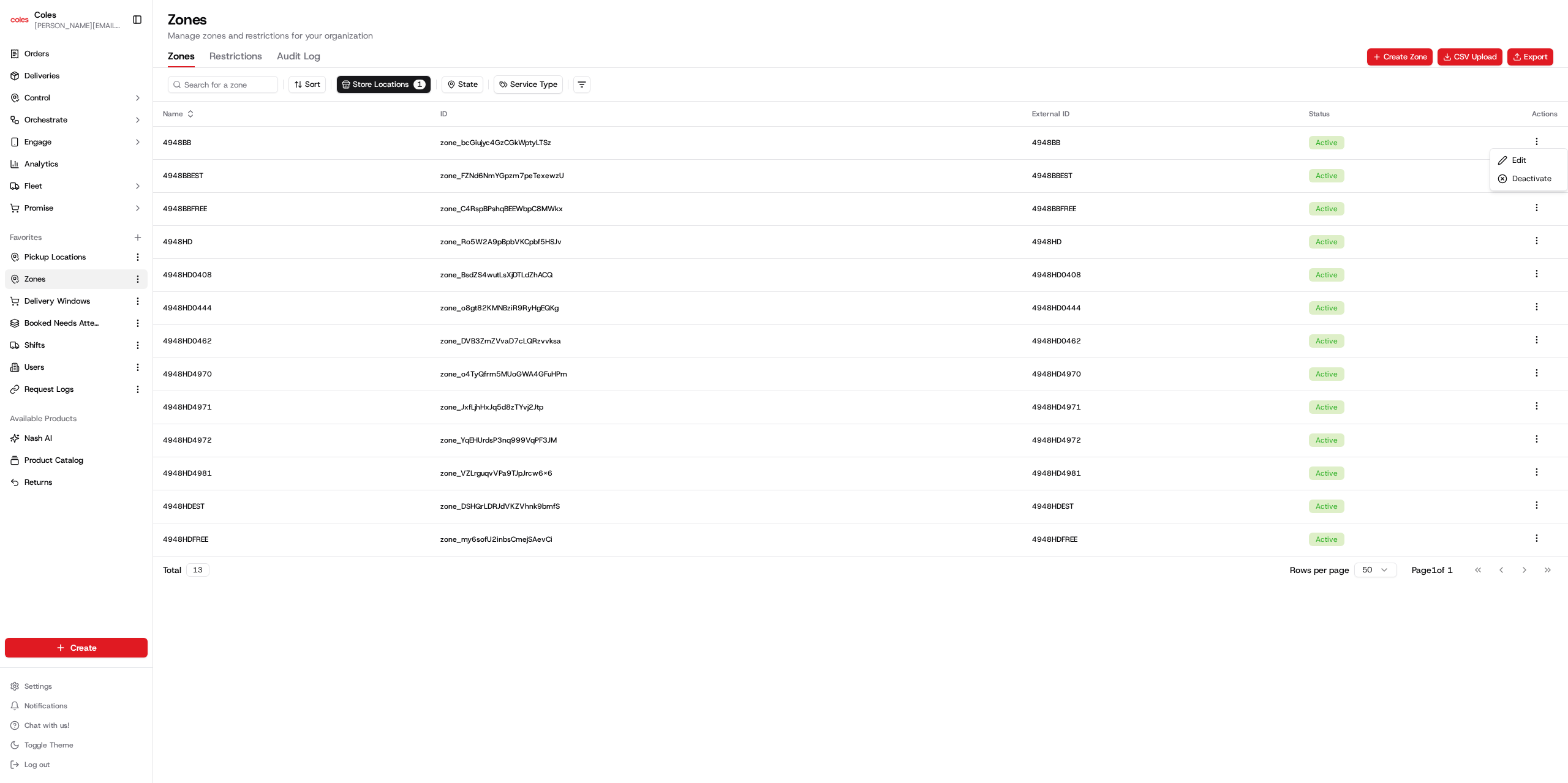
click at [1309, 680] on html "Coles jyothi.nandeppanavar@coles.com.au Toggle Sidebar Orders Deliveries Contro…" at bounding box center [784, 392] width 1568 height 783
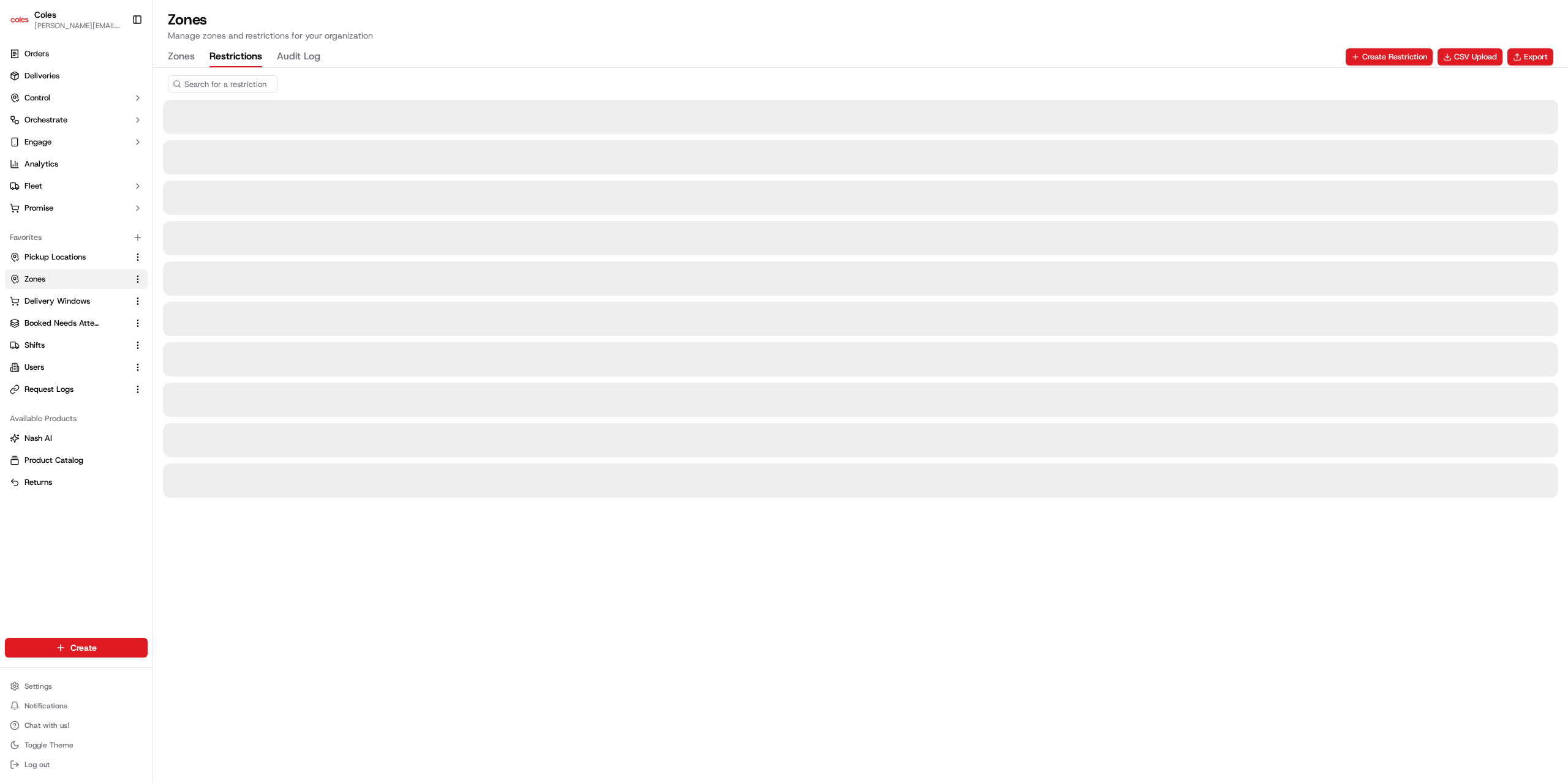
click at [245, 57] on button "Restrictions" at bounding box center [236, 57] width 53 height 21
